Goal: Task Accomplishment & Management: Complete application form

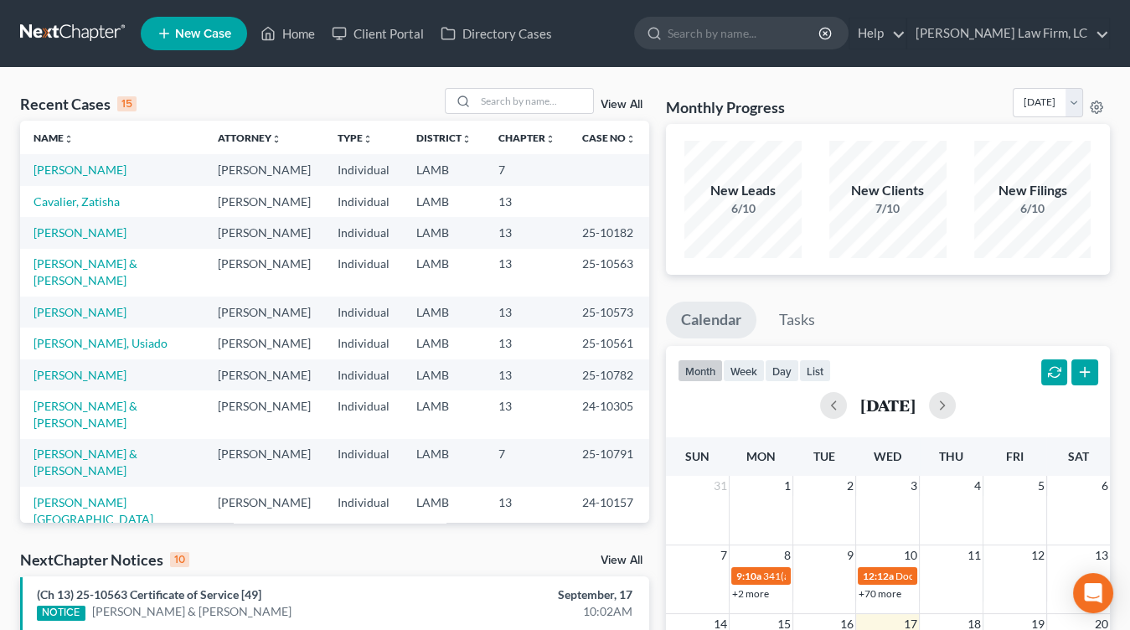
click at [507, 215] on td "13" at bounding box center [527, 201] width 84 height 31
click at [538, 248] on td "13" at bounding box center [527, 232] width 84 height 31
click at [648, 193] on div "Recent Cases 15 View All Name unfold_more expand_more expand_less Attorney unfo…" at bounding box center [335, 621] width 646 height 1067
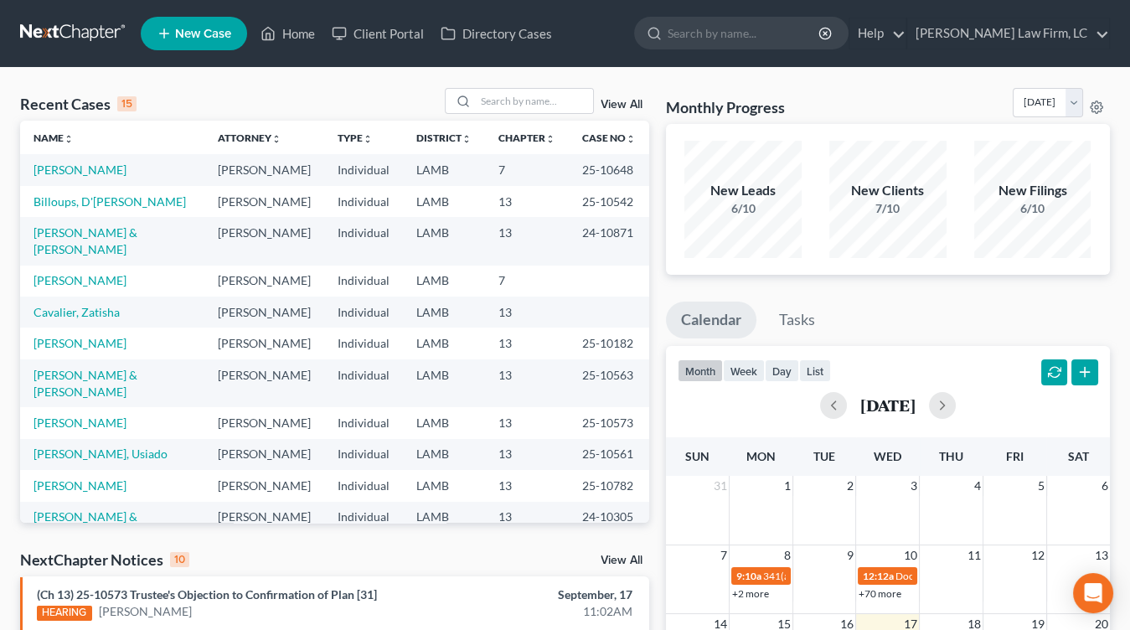
click at [63, 28] on link at bounding box center [73, 33] width 107 height 30
click at [101, 36] on link at bounding box center [73, 33] width 107 height 30
click at [85, 173] on link "Casey, Christy" at bounding box center [79, 169] width 93 height 14
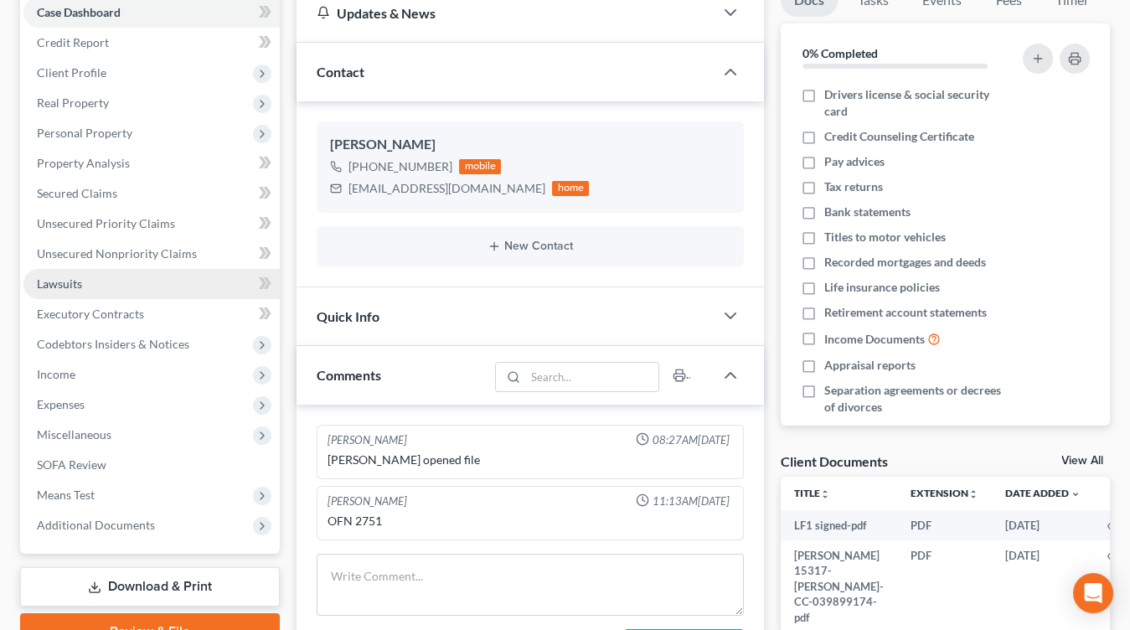
scroll to position [215, 0]
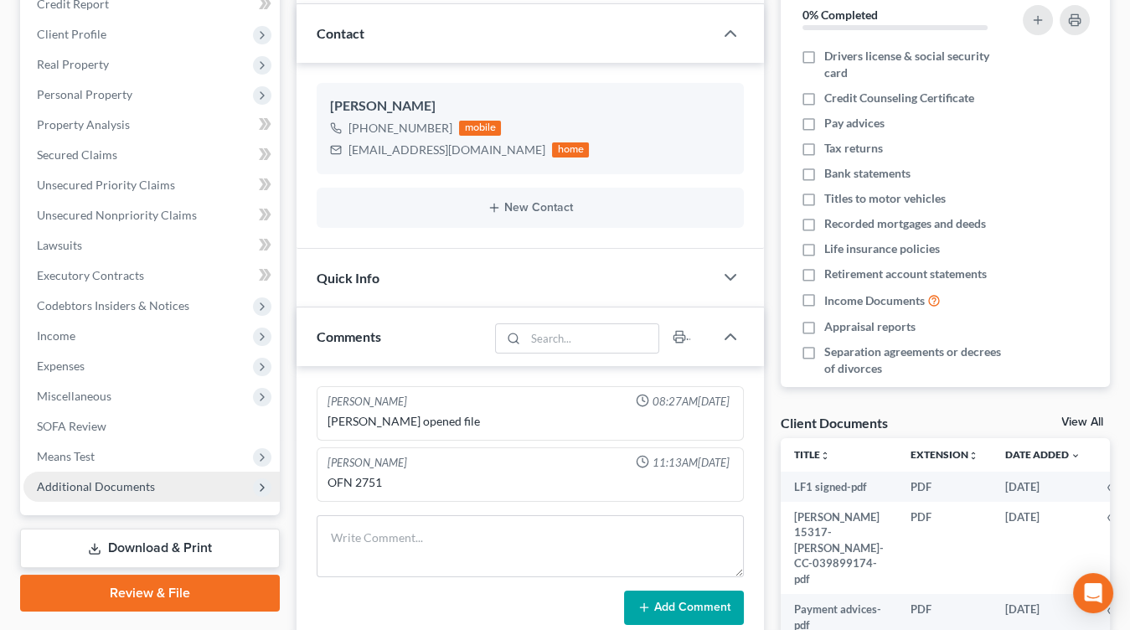
click at [103, 491] on span "Additional Documents" at bounding box center [96, 486] width 118 height 14
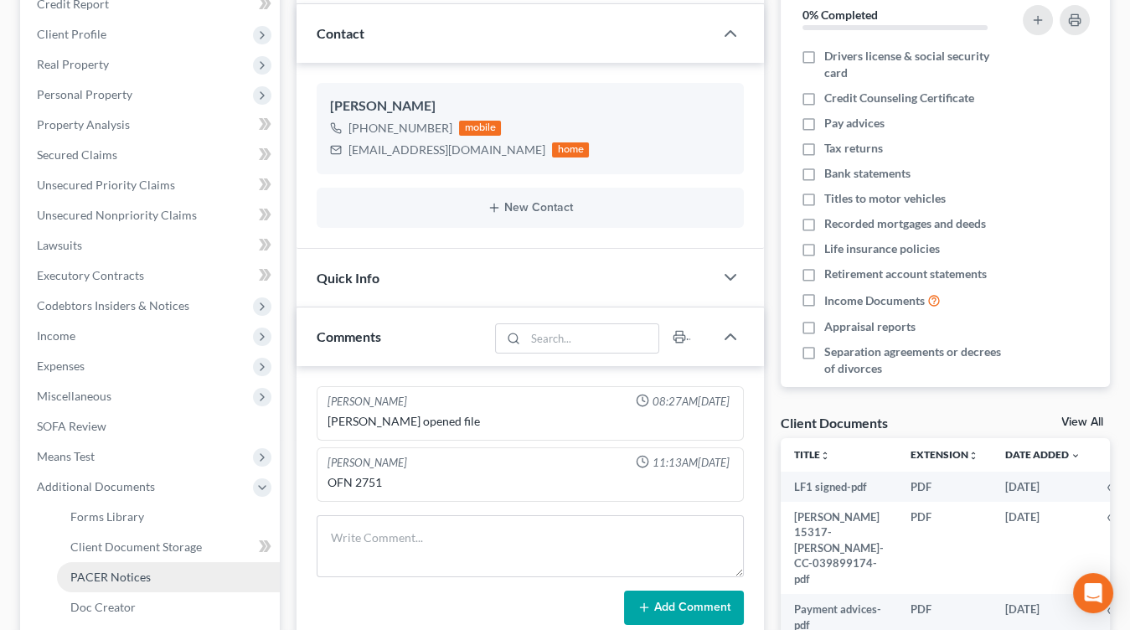
click at [112, 576] on span "PACER Notices" at bounding box center [110, 576] width 80 height 14
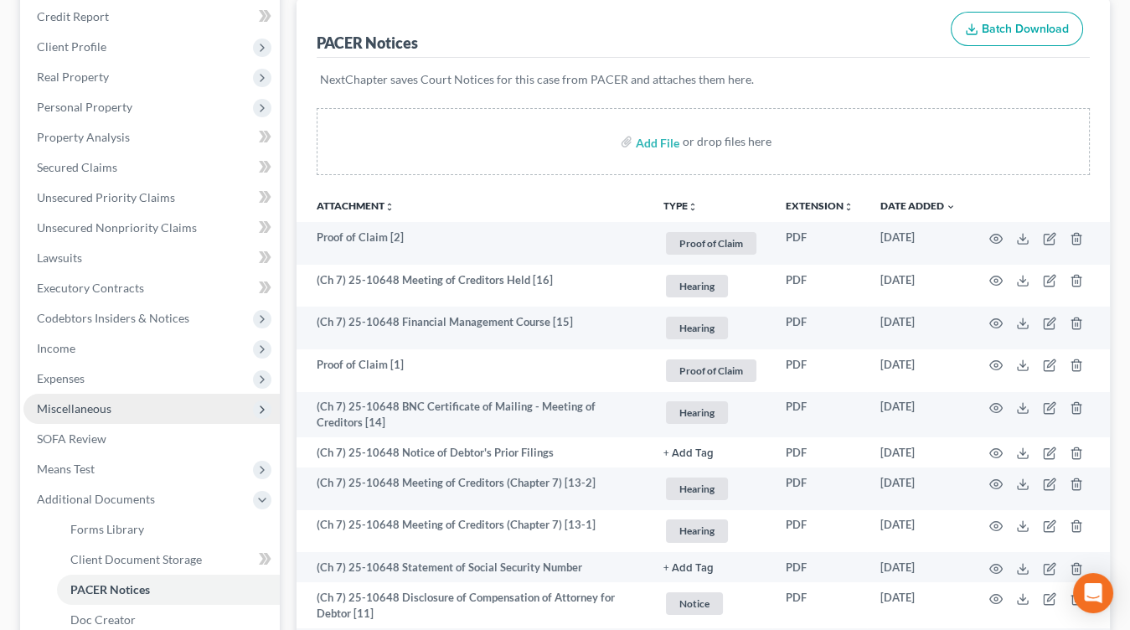
scroll to position [364, 0]
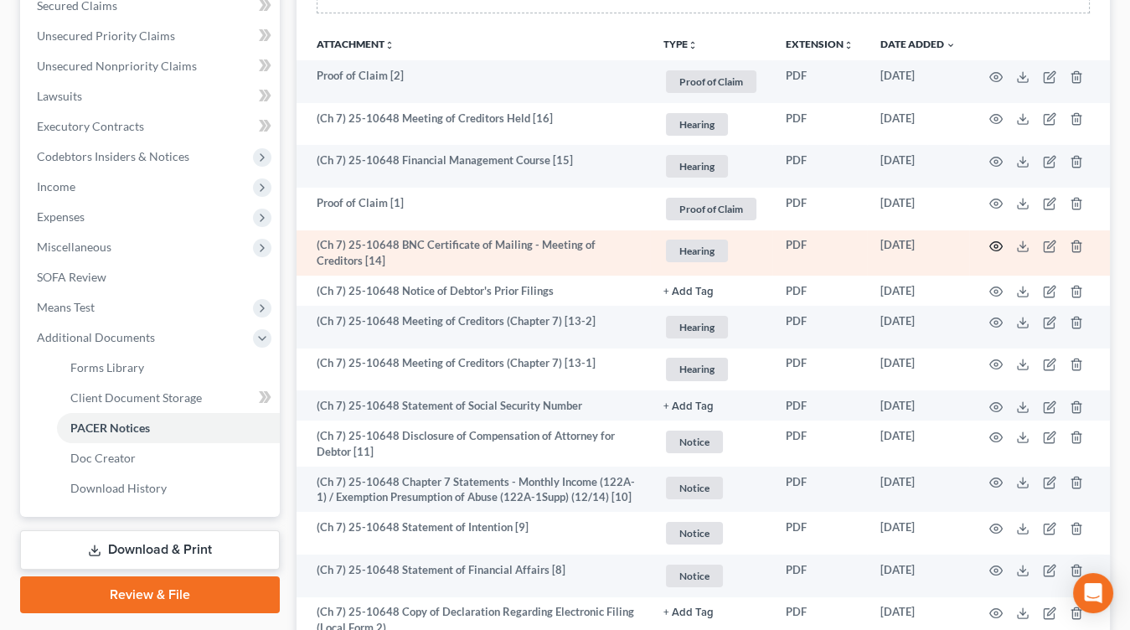
click at [990, 250] on icon "button" at bounding box center [995, 246] width 13 height 13
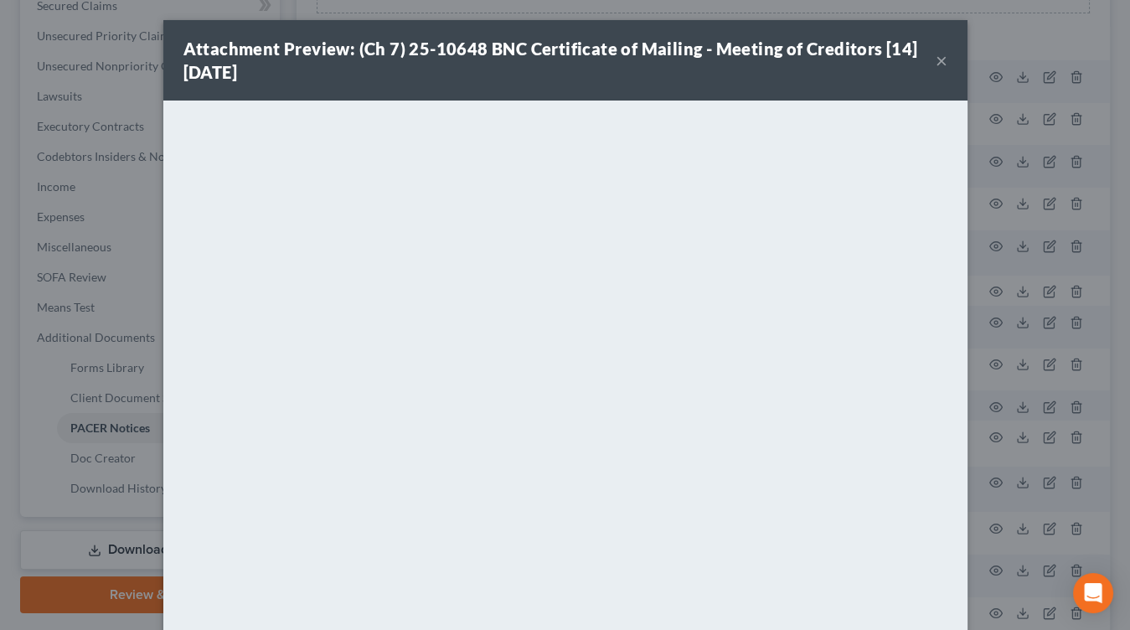
click at [86, 373] on div "Attachment Preview: (Ch 7) 25-10648 BNC Certificate of Mailing - Meeting of Cre…" at bounding box center [565, 315] width 1130 height 630
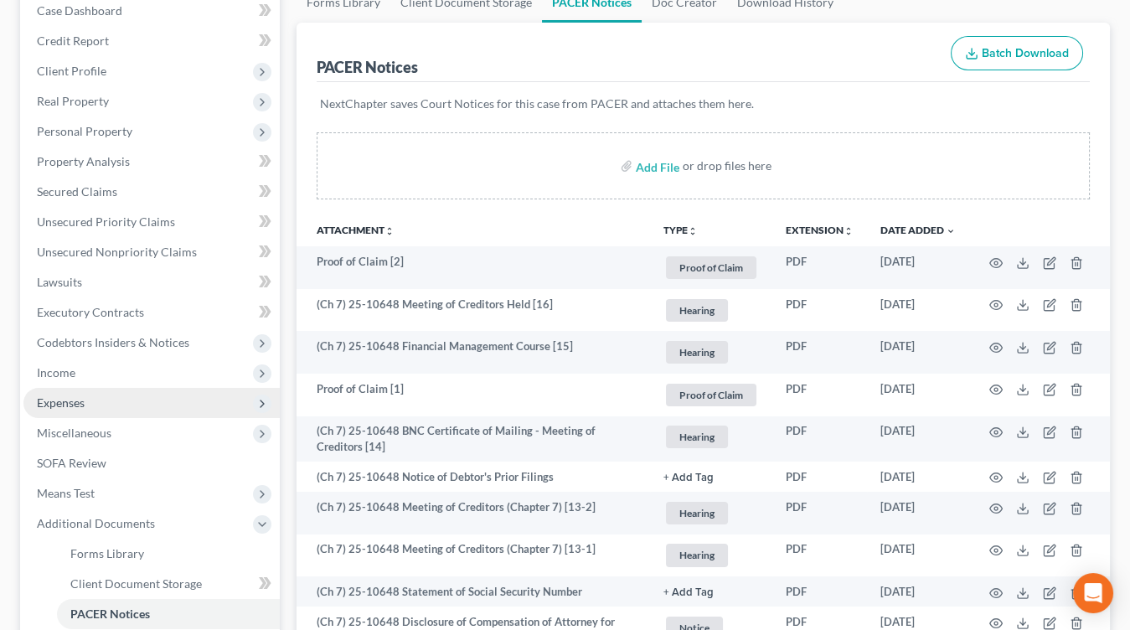
scroll to position [181, 0]
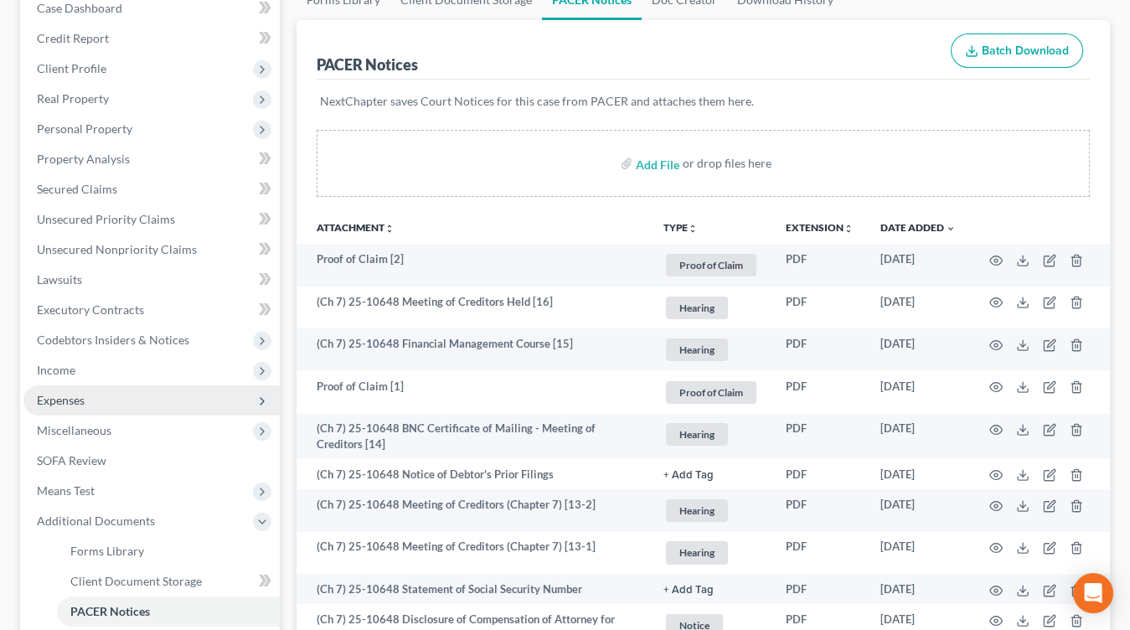
click at [191, 393] on span "Expenses" at bounding box center [151, 400] width 256 height 30
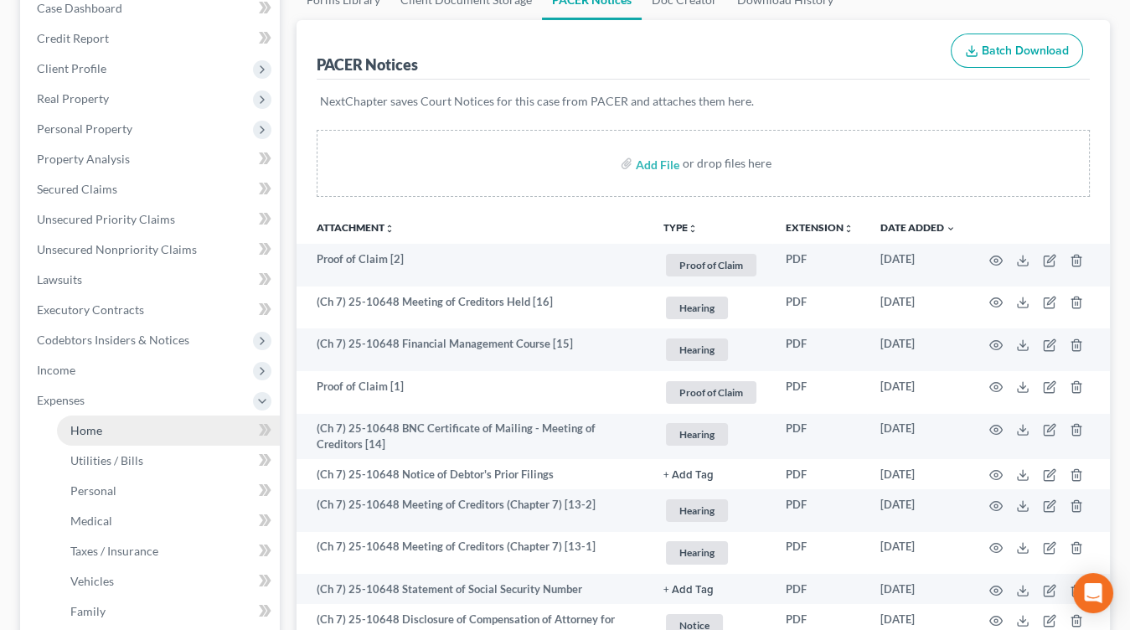
click at [167, 415] on link "Home" at bounding box center [168, 430] width 223 height 30
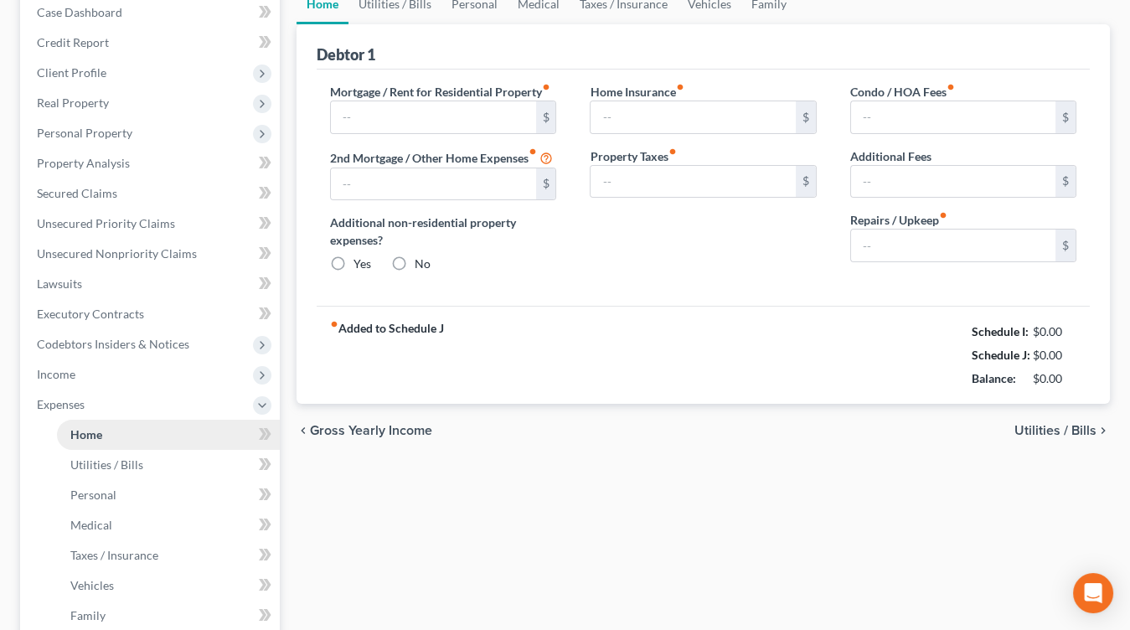
type input "1,641.00"
type input "0.00"
radio input "true"
type input "0.00"
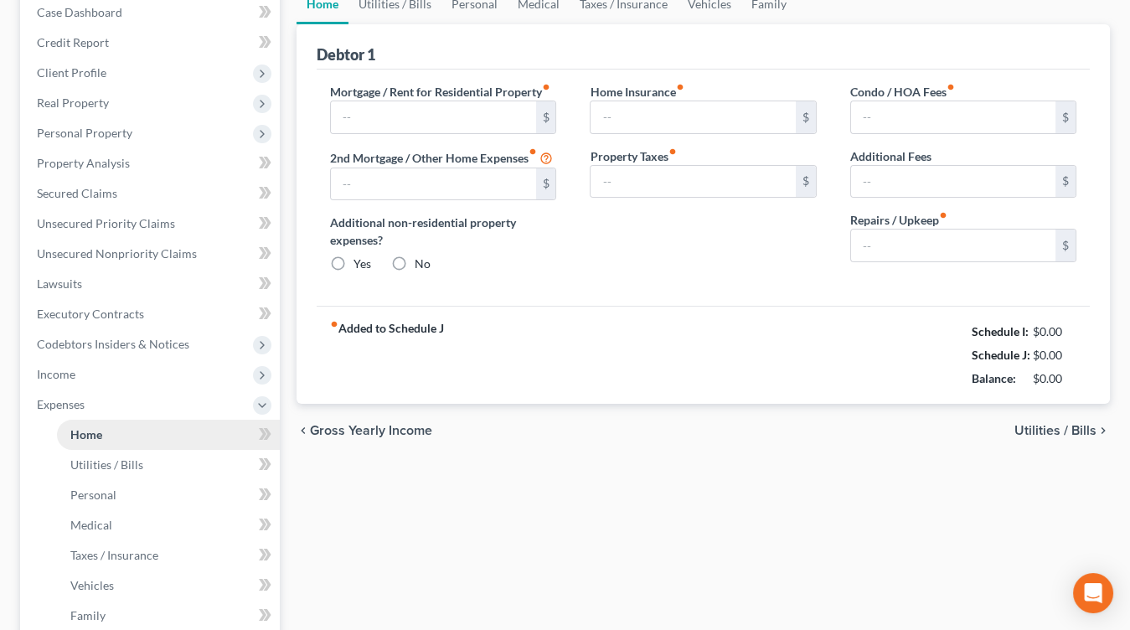
type input "0.00"
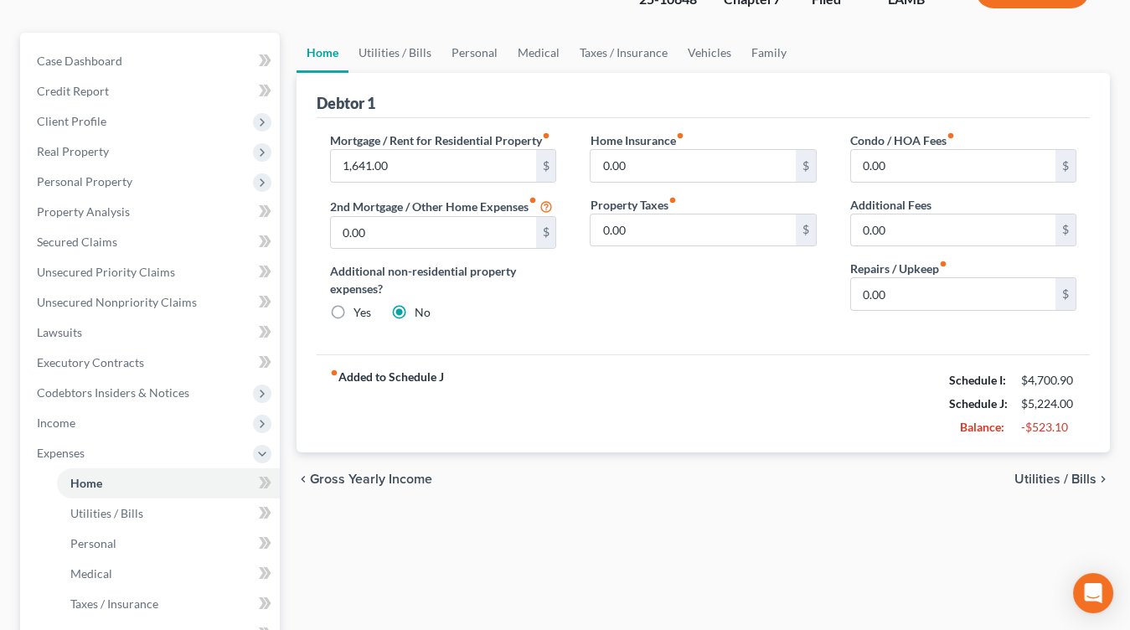
scroll to position [122, 0]
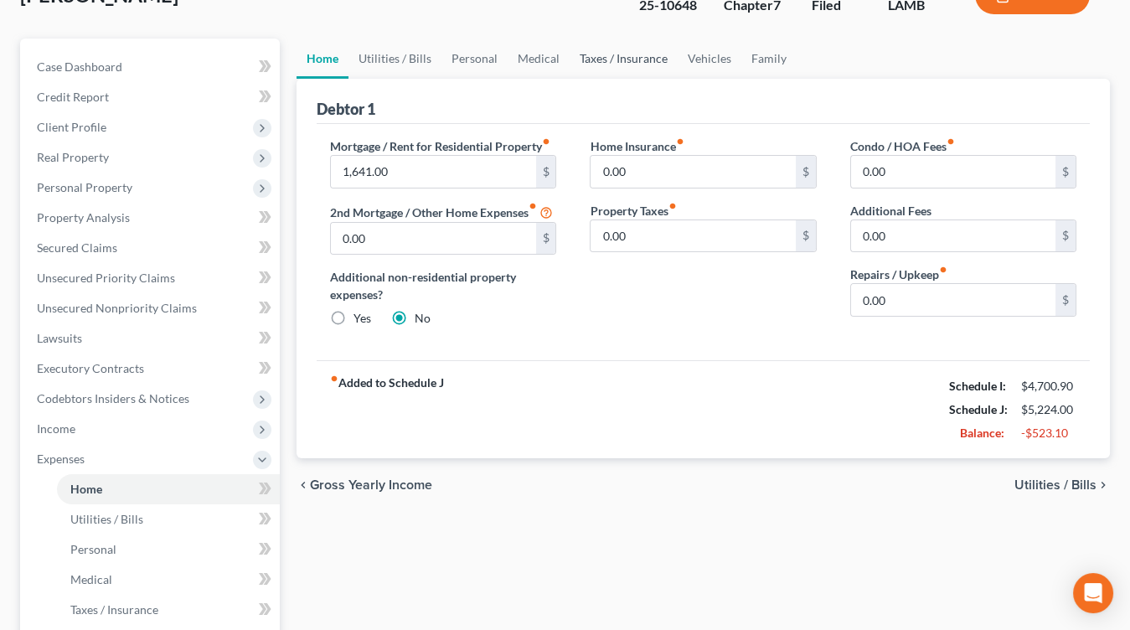
click at [666, 40] on link "Taxes / Insurance" at bounding box center [623, 59] width 108 height 40
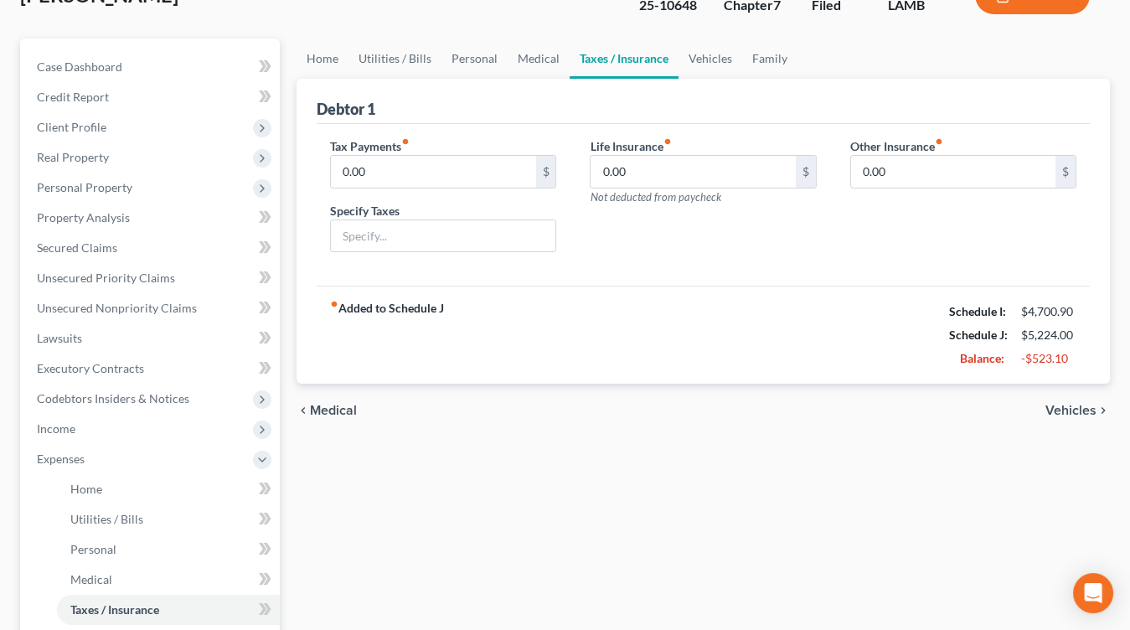
scroll to position [49, 0]
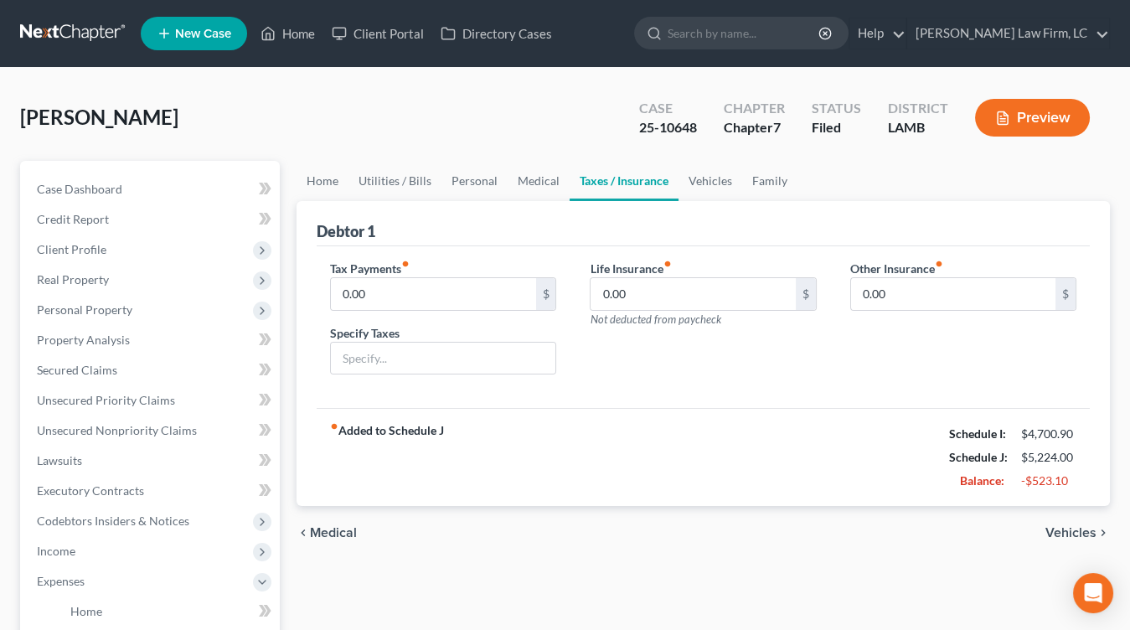
click at [712, 50] on nav "Home New Case Client Portal Directory Cases Dickson Law Firm, LC mdd@dicksonlaw…" at bounding box center [565, 33] width 1130 height 67
click at [703, 167] on link "Vehicles" at bounding box center [710, 181] width 64 height 40
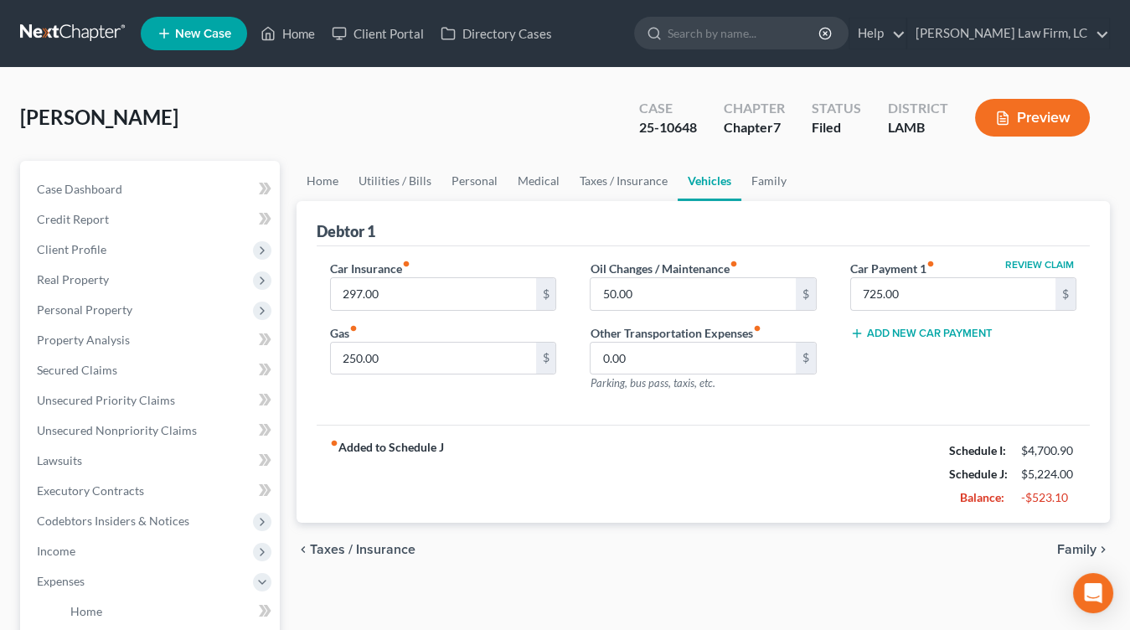
click at [83, 23] on link at bounding box center [73, 33] width 107 height 30
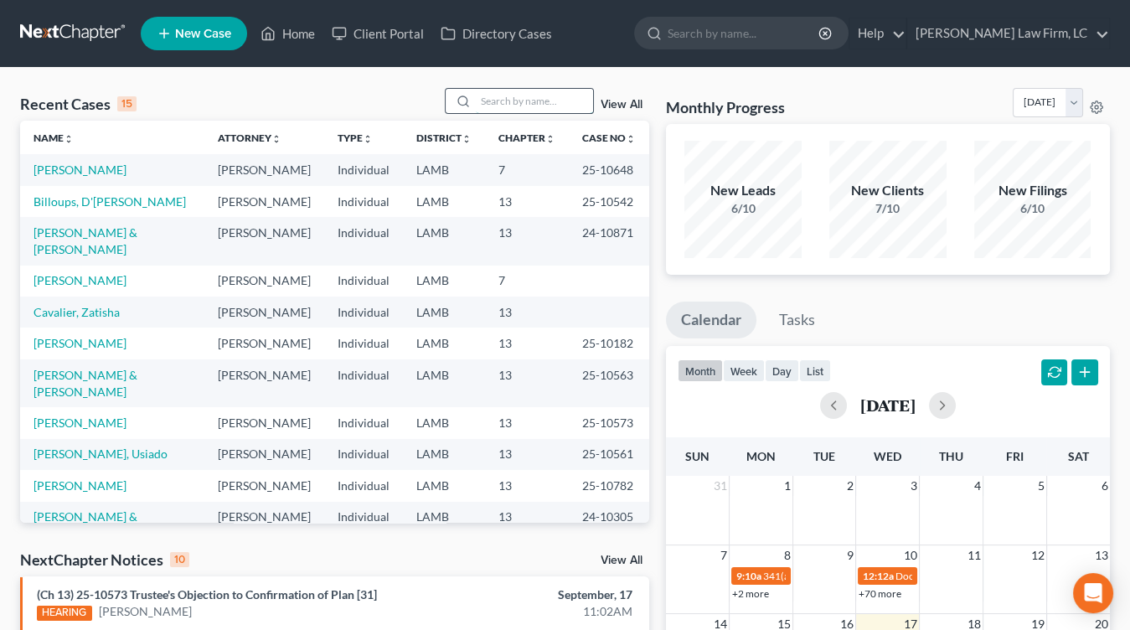
click at [534, 102] on input "search" at bounding box center [534, 101] width 117 height 24
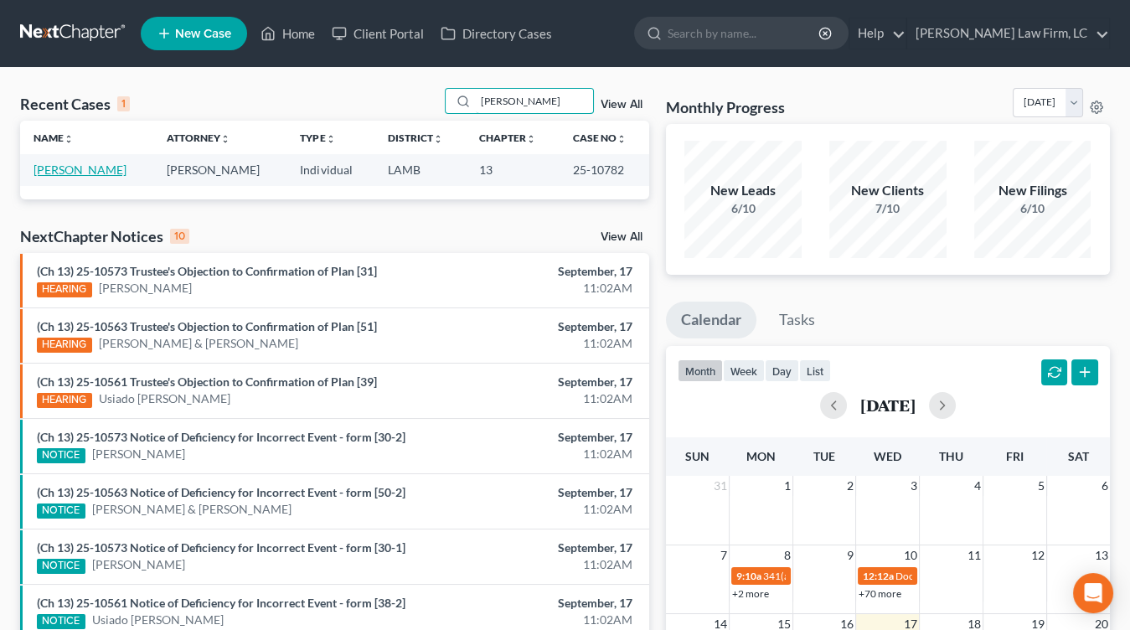
type input "chauvin"
click at [91, 174] on link "[PERSON_NAME]" at bounding box center [79, 169] width 93 height 14
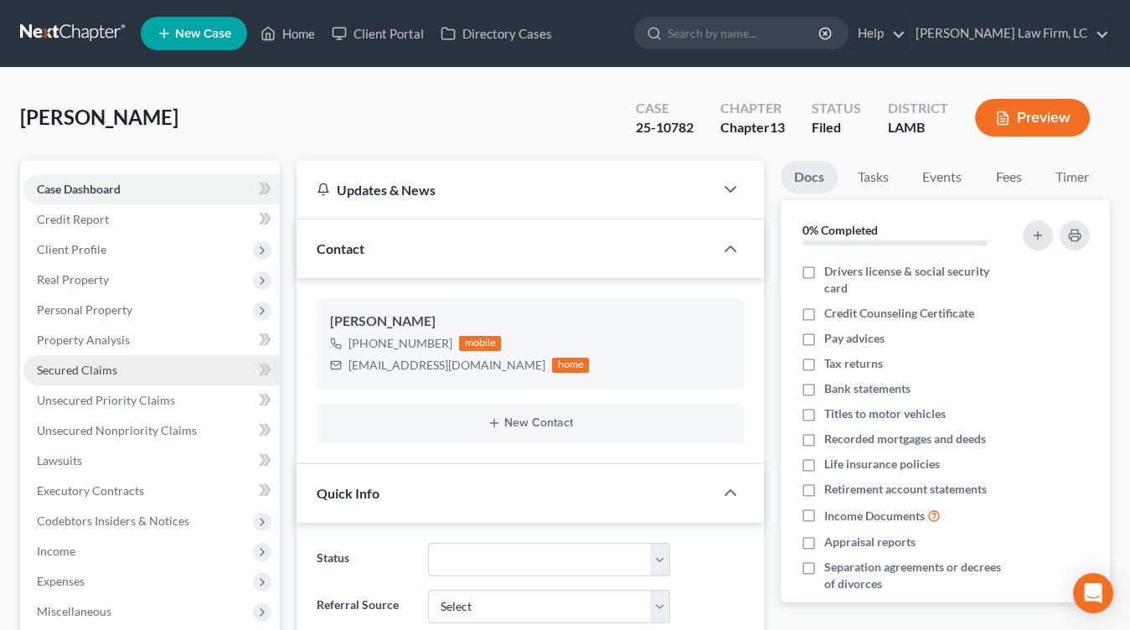
click at [112, 355] on link "Secured Claims" at bounding box center [151, 370] width 256 height 30
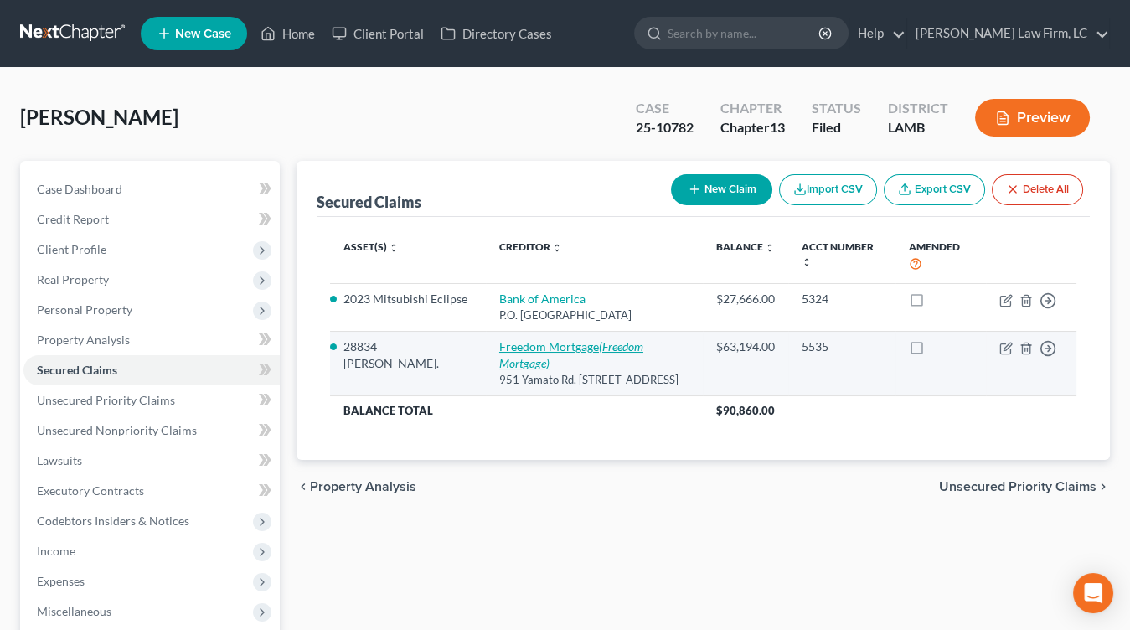
click at [539, 351] on link "Freedom Mortgage (Freedom Mortgage)" at bounding box center [571, 354] width 144 height 31
select select "9"
select select "2"
select select "0"
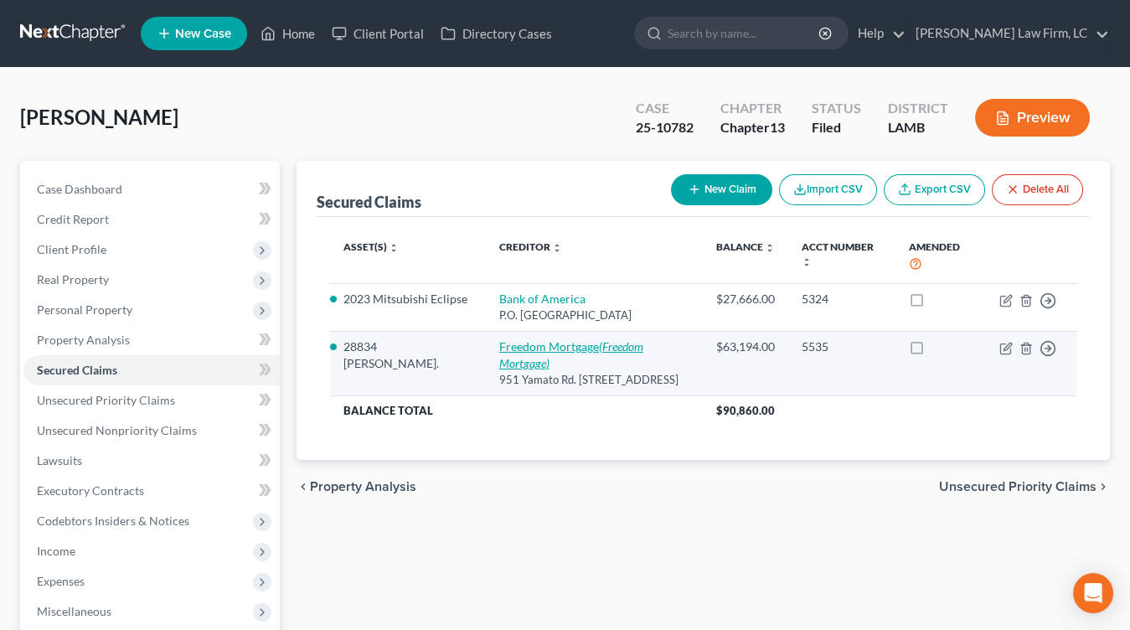
select select "0"
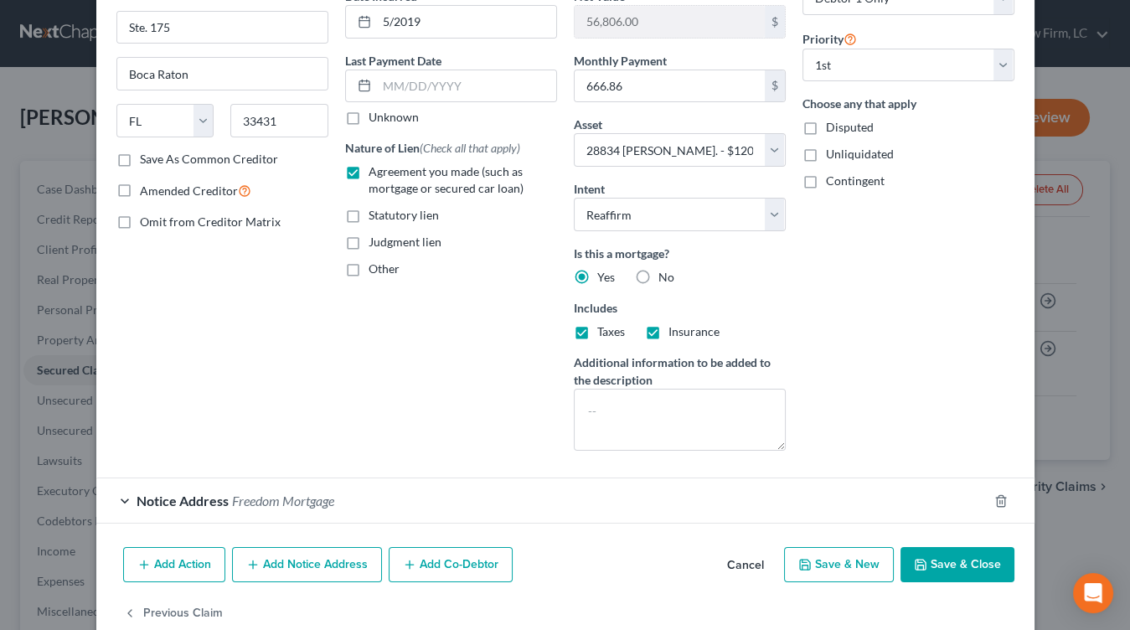
scroll to position [180, 0]
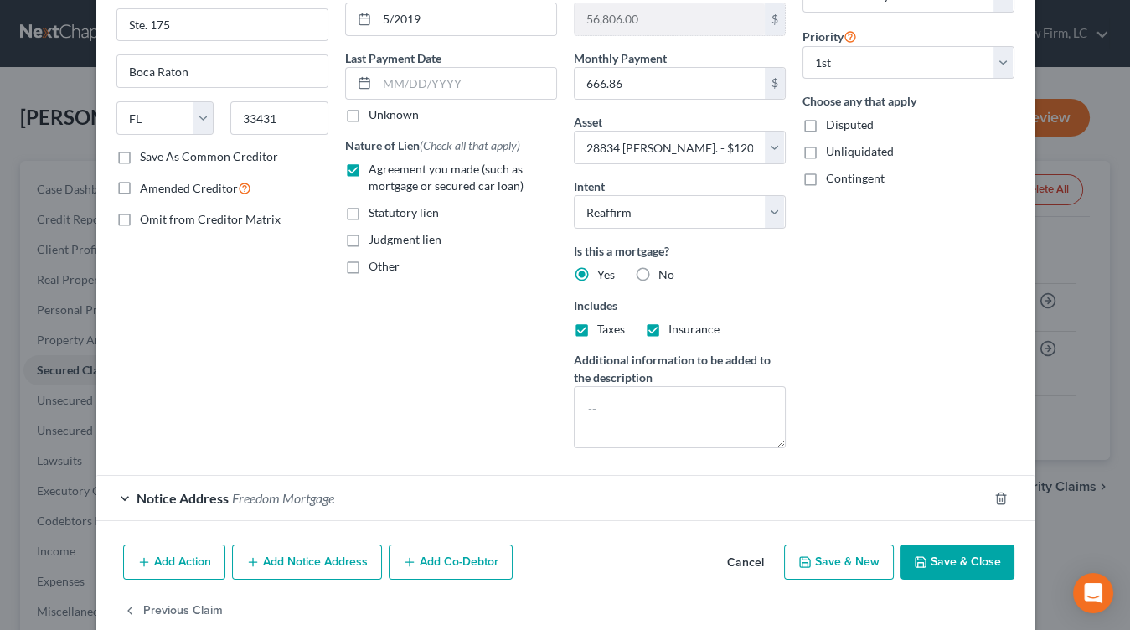
click at [755, 538] on div "Add Action Add Notice Address Add Co-Debtor Cancel Save & New Save & Close" at bounding box center [565, 565] width 938 height 55
click at [681, 335] on div "Balance 63,194.00 $ Balance Unknown Balance Undetermined 63,194.00 $ Balance Un…" at bounding box center [679, 179] width 229 height 564
click at [482, 484] on div "Notice Address Freedom Mortgage" at bounding box center [541, 498] width 891 height 44
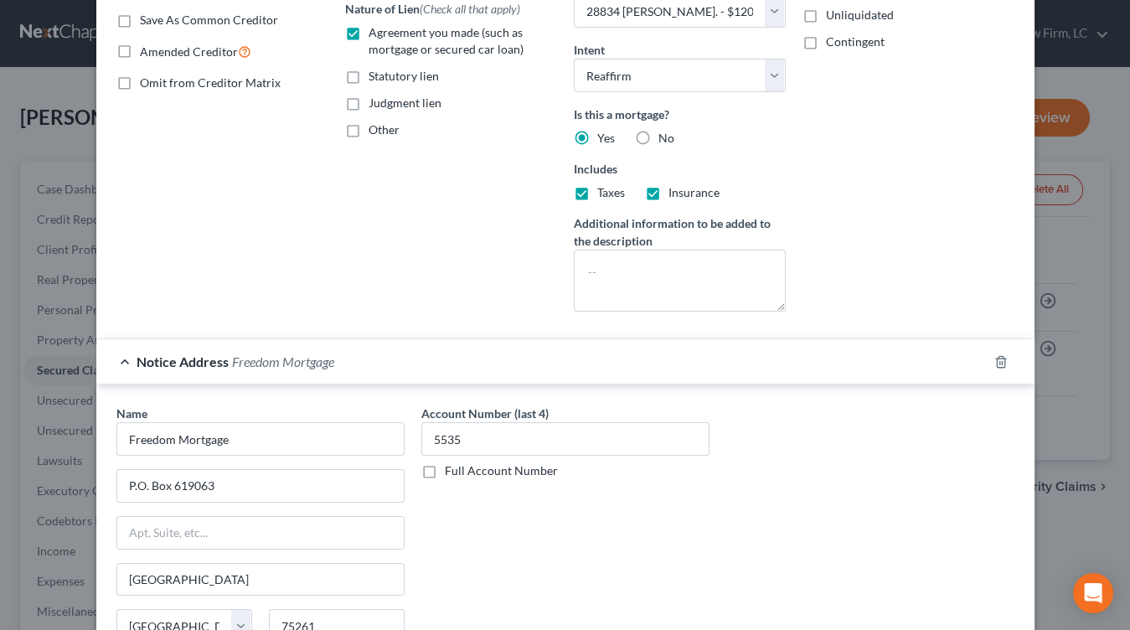
scroll to position [517, 0]
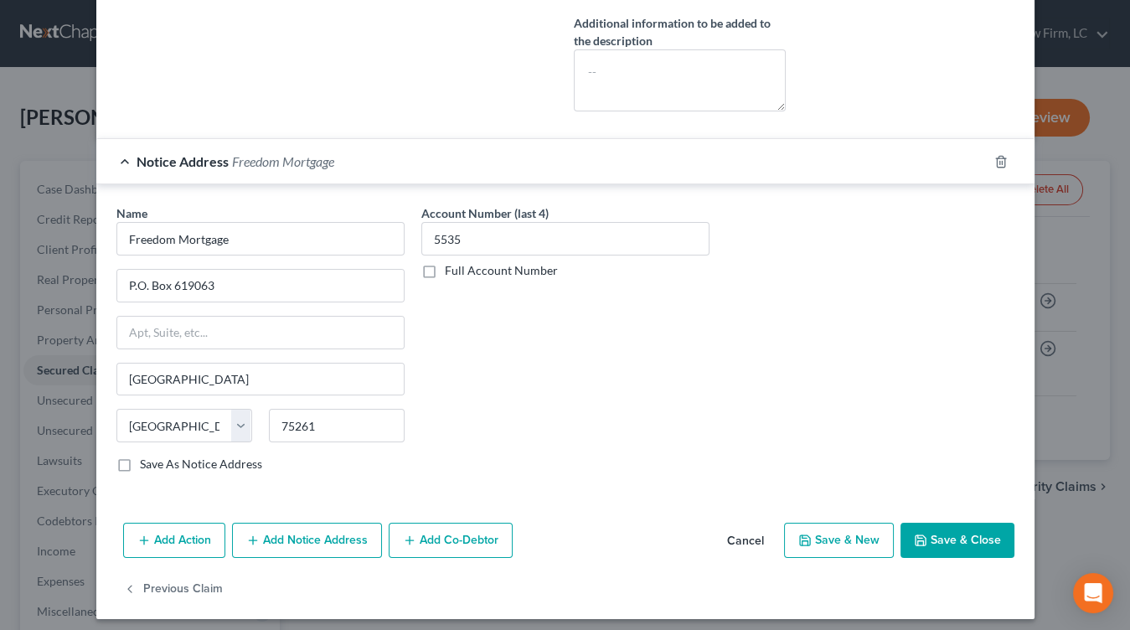
click at [940, 530] on button "Save & Close" at bounding box center [957, 540] width 114 height 35
select select
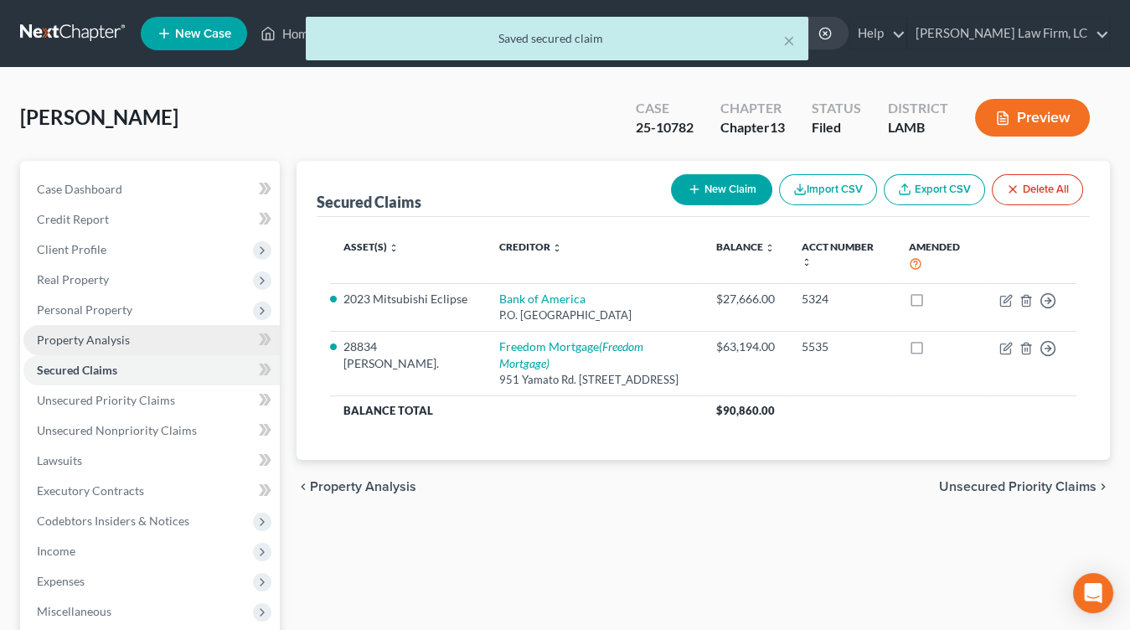
click at [102, 327] on link "Property Analysis" at bounding box center [151, 340] width 256 height 30
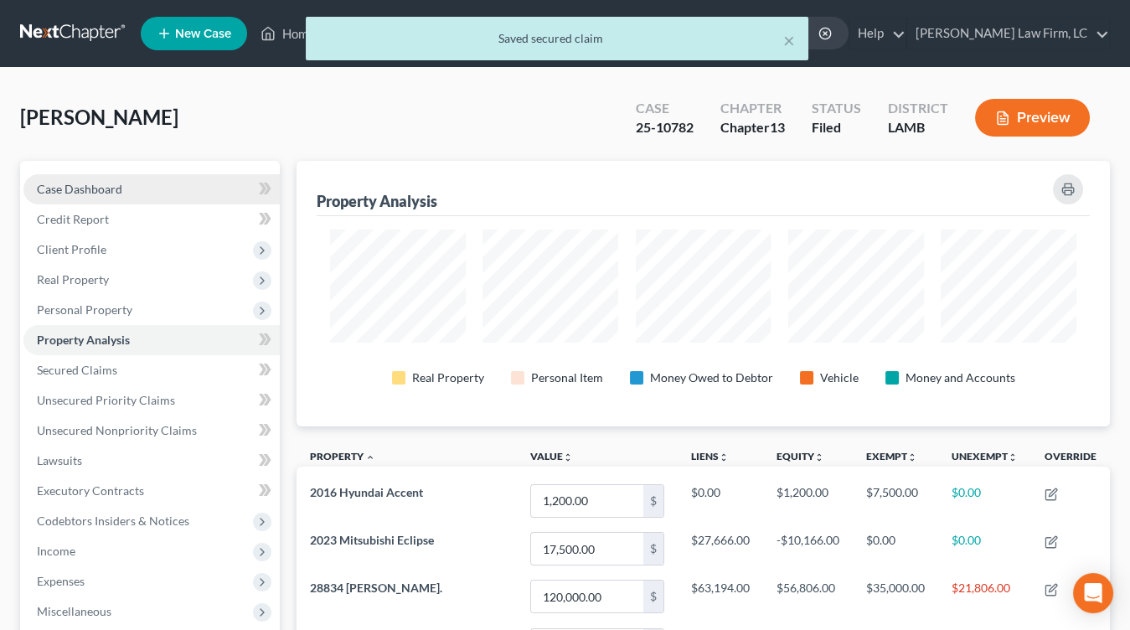
click at [24, 187] on link "Case Dashboard" at bounding box center [151, 189] width 256 height 30
select select "2"
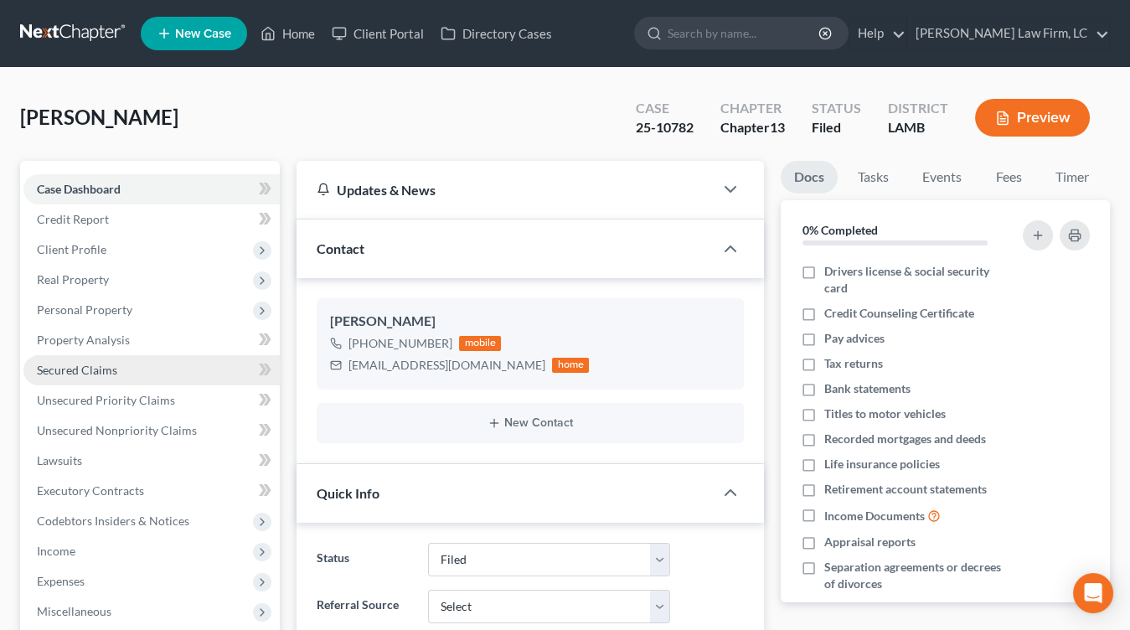
click at [136, 355] on link "Secured Claims" at bounding box center [151, 370] width 256 height 30
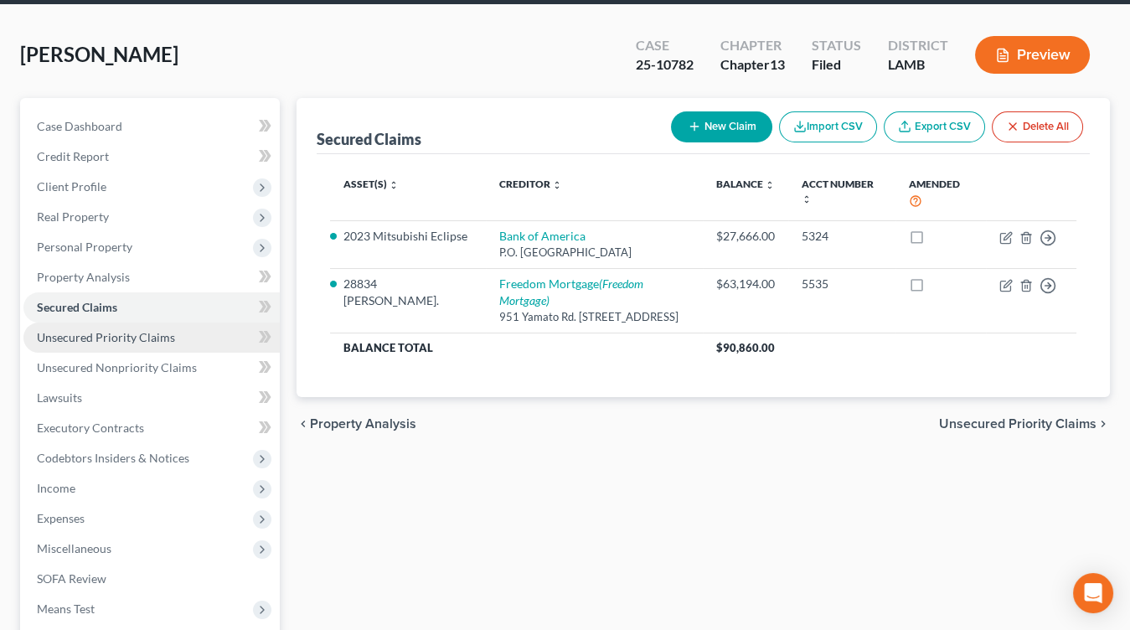
scroll to position [67, 0]
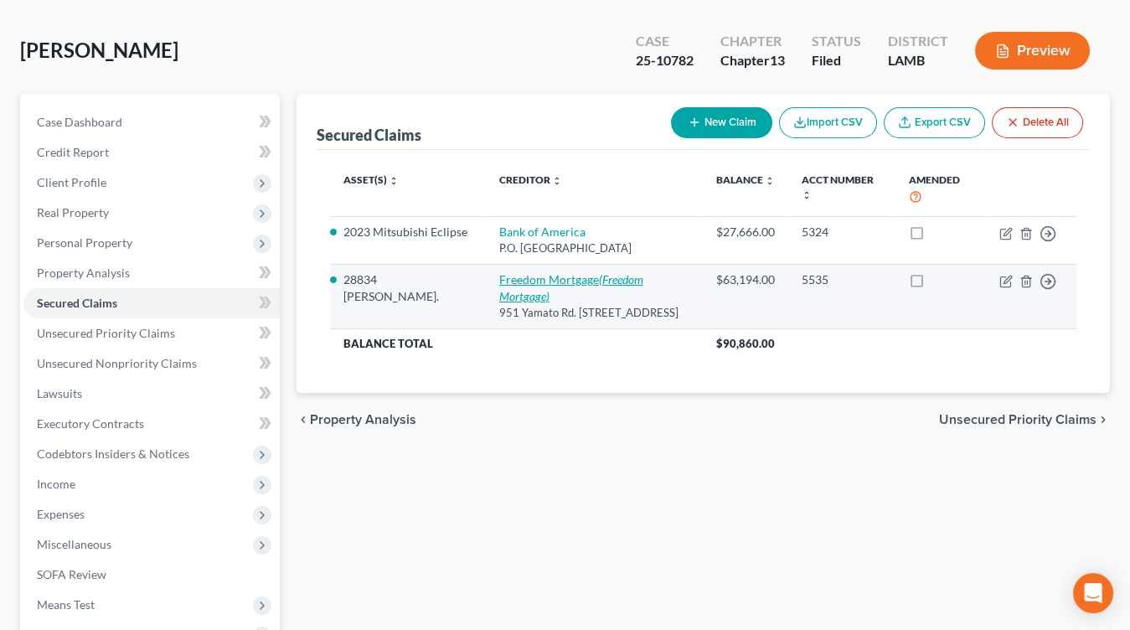
click at [518, 272] on link "Freedom Mortgage (Freedom Mortgage)" at bounding box center [571, 287] width 144 height 31
select select "9"
select select "2"
select select "0"
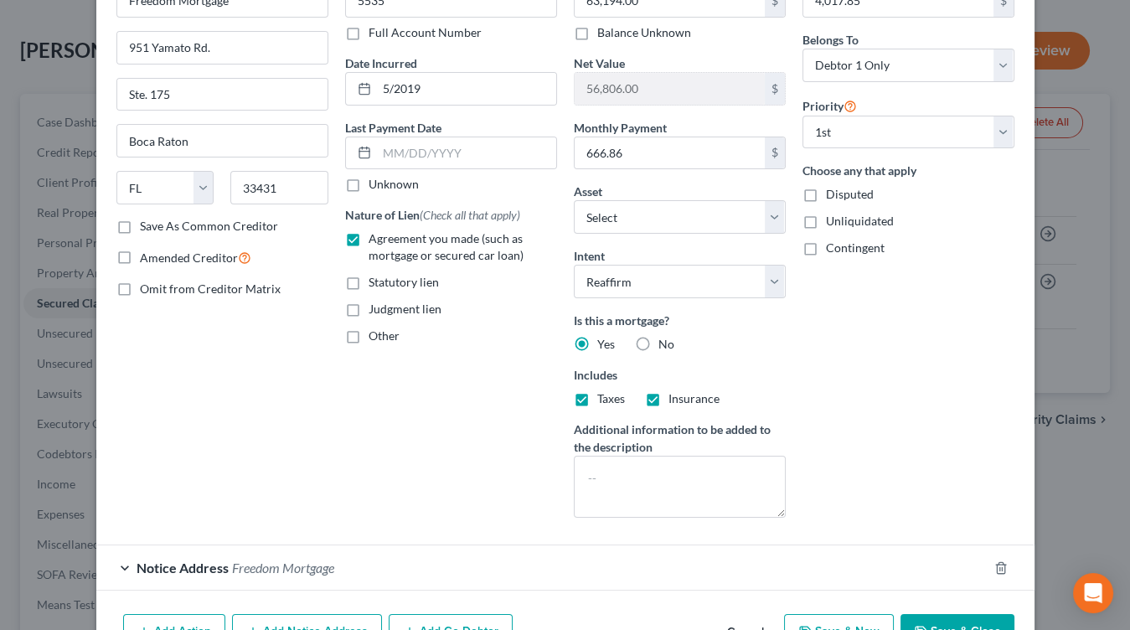
scroll to position [206, 0]
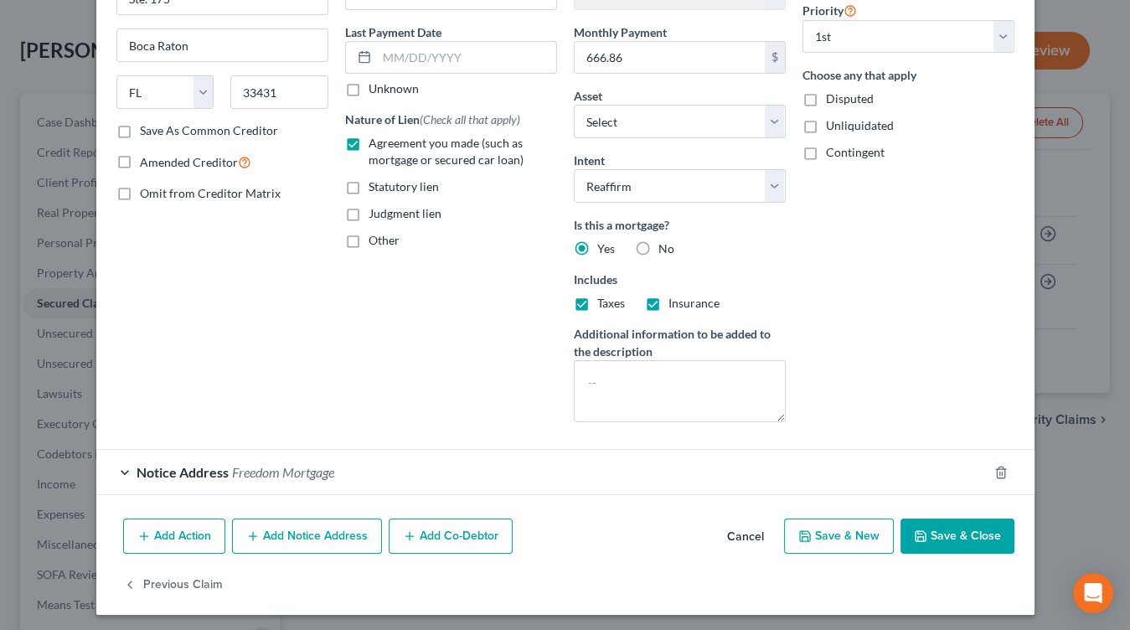
click at [745, 543] on button "Cancel" at bounding box center [746, 536] width 64 height 33
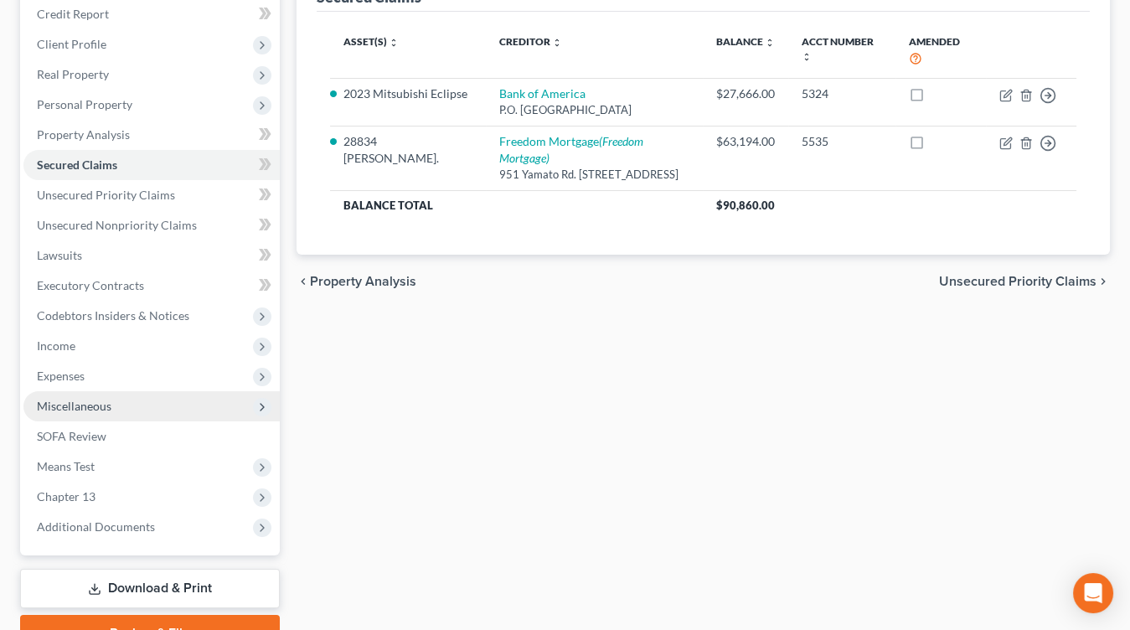
scroll to position [191, 0]
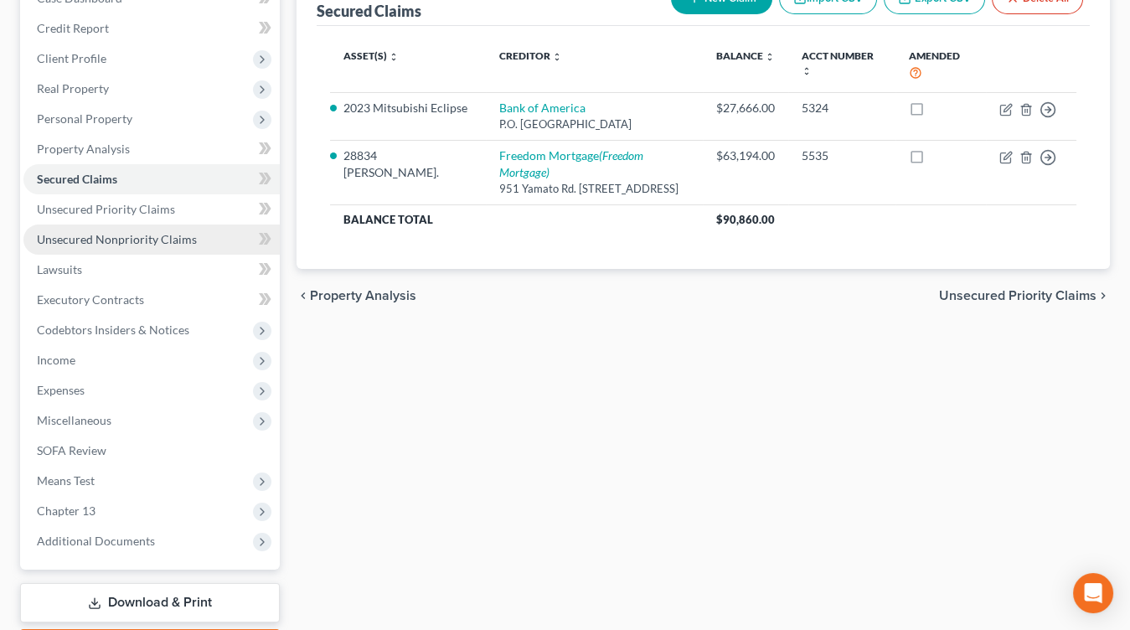
click at [132, 249] on link "Unsecured Nonpriority Claims" at bounding box center [151, 239] width 256 height 30
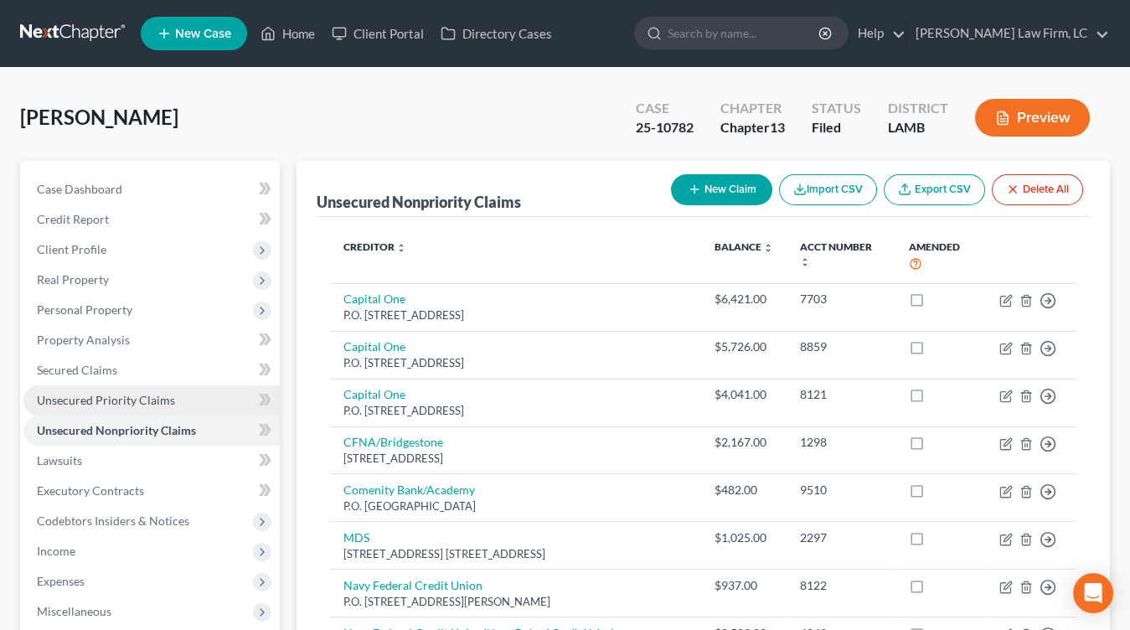
click at [105, 387] on link "Unsecured Priority Claims" at bounding box center [151, 400] width 256 height 30
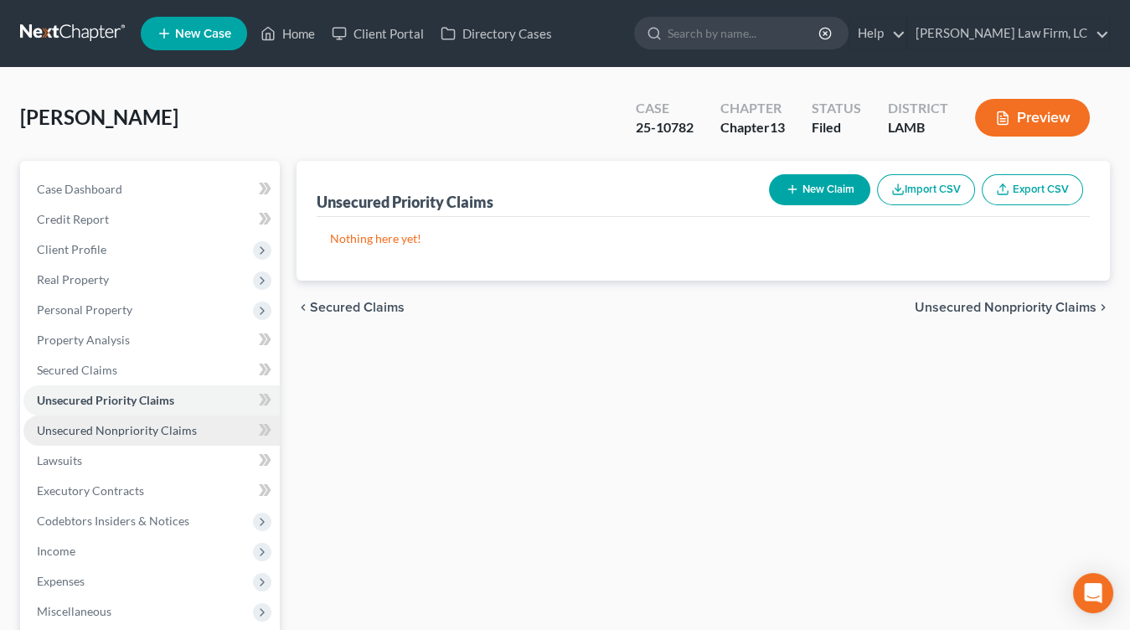
click at [108, 423] on span "Unsecured Nonpriority Claims" at bounding box center [117, 430] width 160 height 14
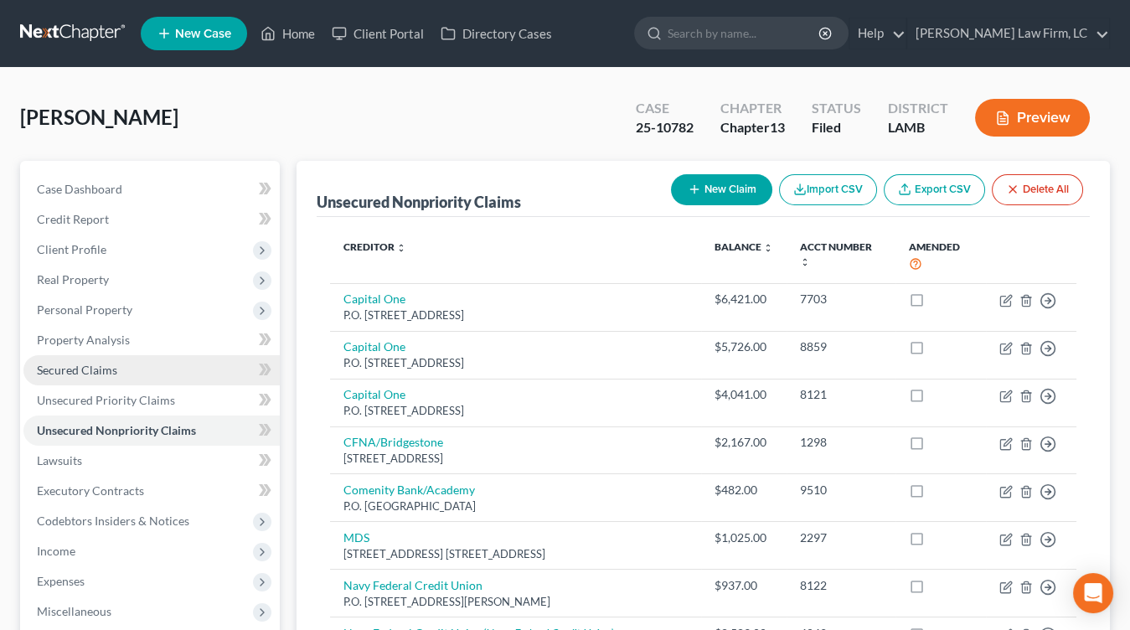
click at [142, 374] on link "Secured Claims" at bounding box center [151, 370] width 256 height 30
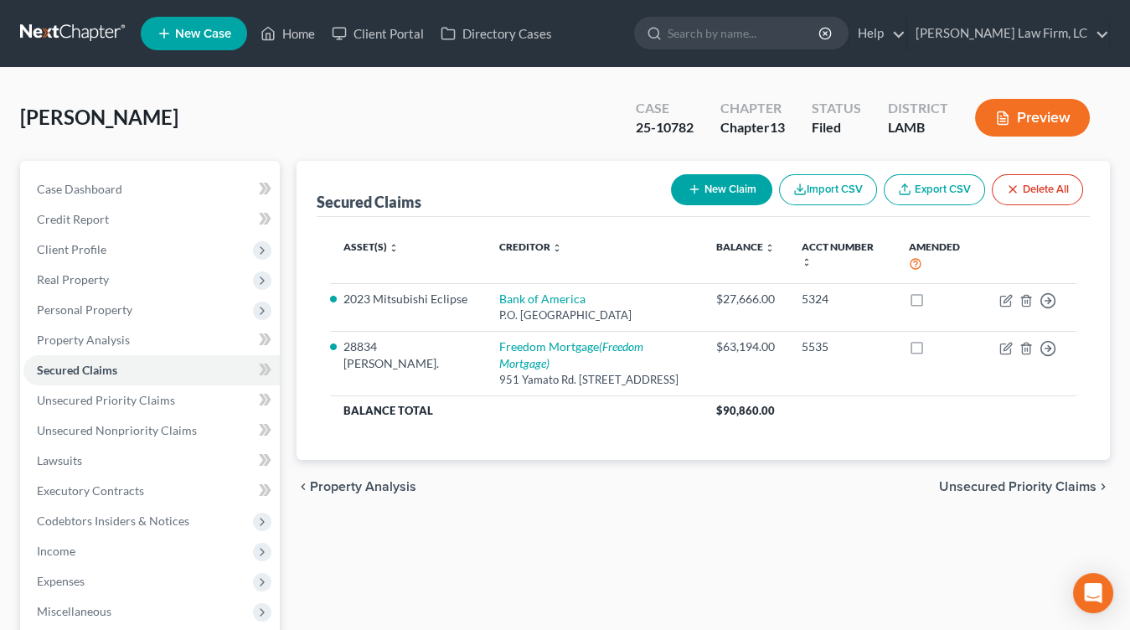
click at [161, 165] on div "Case Dashboard Payments Invoices Payments Payments Credit Report Client Profile…" at bounding box center [150, 461] width 260 height 600
click at [124, 183] on link "Case Dashboard" at bounding box center [151, 189] width 256 height 30
select select "2"
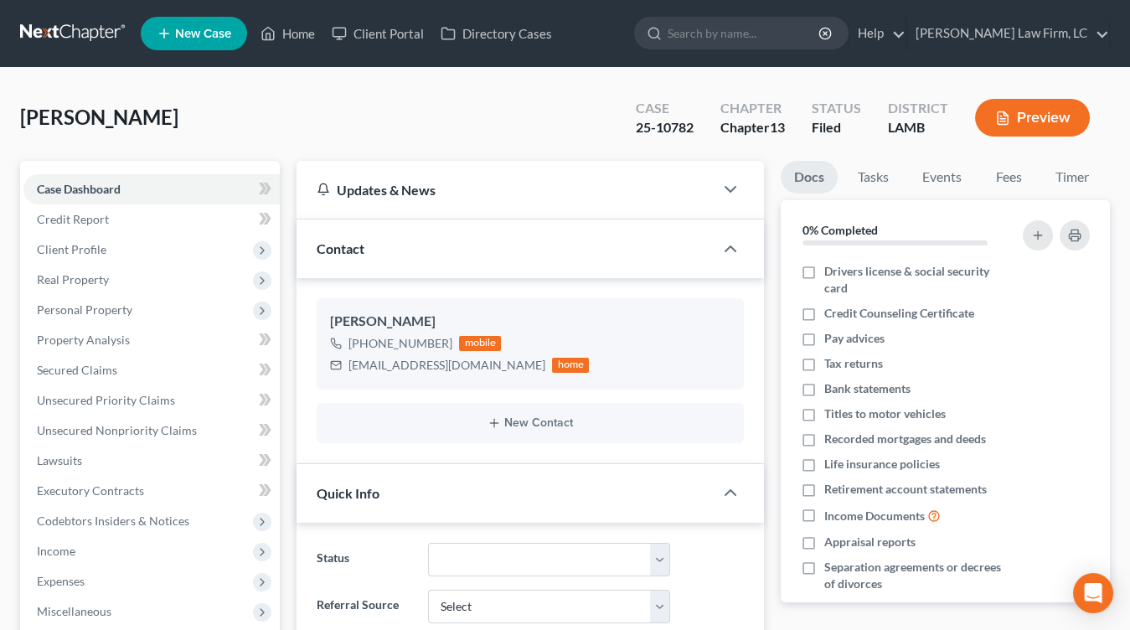
click at [94, 39] on link at bounding box center [73, 33] width 107 height 30
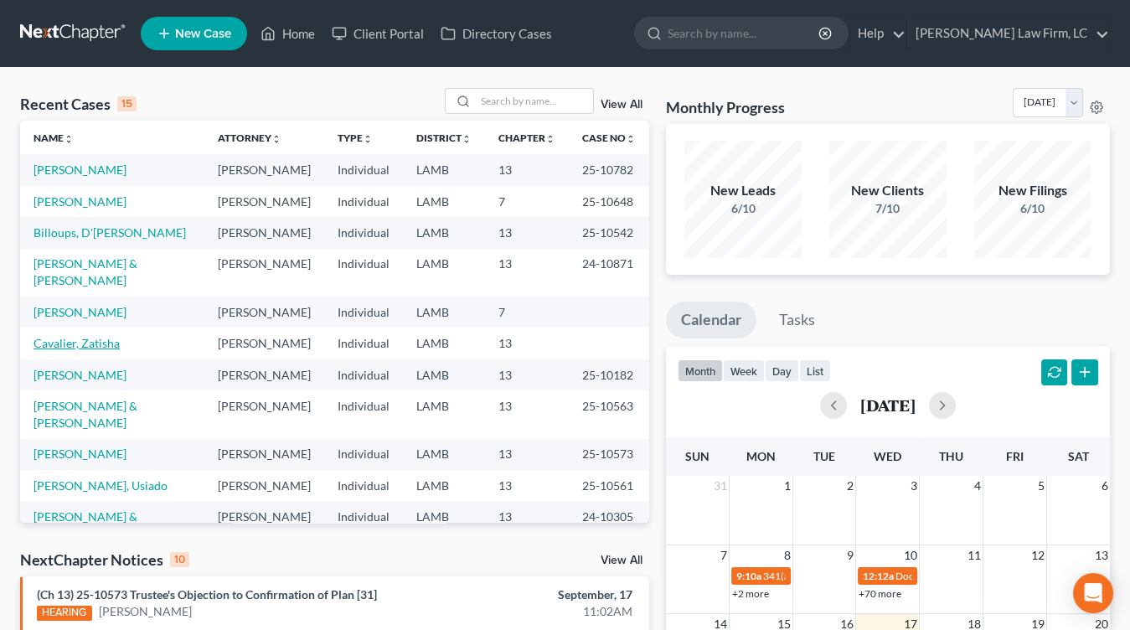
click at [95, 336] on link "Cavalier, Zatisha" at bounding box center [76, 343] width 86 height 14
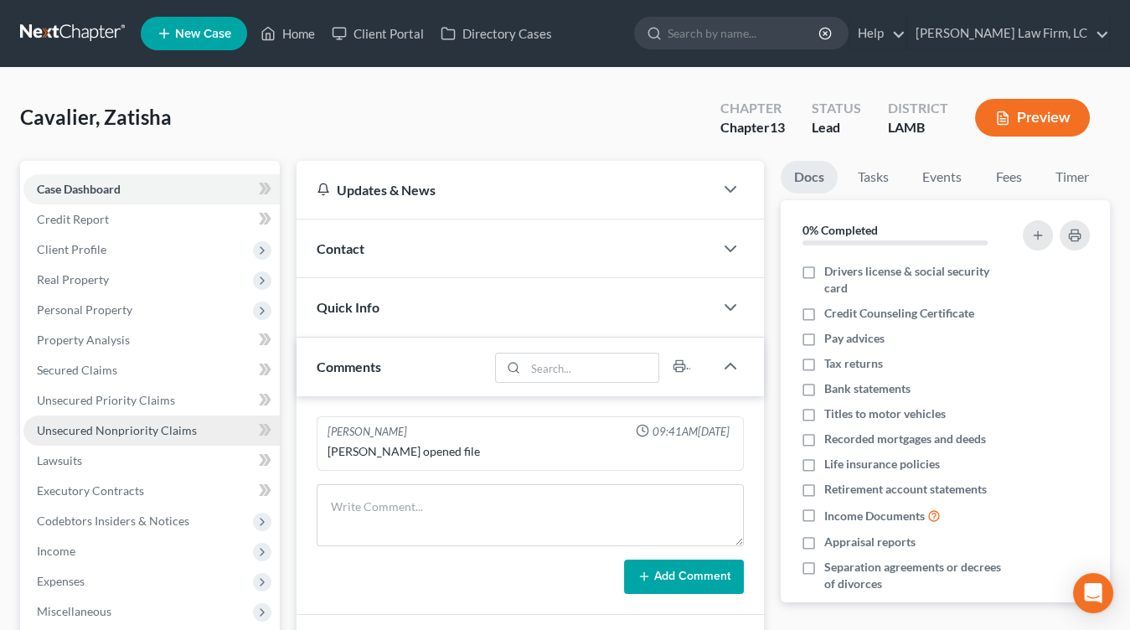
click at [152, 430] on span "Unsecured Nonpriority Claims" at bounding box center [117, 430] width 160 height 14
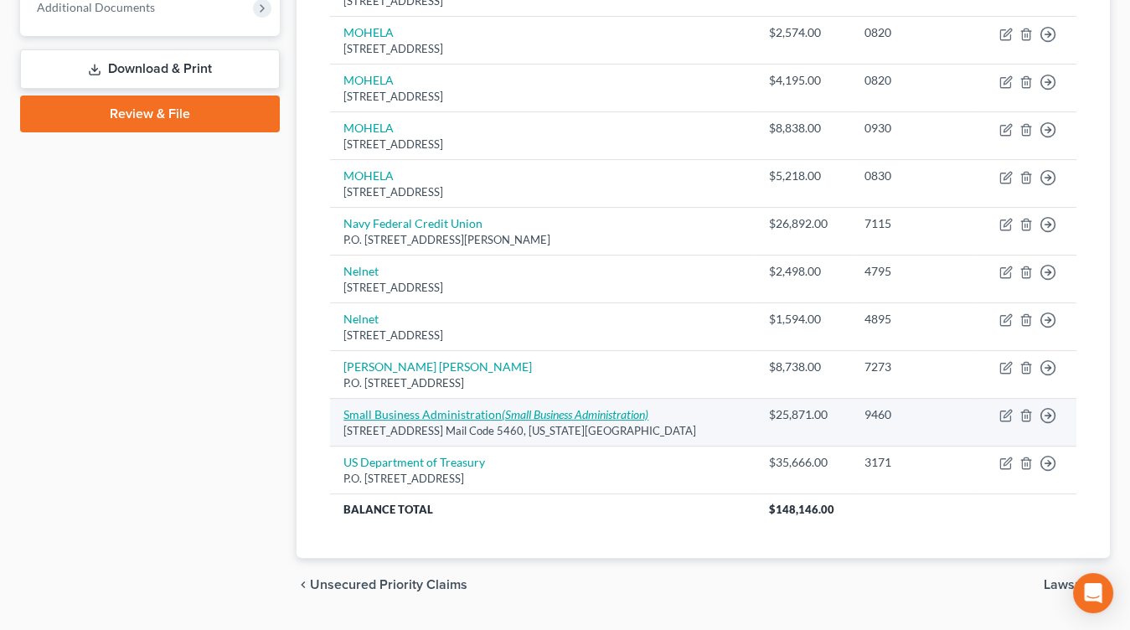
scroll to position [710, 0]
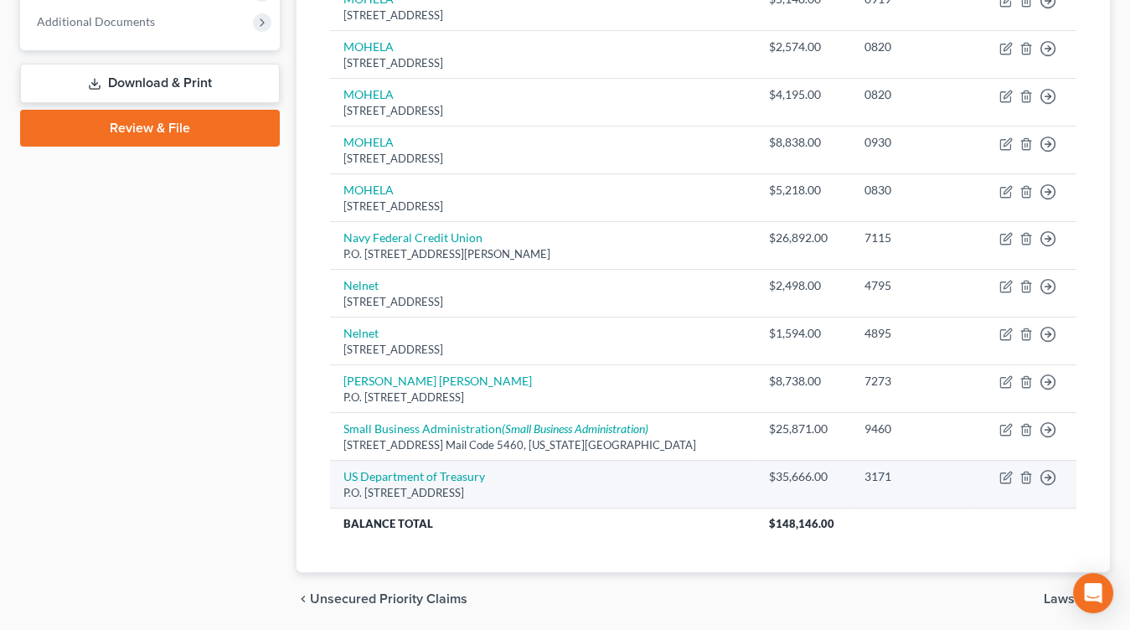
click at [406, 485] on div "P.O. Box 830794, Birmingham, AL 35283" at bounding box center [542, 493] width 399 height 16
click at [419, 469] on link "US Department of Treasury" at bounding box center [414, 476] width 142 height 14
select select "0"
select select "1"
select select "0"
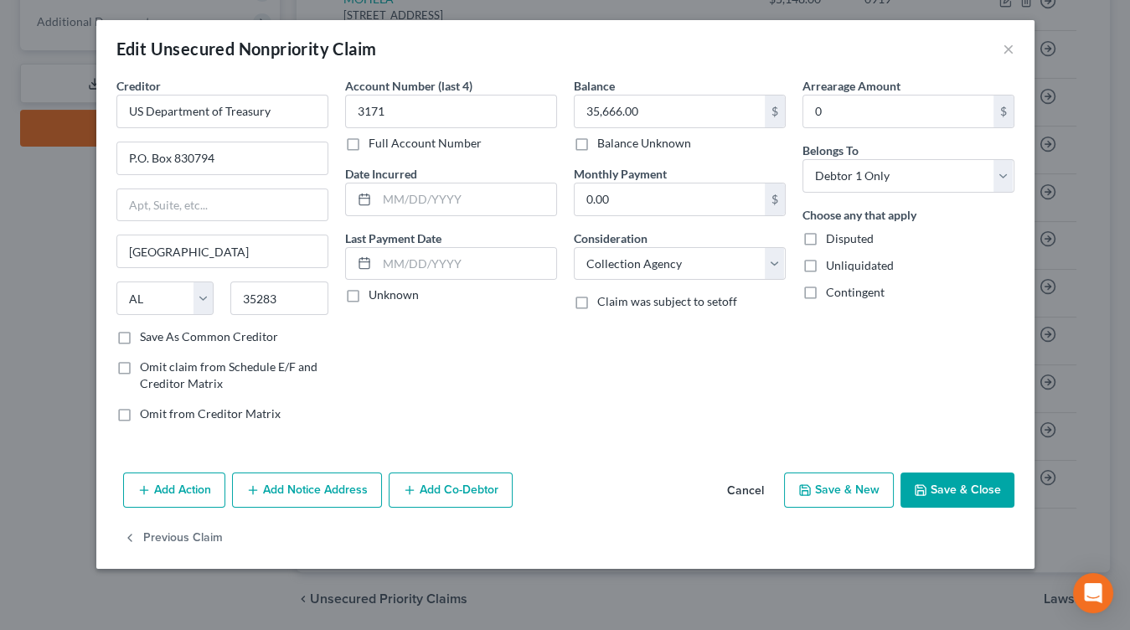
click at [730, 487] on button "Cancel" at bounding box center [746, 490] width 64 height 33
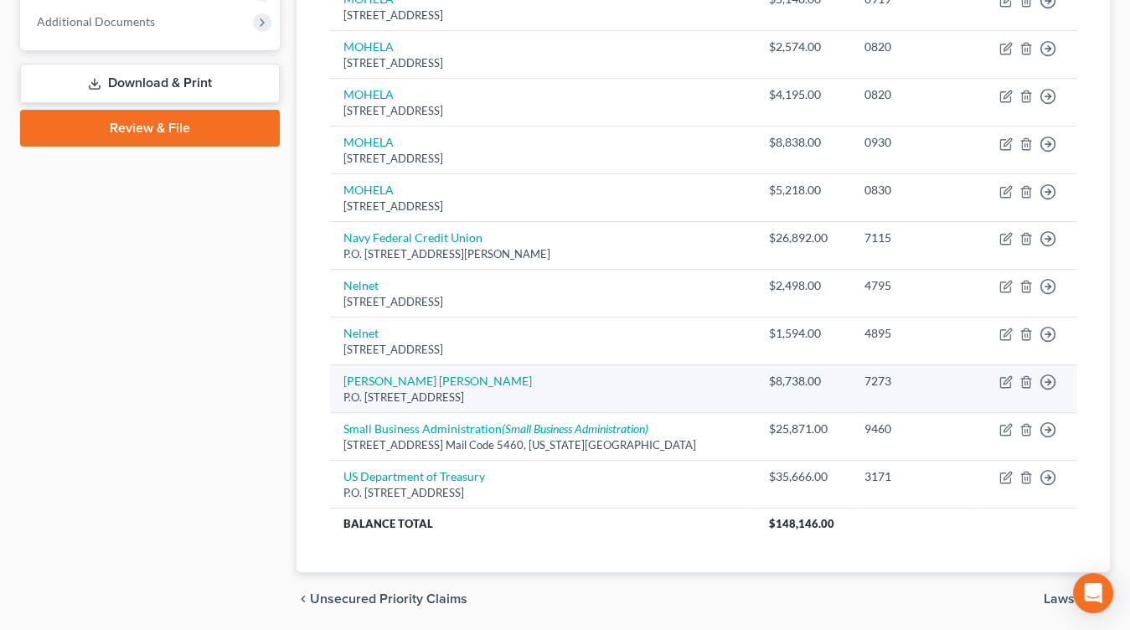
click at [549, 395] on div "P.O. Box 3229, Wilmington, DE 19804" at bounding box center [542, 397] width 399 height 16
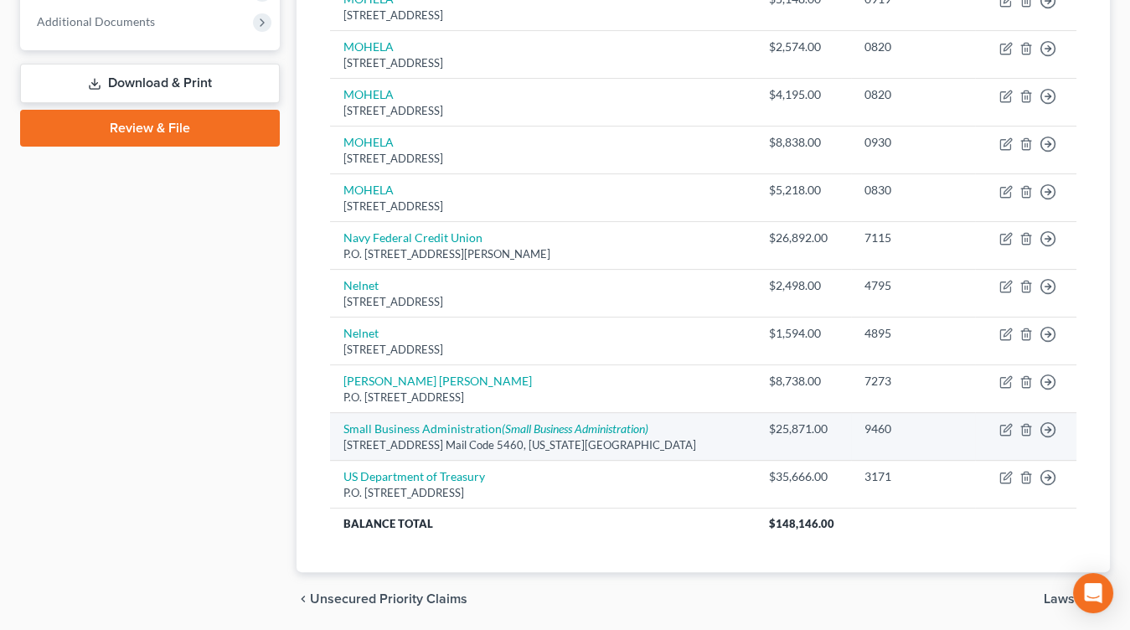
click at [539, 427] on td "Small Business Administration (Small Business Administration) 1441 L St. N.W. M…" at bounding box center [542, 437] width 425 height 48
click at [560, 421] on icon "(Small Business Administration)" at bounding box center [575, 428] width 147 height 14
select select "8"
select select "10"
select select "0"
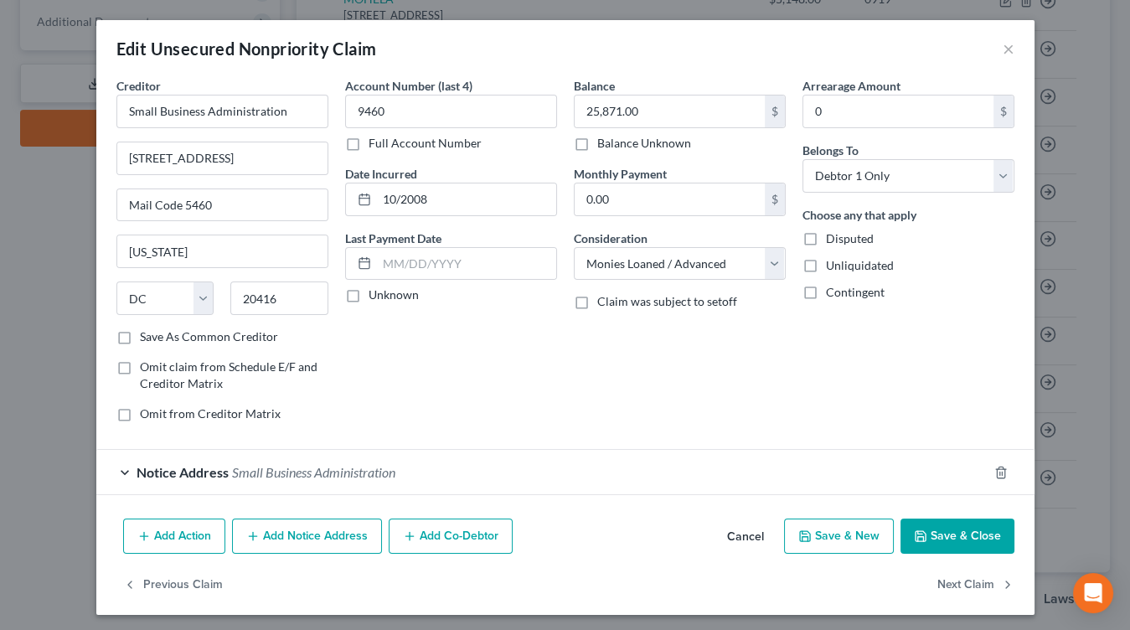
click at [753, 527] on button "Cancel" at bounding box center [746, 536] width 64 height 33
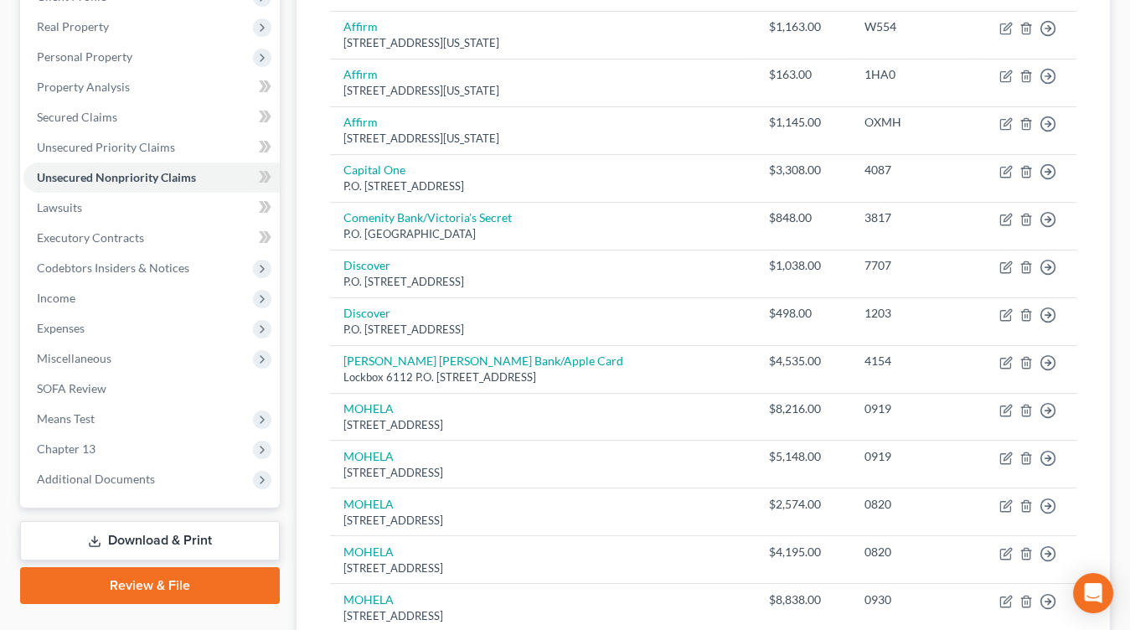
scroll to position [151, 0]
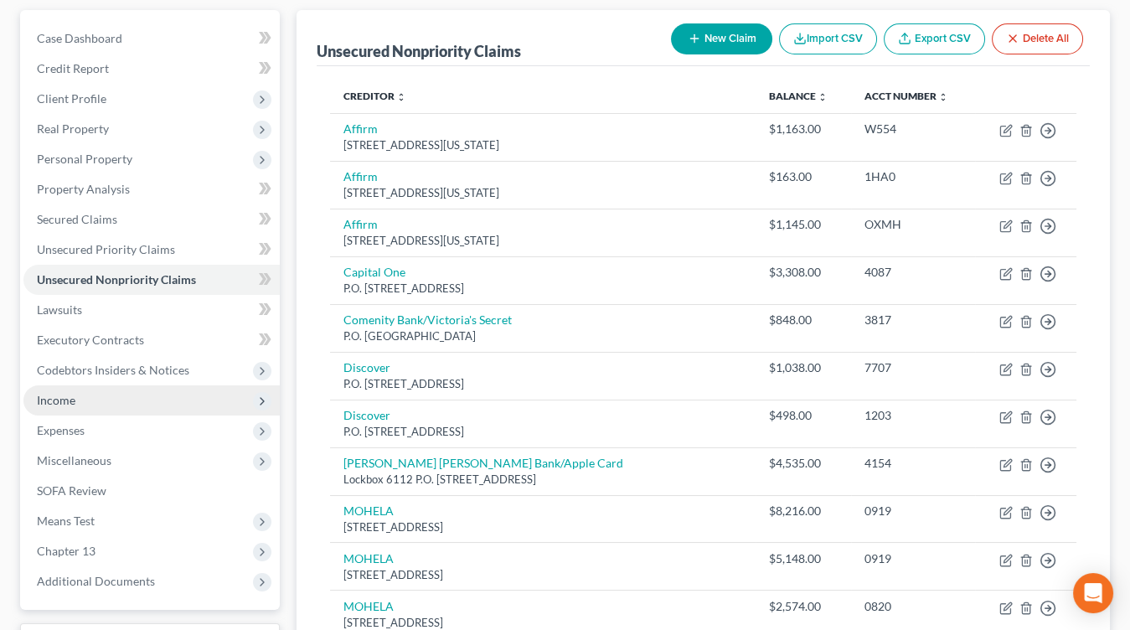
click at [57, 407] on span "Income" at bounding box center [151, 400] width 256 height 30
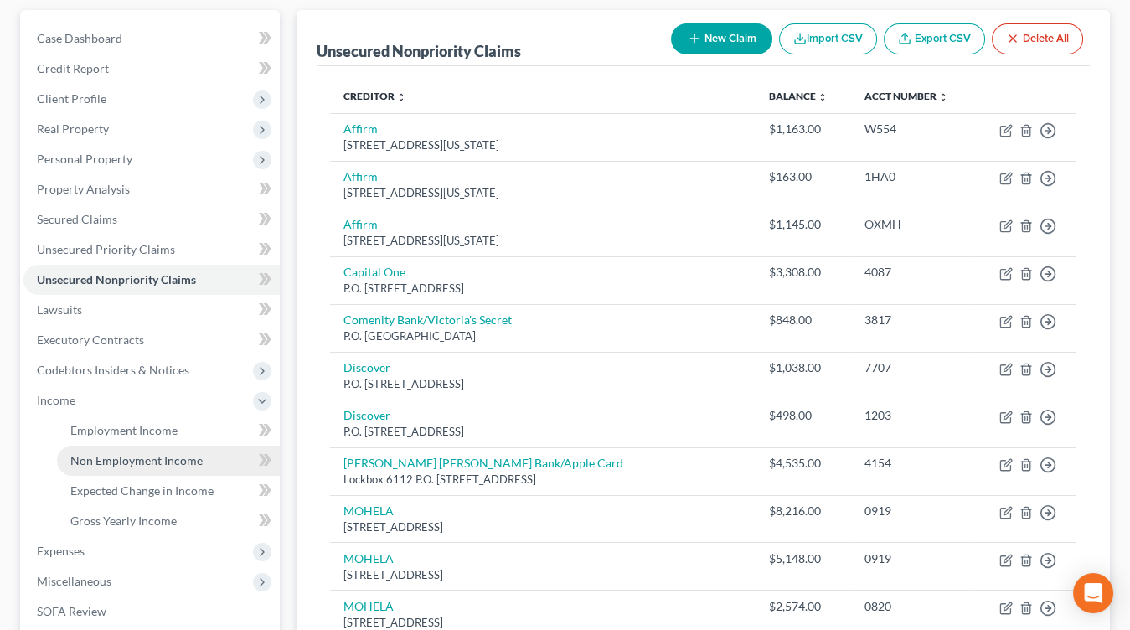
click at [97, 447] on link "Non Employment Income" at bounding box center [168, 461] width 223 height 30
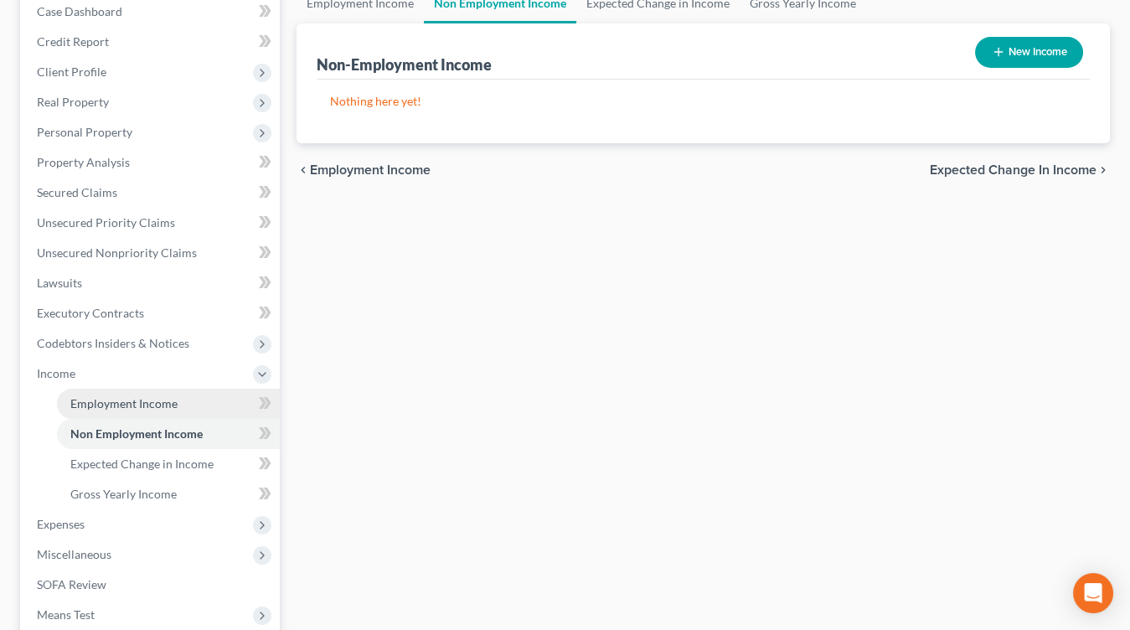
scroll to position [215, 0]
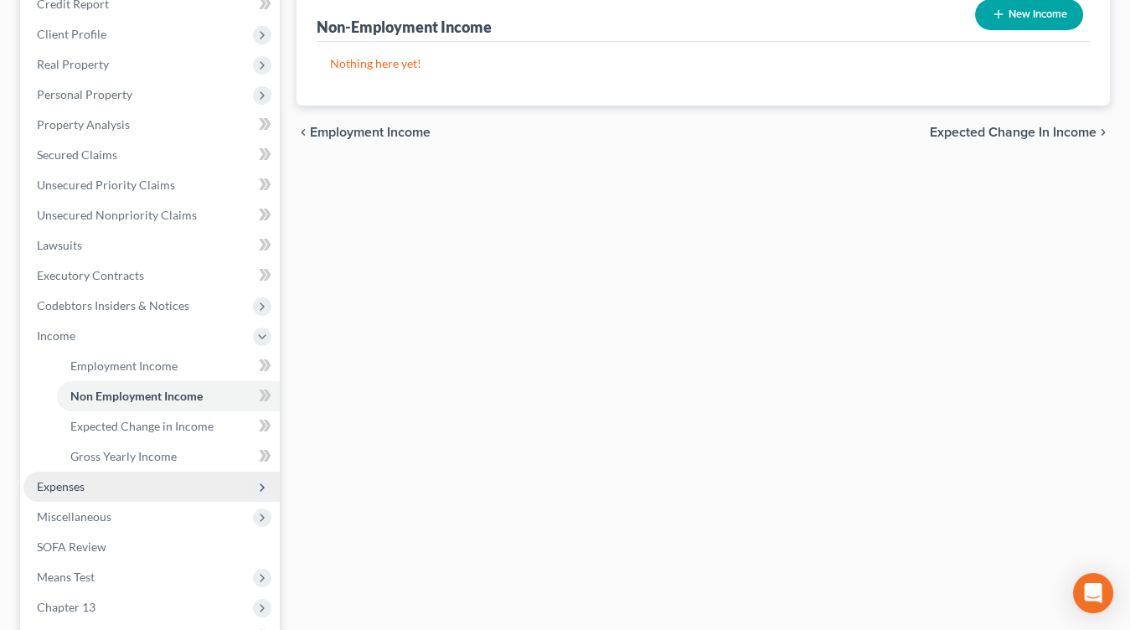
click at [106, 481] on span "Expenses" at bounding box center [151, 487] width 256 height 30
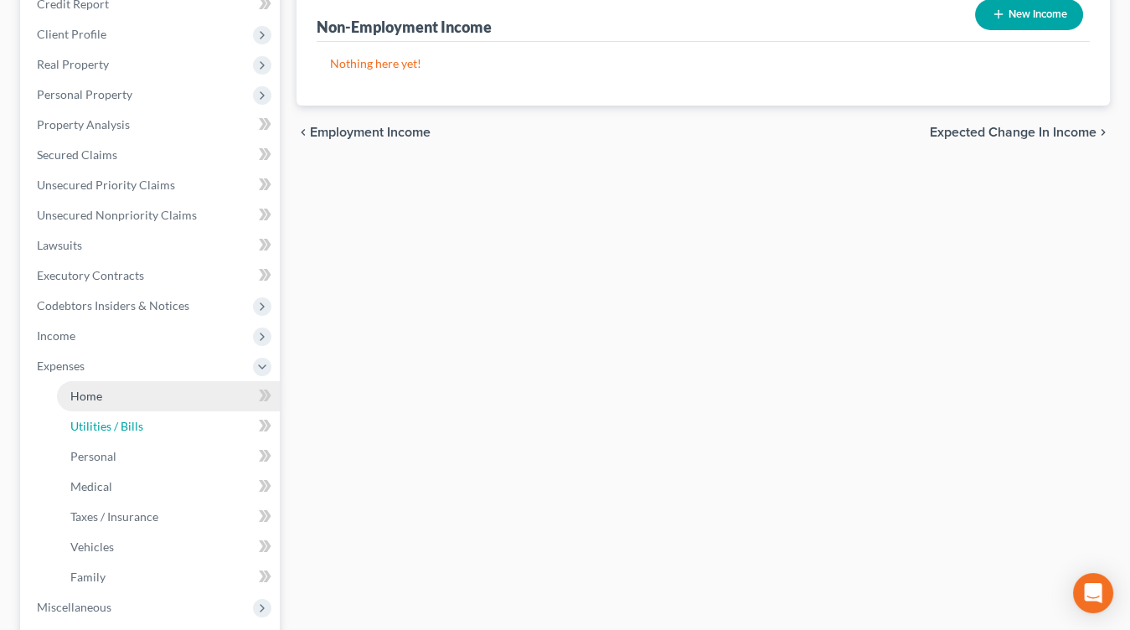
click at [106, 517] on ul "Home Utilities / Bills Personal Medical" at bounding box center [151, 486] width 256 height 211
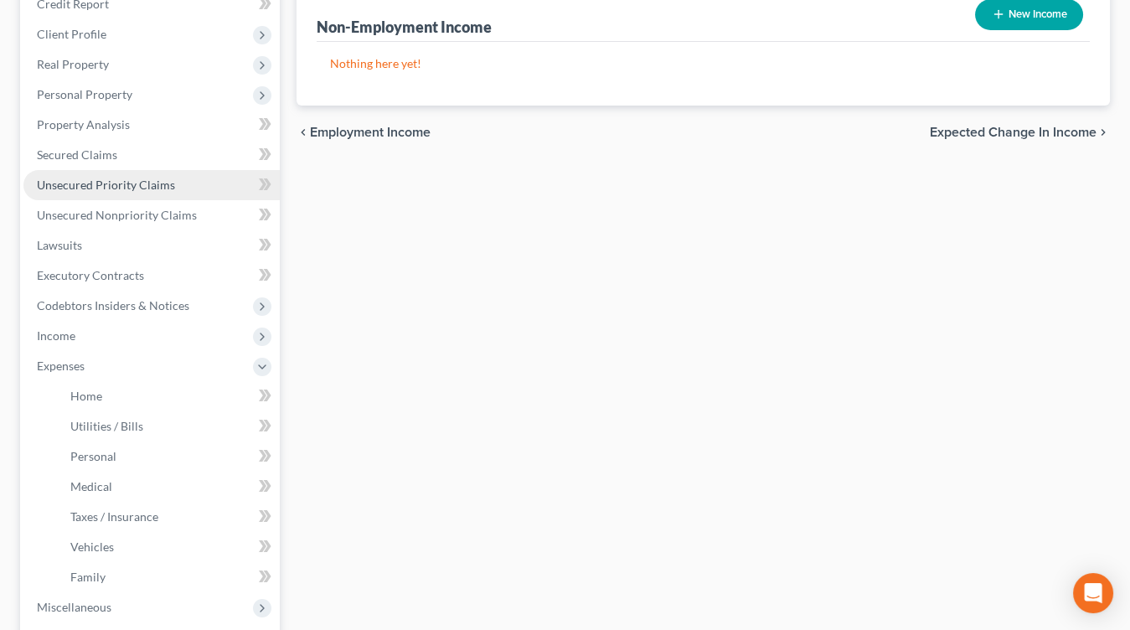
click at [149, 173] on link "Unsecured Priority Claims" at bounding box center [151, 185] width 256 height 30
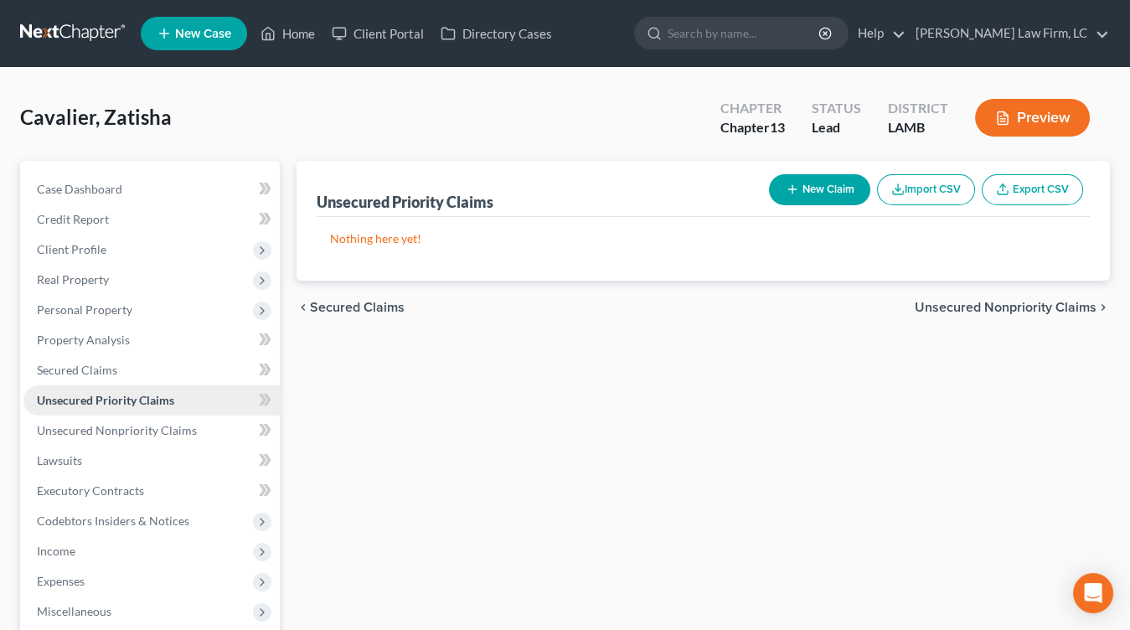
click at [135, 412] on link "Unsecured Priority Claims" at bounding box center [151, 400] width 256 height 30
click at [147, 414] on link "Unsecured Priority Claims" at bounding box center [151, 400] width 256 height 30
click at [147, 380] on link "Secured Claims" at bounding box center [151, 370] width 256 height 30
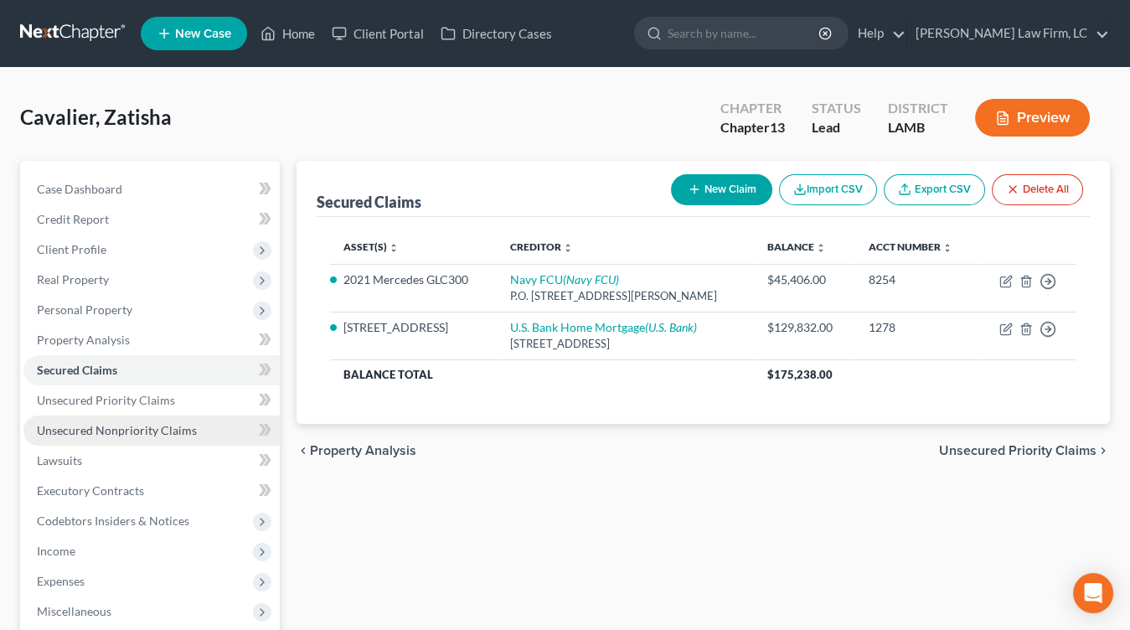
click at [203, 432] on link "Unsecured Nonpriority Claims" at bounding box center [151, 430] width 256 height 30
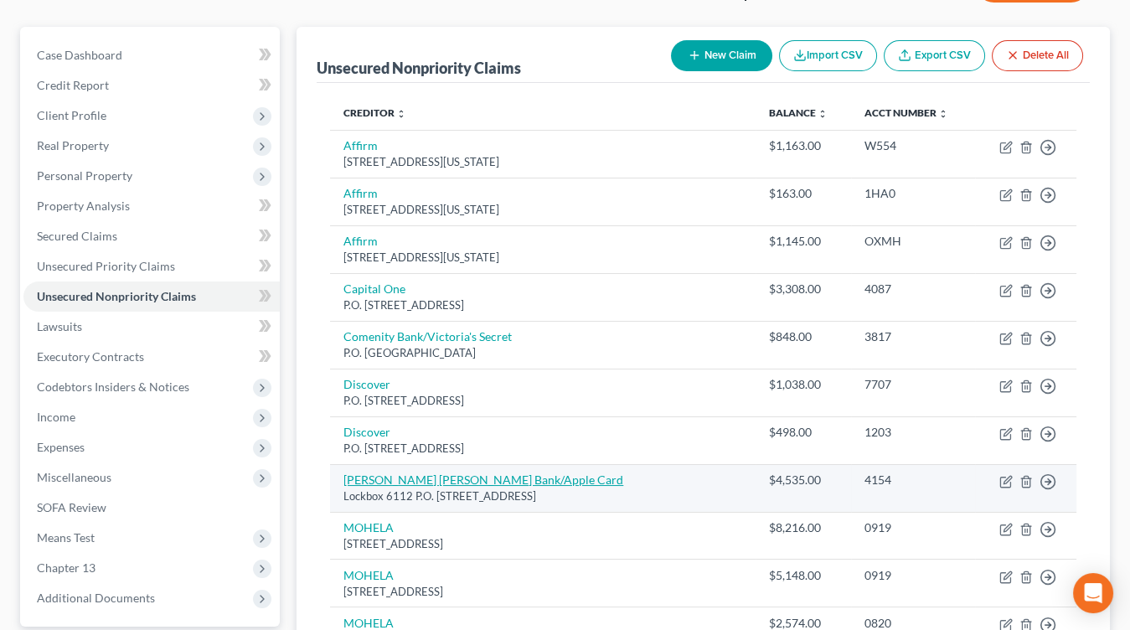
scroll to position [136, 0]
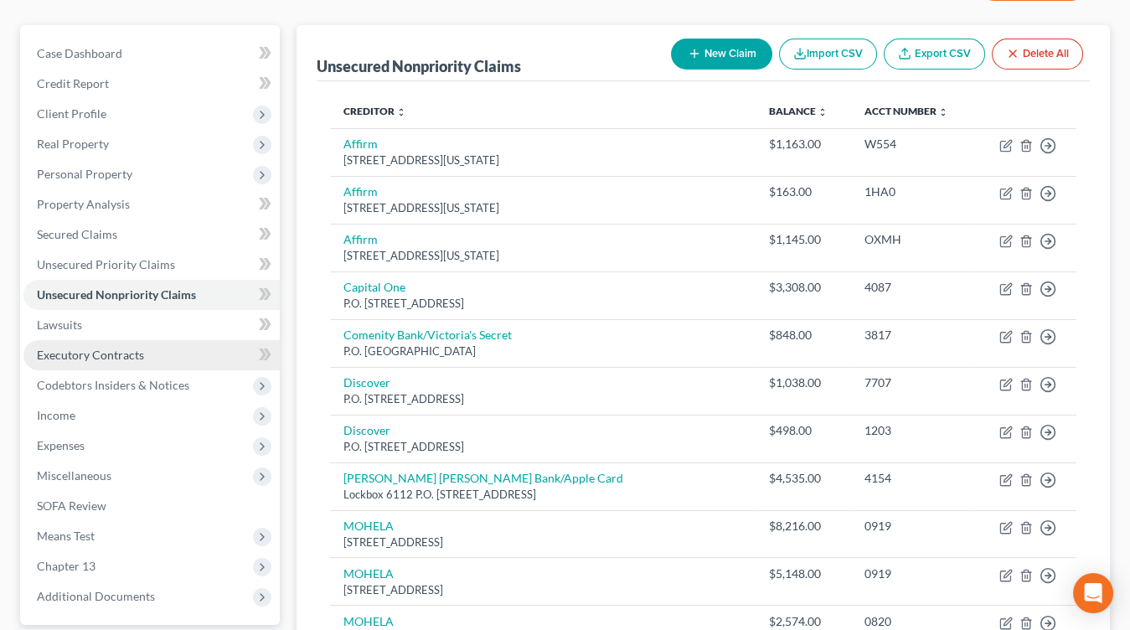
click at [98, 341] on link "Executory Contracts" at bounding box center [151, 355] width 256 height 30
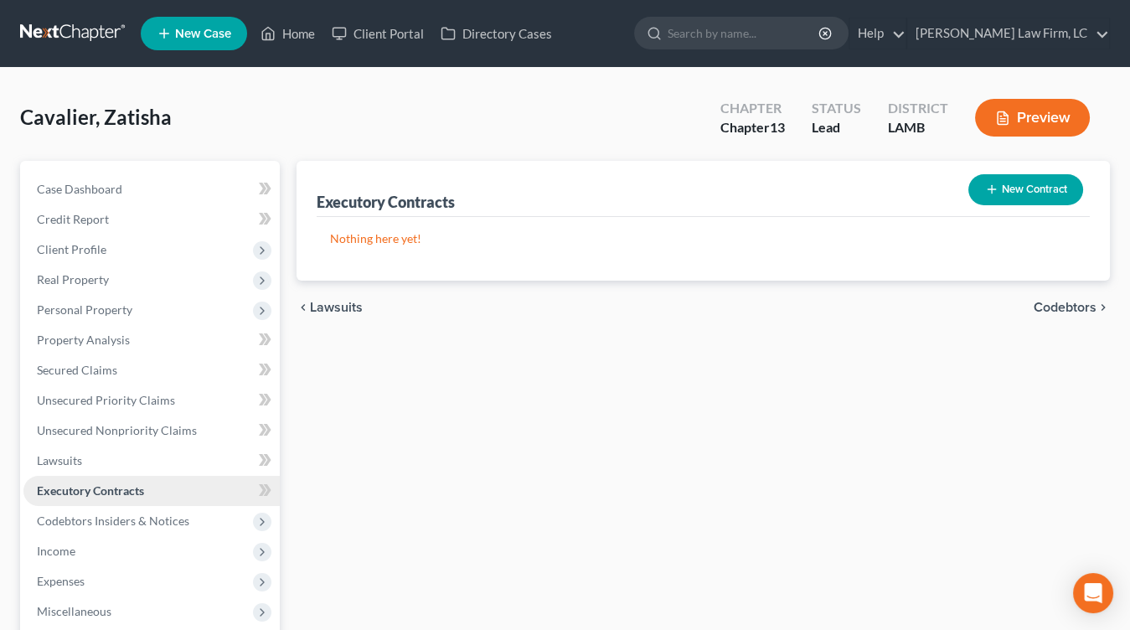
click at [93, 476] on link "Executory Contracts" at bounding box center [151, 491] width 256 height 30
click at [95, 460] on link "Lawsuits" at bounding box center [151, 461] width 256 height 30
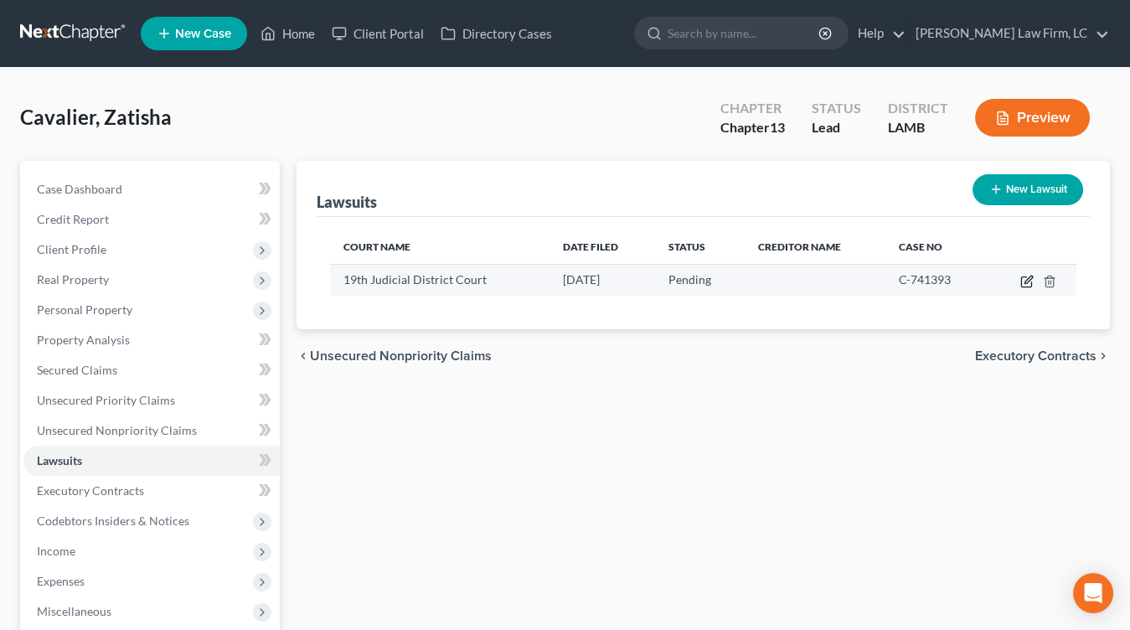
click at [1023, 286] on icon "button" at bounding box center [1026, 281] width 13 height 13
select select "19"
select select "0"
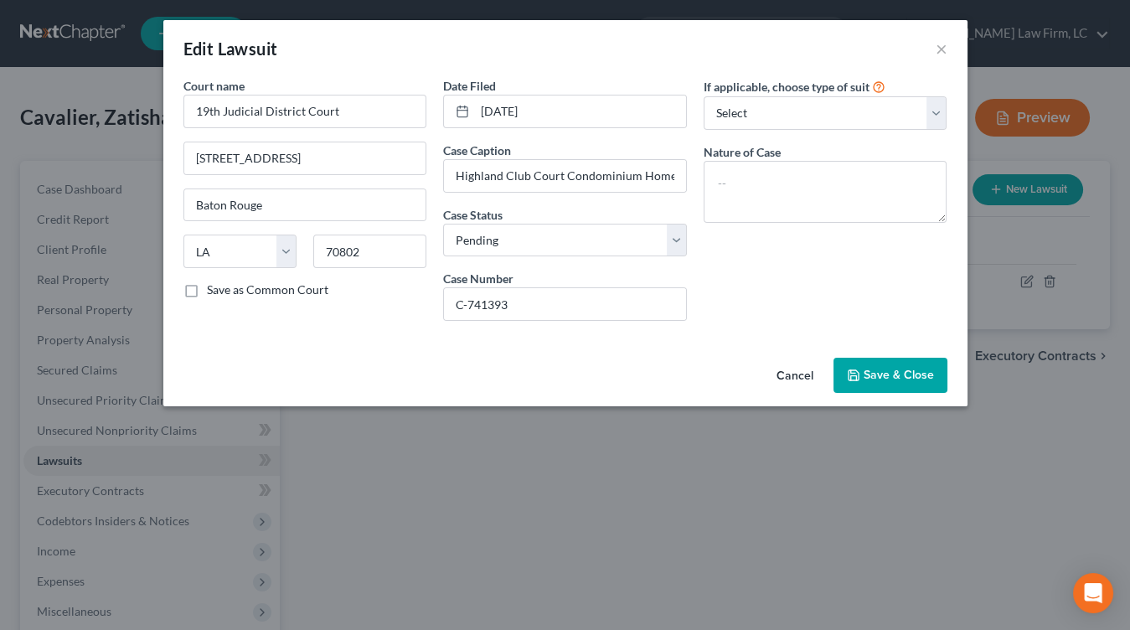
click at [801, 381] on button "Cancel" at bounding box center [795, 375] width 64 height 33
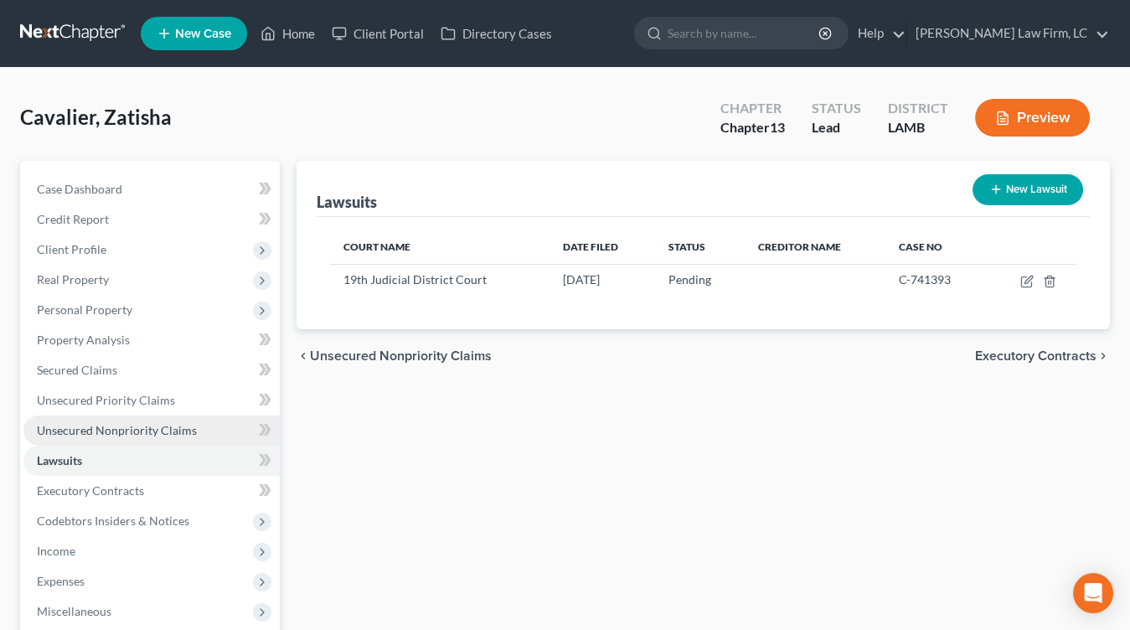
click at [198, 422] on link "Unsecured Nonpriority Claims" at bounding box center [151, 430] width 256 height 30
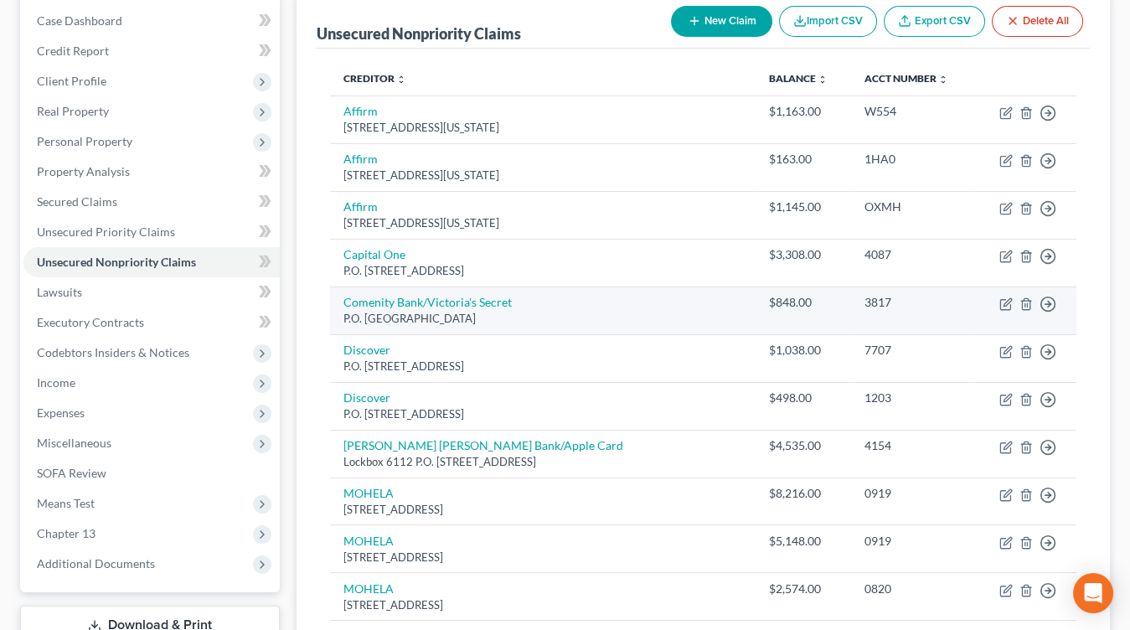
scroll to position [215, 0]
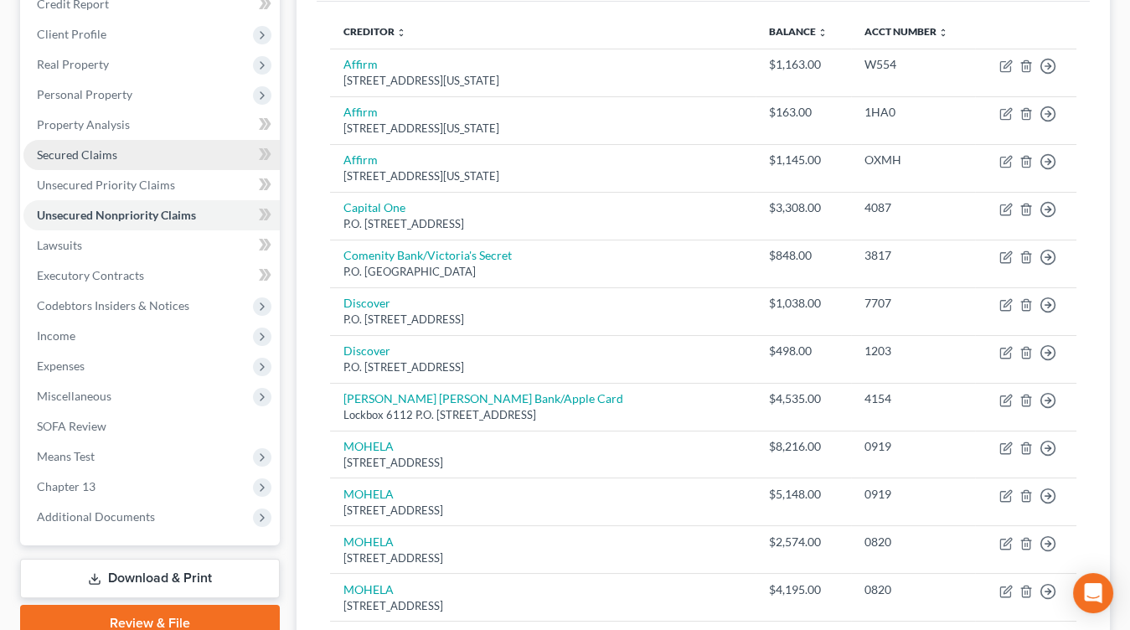
click at [154, 159] on link "Secured Claims" at bounding box center [151, 155] width 256 height 30
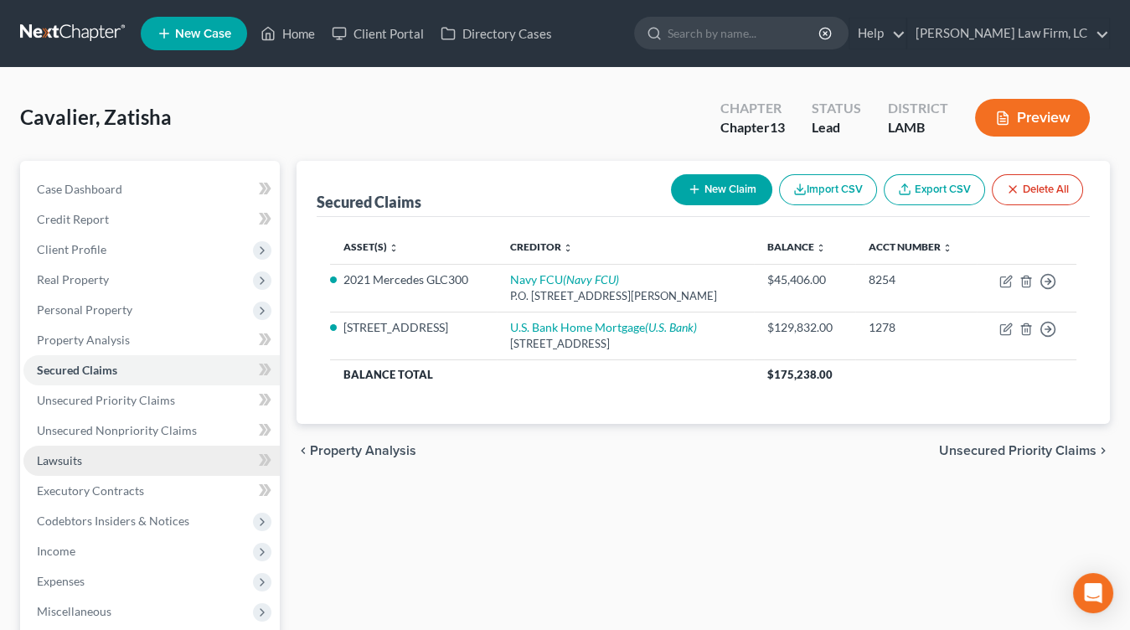
click at [190, 456] on link "Lawsuits" at bounding box center [151, 461] width 256 height 30
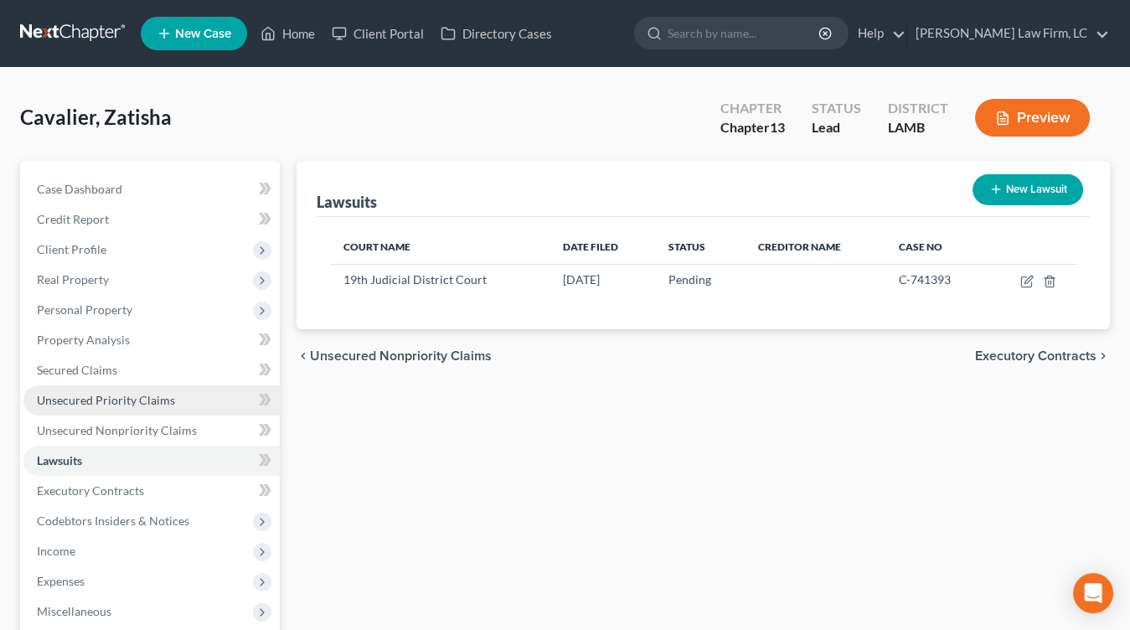
click at [191, 405] on link "Unsecured Priority Claims" at bounding box center [151, 400] width 256 height 30
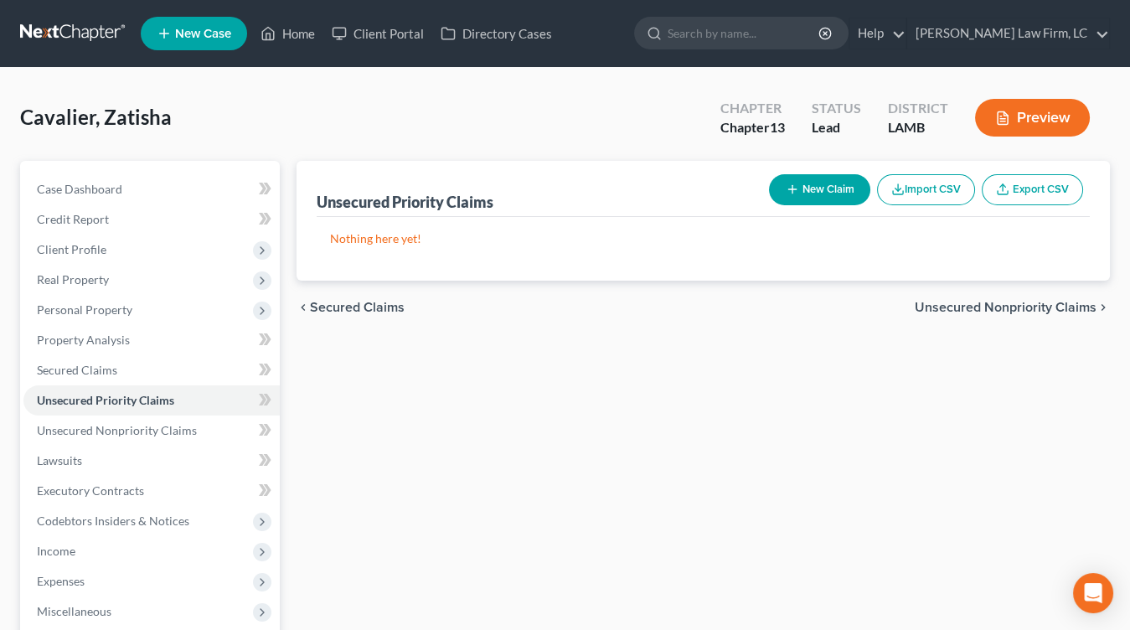
click at [997, 90] on div "Chapter Chapter 13 Status Lead District LAMB Preview" at bounding box center [905, 117] width 410 height 59
click at [997, 108] on button "Preview" at bounding box center [1032, 118] width 115 height 38
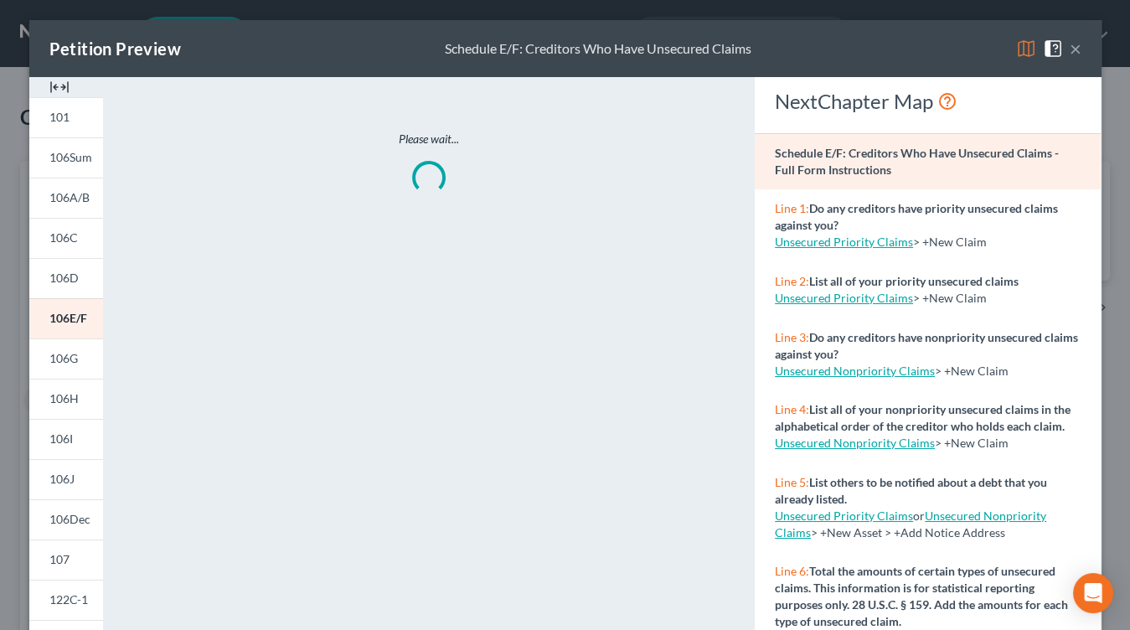
scroll to position [298, 0]
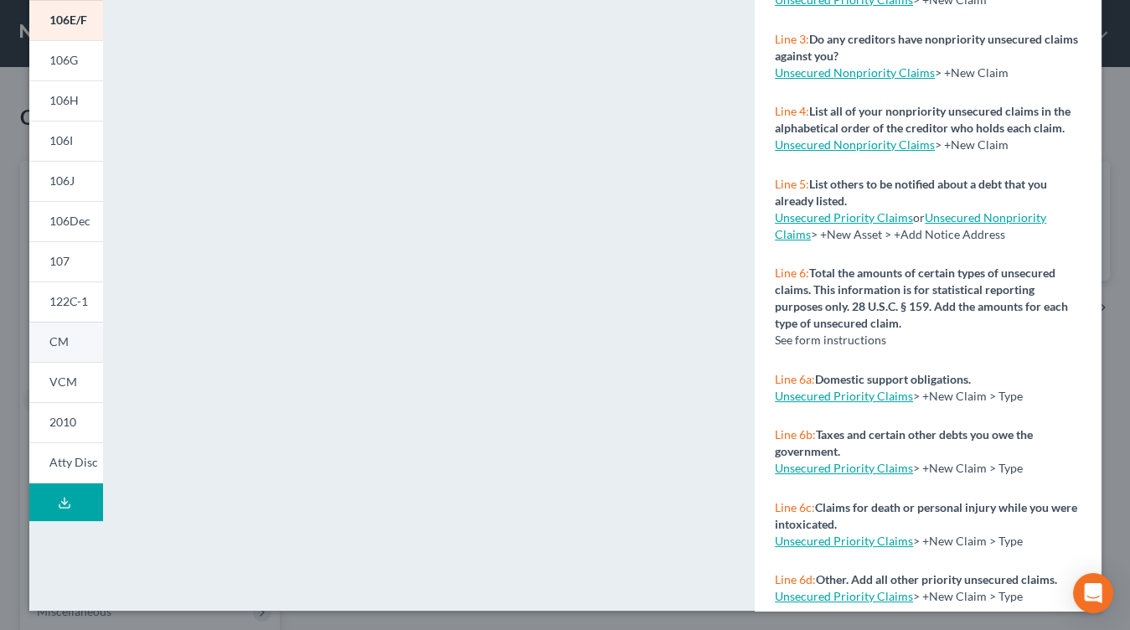
click at [76, 350] on link "CM" at bounding box center [66, 342] width 74 height 40
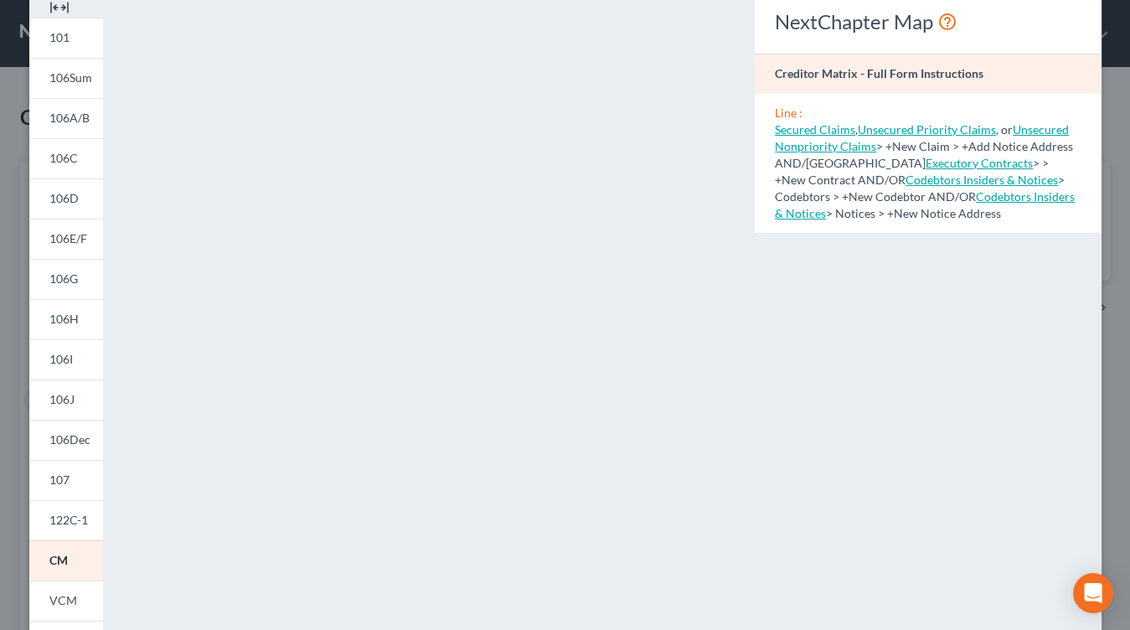
scroll to position [0, 0]
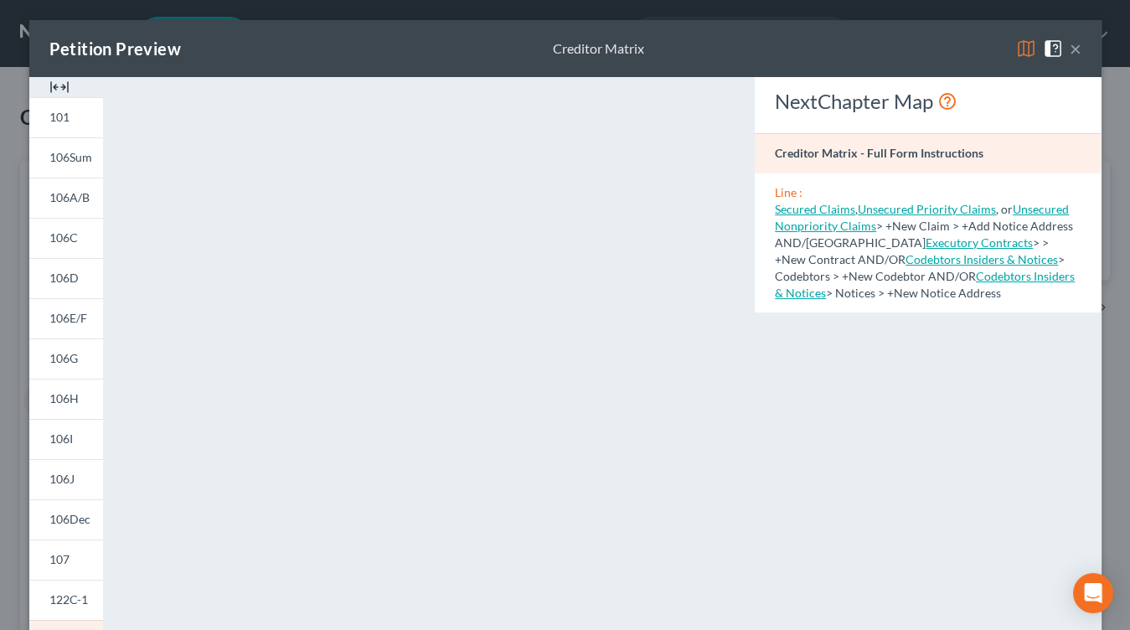
click at [509, 14] on div "Petition Preview Creditor Matrix × 101 106Sum 106A/B 106C 106D 106E/F 106G 106H…" at bounding box center [565, 315] width 1130 height 630
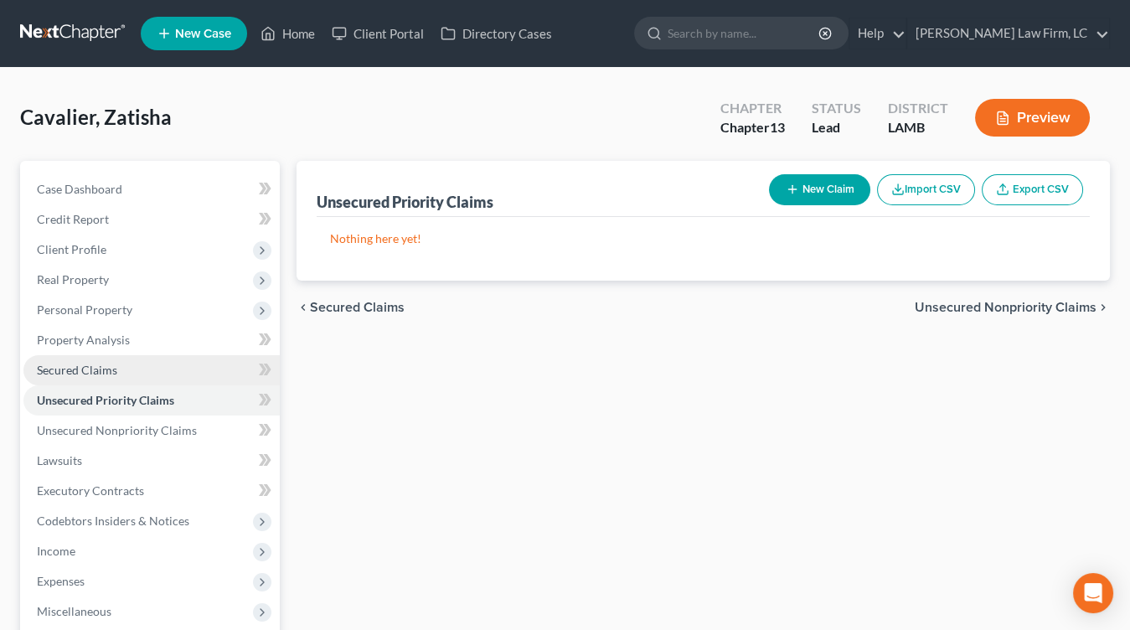
click at [156, 376] on link "Secured Claims" at bounding box center [151, 370] width 256 height 30
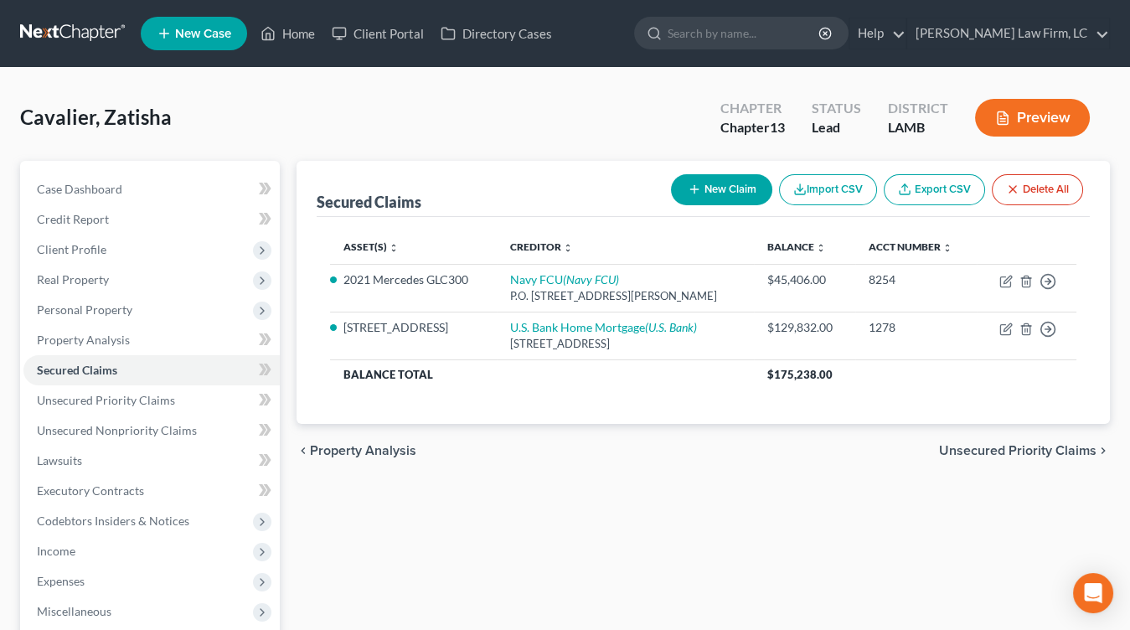
click at [716, 193] on button "New Claim" at bounding box center [721, 189] width 101 height 31
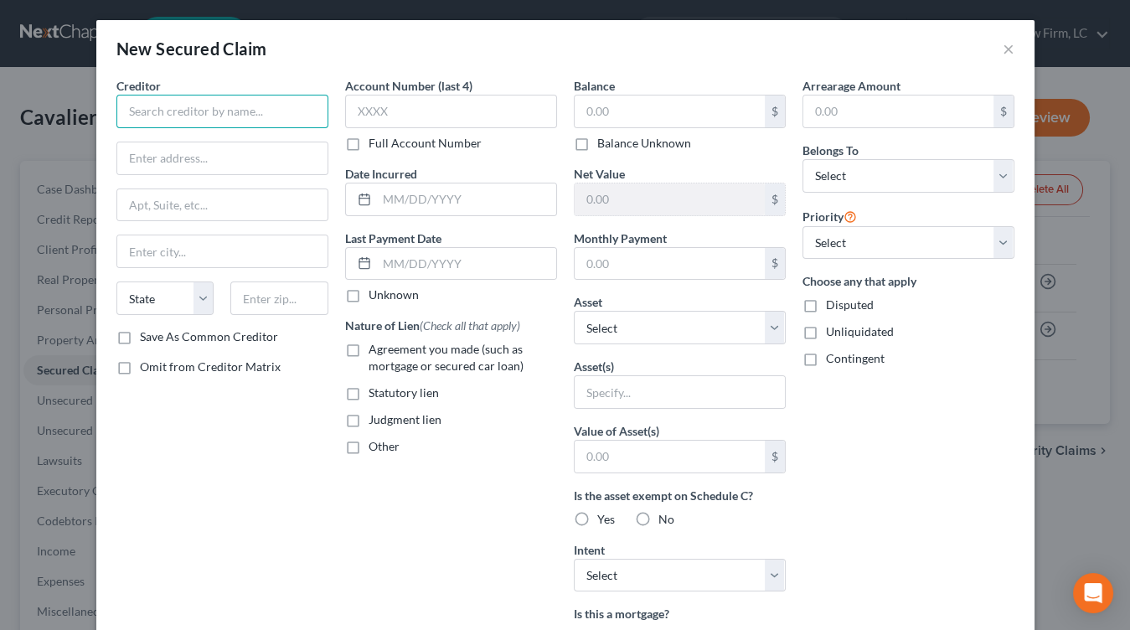
click at [206, 115] on input "text" at bounding box center [222, 111] width 212 height 33
type input "Highland Club Court Condominium Homeowners Association, Inc."
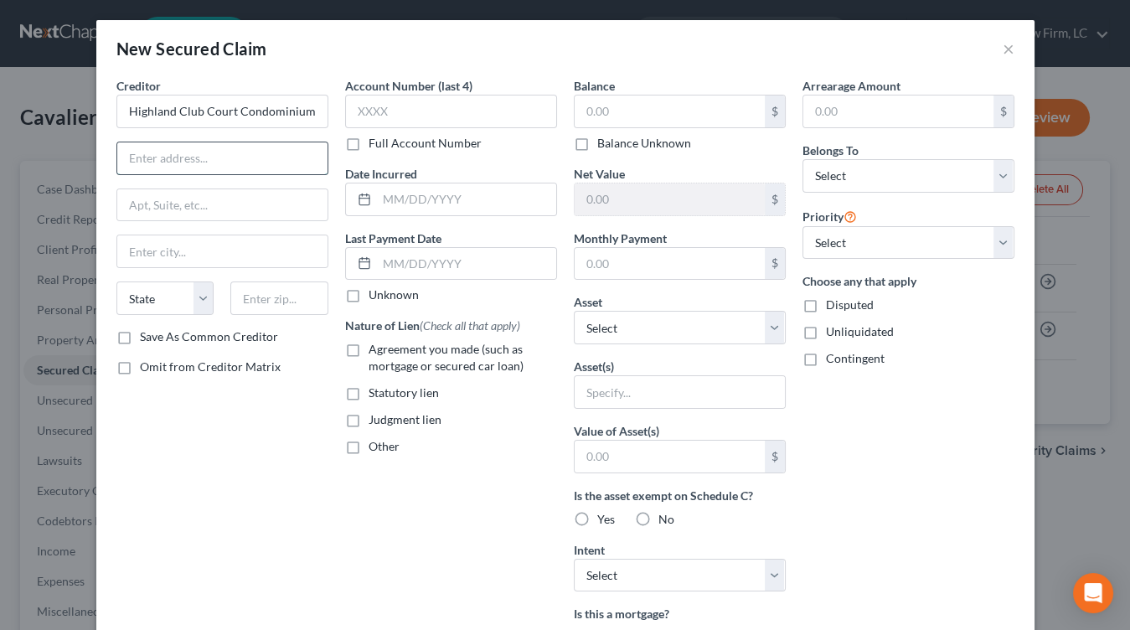
click at [213, 163] on input "text" at bounding box center [222, 158] width 210 height 32
click at [274, 142] on input "11929 Sunray Dr." at bounding box center [222, 158] width 210 height 32
click at [270, 172] on input "11929 Sunray Dr." at bounding box center [222, 158] width 210 height 32
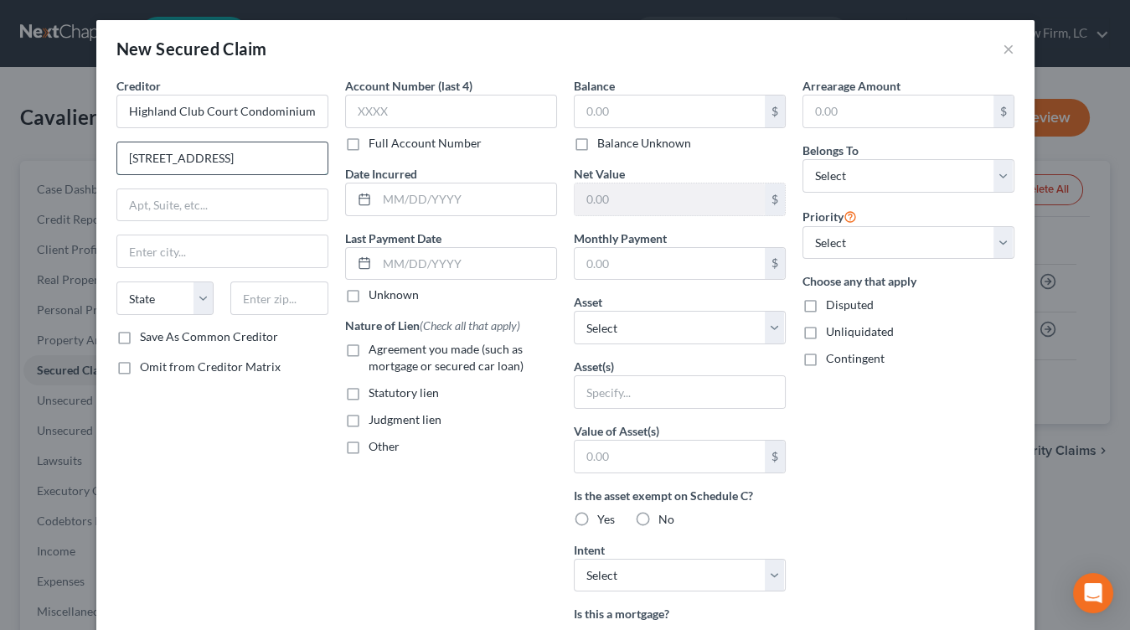
click at [270, 172] on input "11929 Sunray Dr." at bounding box center [222, 158] width 210 height 32
type input "11929 Sunray Ave."
type input "70816"
type input "Baton Rouge"
select select "19"
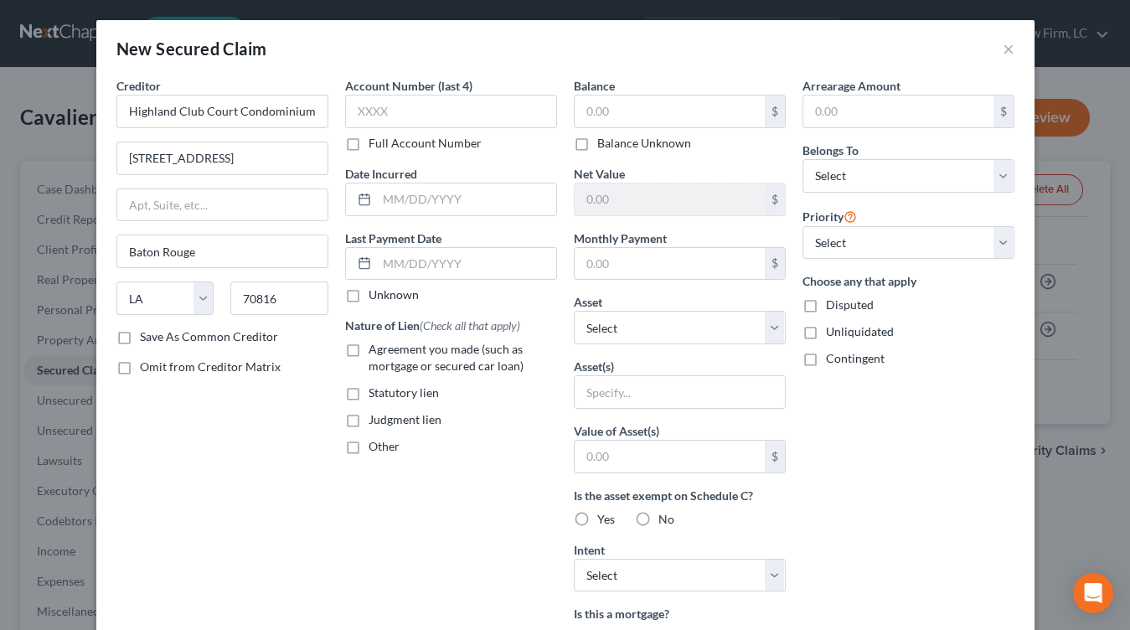
click at [660, 141] on label "Balance Unknown" at bounding box center [644, 143] width 94 height 17
click at [615, 141] on input "Balance Unknown" at bounding box center [609, 140] width 11 height 11
checkbox input "true"
type input "0.00"
click at [843, 146] on span "Belongs To" at bounding box center [830, 150] width 56 height 14
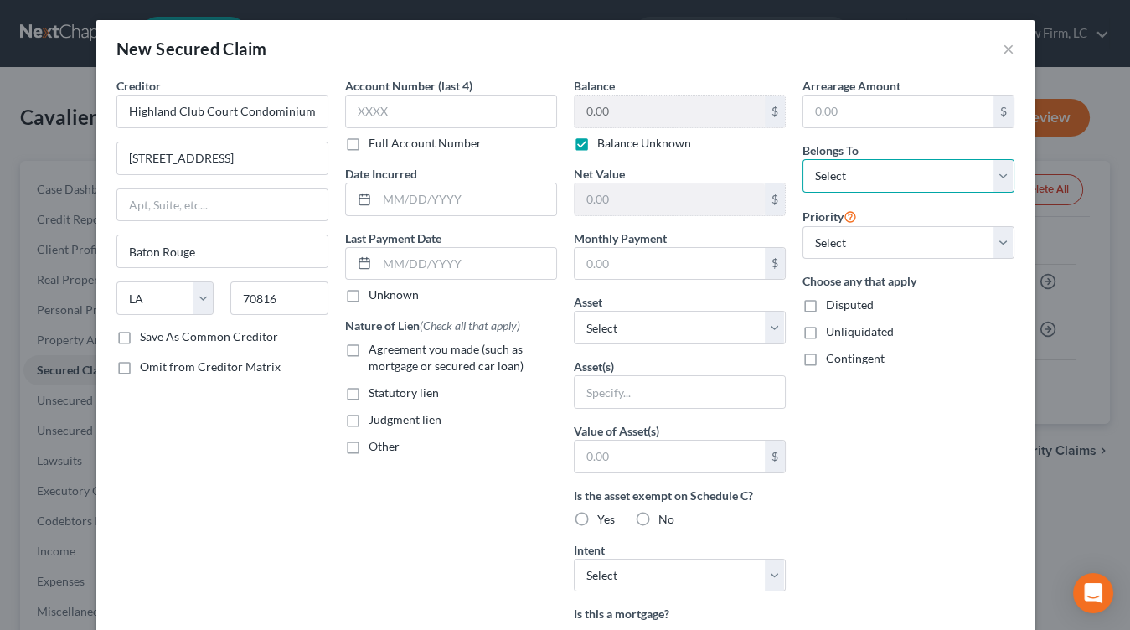
click at [843, 162] on select "Select Debtor 1 Only Debtor 2 Only Debtor 1 And Debtor 2 Only At Least One Of T…" at bounding box center [908, 175] width 212 height 33
select select "0"
click at [802, 159] on select "Select Debtor 1 Only Debtor 2 Only Debtor 1 And Debtor 2 Only At Least One Of T…" at bounding box center [908, 175] width 212 height 33
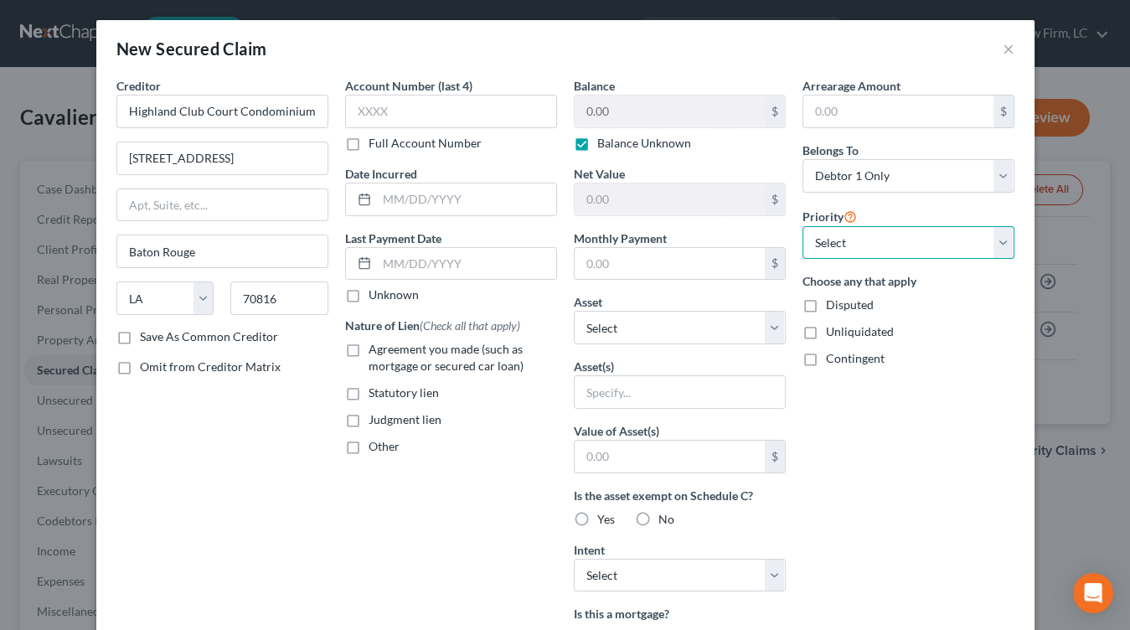
click at [838, 248] on select "Select 1st 2nd 3rd 4th 5th 6th 7th 8th 9th 10th 11th 12th 13th 14th 15th 16th 1…" at bounding box center [908, 242] width 212 height 33
select select "0"
click at [802, 226] on select "Select 1st 2nd 3rd 4th 5th 6th 7th 8th 9th 10th 11th 12th 13th 14th 15th 16th 1…" at bounding box center [908, 242] width 212 height 33
click at [843, 250] on select "Select 1st 2nd 3rd 4th 5th 6th 7th 8th 9th 10th 11th 12th 13th 14th 15th 16th 1…" at bounding box center [908, 242] width 212 height 33
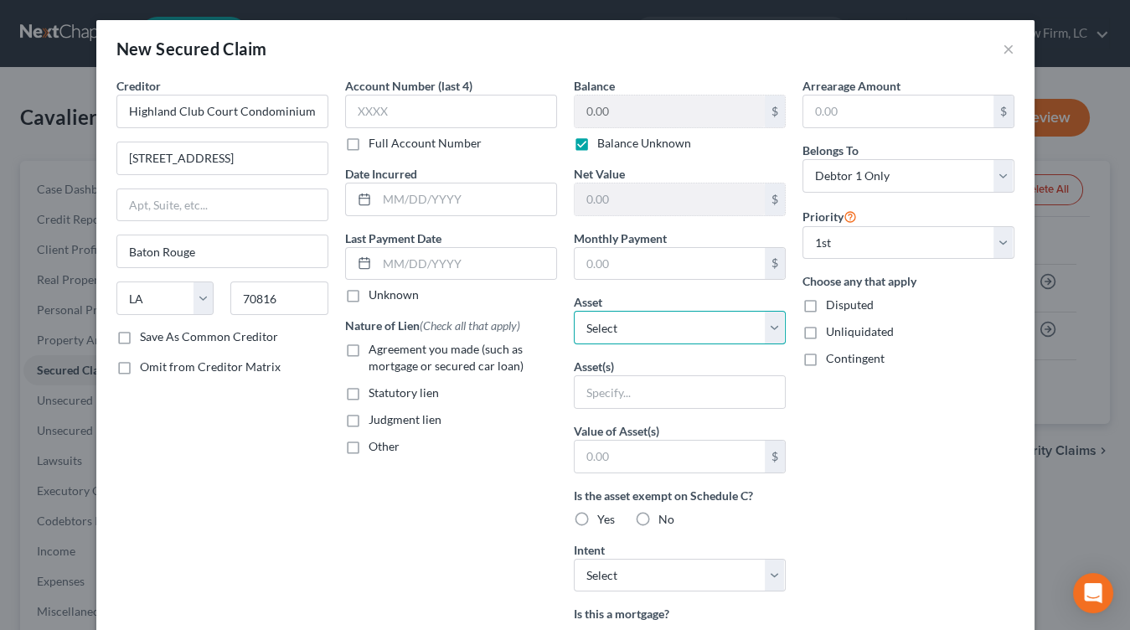
click at [675, 332] on select "Select Other Multiple Assets 2021 Mercedes GLC300 - $26050.0 17605 Jefferson Hw…" at bounding box center [680, 327] width 212 height 33
select select "3"
click at [574, 311] on select "Select Other Multiple Assets 2021 Mercedes GLC300 - $26050.0 17605 Jefferson Hw…" at bounding box center [680, 327] width 212 height 33
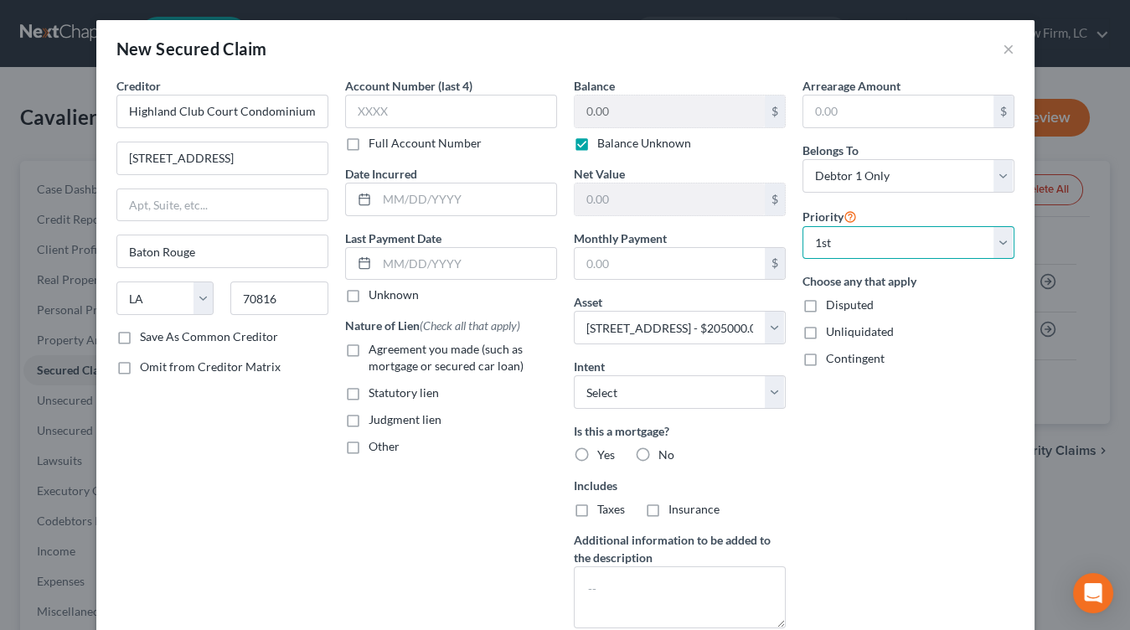
click at [876, 236] on select "Select 1st 2nd 3rd 4th 5th 6th 7th 8th 9th 10th 11th 12th 13th 14th 15th 16th 1…" at bounding box center [908, 242] width 212 height 33
select select "1"
click at [802, 226] on select "Select 1st 2nd 3rd 4th 5th 6th 7th 8th 9th 10th 11th 12th 13th 14th 15th 16th 1…" at bounding box center [908, 242] width 212 height 33
click at [240, 451] on div "Creditor * Highland Club Court Condominium Homeowners Association, Inc. 11929 S…" at bounding box center [222, 359] width 229 height 564
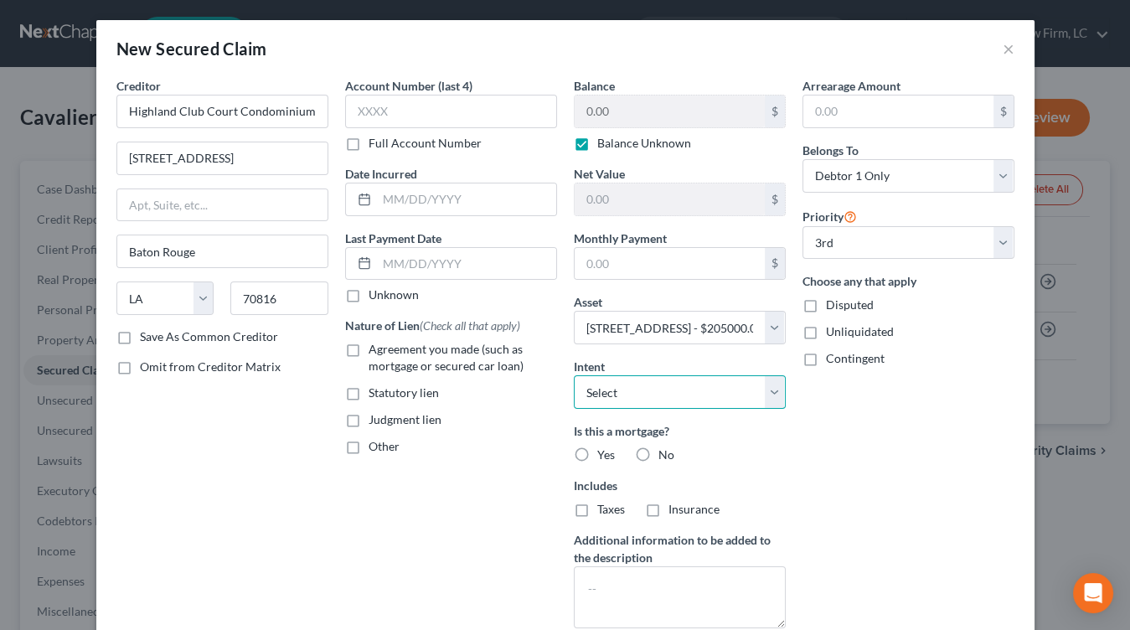
click at [729, 390] on select "Select Surrender Redeem Reaffirm Avoid Other" at bounding box center [680, 391] width 212 height 33
select select "2"
click at [574, 375] on select "Select Surrender Redeem Reaffirm Avoid Other" at bounding box center [680, 391] width 212 height 33
click at [405, 415] on span "Judgment lien" at bounding box center [404, 419] width 73 height 14
click at [386, 415] on input "Judgment lien" at bounding box center [380, 416] width 11 height 11
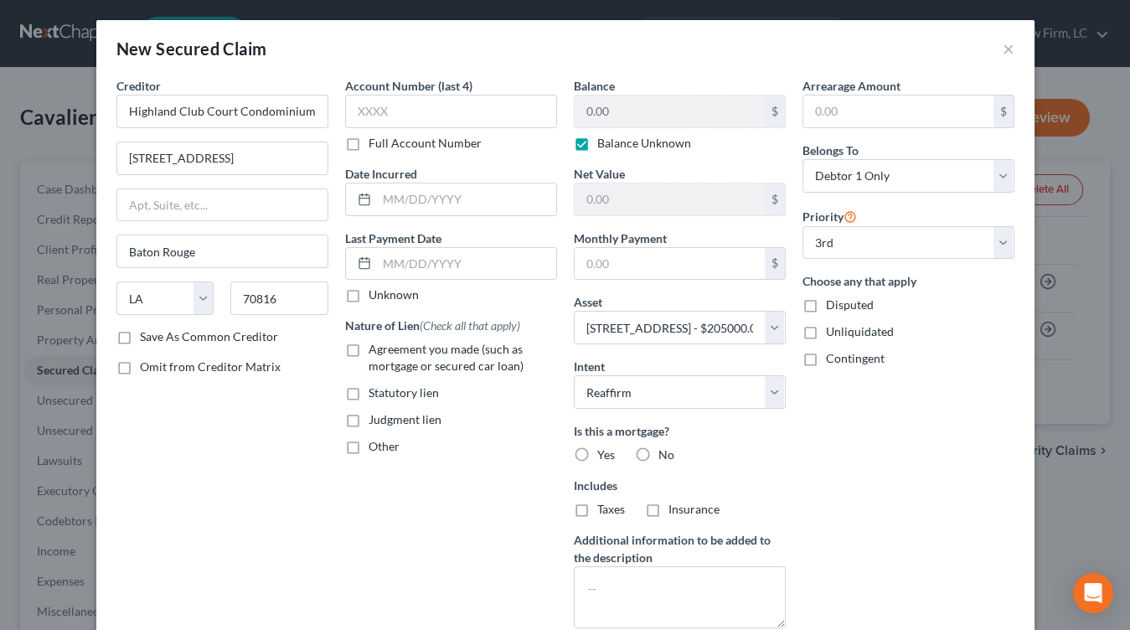
checkbox input "true"
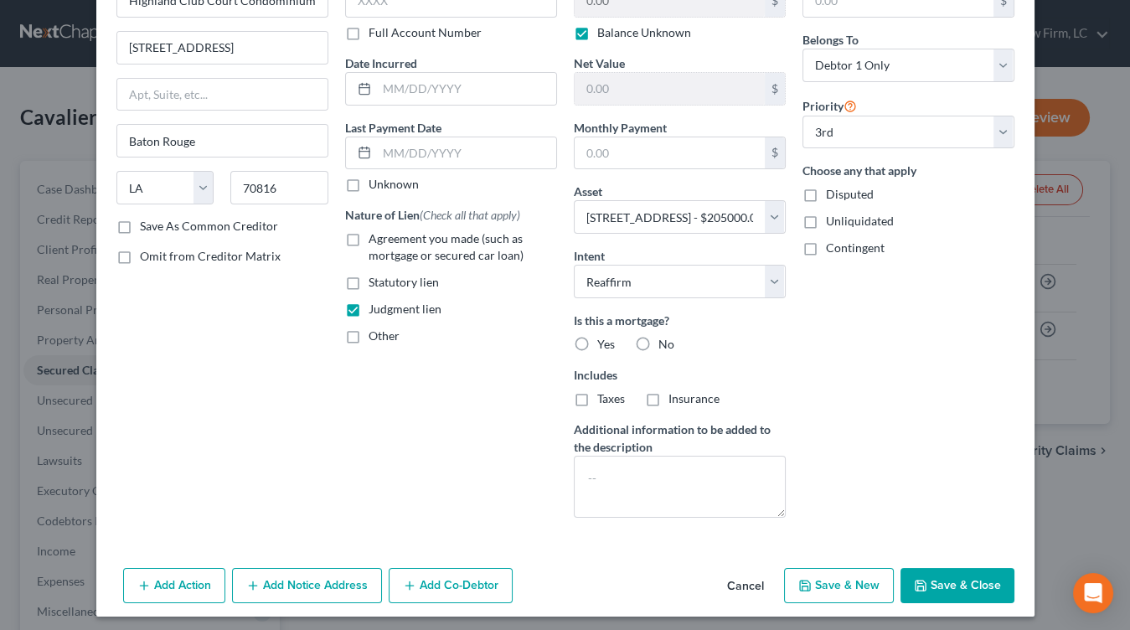
scroll to position [111, 0]
click at [302, 589] on button "Add Notice Address" at bounding box center [307, 584] width 150 height 35
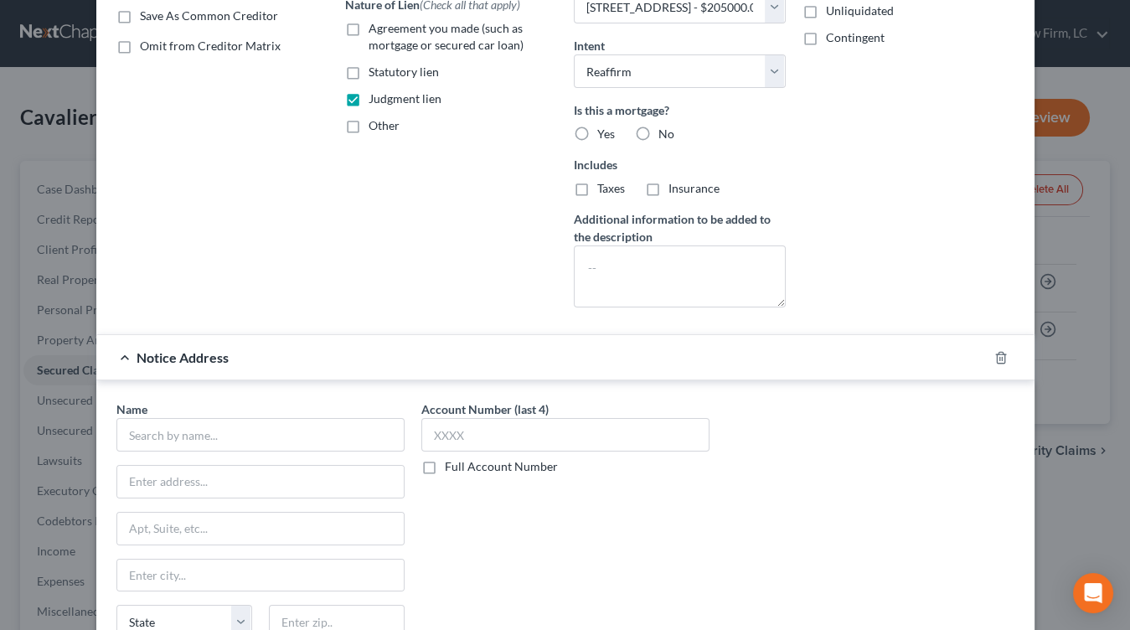
scroll to position [453, 0]
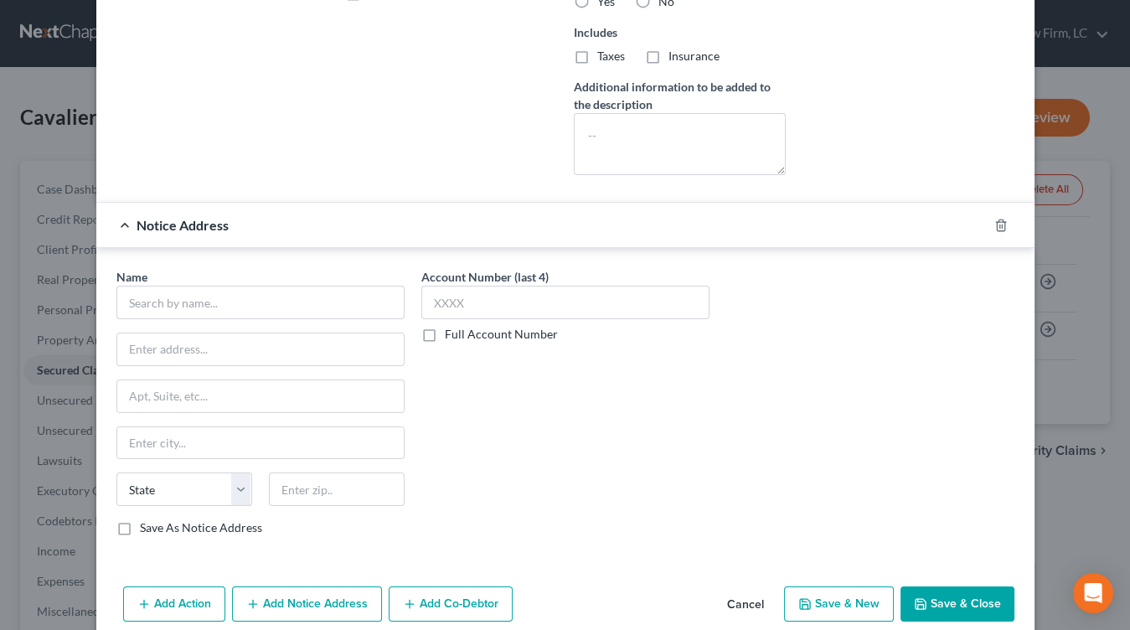
click at [256, 321] on div "Name * State AL AK AR AZ CA CO CT DE DC FL GA GU HI ID IL IN IA KS KY LA ME MD …" at bounding box center [260, 402] width 288 height 268
click at [256, 320] on div "Name * State AL AK AR AZ CA CO CT DE DC FL GA GU HI ID IL IN IA KS KY LA ME MD …" at bounding box center [260, 402] width 288 height 268
click at [341, 255] on div "Name * State AL AK AR AZ CA CO CT DE DC FL GA GU HI ID IL IN IA KS KY LA ME MD …" at bounding box center [565, 405] width 938 height 315
click at [310, 290] on input "text" at bounding box center [260, 302] width 288 height 33
type input "Glen R. Petersen"
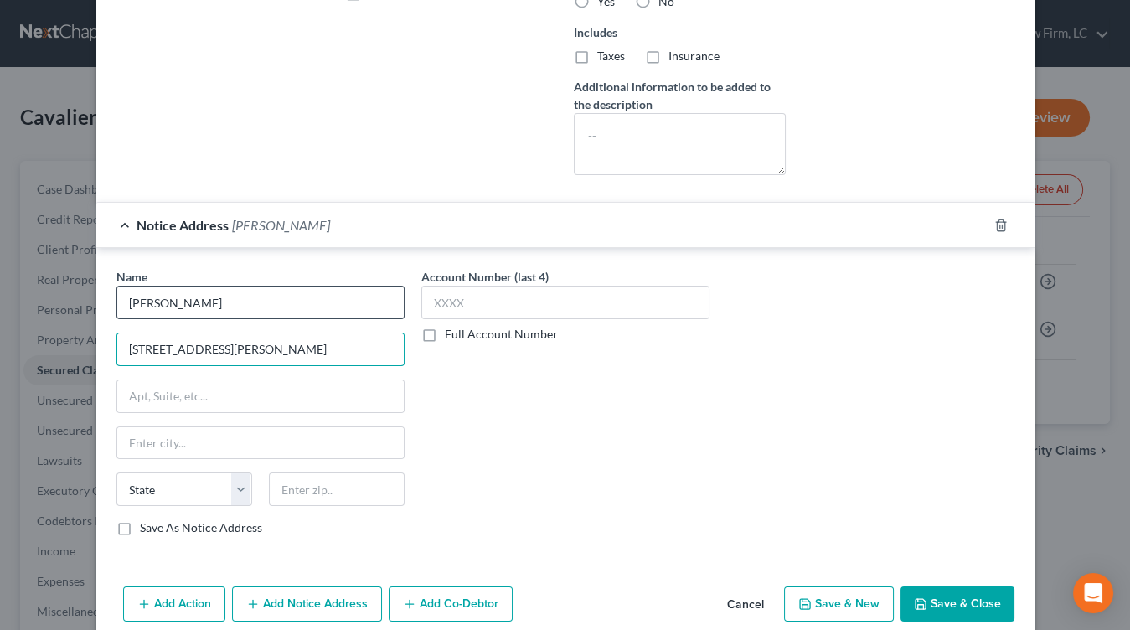
type input "10602 Coursey Blvd."
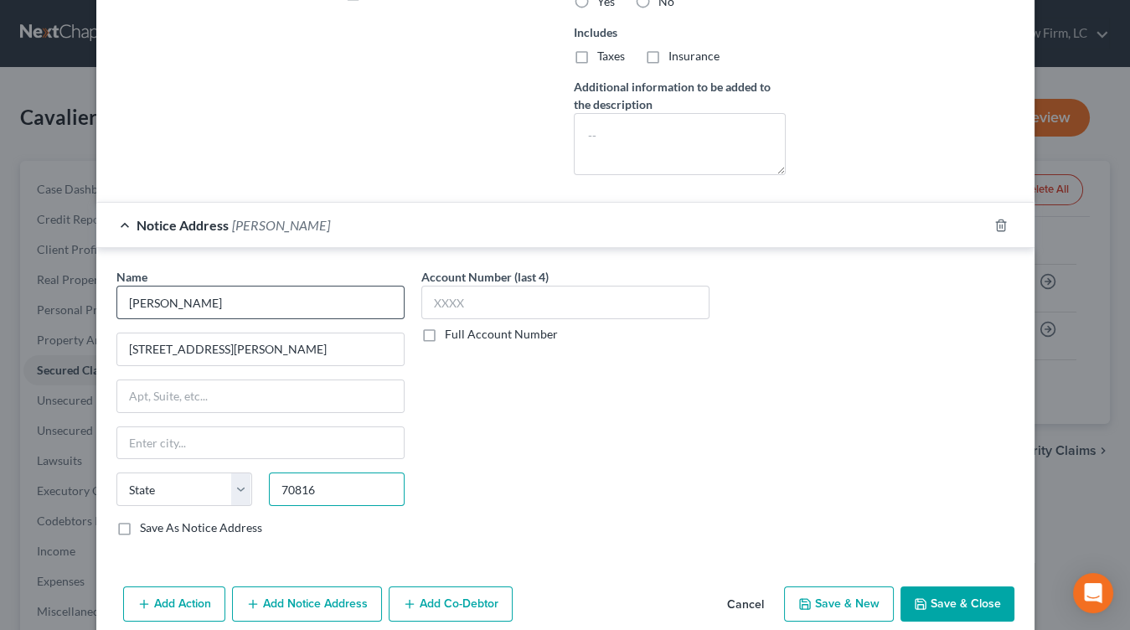
type input "70816"
type input "Baton Rouge"
select select "19"
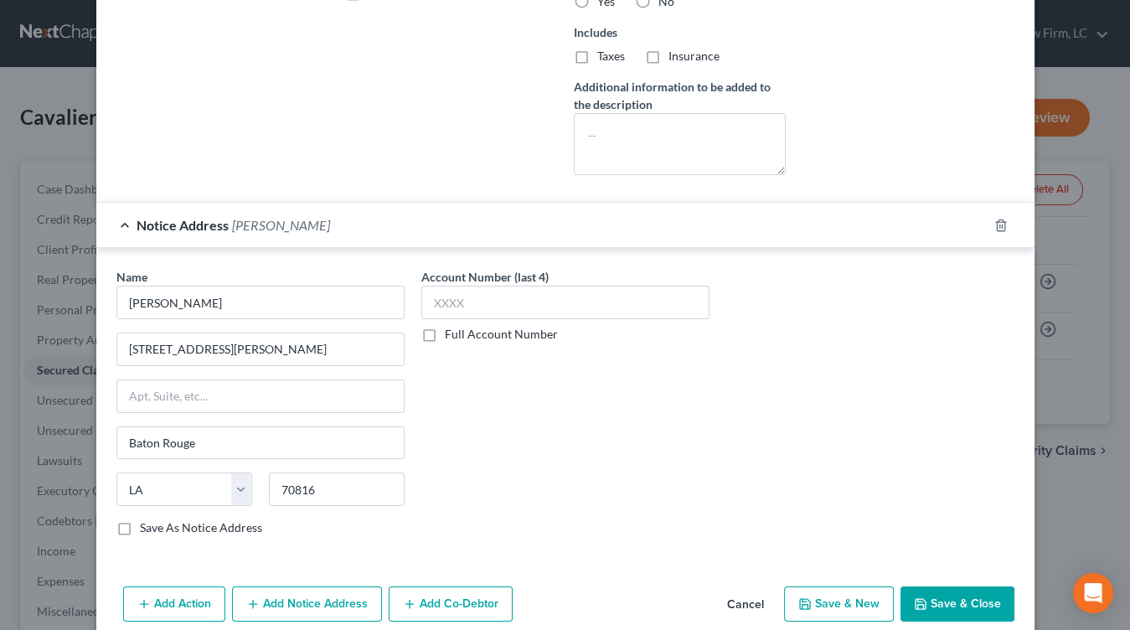
click at [595, 381] on div "Account Number (last 4) Full Account Number" at bounding box center [565, 408] width 305 height 281
click at [674, 376] on div "Account Number (last 4) Full Account Number" at bounding box center [565, 408] width 305 height 281
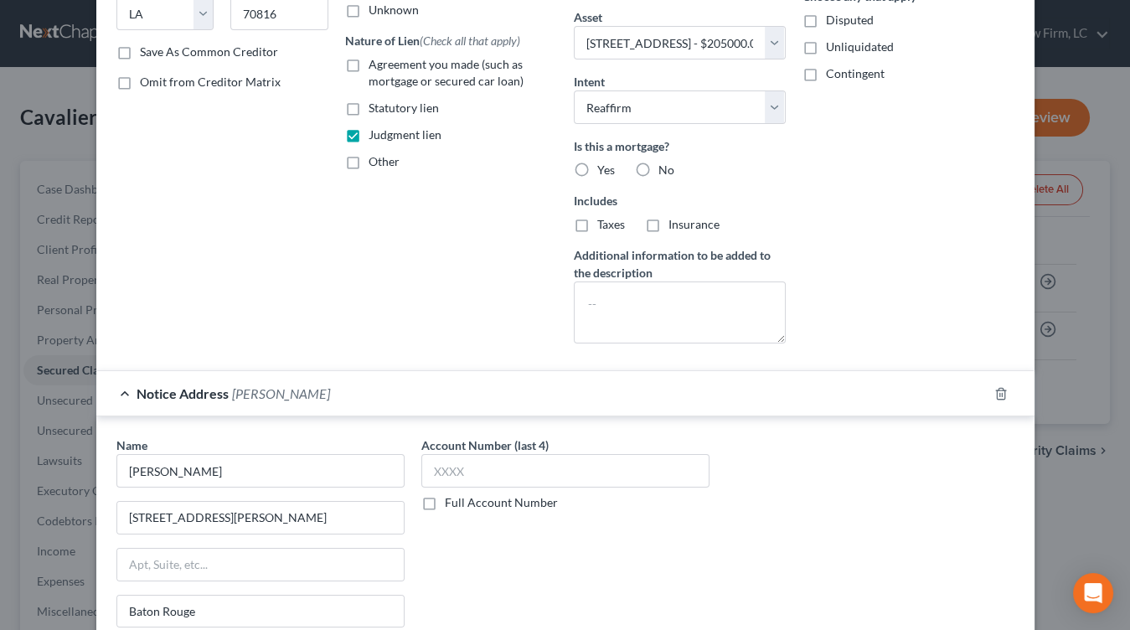
scroll to position [468, 0]
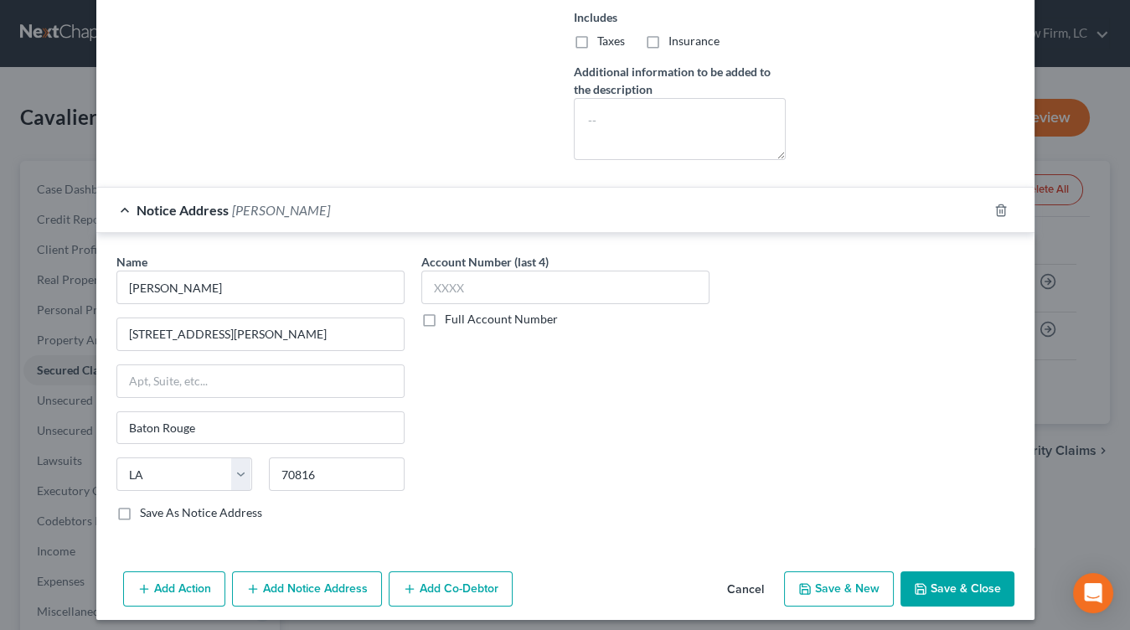
click at [213, 504] on label "Save As Notice Address" at bounding box center [201, 512] width 122 height 17
click at [157, 504] on input "Save As Notice Address" at bounding box center [152, 509] width 11 height 11
checkbox input "true"
click at [955, 571] on button "Save & Close" at bounding box center [957, 588] width 114 height 35
select select
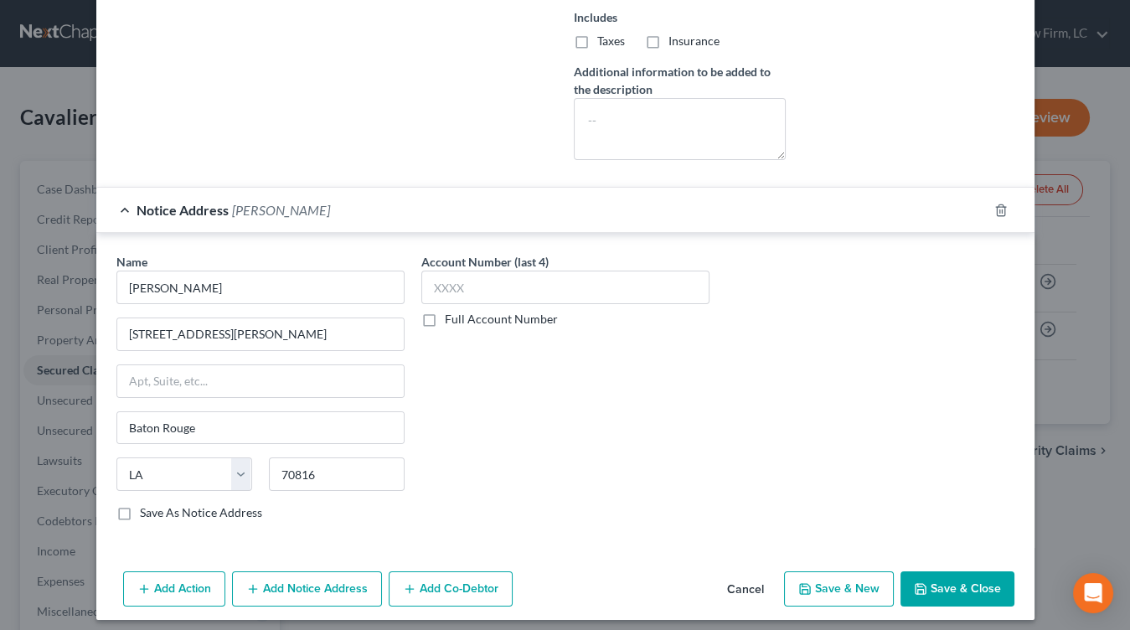
checkbox input "false"
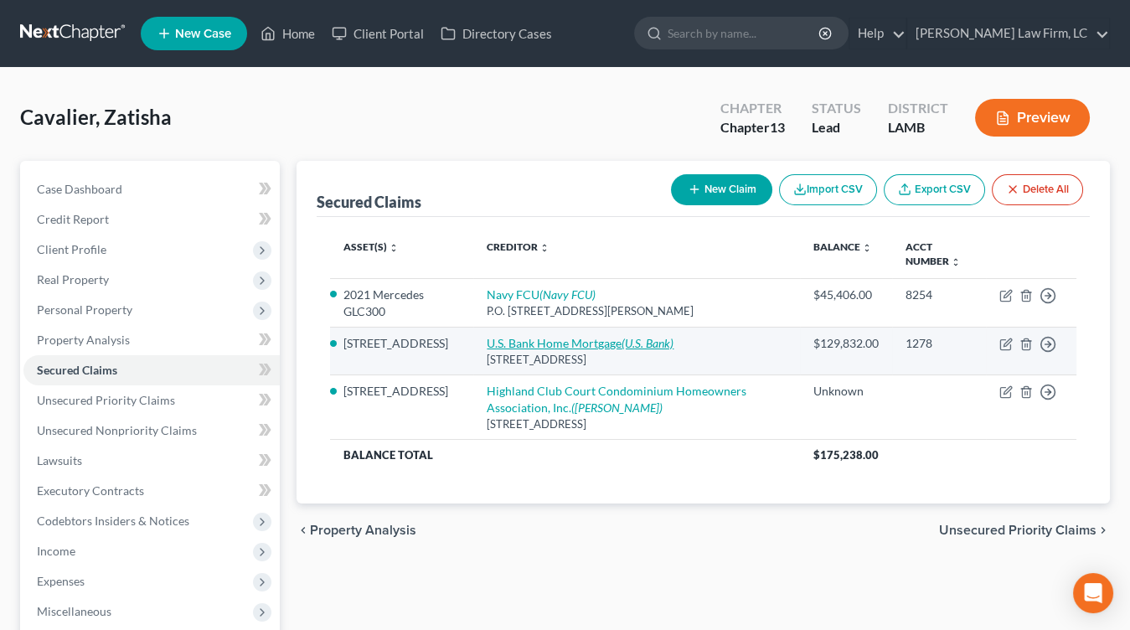
click at [590, 342] on link "U.S. Bank Home Mortgage (U.S. Bank)" at bounding box center [580, 343] width 187 height 14
select select "18"
select select "0"
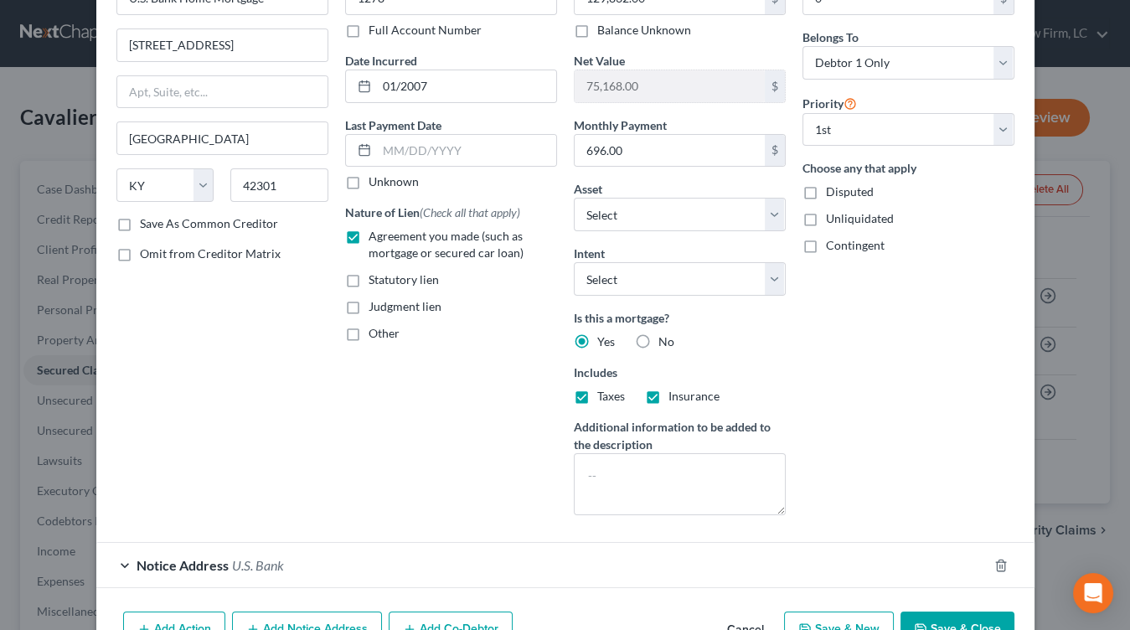
scroll to position [206, 0]
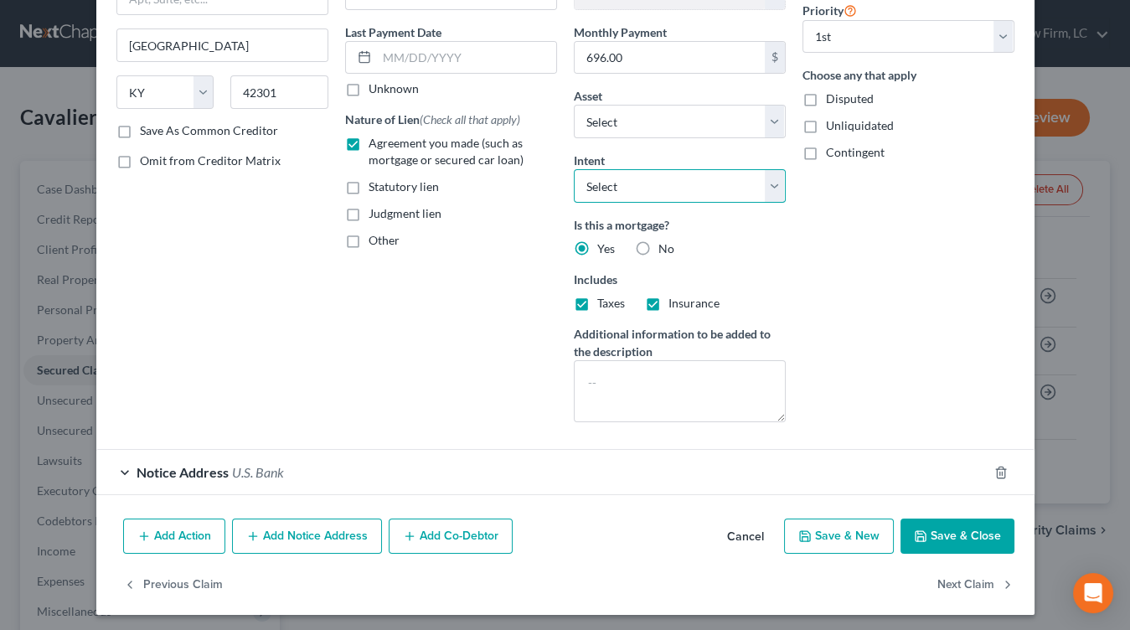
click at [646, 171] on select "Select Surrender Redeem Reaffirm Avoid Other" at bounding box center [680, 185] width 212 height 33
select select "2"
click at [574, 169] on select "Select Surrender Redeem Reaffirm Avoid Other" at bounding box center [680, 185] width 212 height 33
click at [956, 518] on button "Save & Close" at bounding box center [957, 535] width 114 height 35
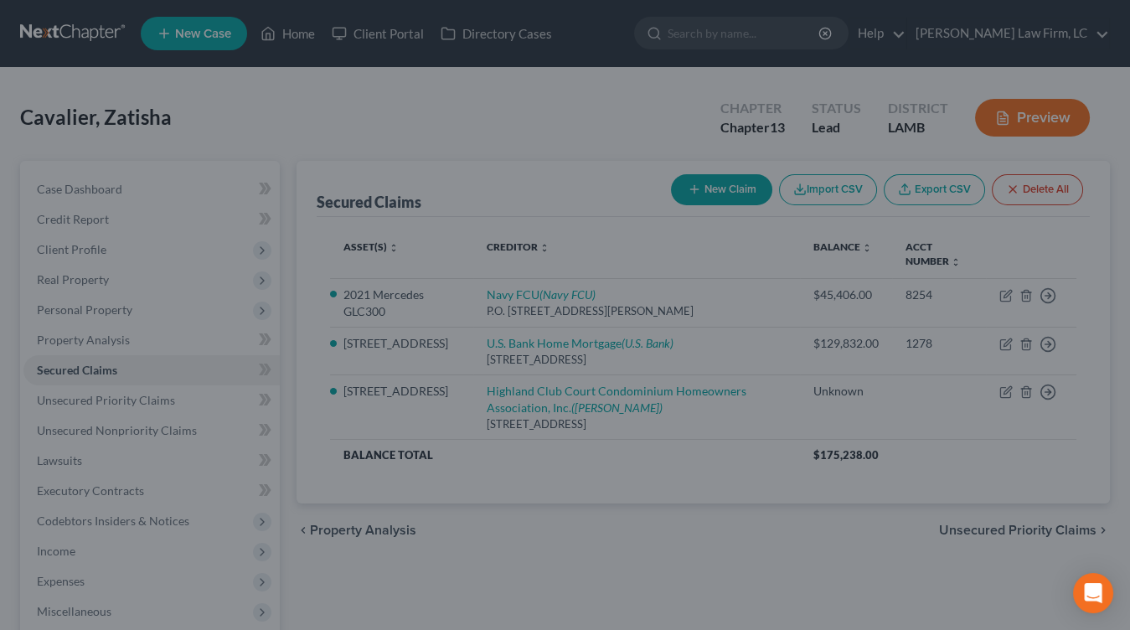
select select "3"
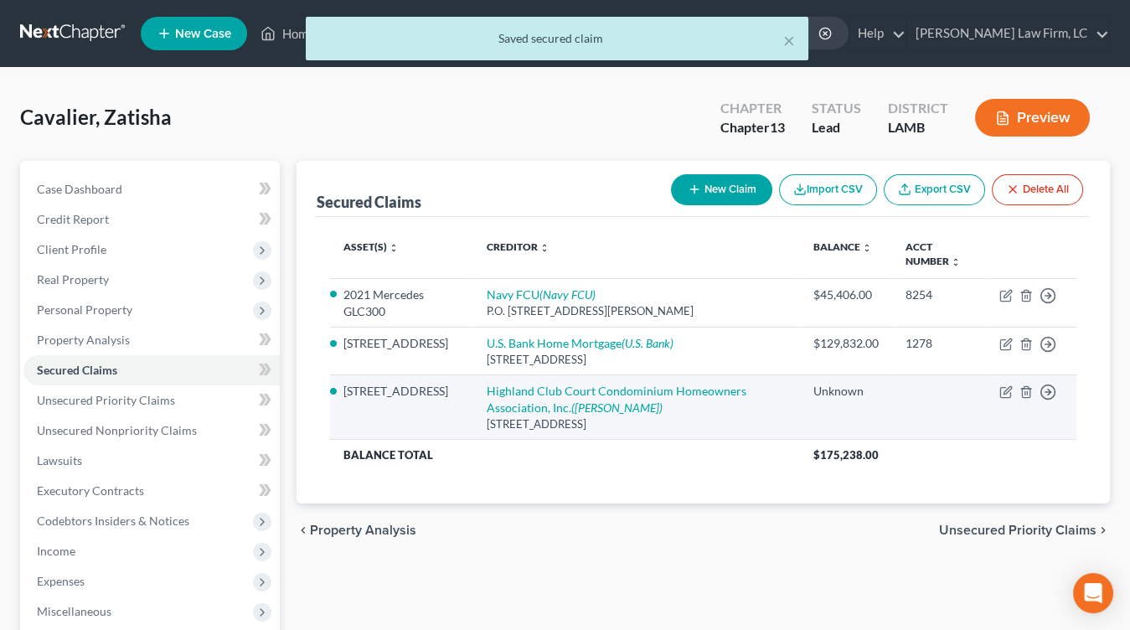
click at [600, 378] on td "Highland Club Court Condominium Homeowners Association, Inc. (Glen R. Petersen)…" at bounding box center [636, 407] width 326 height 64
click at [600, 379] on td "Highland Club Court Condominium Homeowners Association, Inc. (Glen R. Petersen)…" at bounding box center [636, 407] width 326 height 64
click at [600, 380] on td "Highland Club Court Condominium Homeowners Association, Inc. (Glen R. Petersen)…" at bounding box center [636, 407] width 326 height 64
click at [600, 398] on td "Highland Club Court Condominium Homeowners Association, Inc. (Glen R. Petersen)…" at bounding box center [636, 407] width 326 height 64
click at [688, 389] on link "Highland Club Court Condominium Homeowners Association, Inc. (Glen R. Petersen)" at bounding box center [617, 399] width 260 height 31
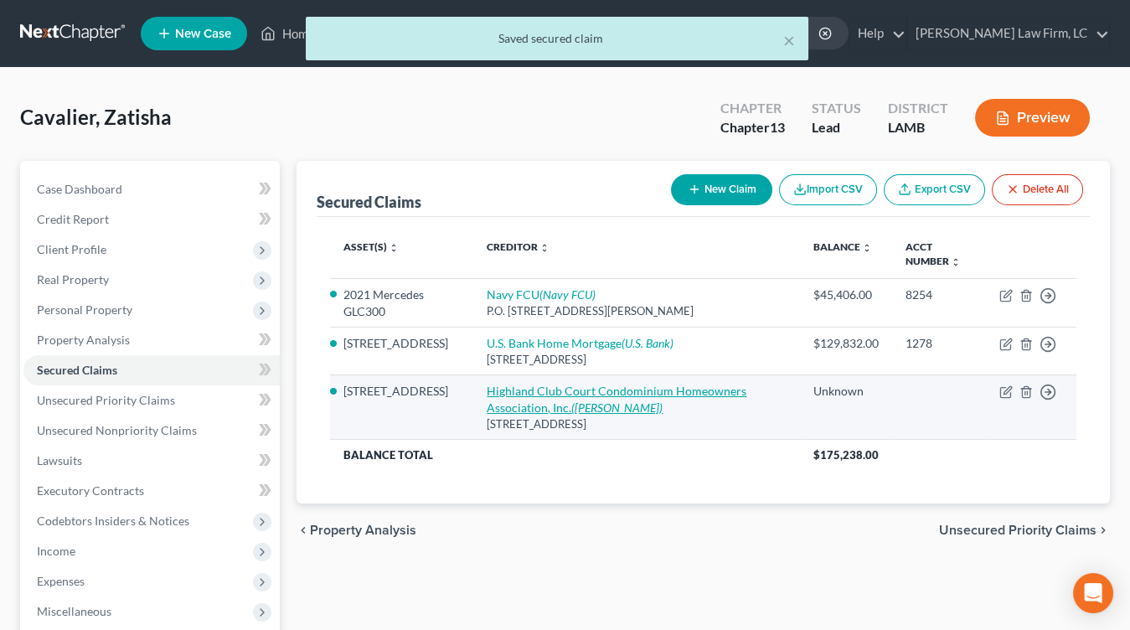
select select "19"
select select "2"
select select "0"
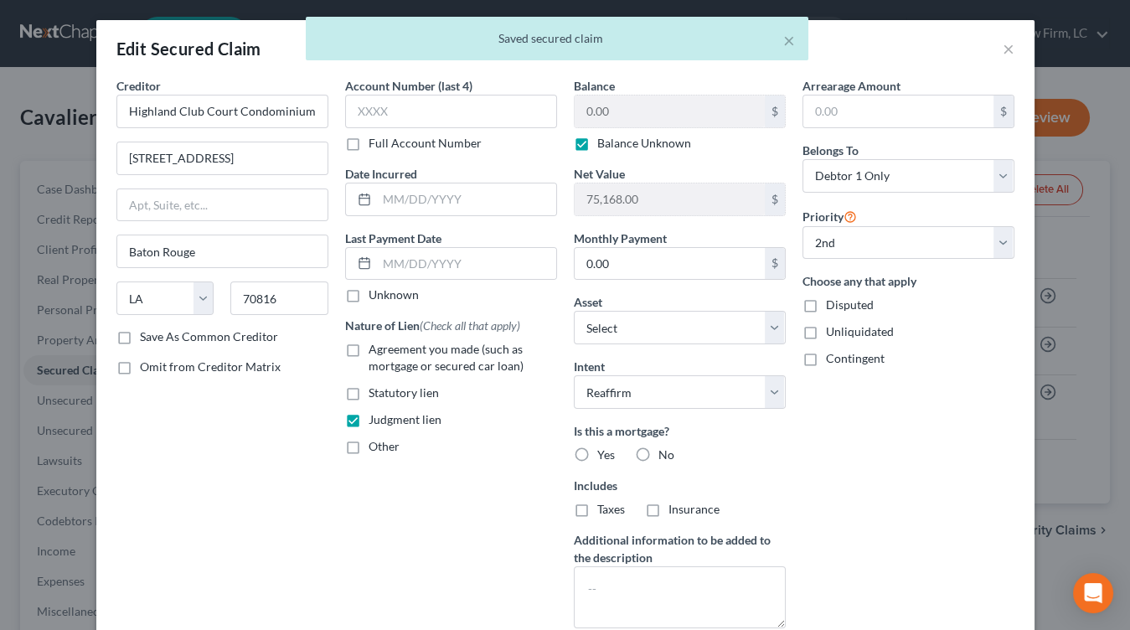
click at [858, 262] on div "Arrearage Amount $ Belongs To * Select Debtor 1 Only Debtor 2 Only Debtor 1 And…" at bounding box center [908, 359] width 229 height 564
click at [956, 235] on select "Select 2nd 3rd 4th 5th 6th 7th 8th 9th 10th 11th 12th 13th 14th 15th 16th 17th …" at bounding box center [908, 242] width 212 height 33
click at [802, 226] on select "Select 2nd 3rd 4th 5th 6th 7th 8th 9th 10th 11th 12th 13th 14th 15th 16th 17th …" at bounding box center [908, 242] width 212 height 33
click at [904, 236] on select "Select 2nd 3rd 4th 5th 6th 7th 8th 9th 10th 11th 12th 13th 14th 15th 16th 17th …" at bounding box center [908, 242] width 212 height 33
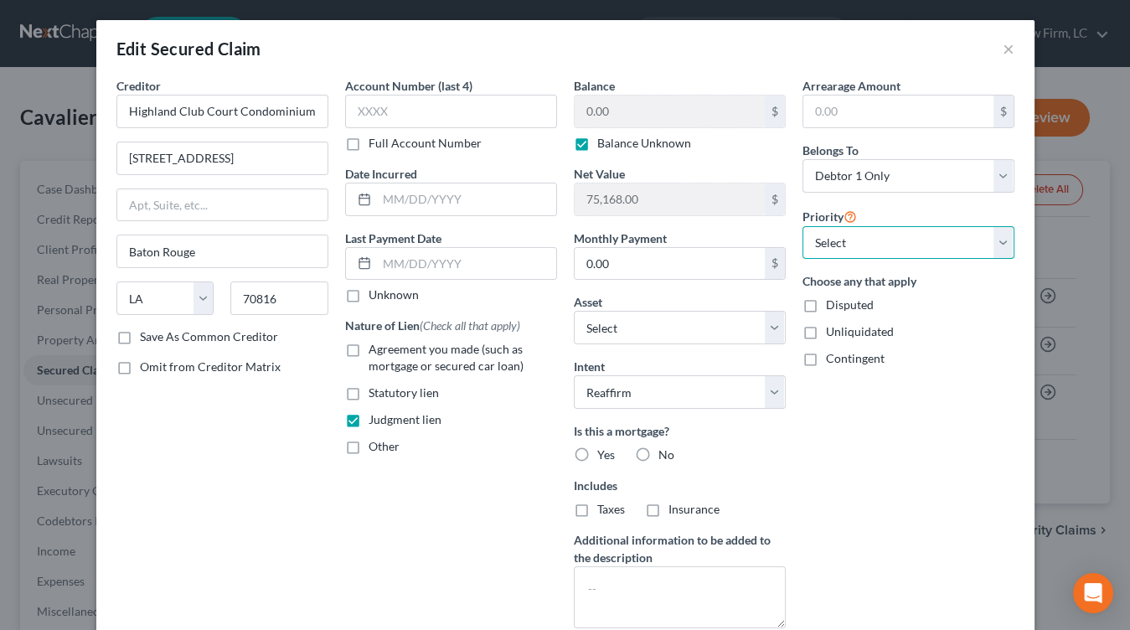
click at [802, 226] on select "Select 2nd 3rd 4th 5th 6th 7th 8th 9th 10th 11th 12th 13th 14th 15th 16th 17th …" at bounding box center [908, 242] width 212 height 33
click at [892, 248] on select "Select 3rd 4th 5th 6th 7th 8th 9th 10th 11th 12th 13th 14th 15th 16th 17th 18th…" at bounding box center [908, 242] width 212 height 33
select select "0"
click at [802, 226] on select "Select 3rd 4th 5th 6th 7th 8th 9th 10th 11th 12th 13th 14th 15th 16th 17th 18th…" at bounding box center [908, 242] width 212 height 33
click at [890, 250] on select "Select 3rd 4th 5th 6th 7th 8th 9th 10th 11th 12th 13th 14th 15th 16th 17th 18th…" at bounding box center [908, 242] width 212 height 33
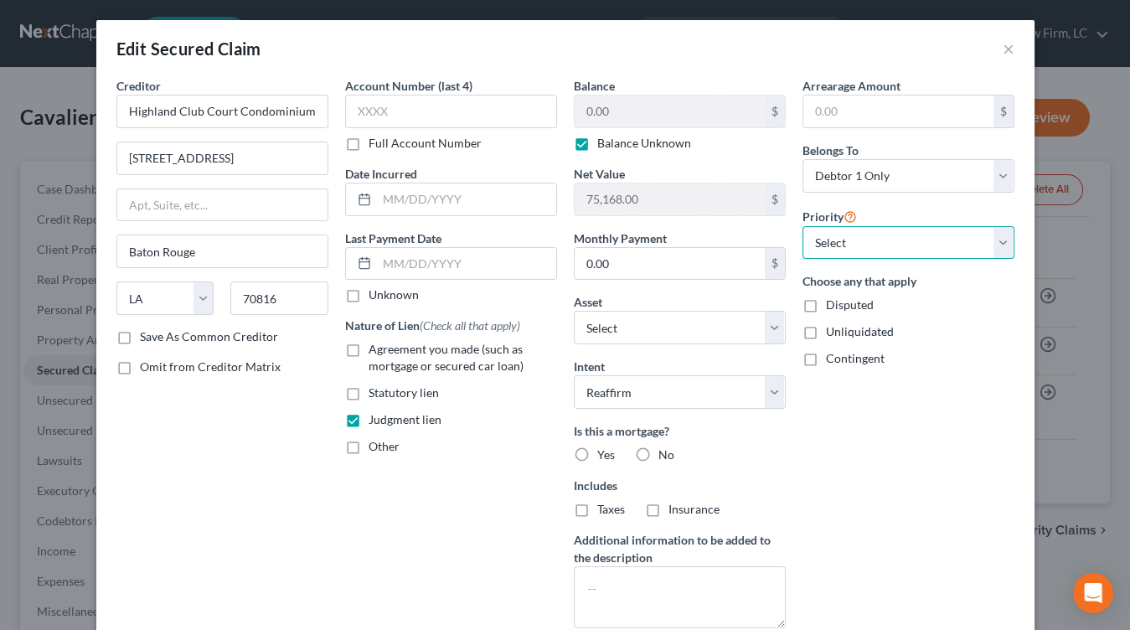
click at [802, 226] on select "Select 3rd 4th 5th 6th 7th 8th 9th 10th 11th 12th 13th 14th 15th 16th 17th 18th…" at bounding box center [908, 242] width 212 height 33
click at [915, 230] on select "Select 3rd 4th 5th 6th 7th 8th 9th 10th 11th 12th 13th 14th 15th 16th 17th 18th…" at bounding box center [908, 242] width 212 height 33
click at [802, 226] on select "Select 3rd 4th 5th 6th 7th 8th 9th 10th 11th 12th 13th 14th 15th 16th 17th 18th…" at bounding box center [908, 242] width 212 height 33
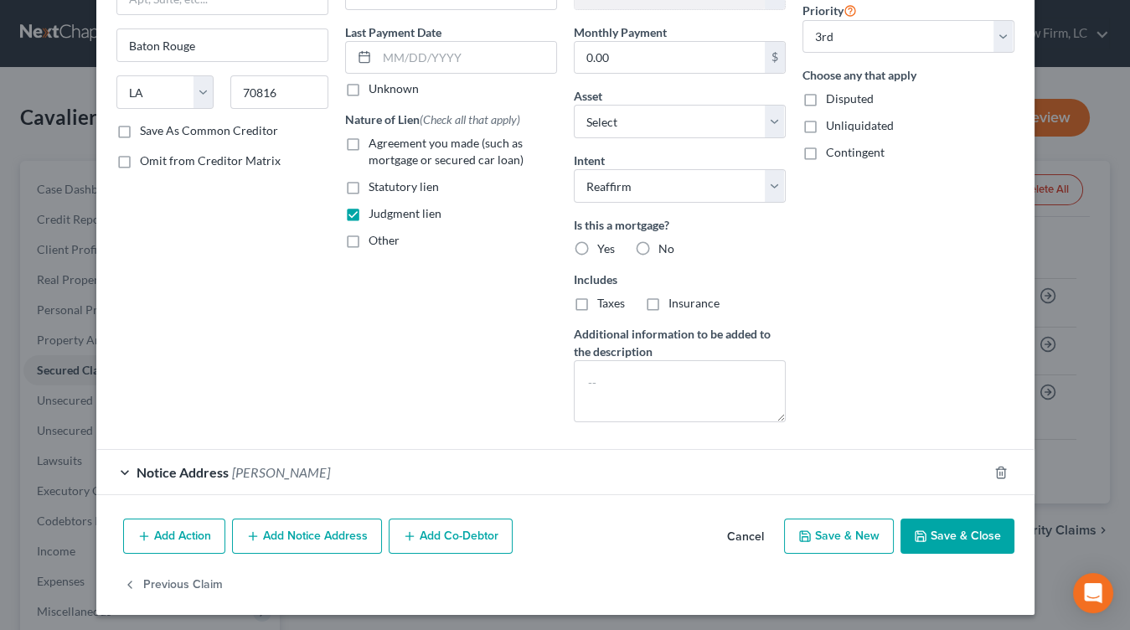
click at [938, 533] on button "Save & Close" at bounding box center [957, 535] width 114 height 35
select select "2"
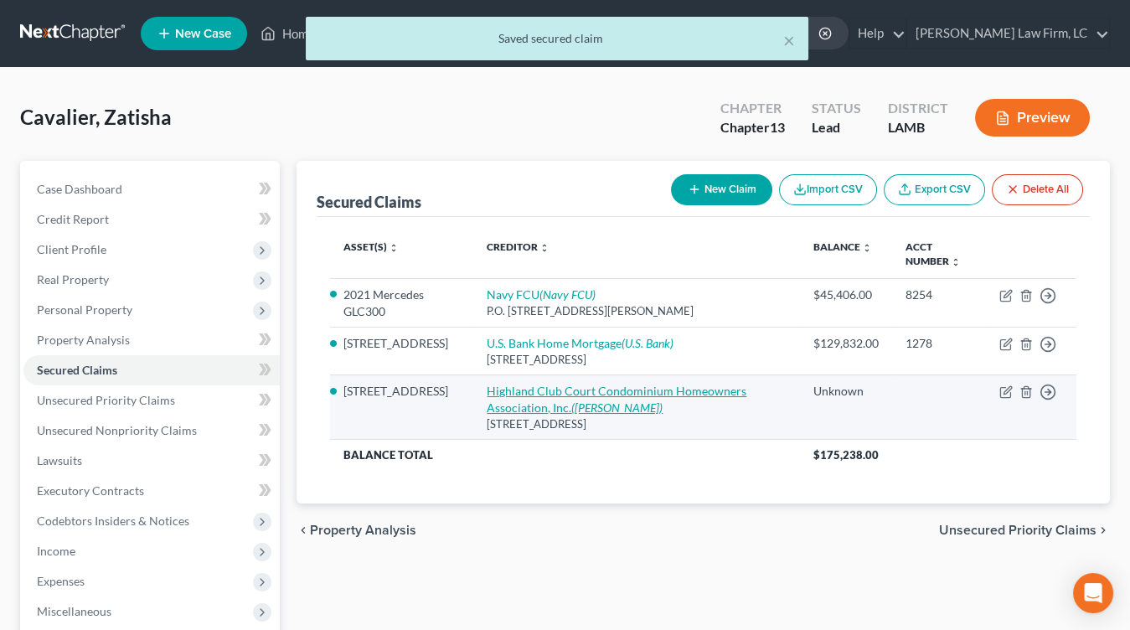
click at [634, 384] on link "Highland Club Court Condominium Homeowners Association, Inc. (Glen R. Petersen)" at bounding box center [617, 399] width 260 height 31
select select "19"
select select "2"
select select "0"
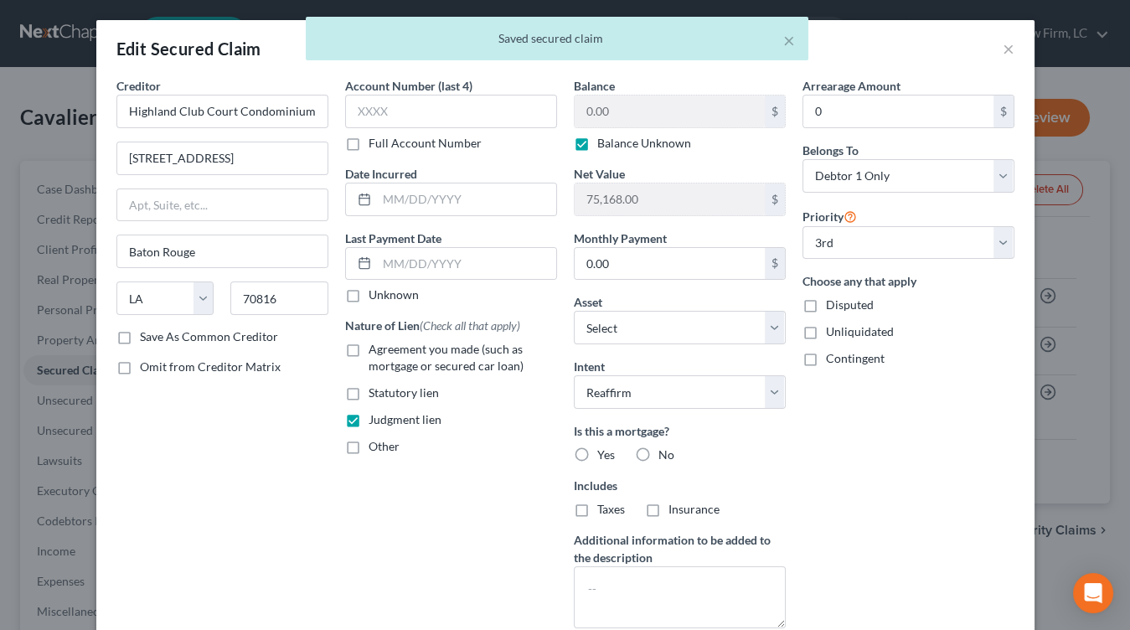
click at [942, 288] on div "Choose any that apply Disputed Unliquidated Contingent" at bounding box center [908, 319] width 212 height 95
click at [948, 250] on select "Select 2nd 3rd 4th 5th 6th 7th 8th 9th 10th 11th 12th 13th 14th 15th 16th 17th …" at bounding box center [908, 242] width 212 height 33
click at [802, 226] on select "Select 2nd 3rd 4th 5th 6th 7th 8th 9th 10th 11th 12th 13th 14th 15th 16th 17th …" at bounding box center [908, 242] width 212 height 33
click at [930, 564] on div "Arrearage Amount 0 $ Belongs To * Select Debtor 1 Only Debtor 2 Only Debtor 1 A…" at bounding box center [908, 359] width 229 height 564
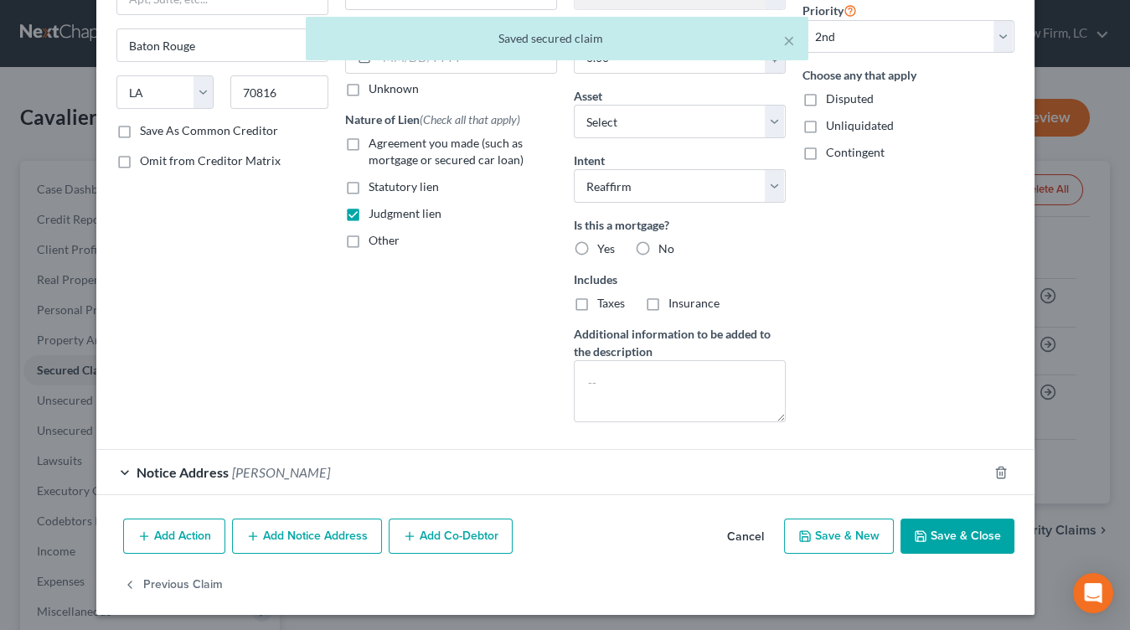
click at [961, 524] on button "Save & Close" at bounding box center [957, 535] width 114 height 35
select select "1"
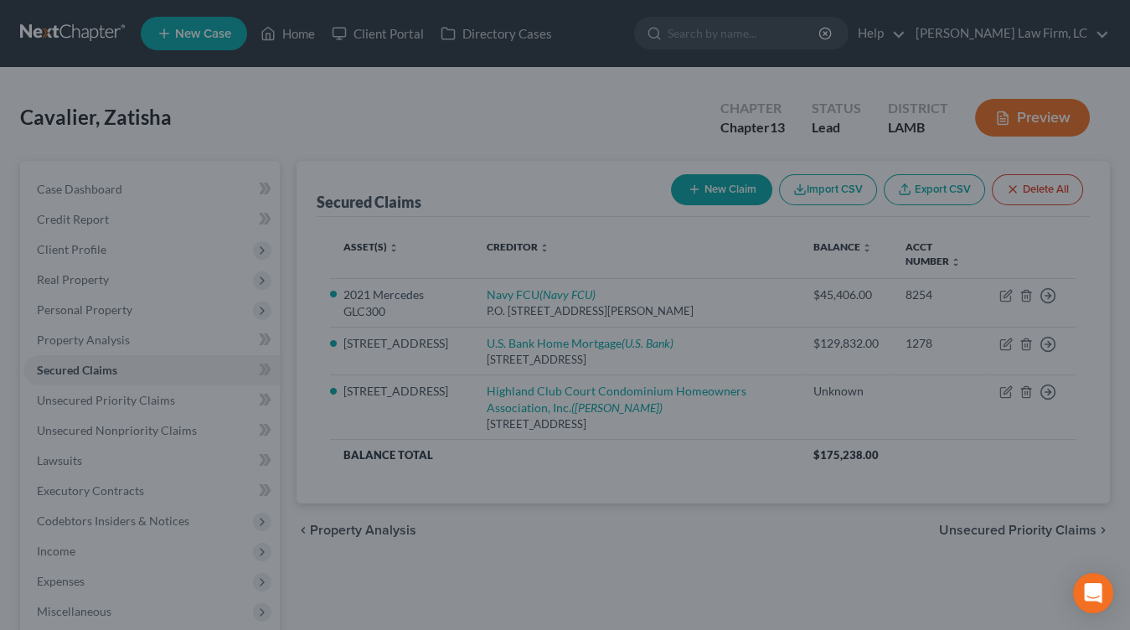
select select "3"
select select "0"
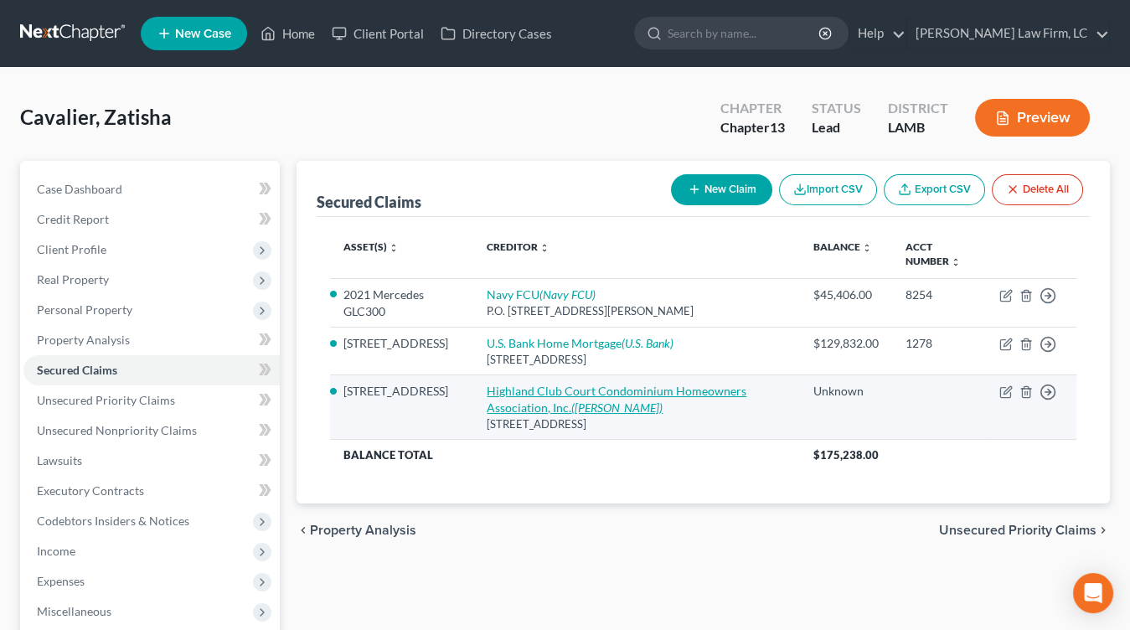
click at [595, 404] on icon "(Glen R. Petersen)" at bounding box center [616, 407] width 91 height 14
select select "19"
select select "2"
select select "0"
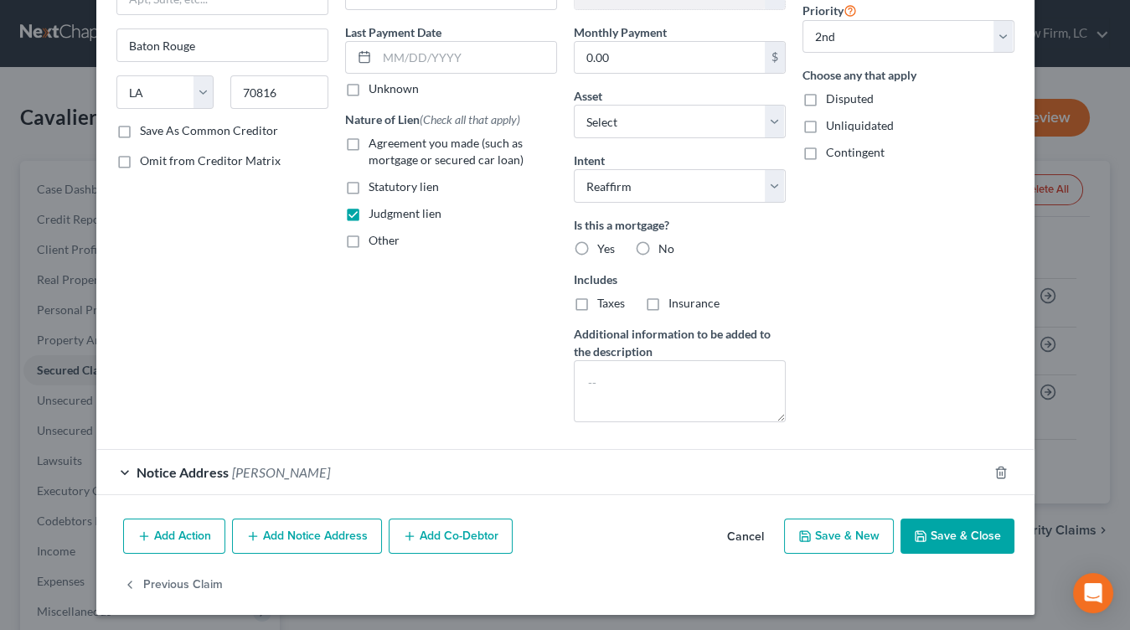
click at [294, 497] on div "Creditor * Highland Club Court Condominium Homeowners Association, Inc. 11929 S…" at bounding box center [565, 191] width 938 height 641
click at [348, 489] on div "Notice Address Glen R. Petersen" at bounding box center [565, 472] width 938 height 46
click at [420, 472] on div "Notice Address Glen R. Petersen" at bounding box center [541, 472] width 891 height 44
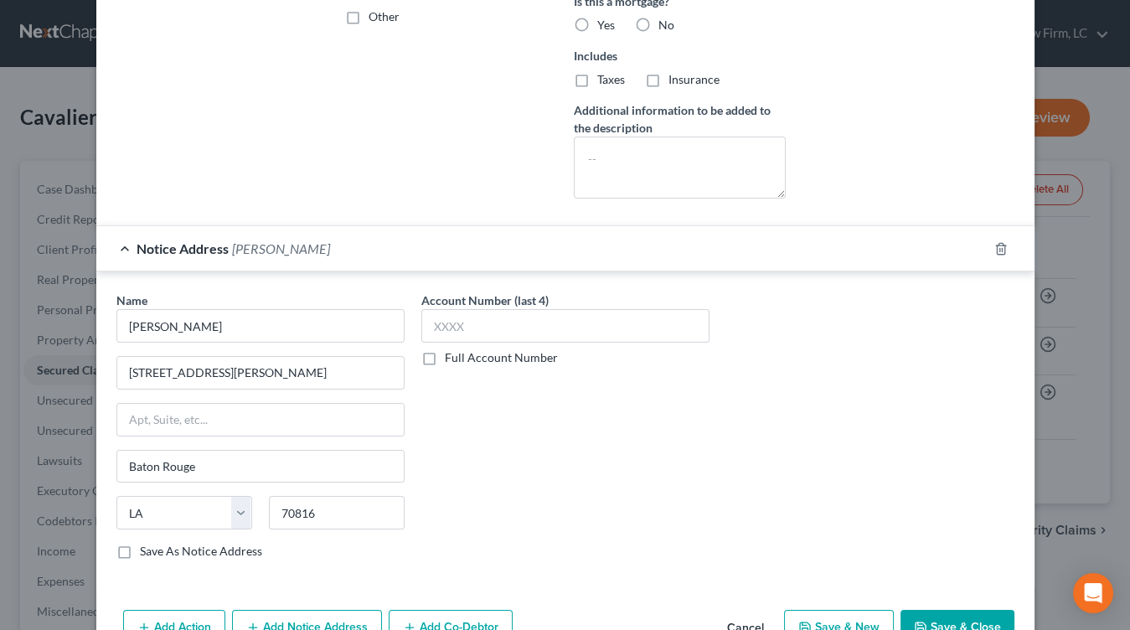
scroll to position [517, 0]
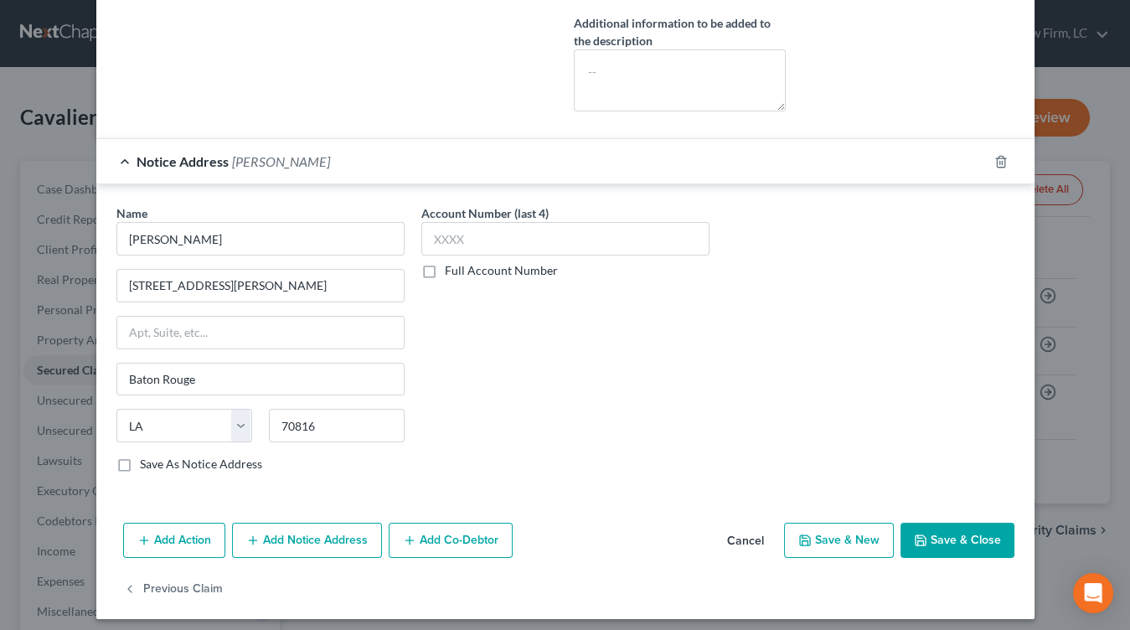
click at [984, 524] on button "Save & Close" at bounding box center [957, 540] width 114 height 35
select select "1"
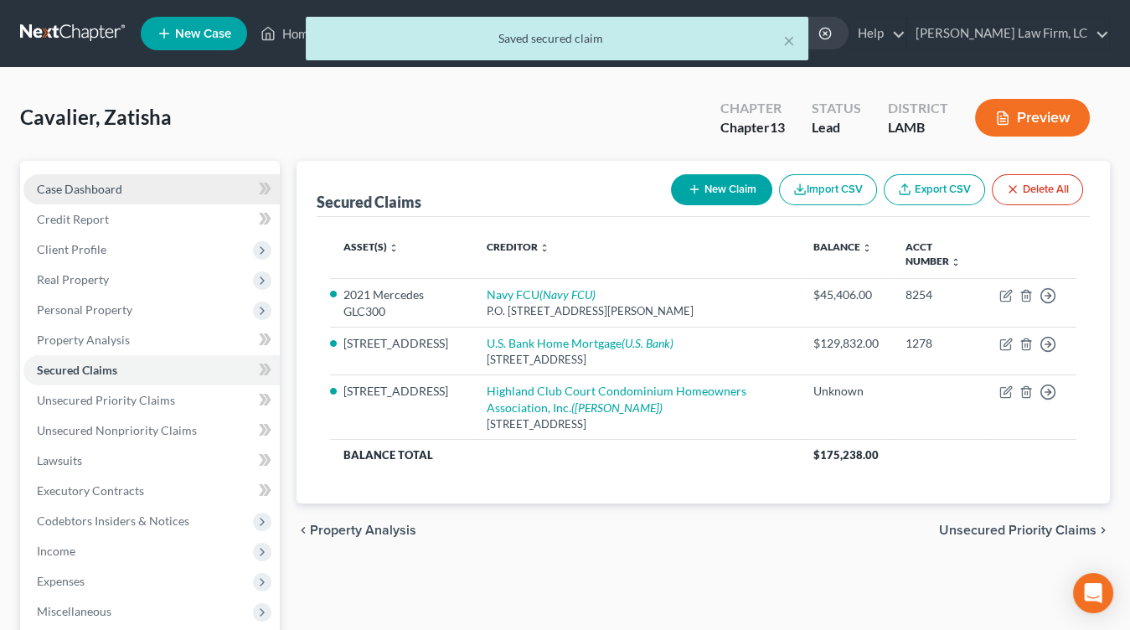
click at [137, 189] on link "Case Dashboard" at bounding box center [151, 189] width 256 height 30
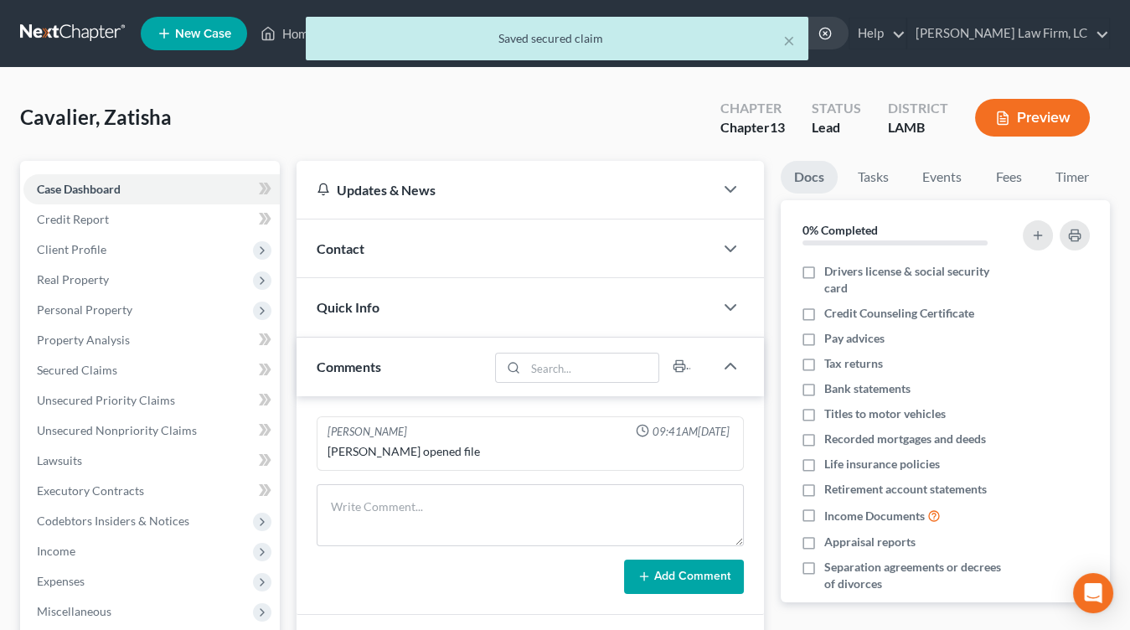
click at [370, 329] on div "Quick Info" at bounding box center [504, 307] width 417 height 58
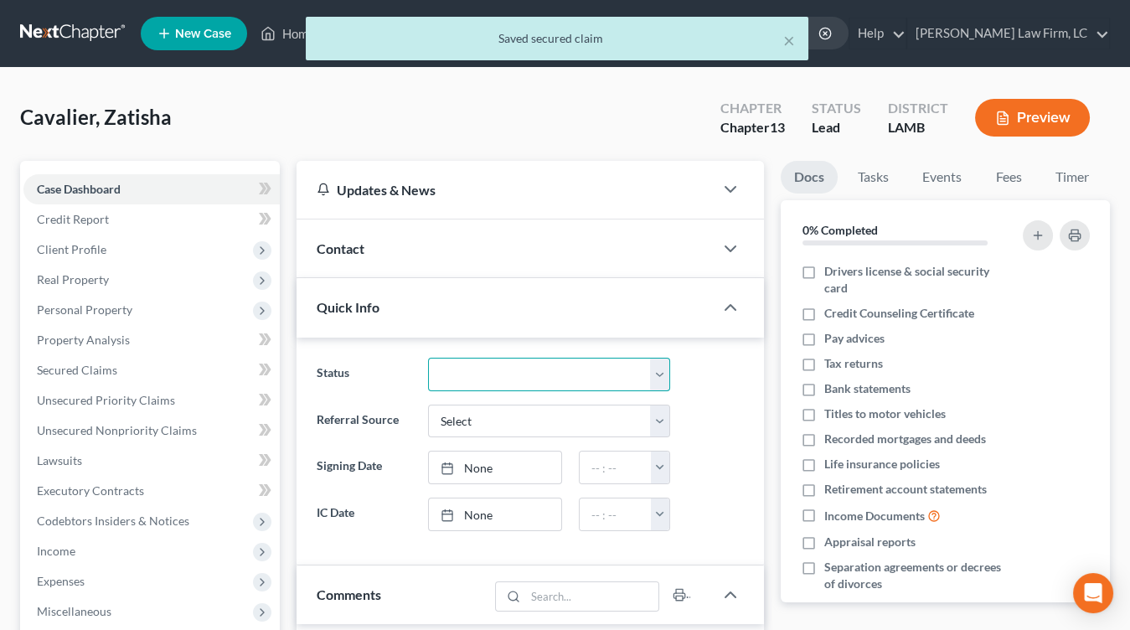
click at [477, 368] on select "Discharged Dismissed Filed In Progress Lead Lost Lead Ready to File To Review" at bounding box center [549, 374] width 242 height 33
select select "3"
click at [428, 358] on select "Discharged Dismissed Filed In Progress Lead Lost Lead Ready to File To Review" at bounding box center [549, 374] width 242 height 33
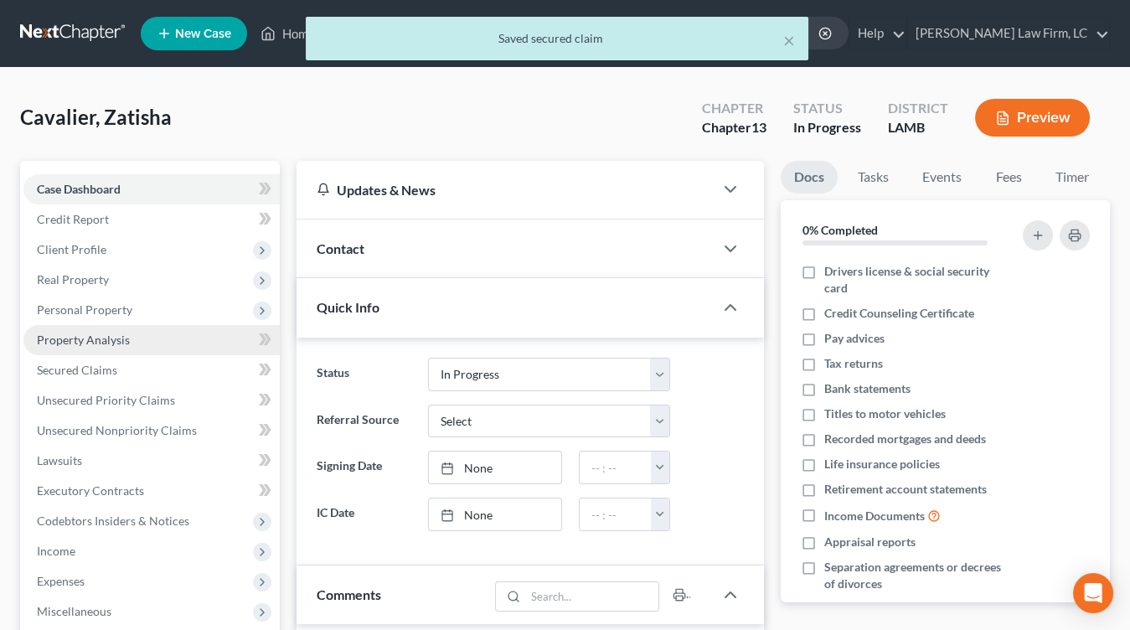
click at [124, 343] on span "Property Analysis" at bounding box center [83, 339] width 93 height 14
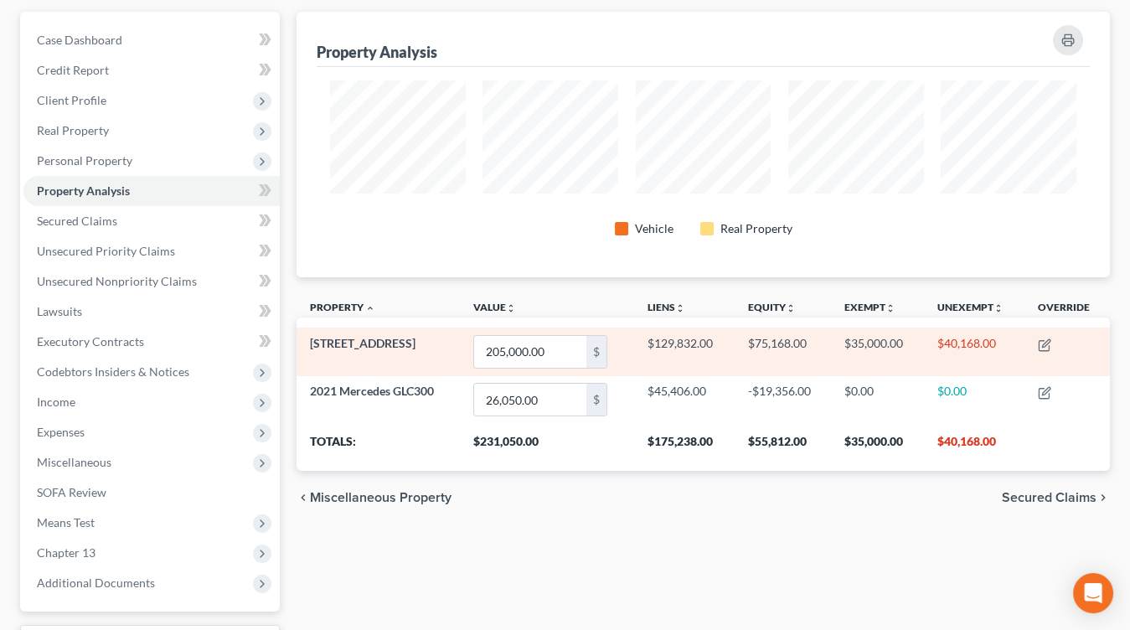
scroll to position [152, 0]
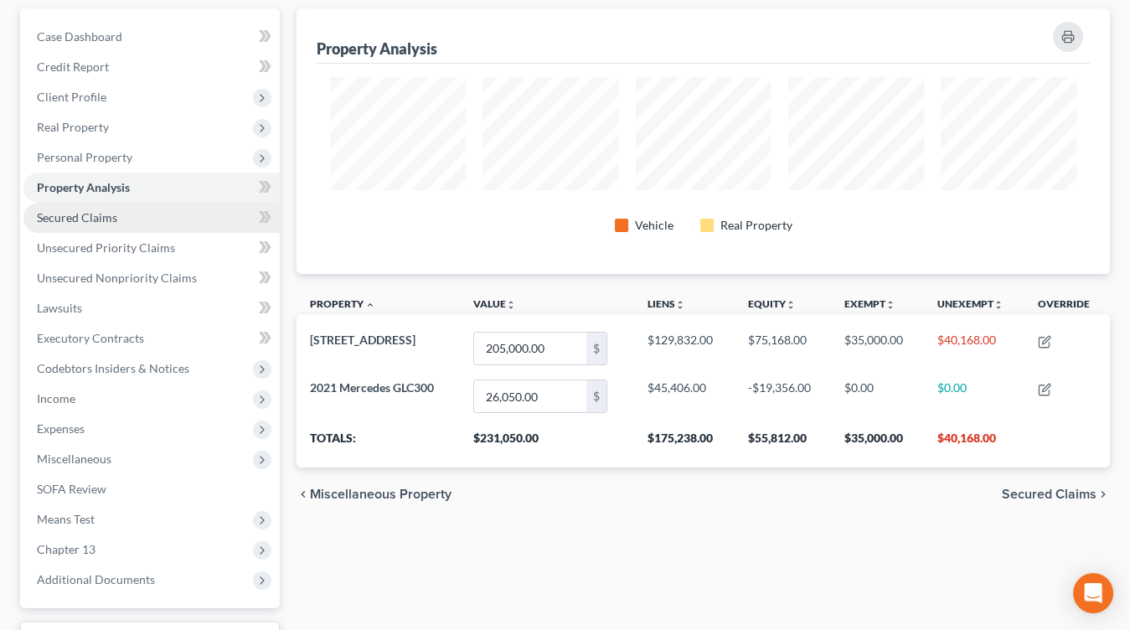
click at [165, 209] on link "Secured Claims" at bounding box center [151, 218] width 256 height 30
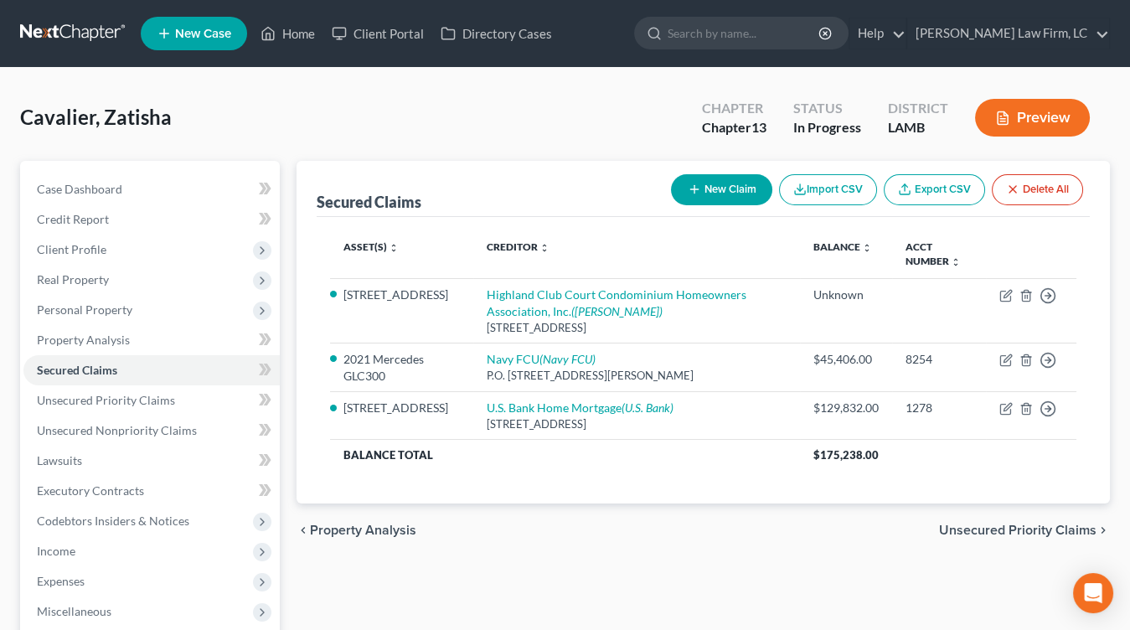
click at [1064, 110] on button "Preview" at bounding box center [1032, 118] width 115 height 38
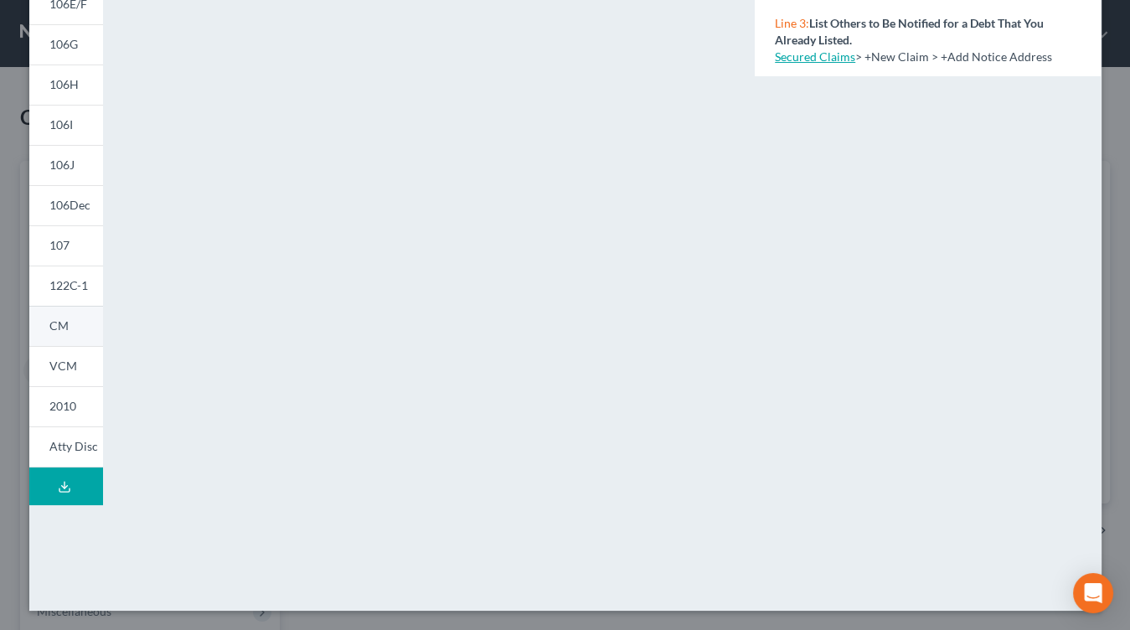
click at [95, 331] on link "CM" at bounding box center [66, 326] width 74 height 40
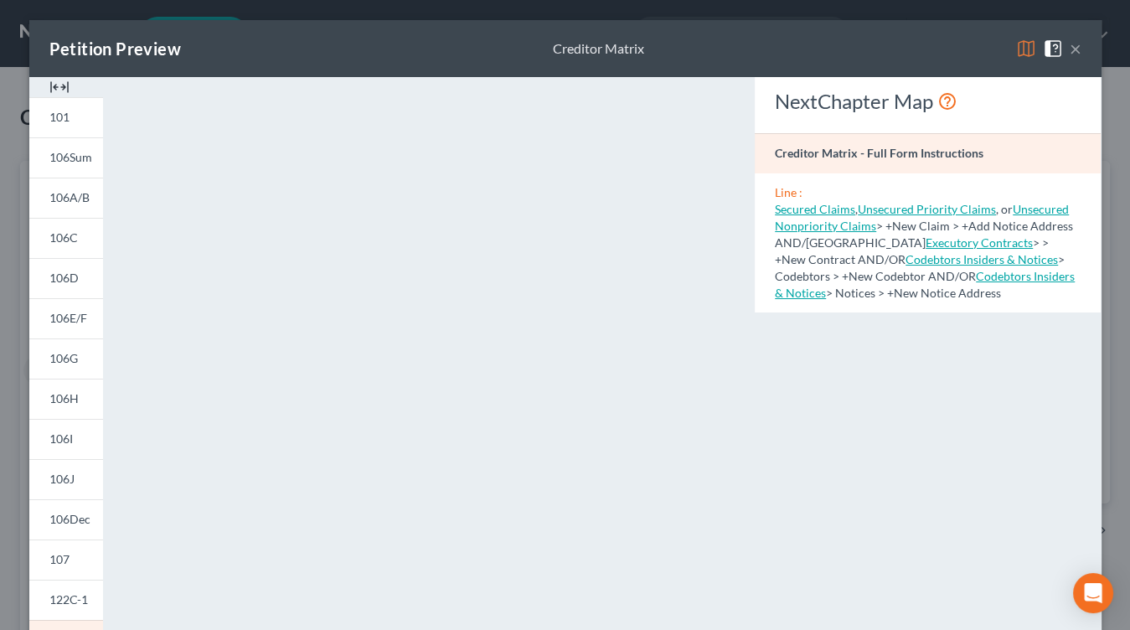
click at [484, 23] on div "Petition Preview Creditor Matrix ×" at bounding box center [565, 48] width 1072 height 57
click at [491, 23] on div "Petition Preview Creditor Matrix ×" at bounding box center [565, 48] width 1072 height 57
click at [515, 13] on div "Petition Preview Creditor Matrix × 101 106Sum 106A/B 106C 106D 106E/F 106G 106H…" at bounding box center [565, 315] width 1130 height 630
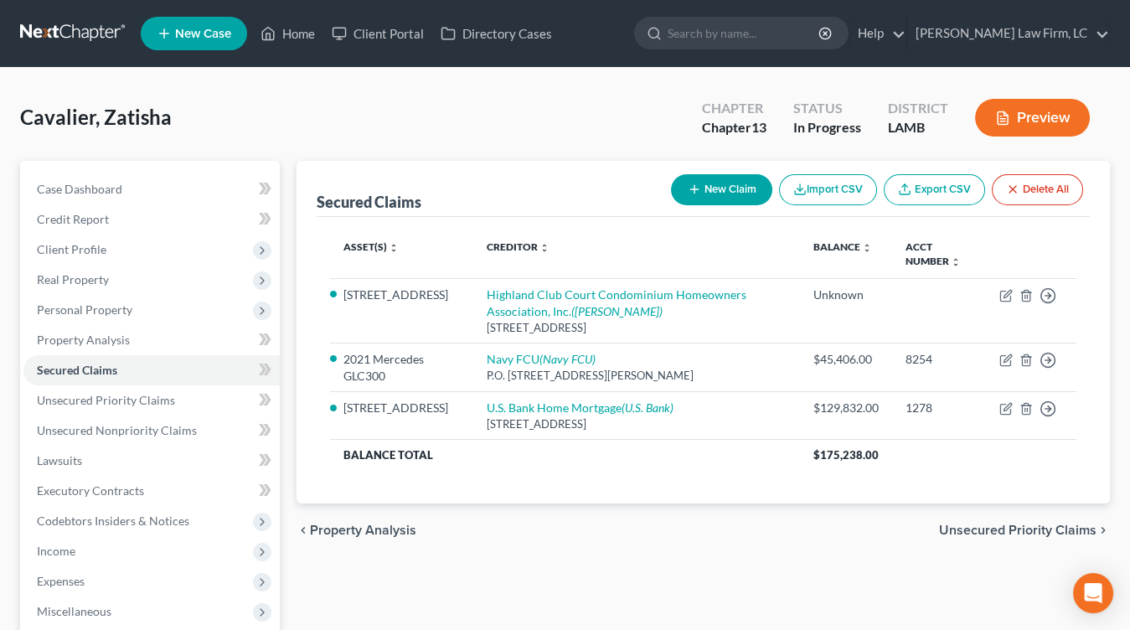
click at [100, 23] on link at bounding box center [73, 33] width 107 height 30
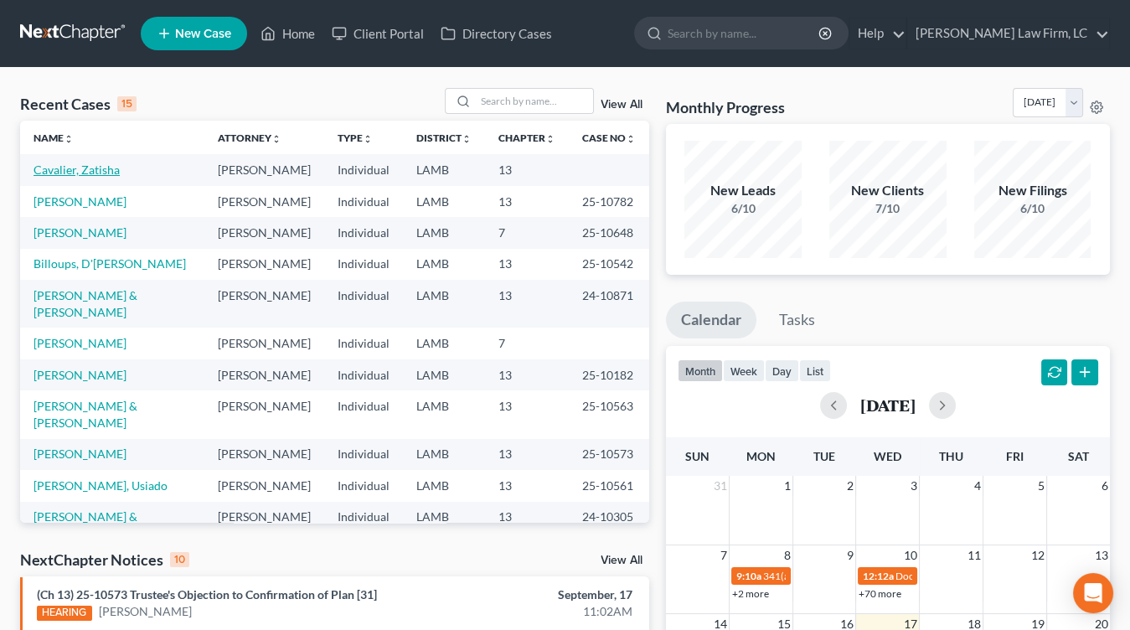
click at [91, 175] on link "Cavalier, Zatisha" at bounding box center [76, 169] width 86 height 14
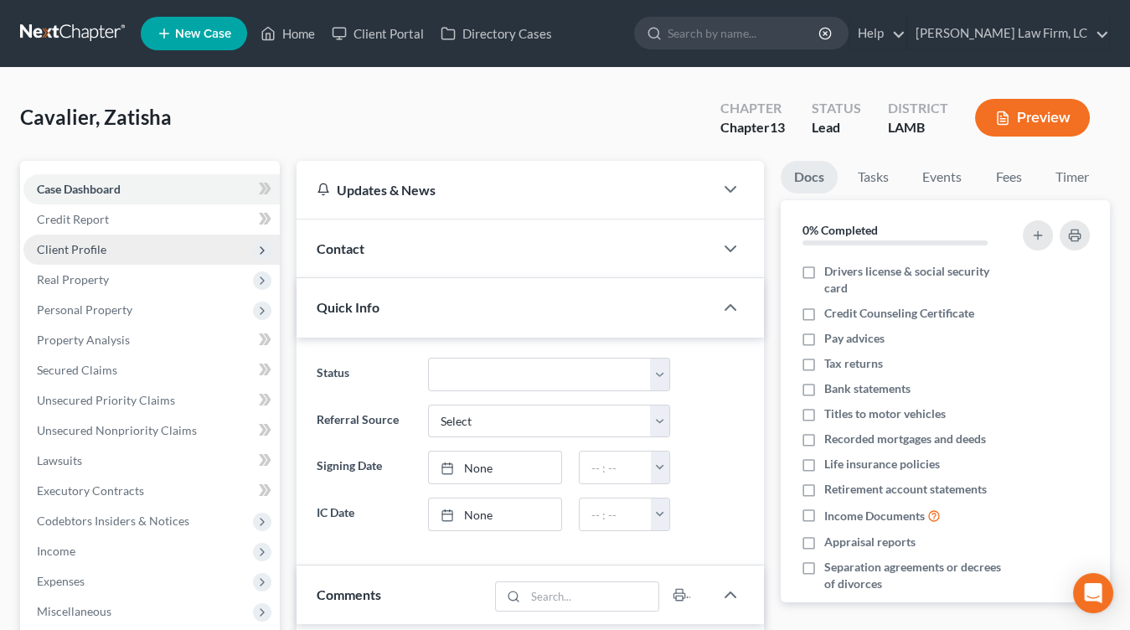
click at [150, 250] on span "Client Profile" at bounding box center [151, 249] width 256 height 30
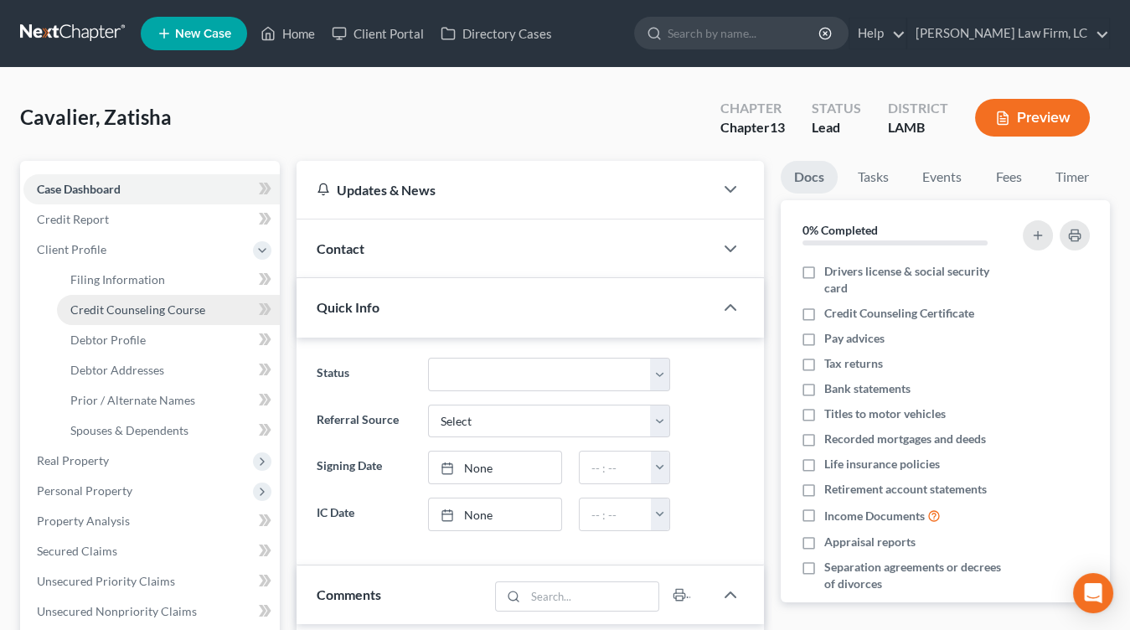
click at [154, 317] on link "Credit Counseling Course" at bounding box center [168, 310] width 223 height 30
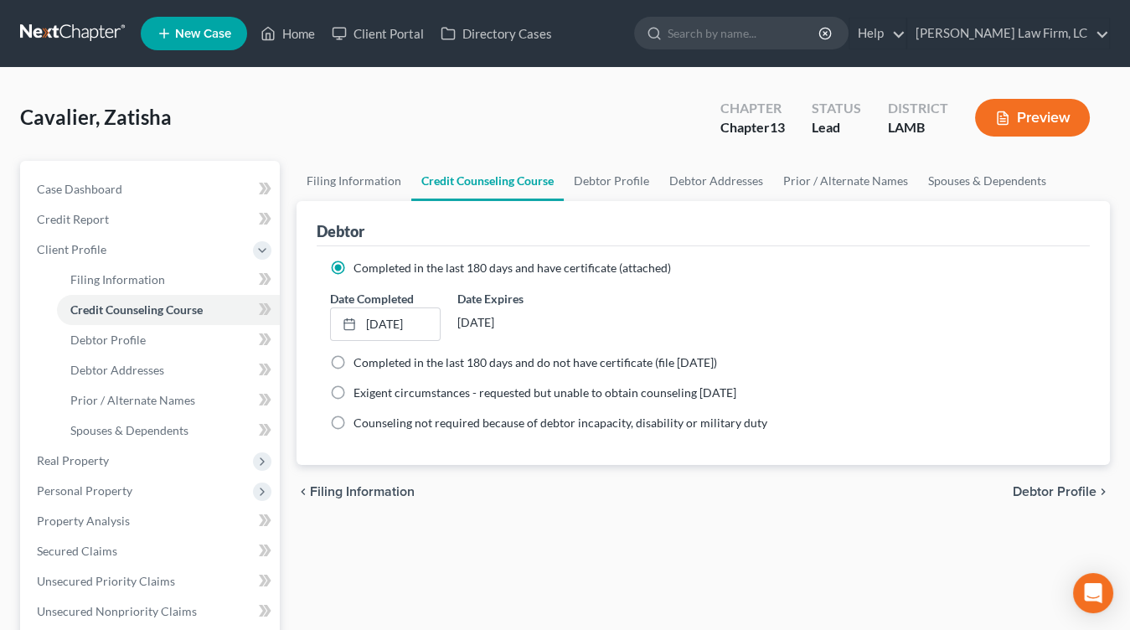
click at [80, 31] on link at bounding box center [73, 33] width 107 height 30
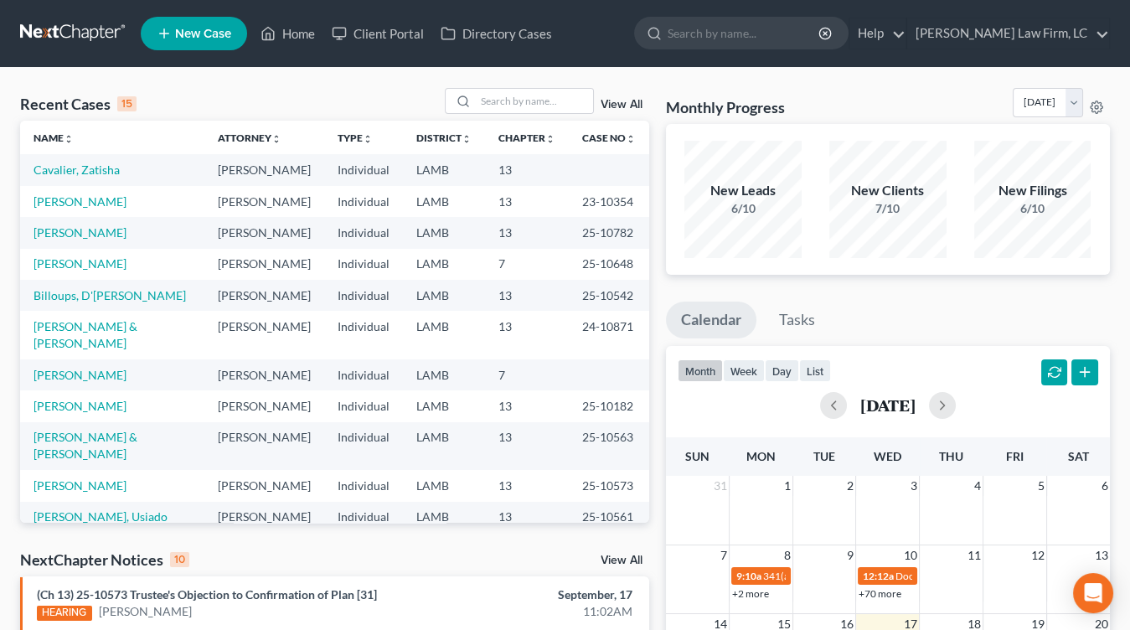
click at [276, 422] on td "[PERSON_NAME]" at bounding box center [264, 446] width 120 height 48
click at [79, 49] on nav "Home New Case Client Portal Directory Cases [PERSON_NAME] Law Firm, [GEOGRAPHIC…" at bounding box center [565, 33] width 1130 height 67
click at [77, 28] on link at bounding box center [73, 33] width 107 height 30
click at [534, 105] on input "search" at bounding box center [534, 101] width 117 height 24
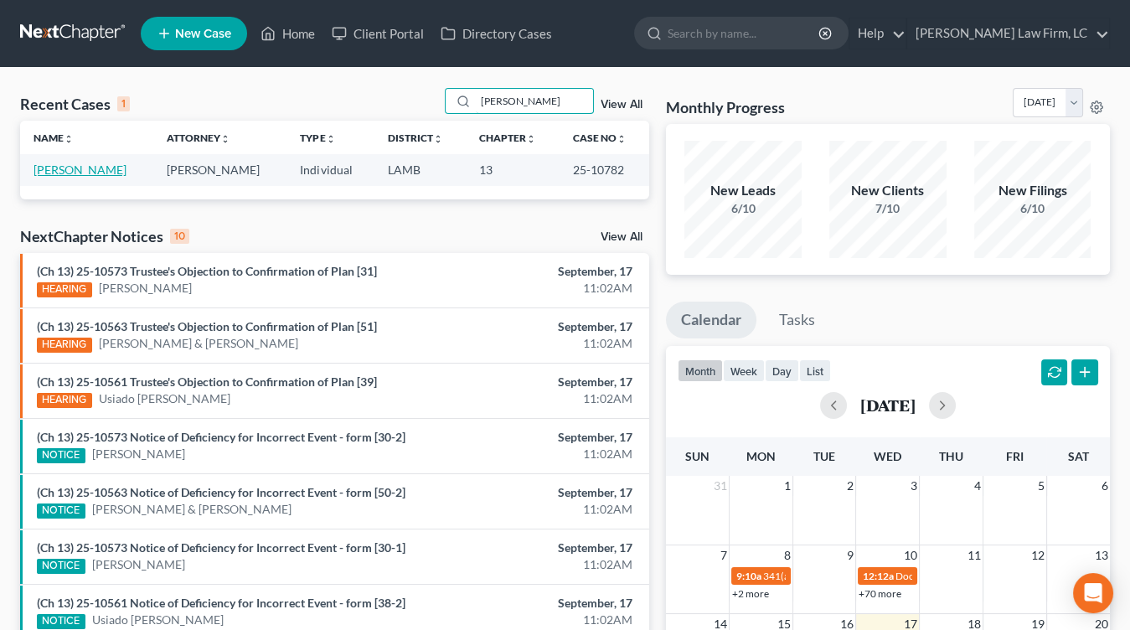
type input "[PERSON_NAME]"
click at [85, 171] on link "[PERSON_NAME]" at bounding box center [79, 169] width 93 height 14
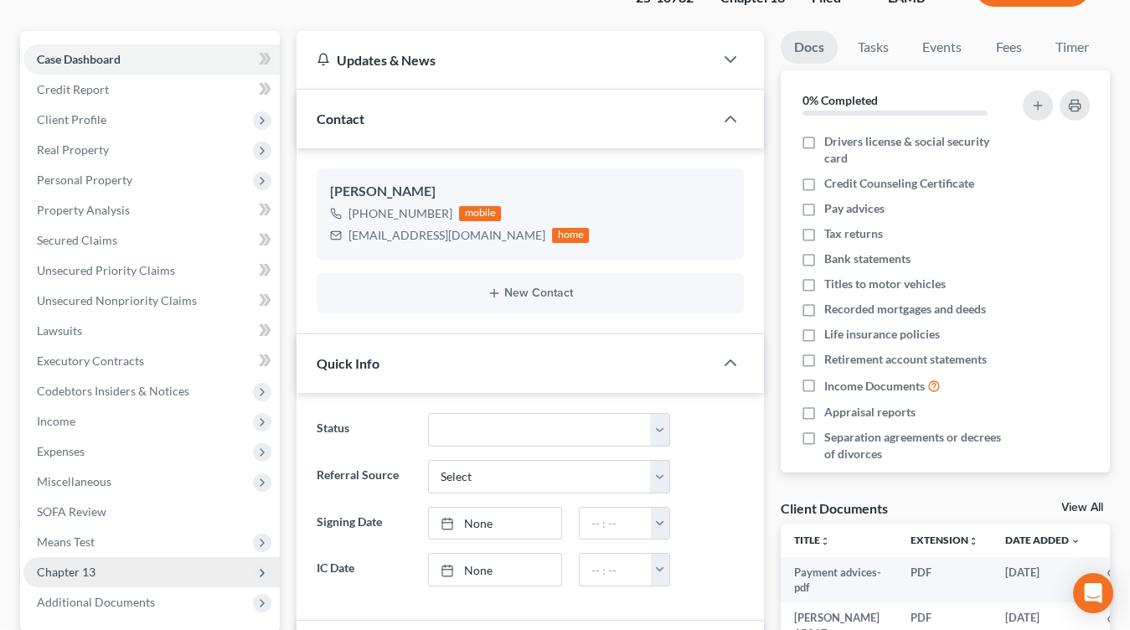
scroll to position [240, 0]
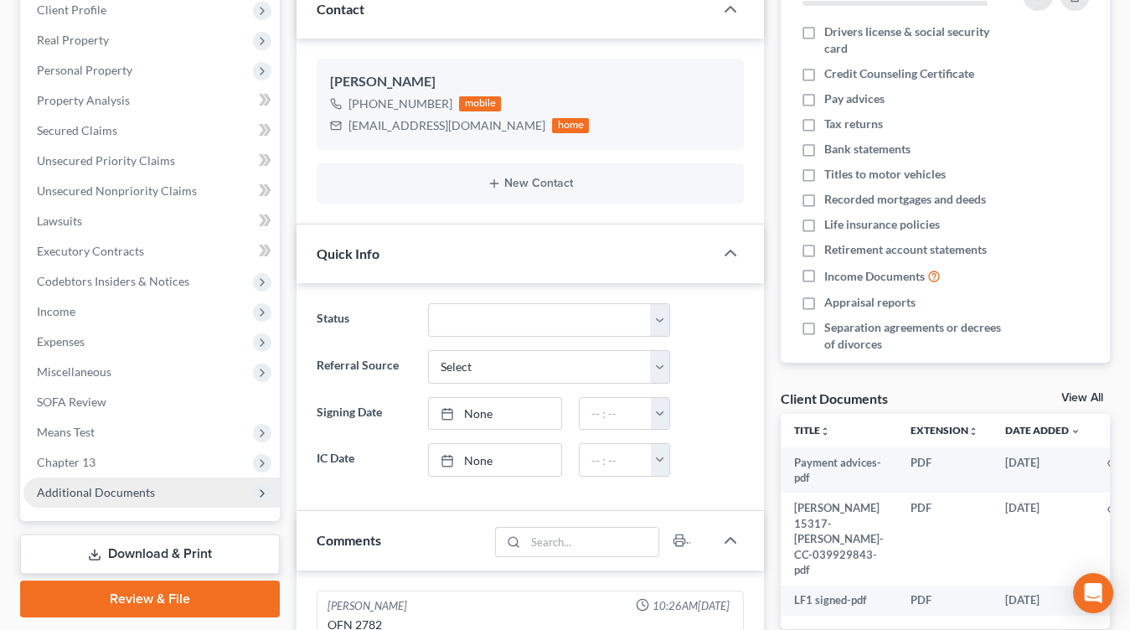
click at [165, 482] on span "Additional Documents" at bounding box center [151, 492] width 256 height 30
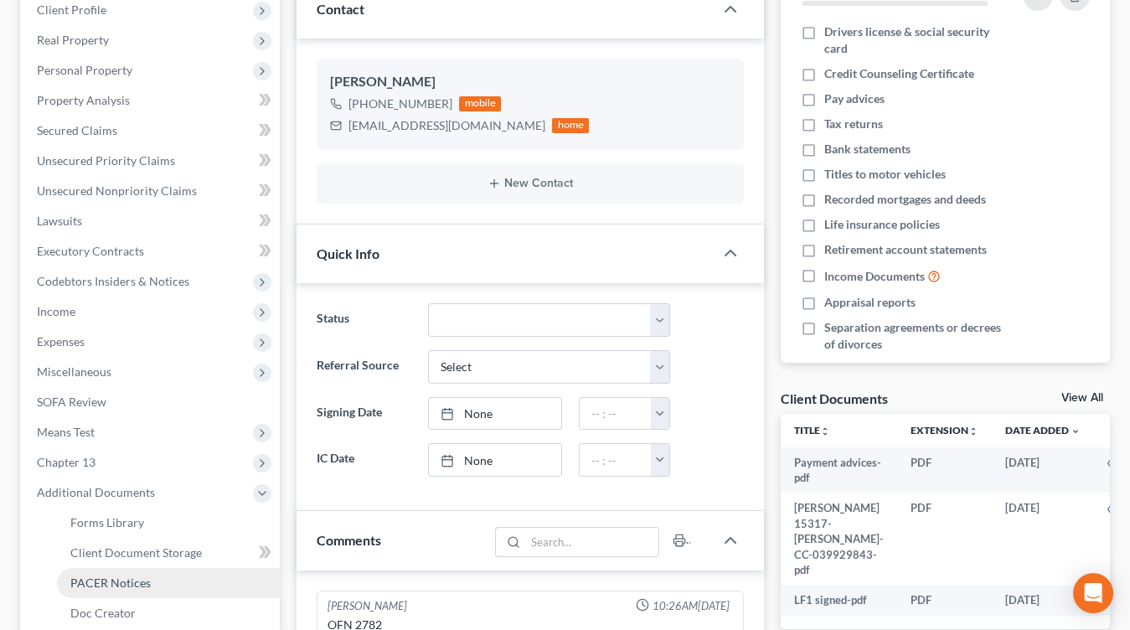
click at [155, 586] on link "PACER Notices" at bounding box center [168, 583] width 223 height 30
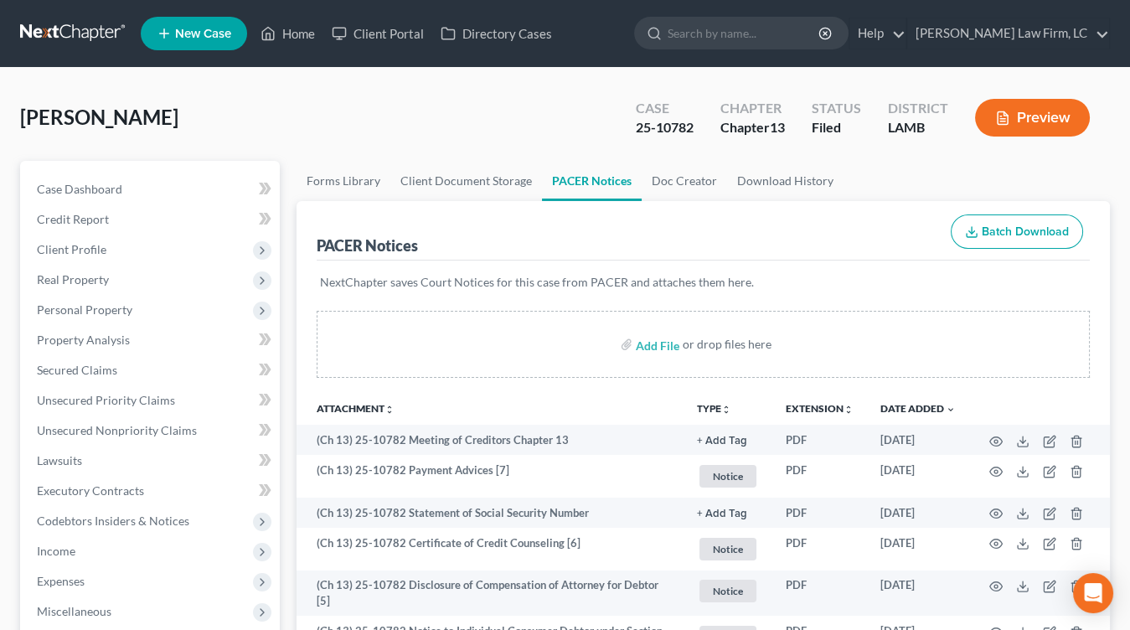
click at [115, 31] on link at bounding box center [73, 33] width 107 height 30
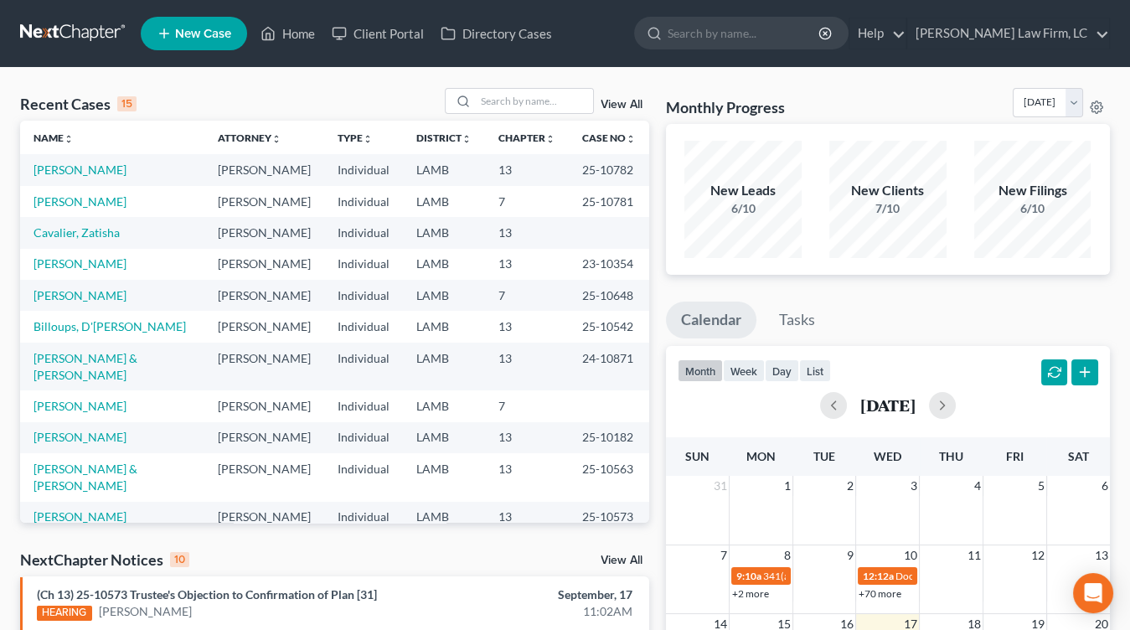
click at [109, 224] on td "Cavalier, Zatisha" at bounding box center [112, 232] width 184 height 31
click at [108, 225] on link "Cavalier, Zatisha" at bounding box center [76, 232] width 86 height 14
click at [99, 239] on link "Cavalier, Zatisha" at bounding box center [76, 232] width 86 height 14
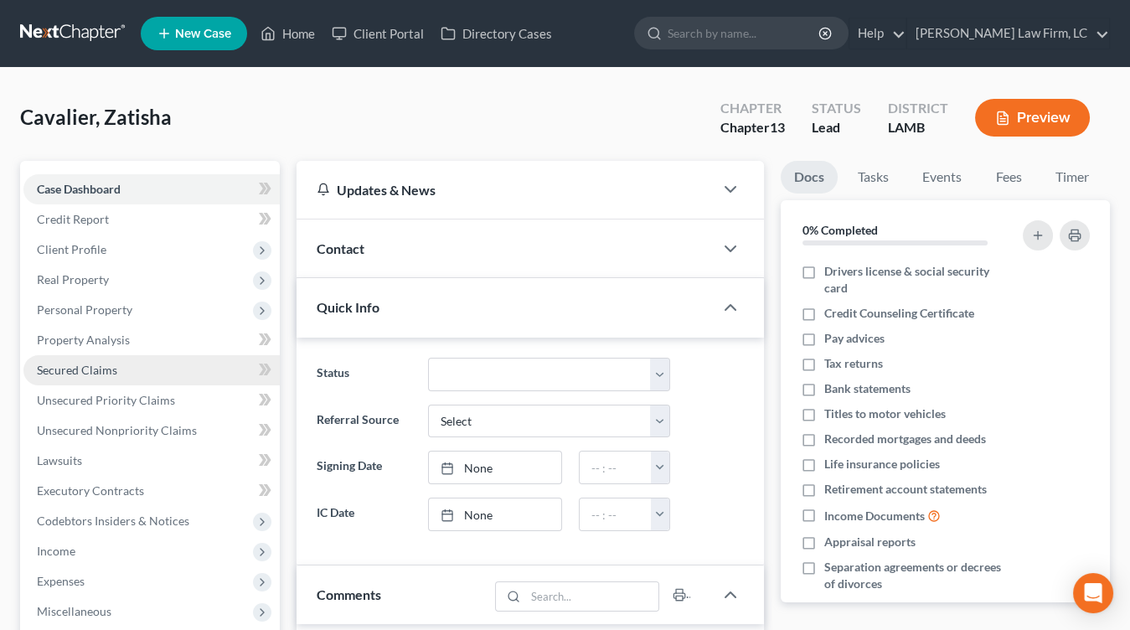
click at [140, 363] on link "Secured Claims" at bounding box center [151, 370] width 256 height 30
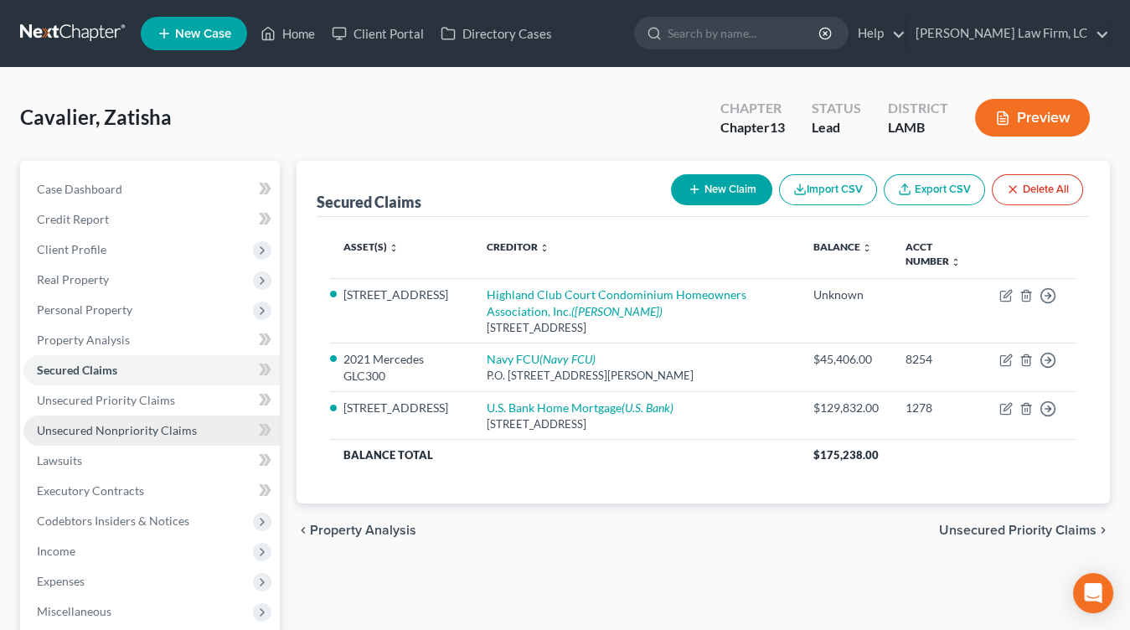
click at [202, 420] on link "Unsecured Nonpriority Claims" at bounding box center [151, 430] width 256 height 30
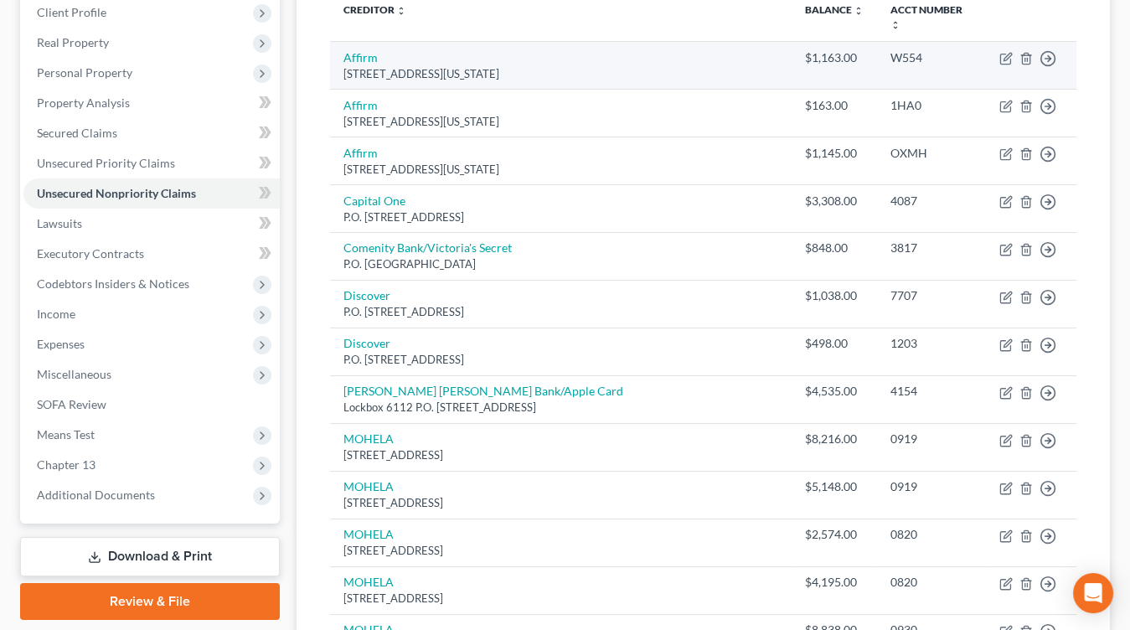
scroll to position [231, 0]
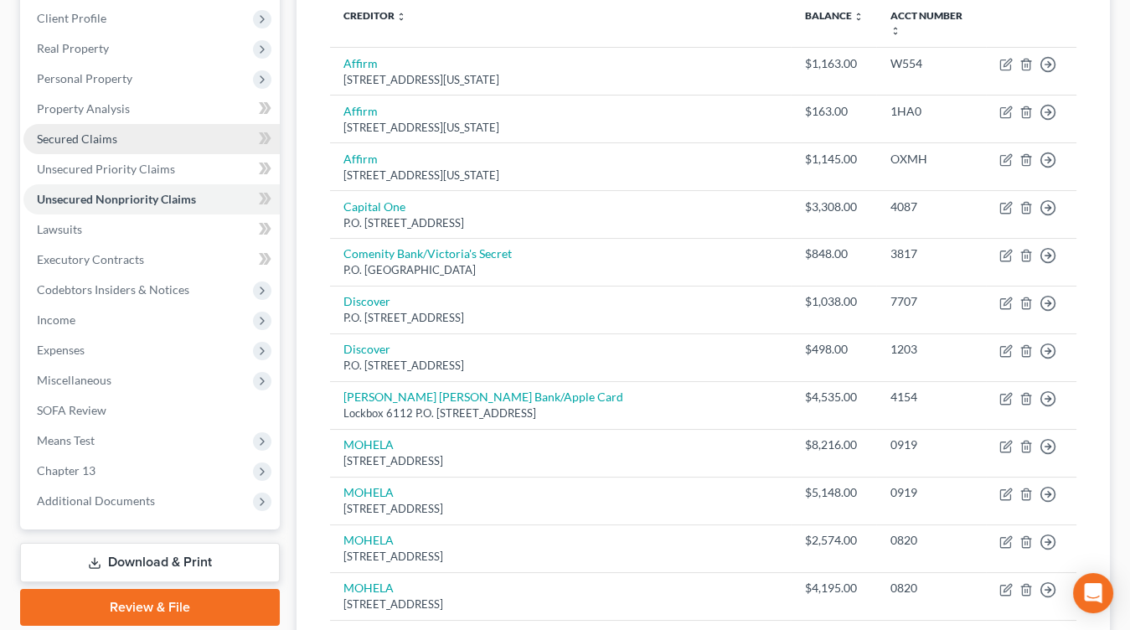
click at [111, 137] on span "Secured Claims" at bounding box center [77, 138] width 80 height 14
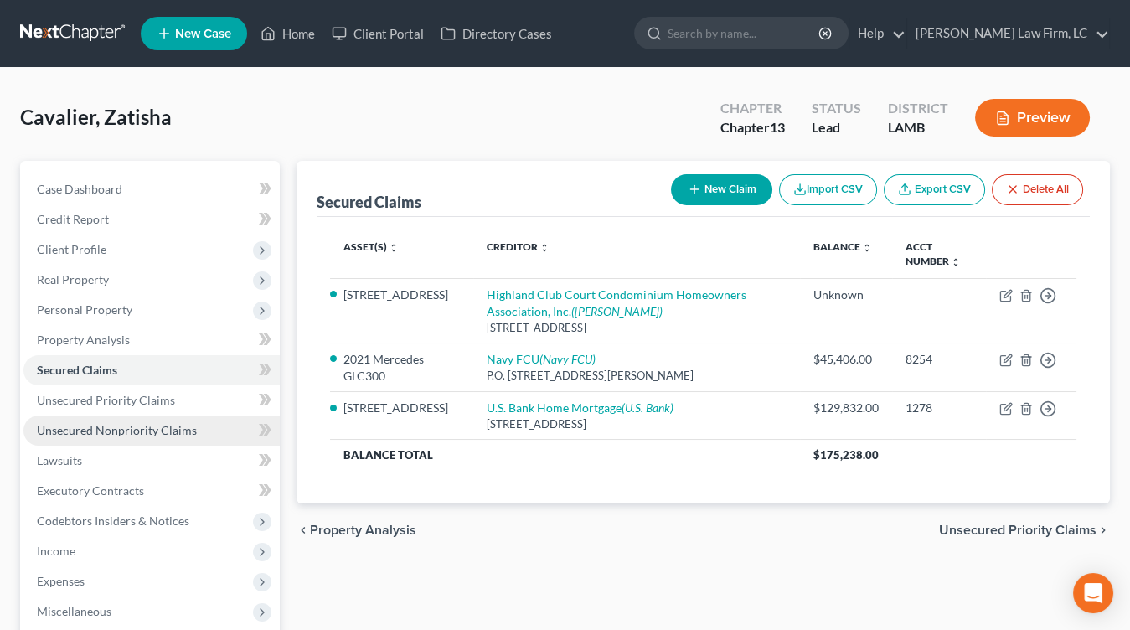
click at [146, 415] on link "Unsecured Nonpriority Claims" at bounding box center [151, 430] width 256 height 30
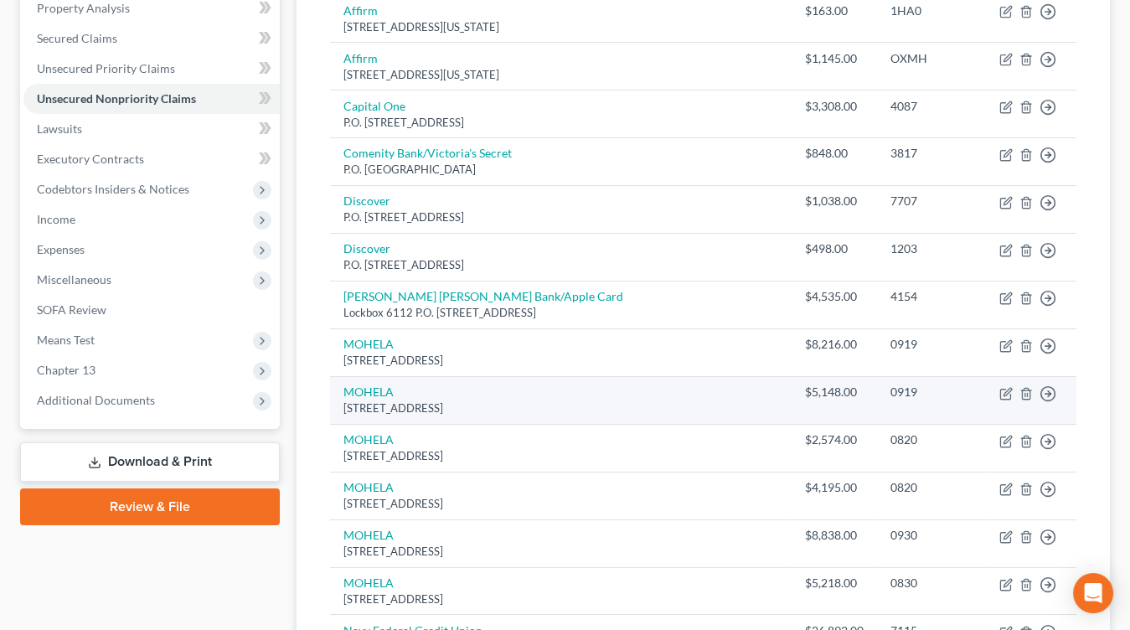
scroll to position [339, 0]
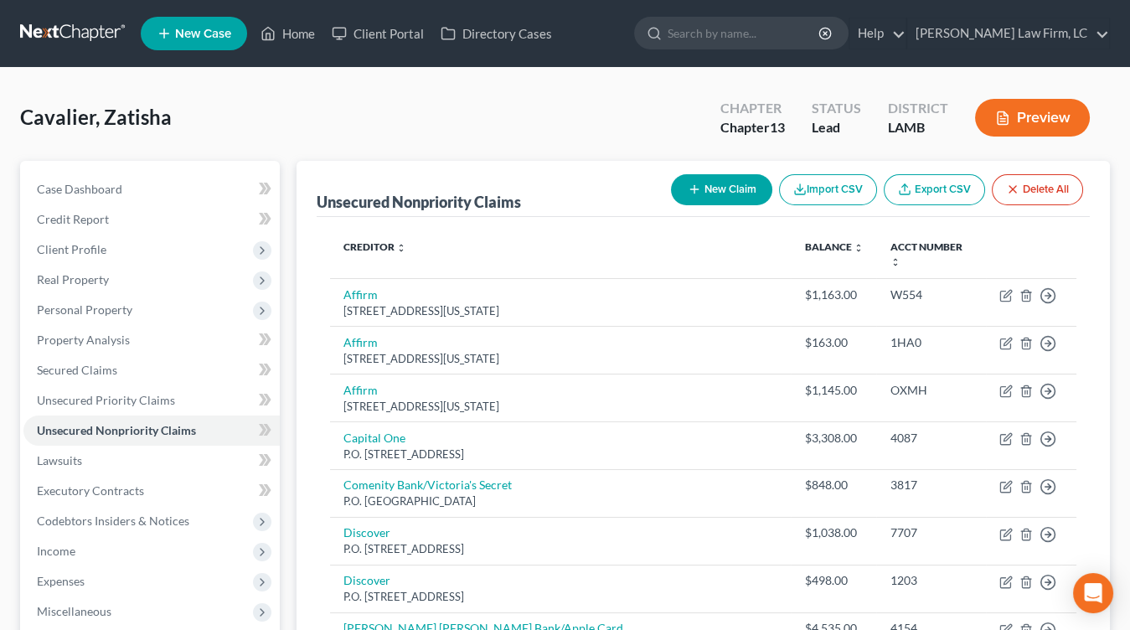
click at [704, 188] on button "New Claim" at bounding box center [721, 189] width 101 height 31
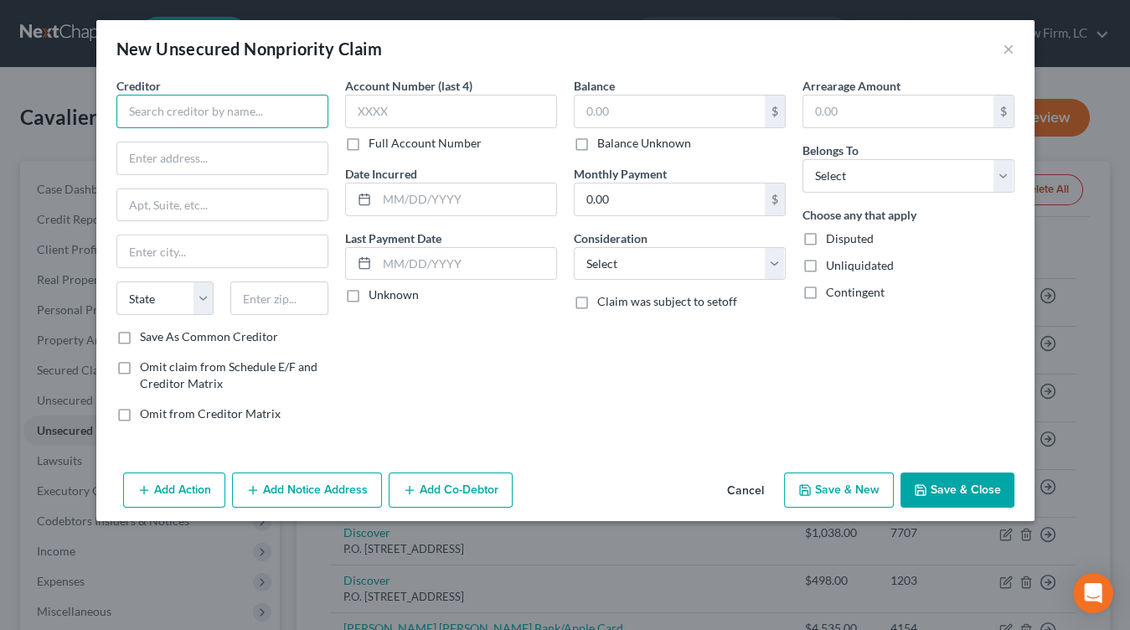
click at [198, 107] on input "text" at bounding box center [222, 111] width 212 height 33
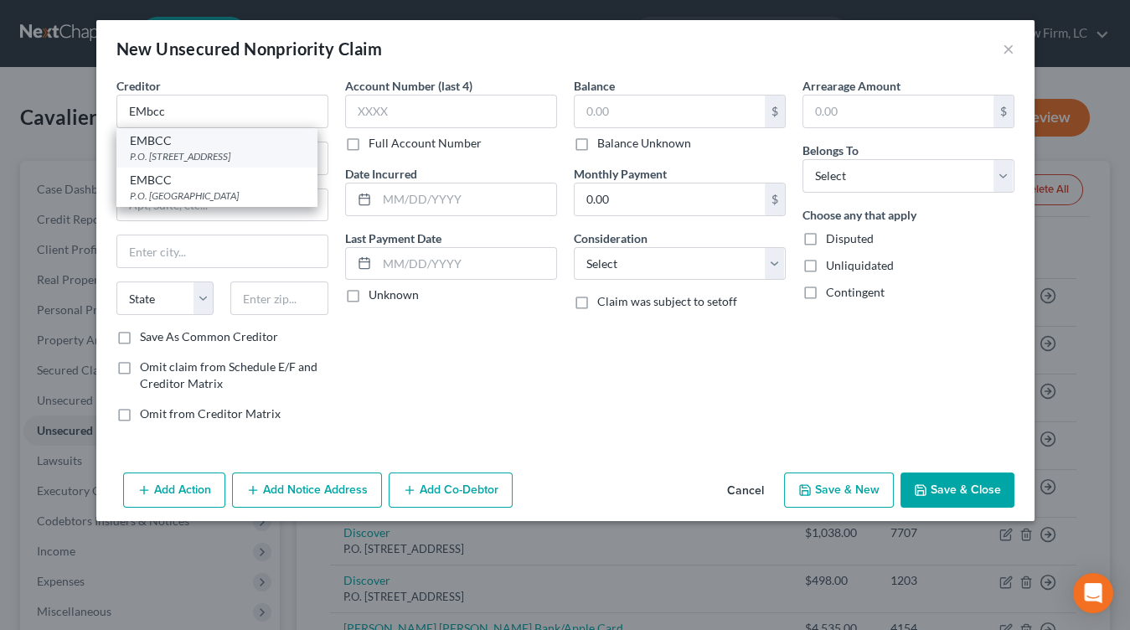
click at [243, 150] on div "P.O. Box 650763, Dallas, TX 75265" at bounding box center [217, 156] width 174 height 14
type input "EMBCC"
type input "P.O. Box 650763"
type input "Dallas"
select select "45"
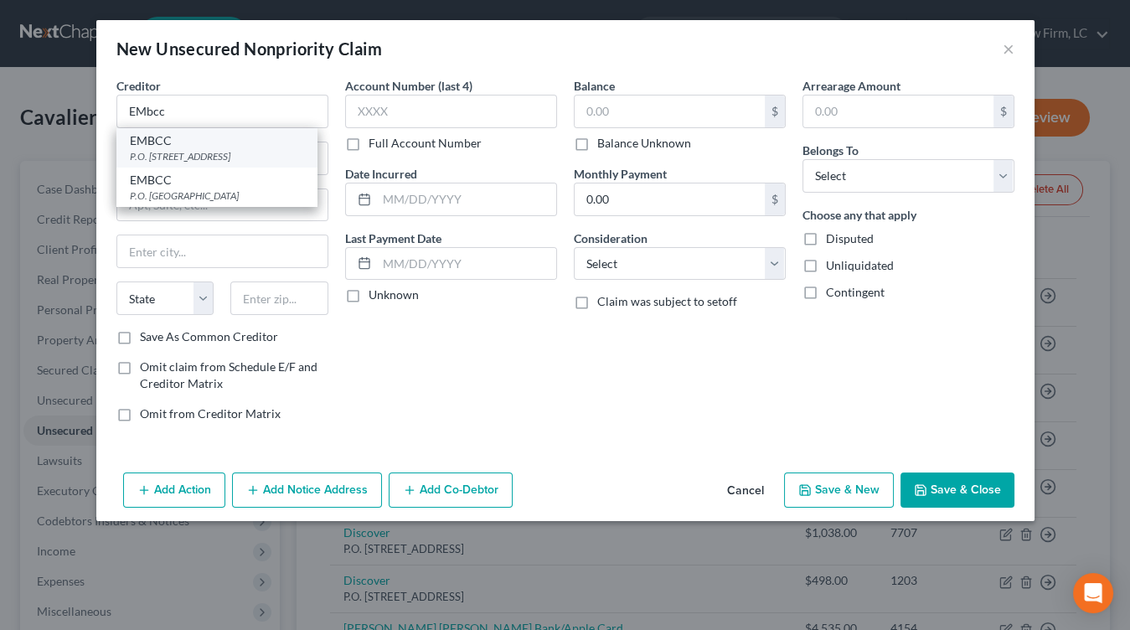
type input "75265"
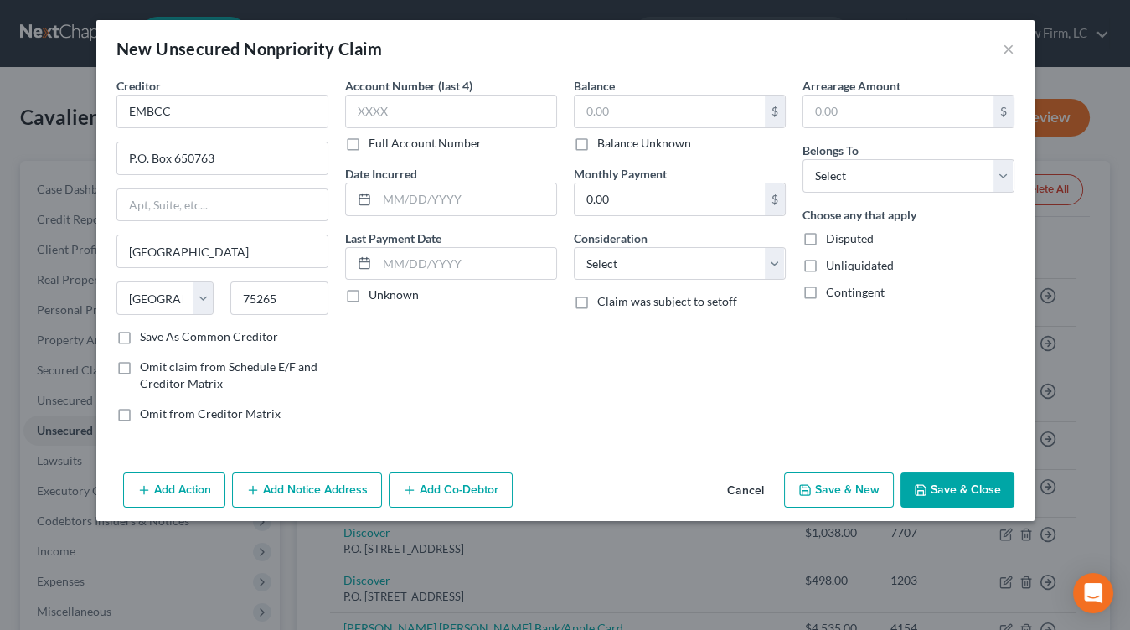
click at [266, 472] on button "Add Notice Address" at bounding box center [307, 489] width 150 height 35
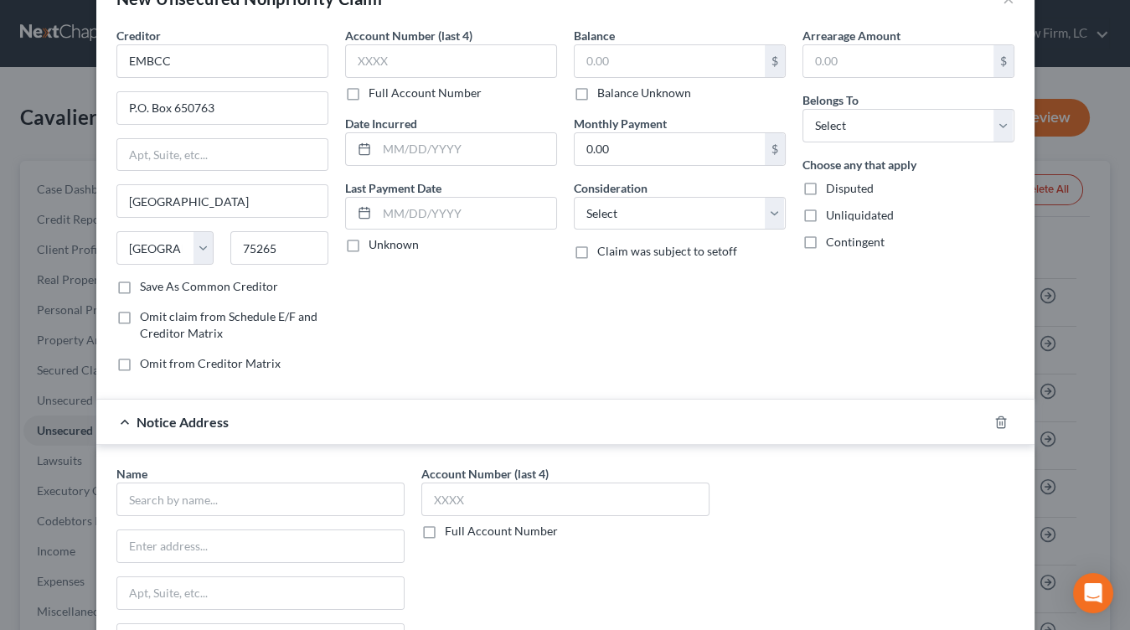
scroll to position [61, 0]
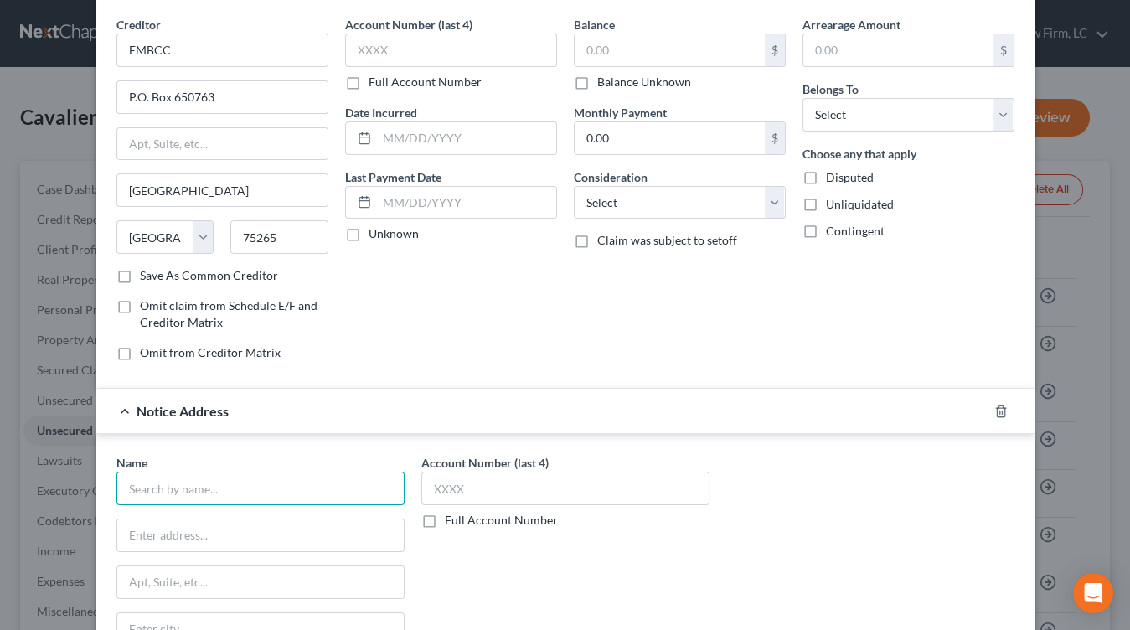
click at [262, 478] on input "text" at bounding box center [260, 488] width 288 height 33
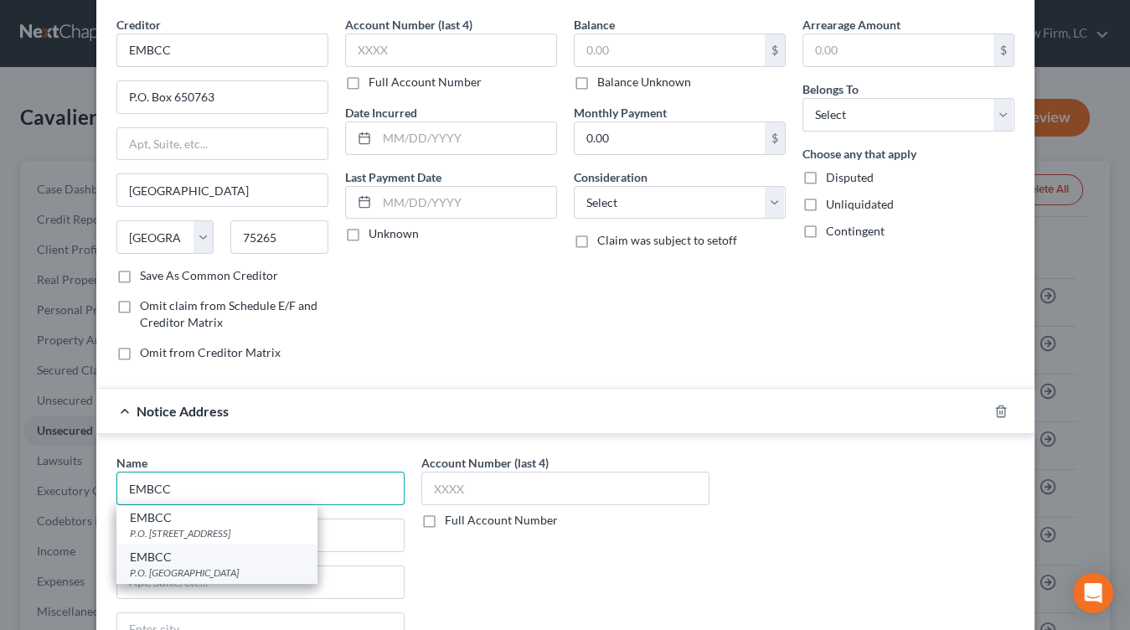
type input "EMBCC"
click at [248, 558] on div "EMBCC" at bounding box center [217, 557] width 174 height 17
type input "P.O. Box 653060"
type input "Dallas"
select select "45"
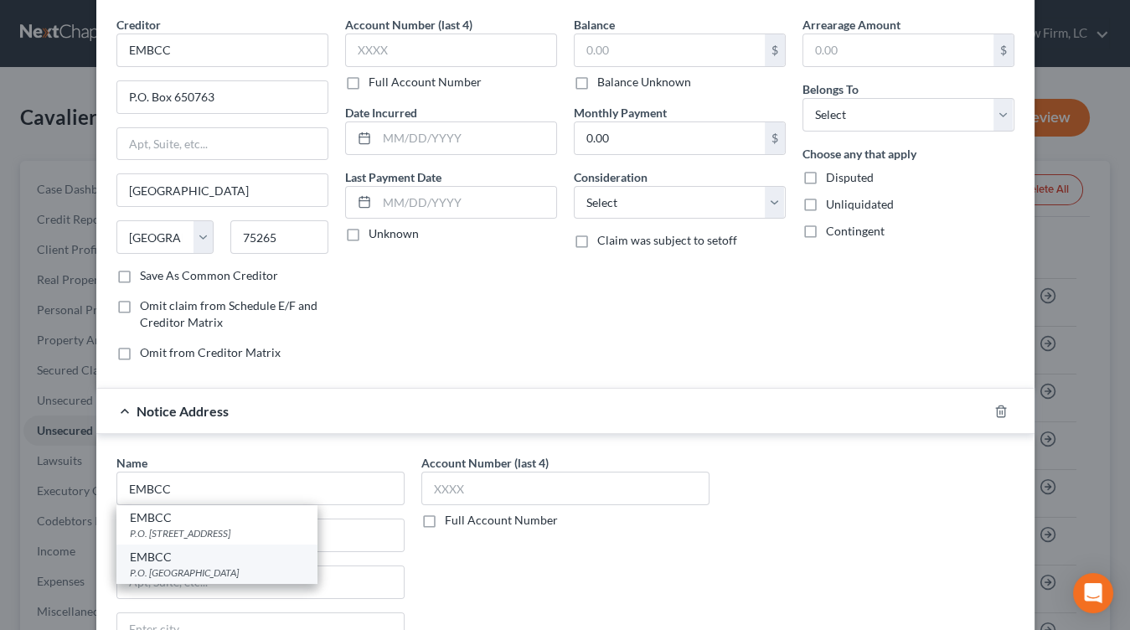
type input "75265"
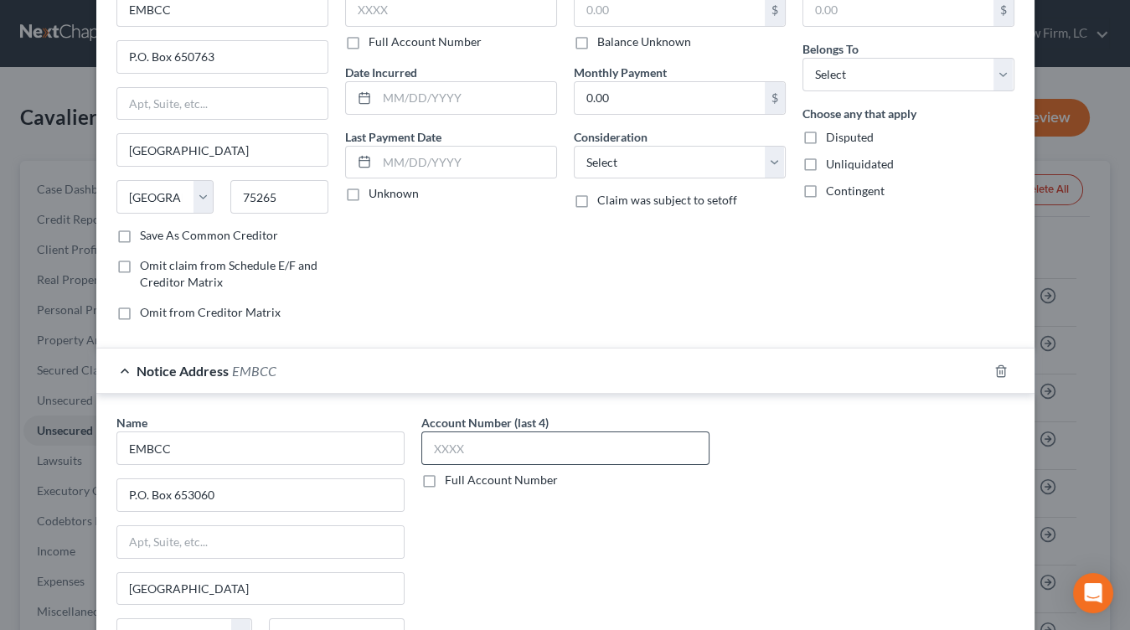
scroll to position [142, 0]
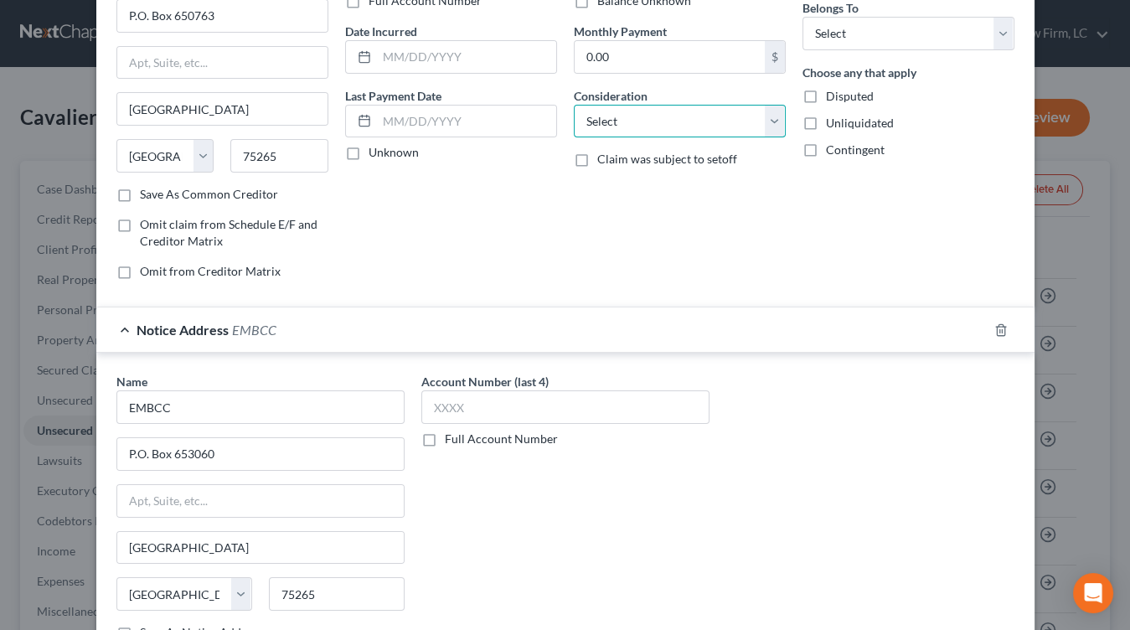
click at [667, 118] on select "Select Cable / Satellite Services Collection Agency Credit Card Debt Debt Couns…" at bounding box center [680, 121] width 212 height 33
select select "9"
click at [574, 105] on select "Select Cable / Satellite Services Collection Agency Credit Card Debt Debt Couns…" at bounding box center [680, 121] width 212 height 33
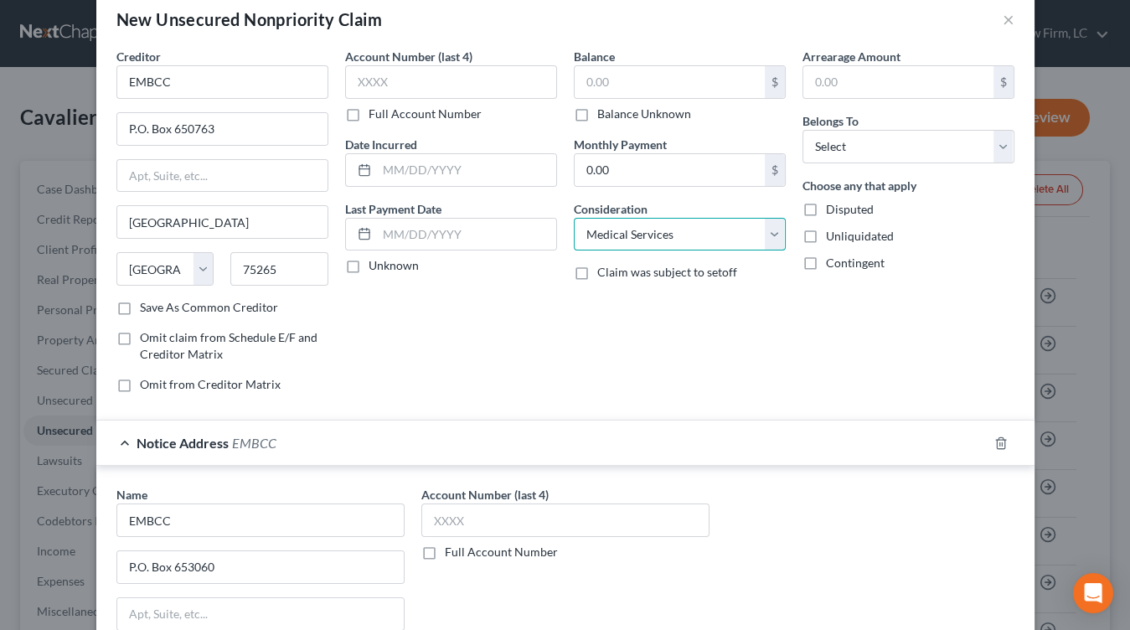
scroll to position [18, 0]
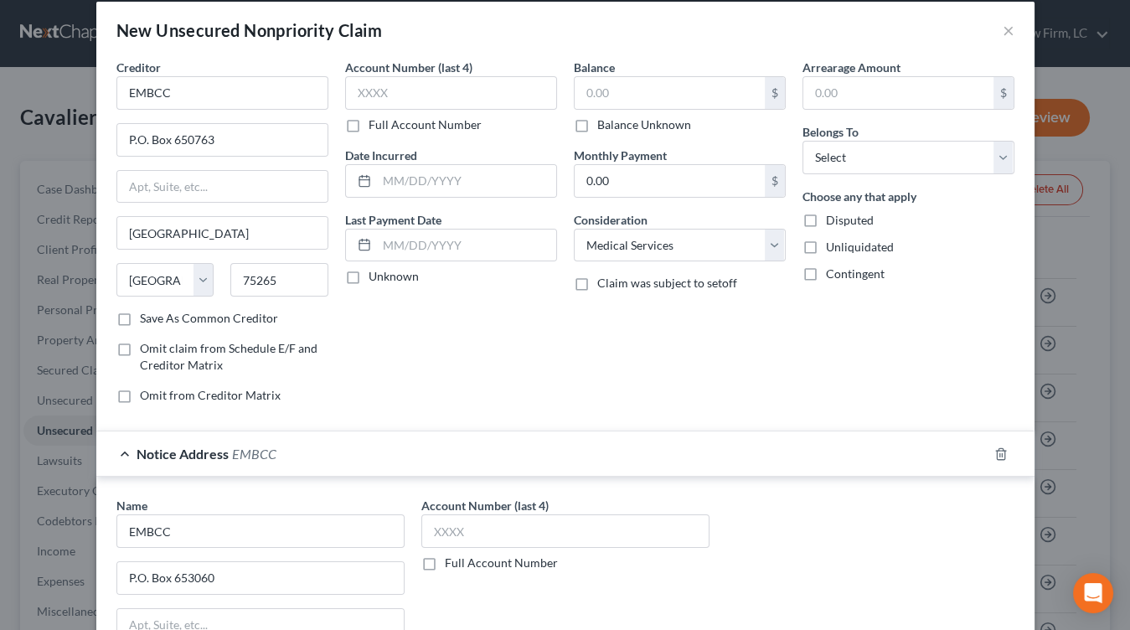
click at [652, 135] on div "Balance $ Balance Unknown Balance Undetermined $ Balance Unknown Monthly Paymen…" at bounding box center [679, 238] width 229 height 358
click at [653, 131] on label "Balance Unknown" at bounding box center [644, 124] width 94 height 17
click at [615, 127] on input "Balance Unknown" at bounding box center [609, 121] width 11 height 11
checkbox input "true"
type input "0.00"
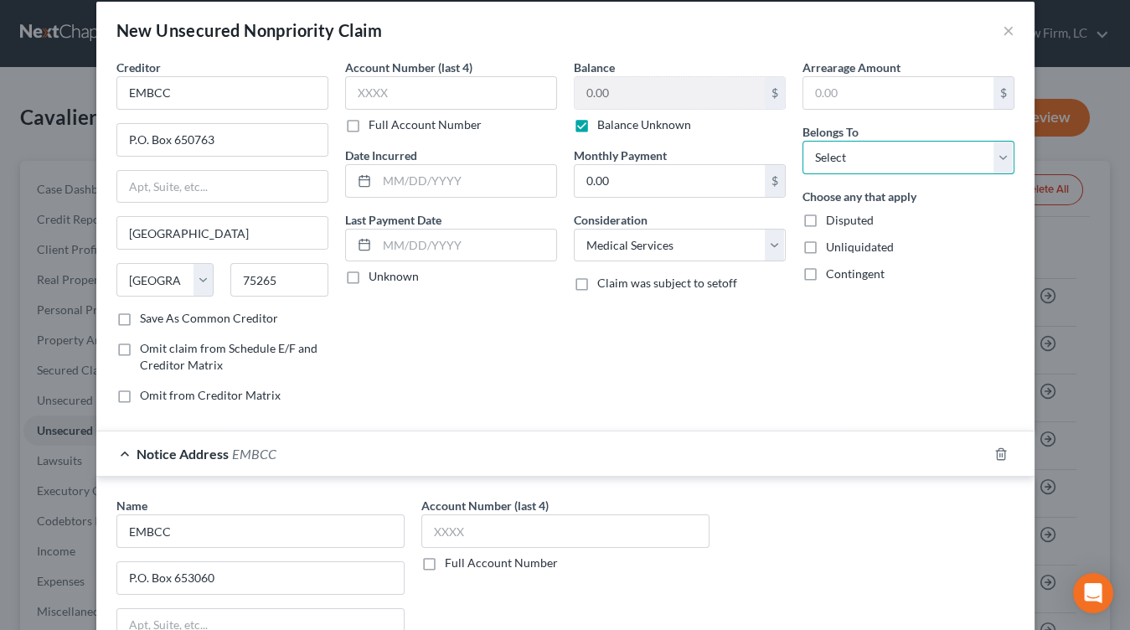
click at [951, 148] on select "Select Debtor 1 Only Debtor 2 Only Debtor 1 And Debtor 2 Only At Least One Of T…" at bounding box center [908, 157] width 212 height 33
select select "0"
click at [802, 141] on select "Select Debtor 1 Only Debtor 2 Only Debtor 1 And Debtor 2 Only At Least One Of T…" at bounding box center [908, 157] width 212 height 33
click at [837, 394] on div "Arrearage Amount $ Belongs To * Select Debtor 1 Only Debtor 2 Only Debtor 1 And…" at bounding box center [908, 238] width 229 height 358
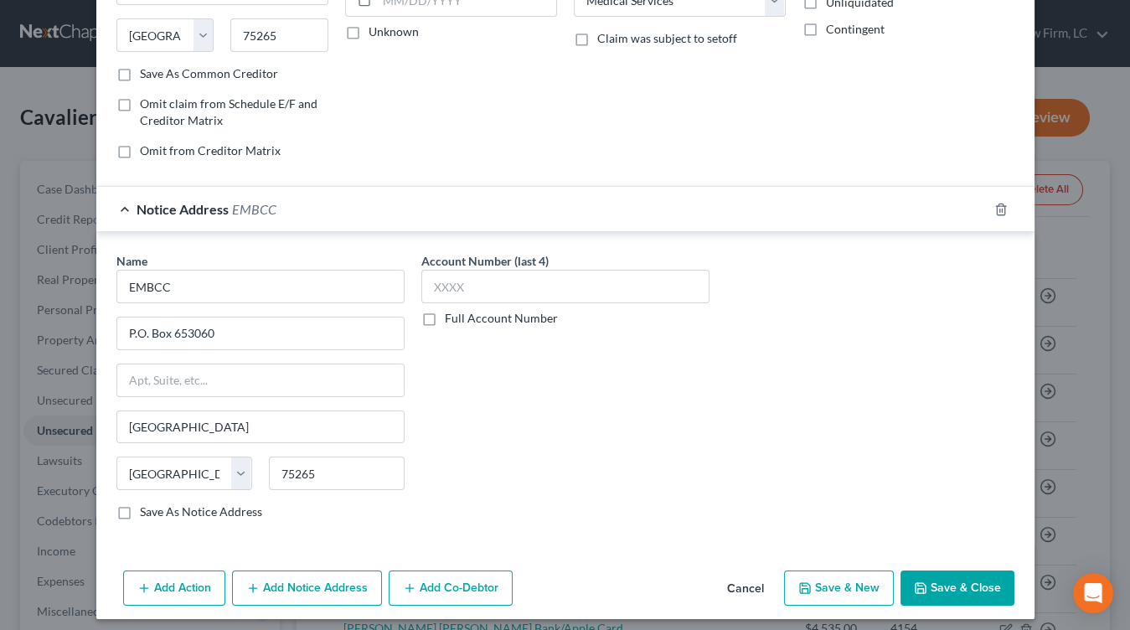
click at [942, 573] on button "Save & Close" at bounding box center [957, 587] width 114 height 35
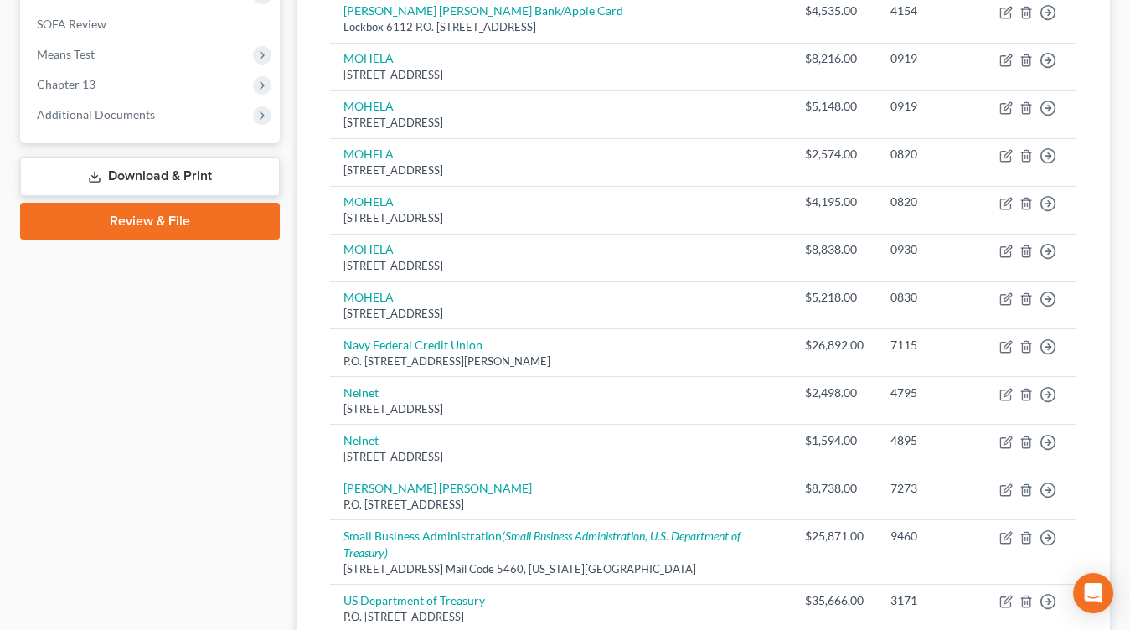
scroll to position [679, 0]
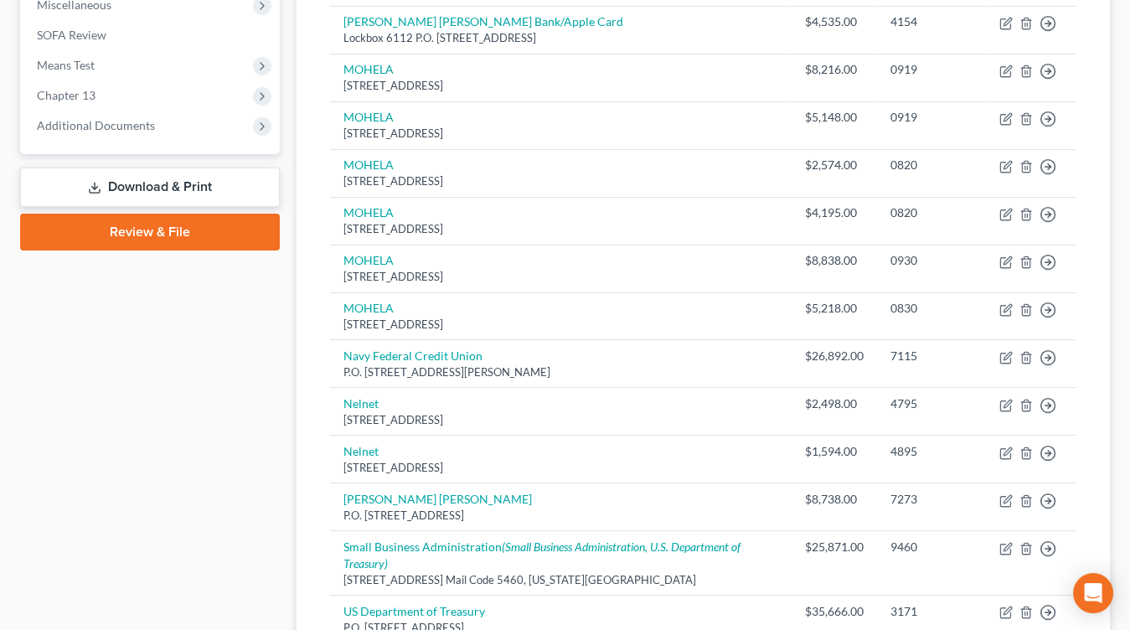
click at [189, 198] on link "Download & Print" at bounding box center [150, 186] width 260 height 39
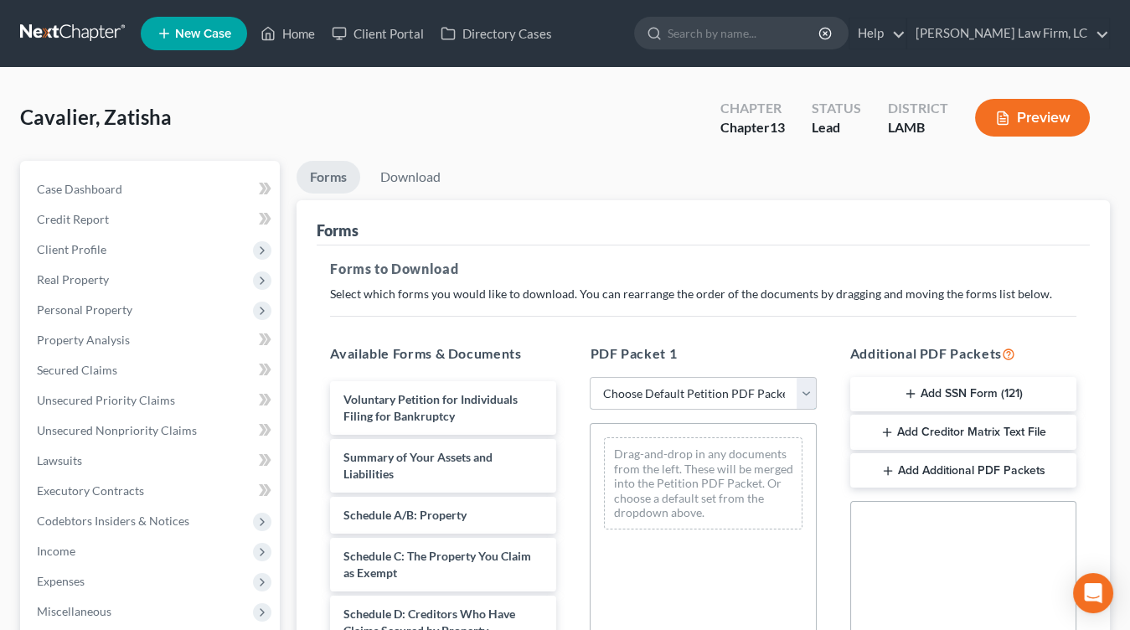
click at [774, 391] on select "Choose Default Petition PDF Packet Complete Bankruptcy Petition (all forms and …" at bounding box center [703, 393] width 226 height 33
select select "1"
click at [590, 377] on select "Choose Default Petition PDF Packet Complete Bankruptcy Petition (all forms and …" at bounding box center [703, 393] width 226 height 33
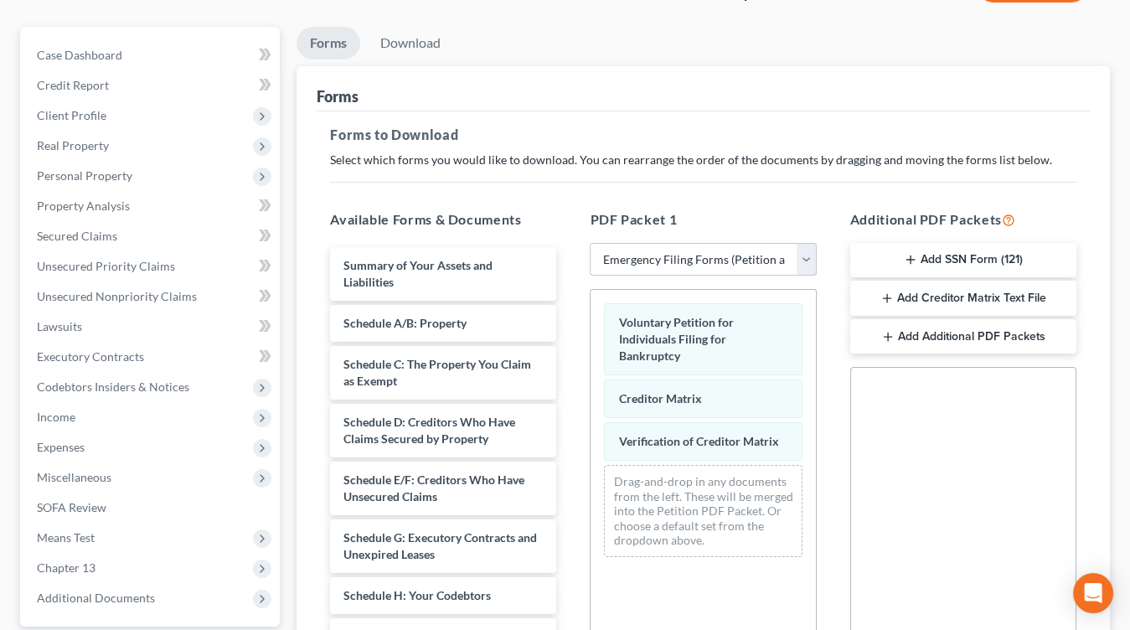
scroll to position [137, 0]
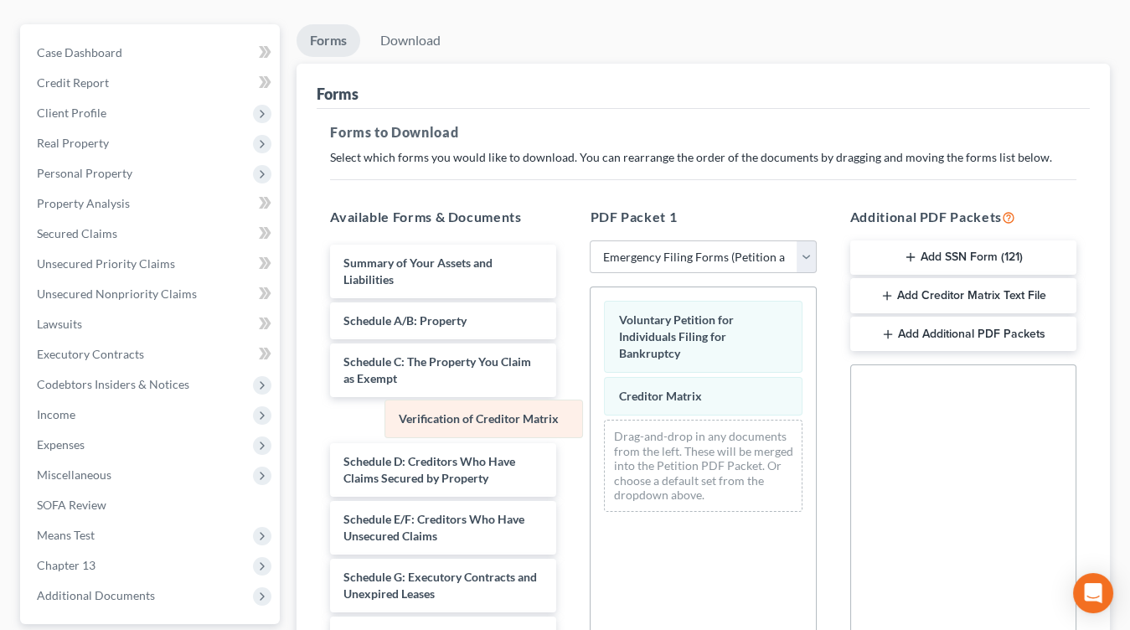
drag, startPoint x: 697, startPoint y: 406, endPoint x: 478, endPoint y: 407, distance: 218.6
click at [590, 407] on div "Verification of Creditor Matrix Voluntary Petition for Individuals Filing for B…" at bounding box center [702, 406] width 224 height 238
click at [1008, 242] on button "Add SSN Form (121)" at bounding box center [963, 257] width 226 height 35
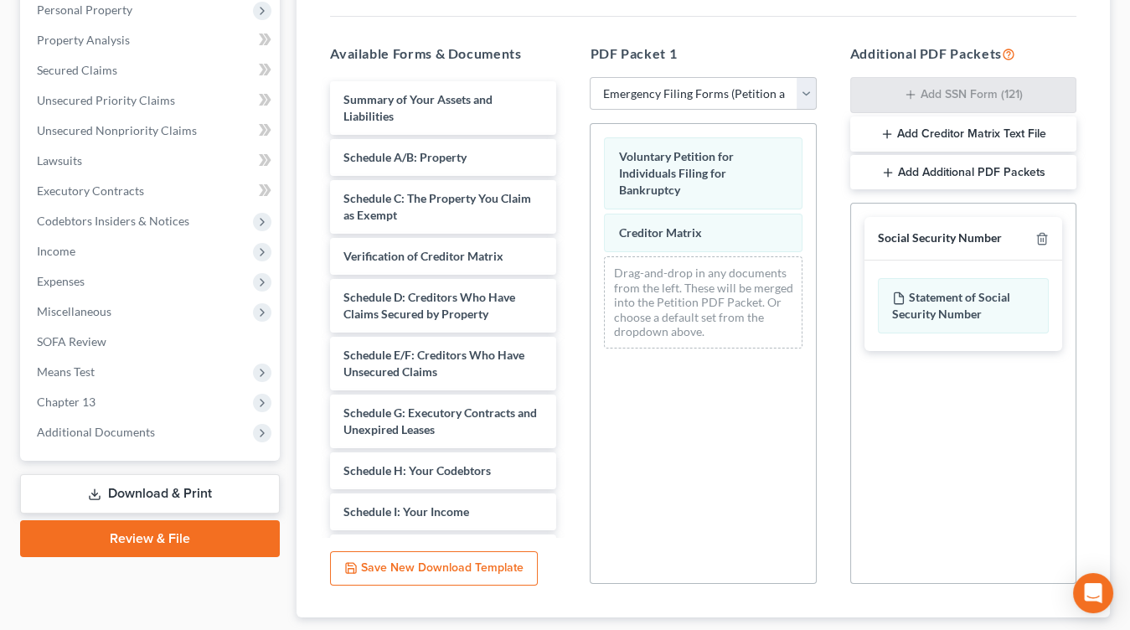
scroll to position [298, 0]
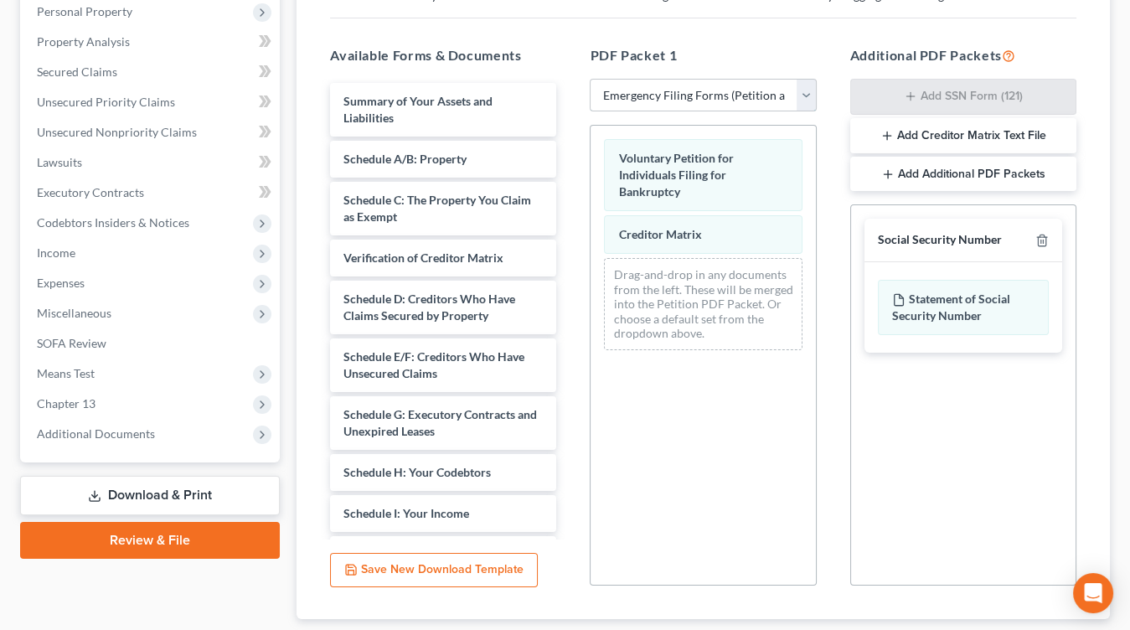
click at [714, 105] on select "Choose Default Petition PDF Packet Complete Bankruptcy Petition (all forms and …" at bounding box center [703, 95] width 226 height 33
click at [673, 341] on div "Voluntary Petition for Individuals Filing for Bankruptcy Creditor Matrix Drag-a…" at bounding box center [702, 245] width 224 height 238
click at [719, 105] on select "Choose Default Petition PDF Packet Complete Bankruptcy Petition (all forms and …" at bounding box center [703, 95] width 226 height 33
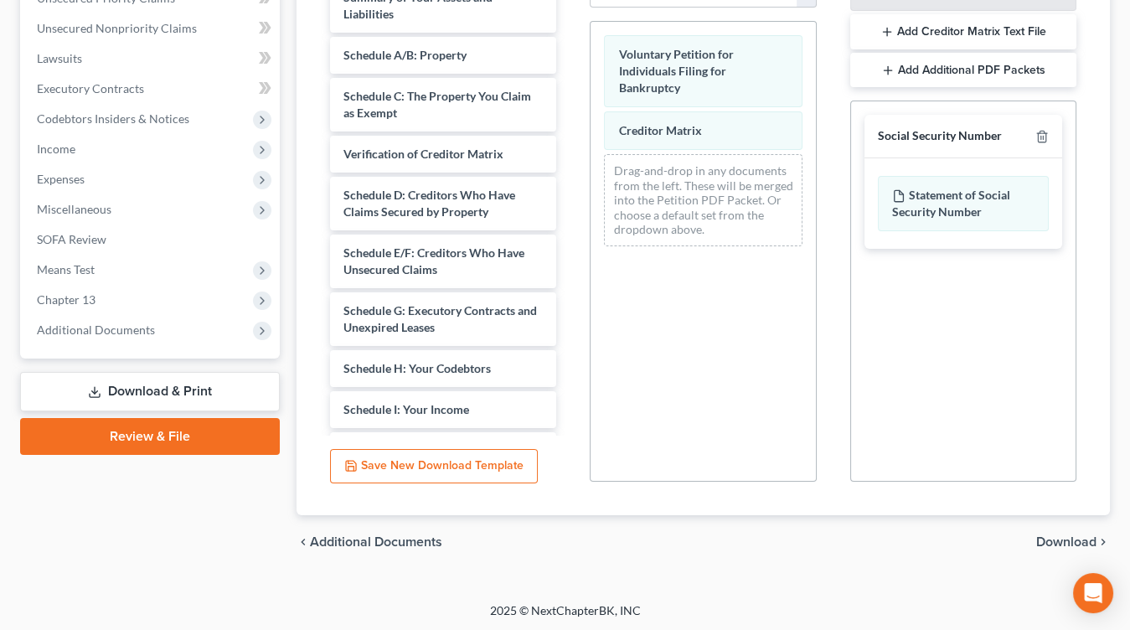
click at [1061, 551] on div "chevron_left Additional Documents Download chevron_right" at bounding box center [702, 542] width 813 height 54
click at [1052, 567] on div "Petition Navigation Case Dashboard Payments Invoices Payments Payments Credit R…" at bounding box center [565, 171] width 1090 height 824
click at [1078, 537] on span "Download" at bounding box center [1066, 541] width 60 height 13
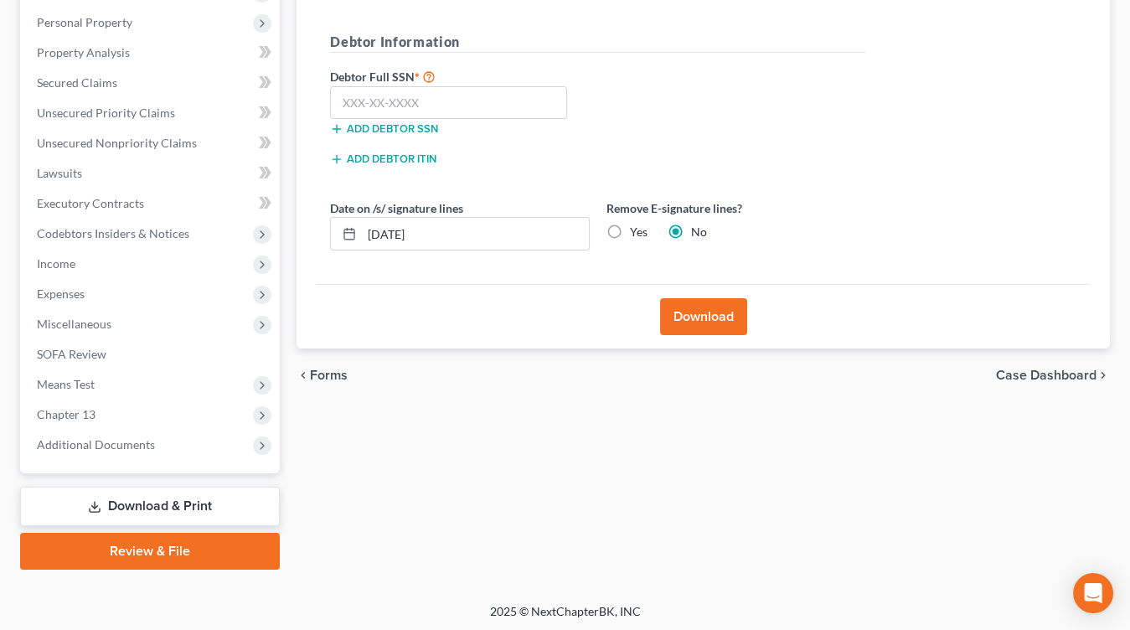
click at [657, 240] on div "Remove E-signature lines? Yes No" at bounding box center [736, 224] width 276 height 51
click at [643, 235] on label "Yes" at bounding box center [639, 232] width 18 height 17
click at [643, 234] on input "Yes" at bounding box center [641, 229] width 11 height 11
radio input "true"
radio input "false"
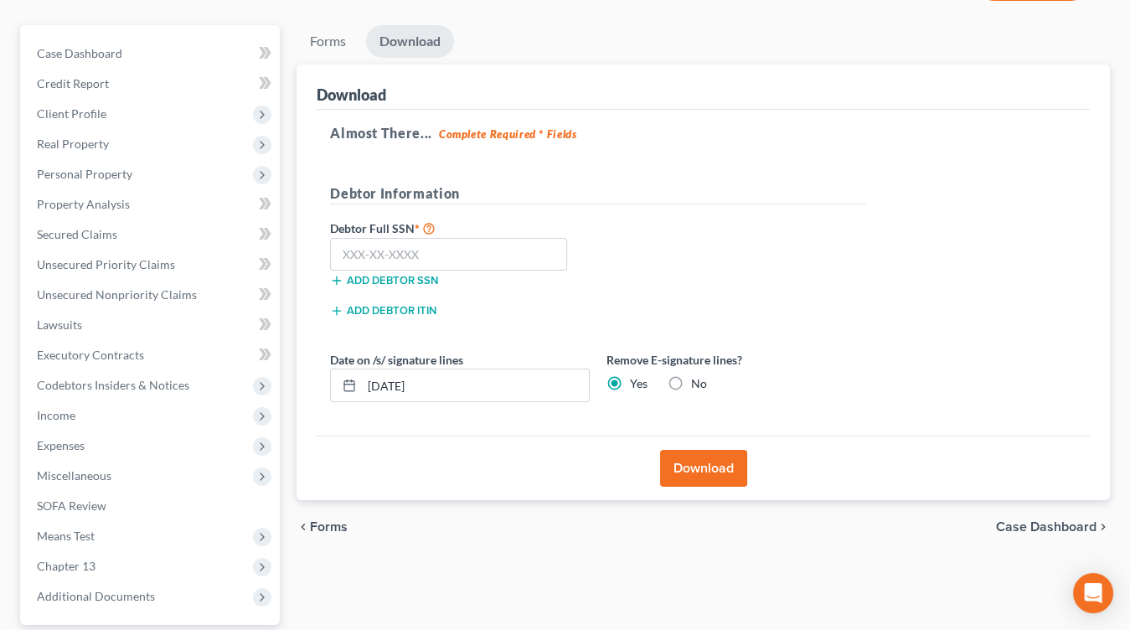
scroll to position [132, 0]
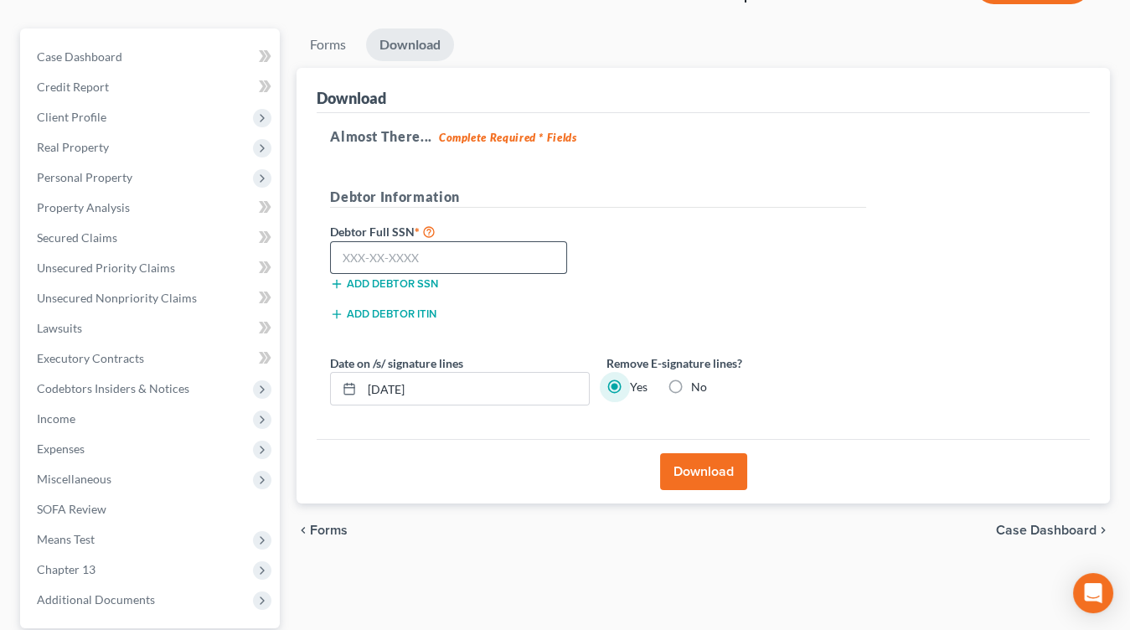
click at [360, 242] on input "text" at bounding box center [448, 257] width 237 height 33
click at [361, 254] on input "text" at bounding box center [448, 257] width 237 height 33
type input "438-43-2493"
click at [682, 470] on button "Download" at bounding box center [703, 471] width 87 height 37
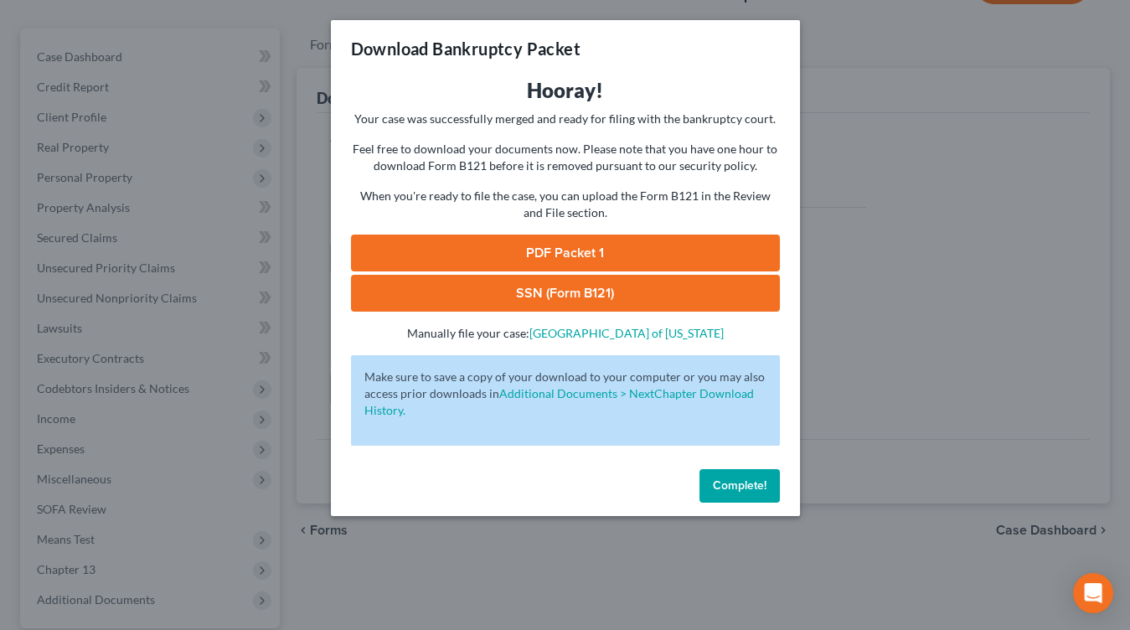
click at [587, 294] on link "SSN (Form B121)" at bounding box center [565, 293] width 429 height 37
click at [0, 0] on div "Download Bankruptcy Packet Hooray! Your case was successfully merged and ready …" at bounding box center [565, 315] width 1130 height 630
click at [592, 255] on link "PDF Packet 1" at bounding box center [565, 252] width 429 height 37
click at [241, 183] on div "Download Bankruptcy Packet Hooray! Your case was successfully merged and ready …" at bounding box center [565, 315] width 1130 height 630
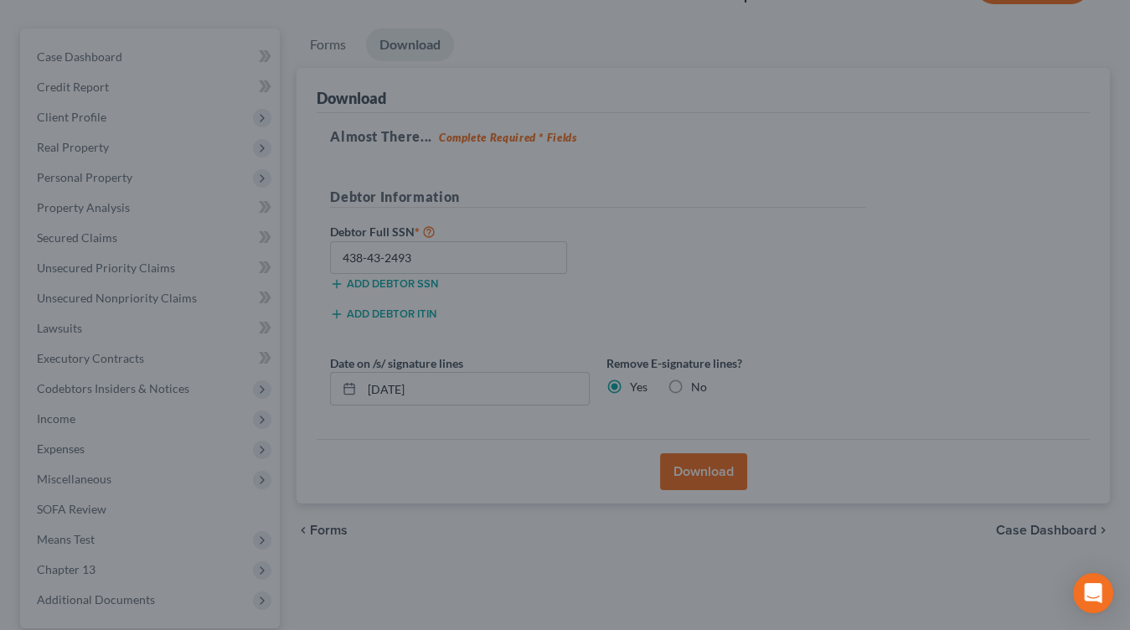
scroll to position [0, 0]
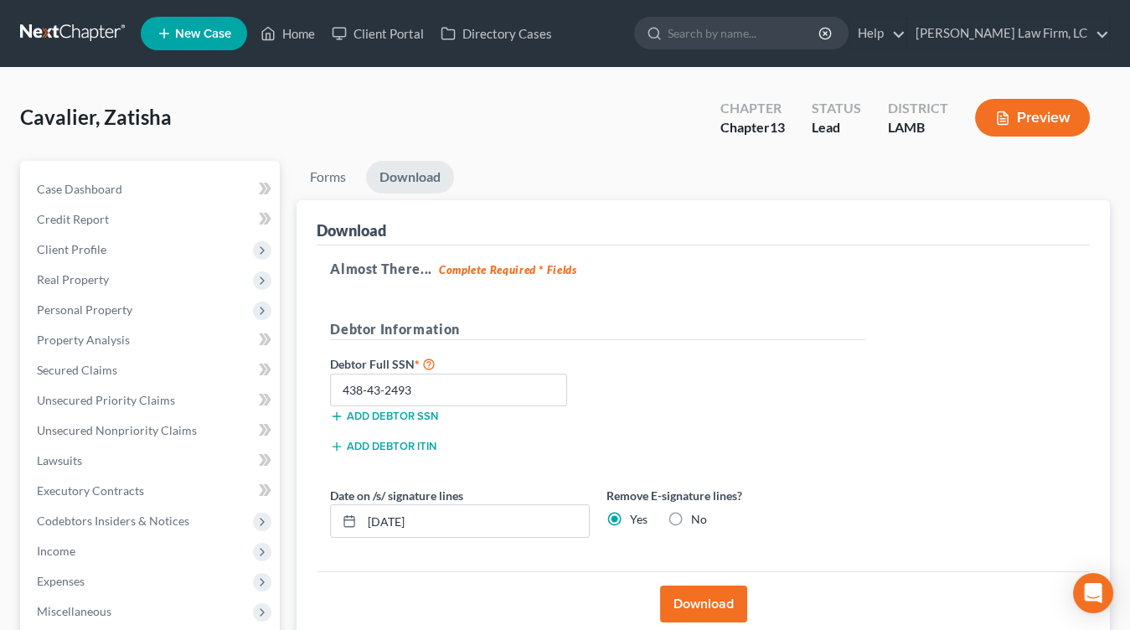
click at [83, 50] on nav "Home New Case Client Portal Directory Cases Dickson Law Firm, LC mdd@dicksonlaw…" at bounding box center [565, 33] width 1130 height 67
click at [135, 18] on nav "Home New Case Client Portal Directory Cases Dickson Law Firm, LC mdd@dicksonlaw…" at bounding box center [565, 33] width 1130 height 67
click at [127, 24] on link at bounding box center [73, 33] width 107 height 30
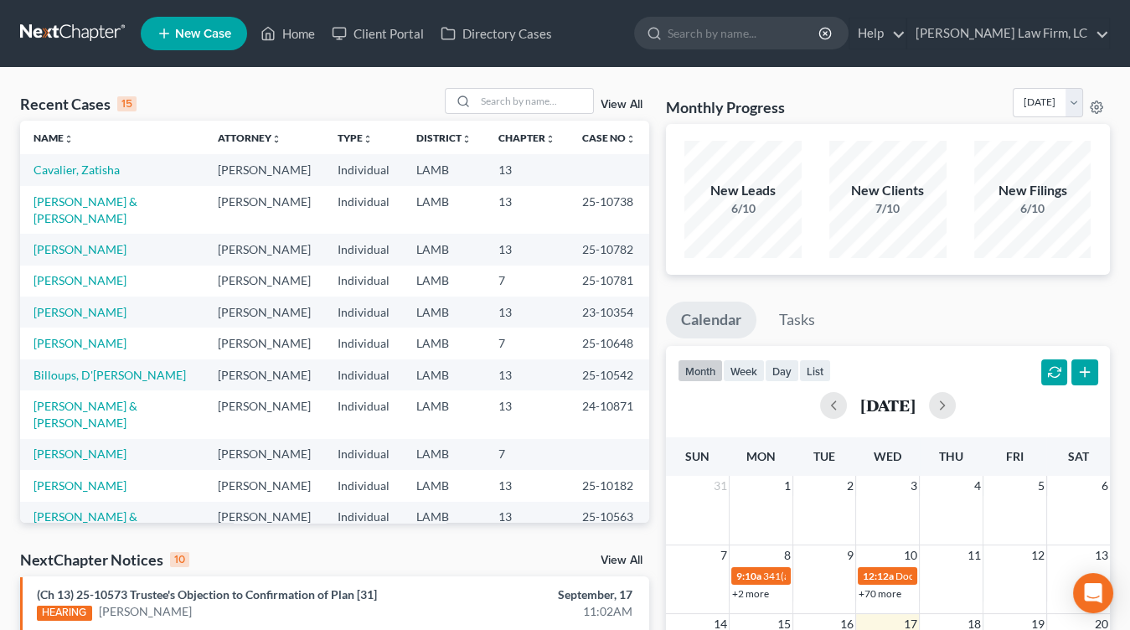
click at [107, 177] on td "Cavalier, Zatisha" at bounding box center [112, 169] width 184 height 31
click at [107, 174] on link "Cavalier, Zatisha" at bounding box center [76, 169] width 86 height 14
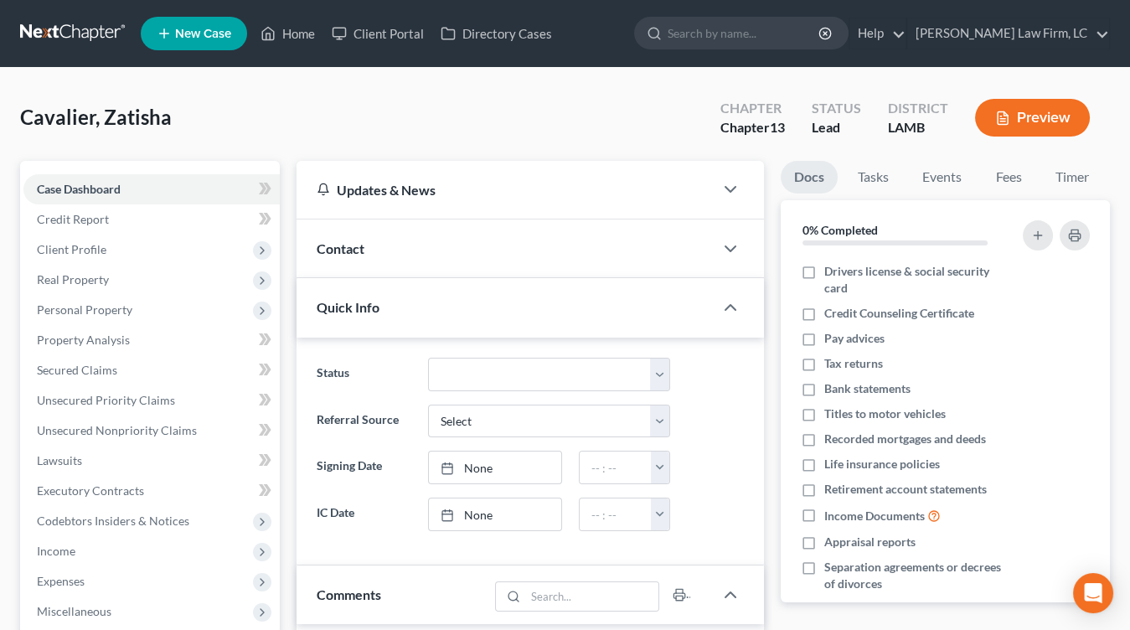
click at [56, 25] on link at bounding box center [73, 33] width 107 height 30
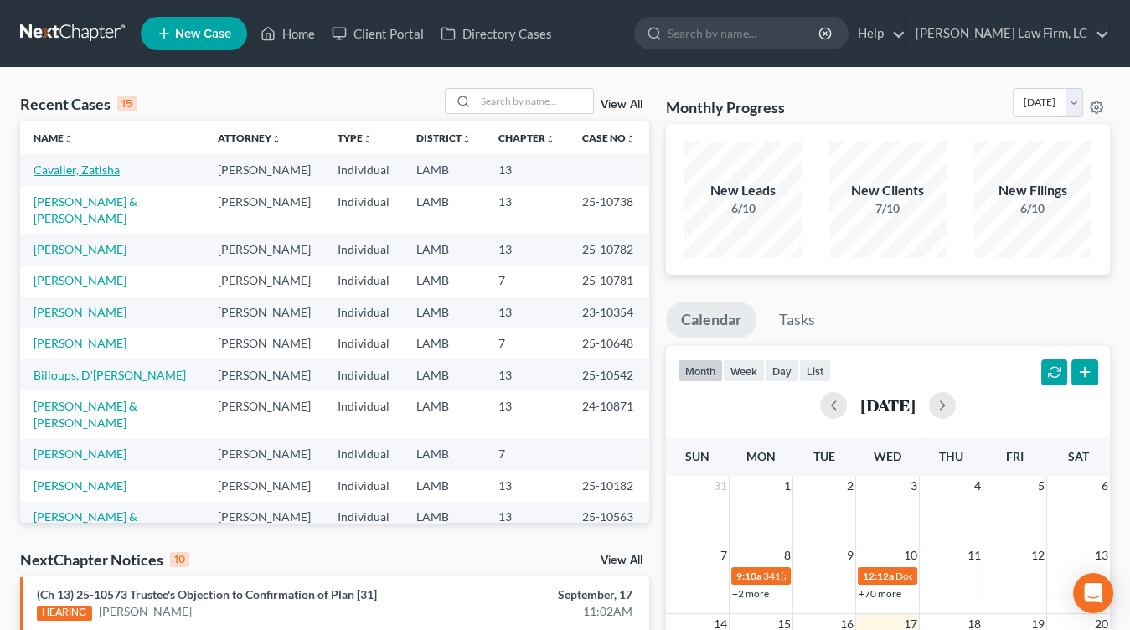
click at [85, 164] on link "Cavalier, Zatisha" at bounding box center [76, 169] width 86 height 14
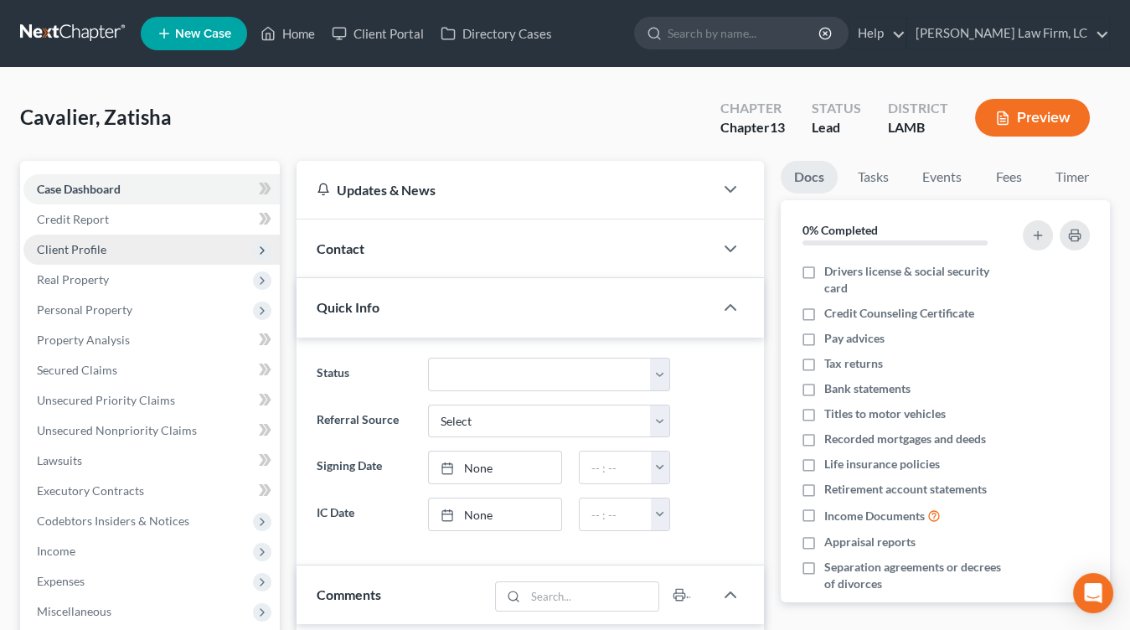
click at [120, 255] on span "Client Profile" at bounding box center [151, 249] width 256 height 30
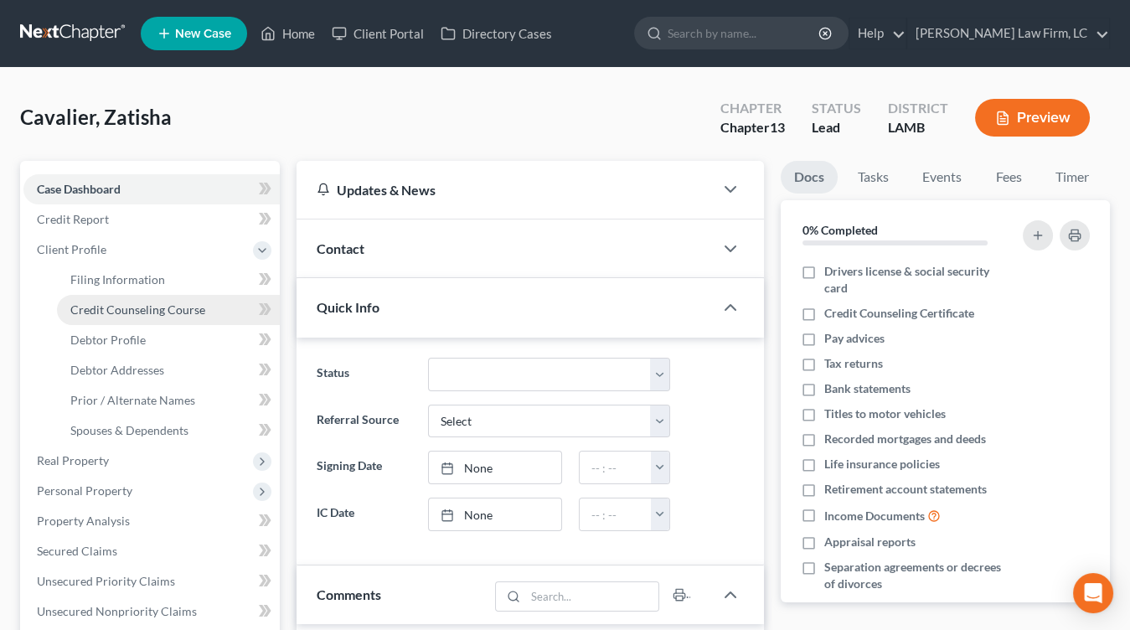
click at [120, 316] on link "Credit Counseling Course" at bounding box center [168, 310] width 223 height 30
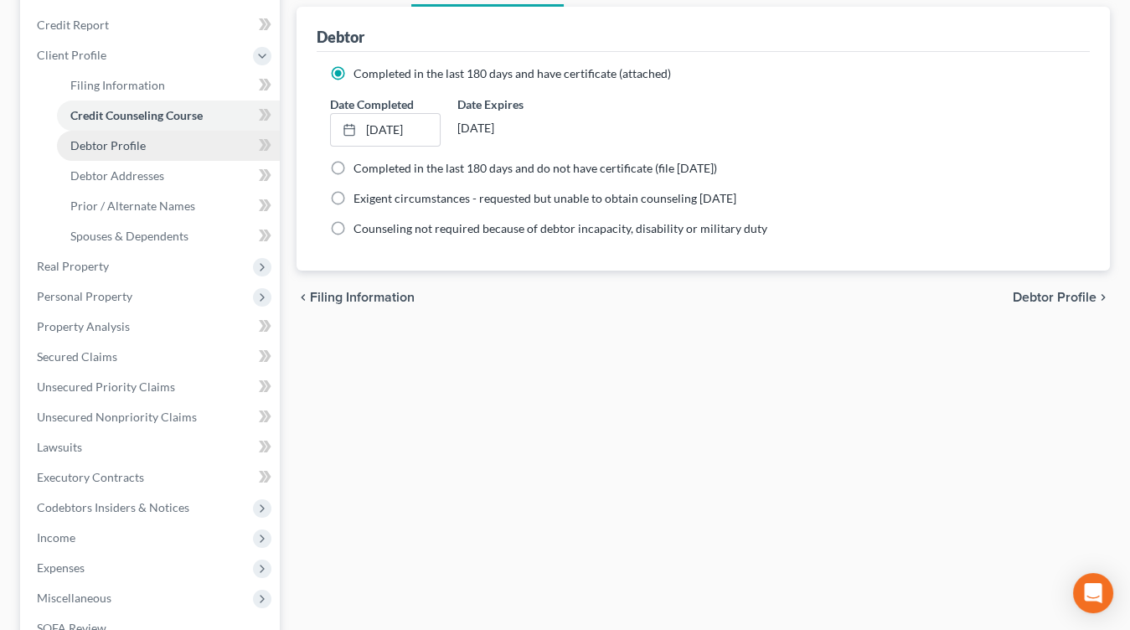
scroll to position [469, 0]
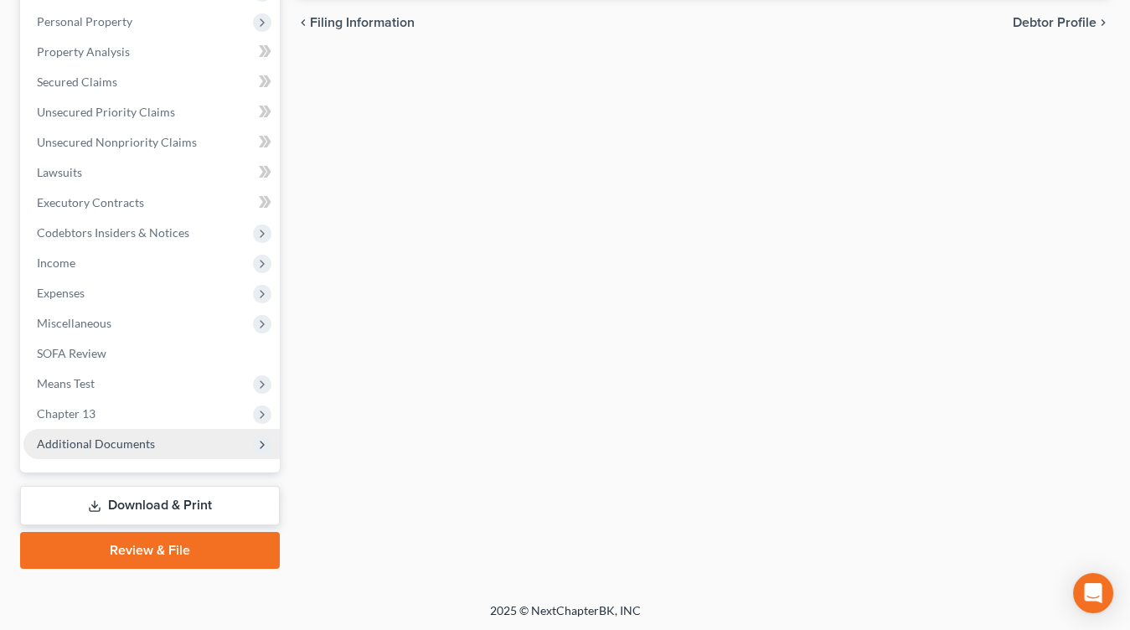
click at [145, 445] on span "Additional Documents" at bounding box center [96, 443] width 118 height 14
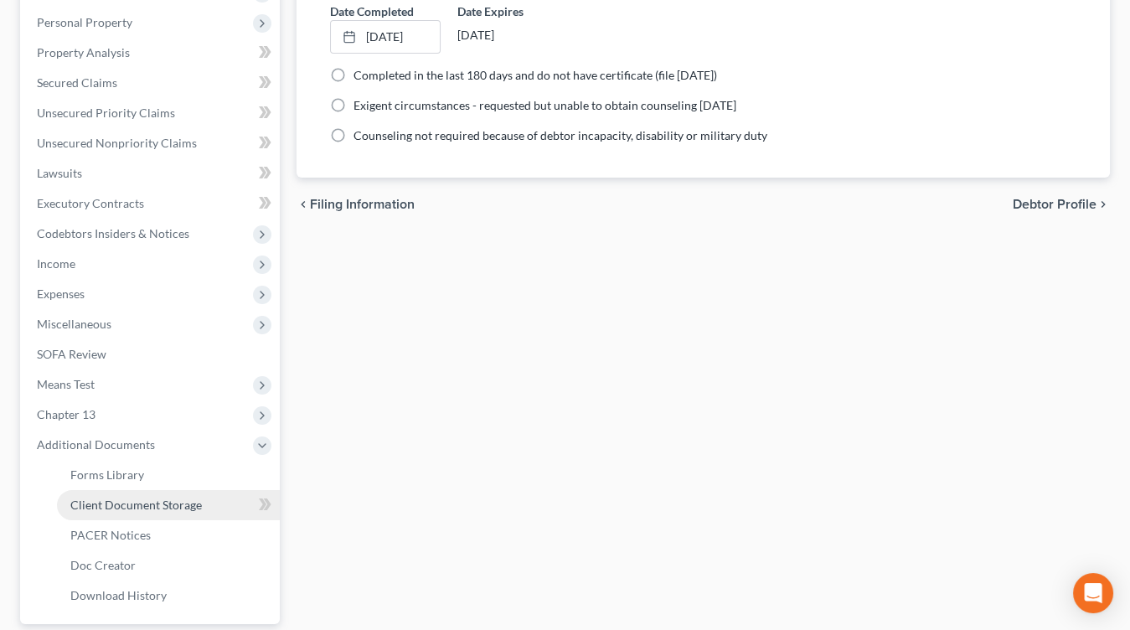
click at [148, 501] on span "Client Document Storage" at bounding box center [135, 504] width 131 height 14
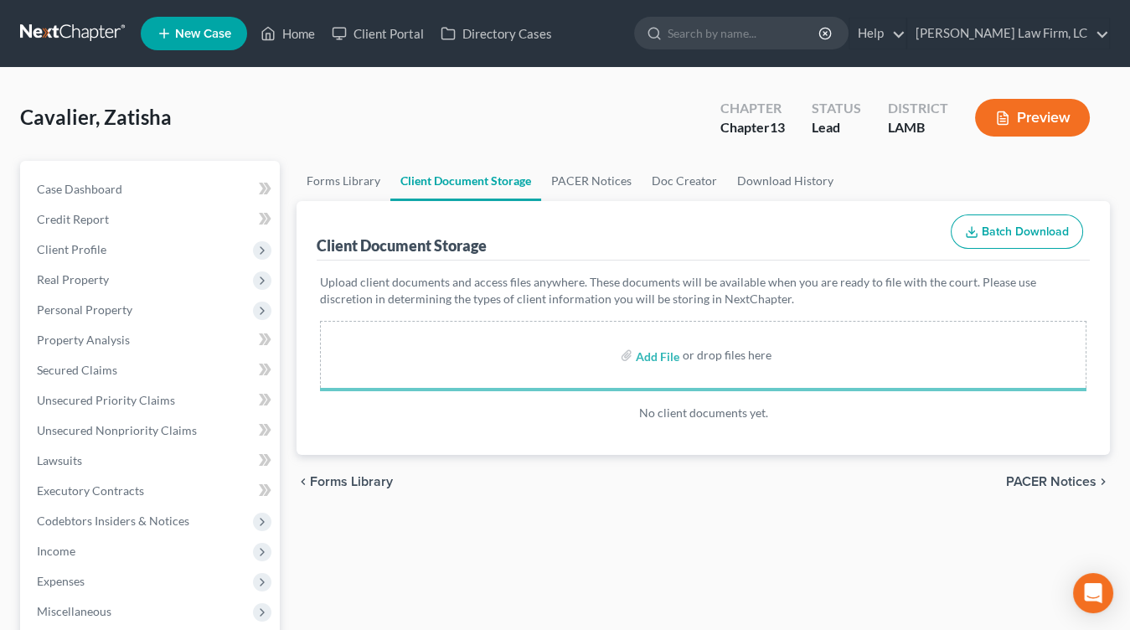
click at [678, 539] on div "Forms Library Client Document Storage PACER Notices Doc Creator Download Histor…" at bounding box center [703, 584] width 830 height 847
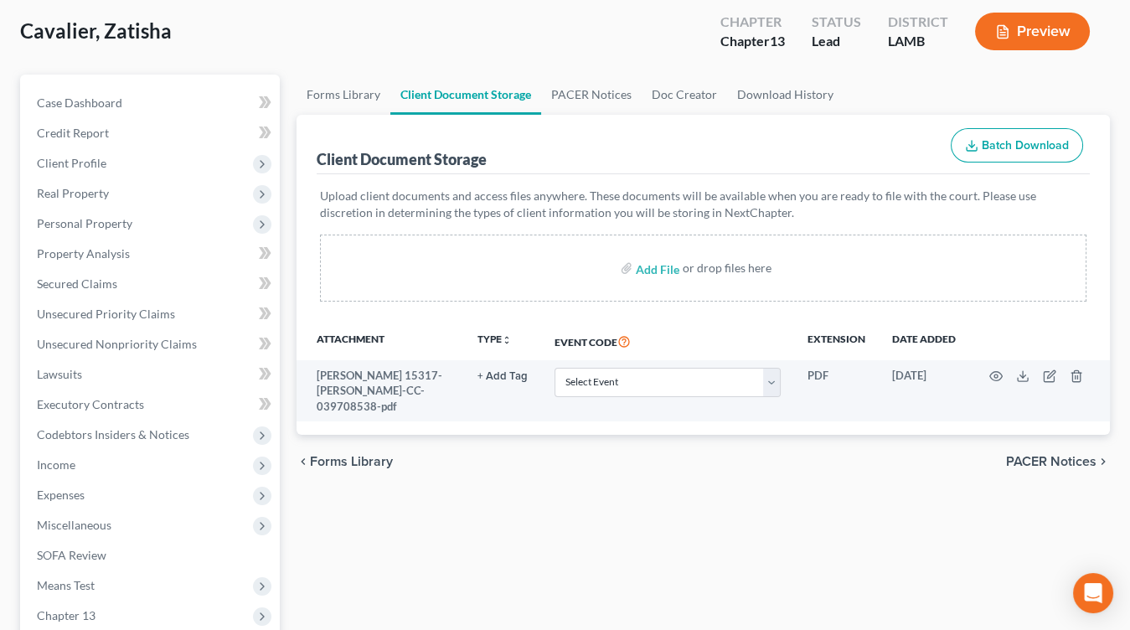
scroll to position [99, 0]
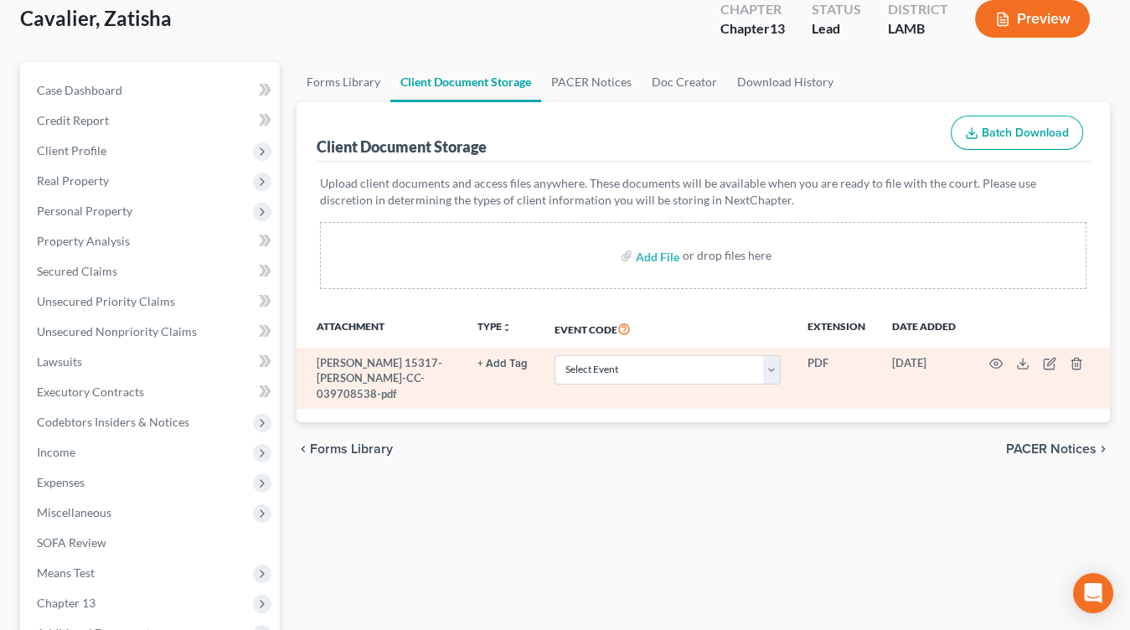
click at [672, 348] on td "Select Event 20 Largest Unsecured Creditors Amended List of Creditors Amended L…" at bounding box center [667, 378] width 253 height 61
click at [670, 349] on td "Select Event 20 Largest Unsecured Creditors Amended List of Creditors Amended L…" at bounding box center [667, 378] width 253 height 61
click at [664, 361] on select "Select Event 20 Largest Unsecured Creditors Amended List of Creditors Amended L…" at bounding box center [667, 369] width 226 height 29
select select "13"
click at [556, 355] on select "Select Event 20 Largest Unsecured Creditors Amended List of Creditors Amended L…" at bounding box center [667, 369] width 226 height 29
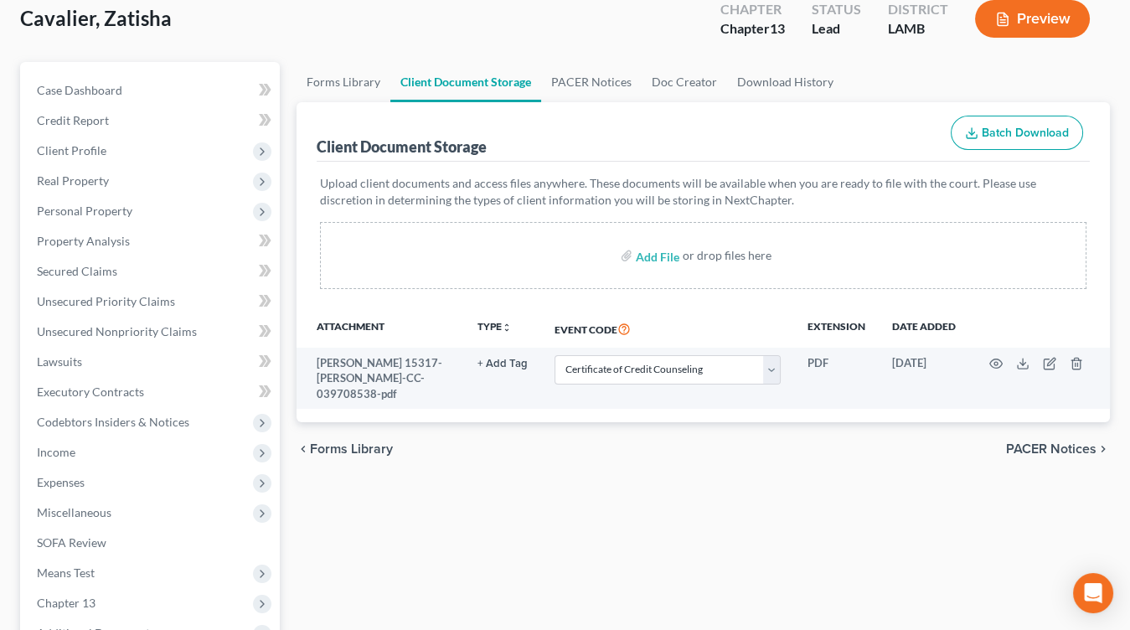
click at [415, 516] on div "Forms Library Client Document Storage PACER Notices Doc Creator Download Histor…" at bounding box center [703, 485] width 830 height 847
click at [1070, 27] on button "Preview" at bounding box center [1032, 19] width 115 height 38
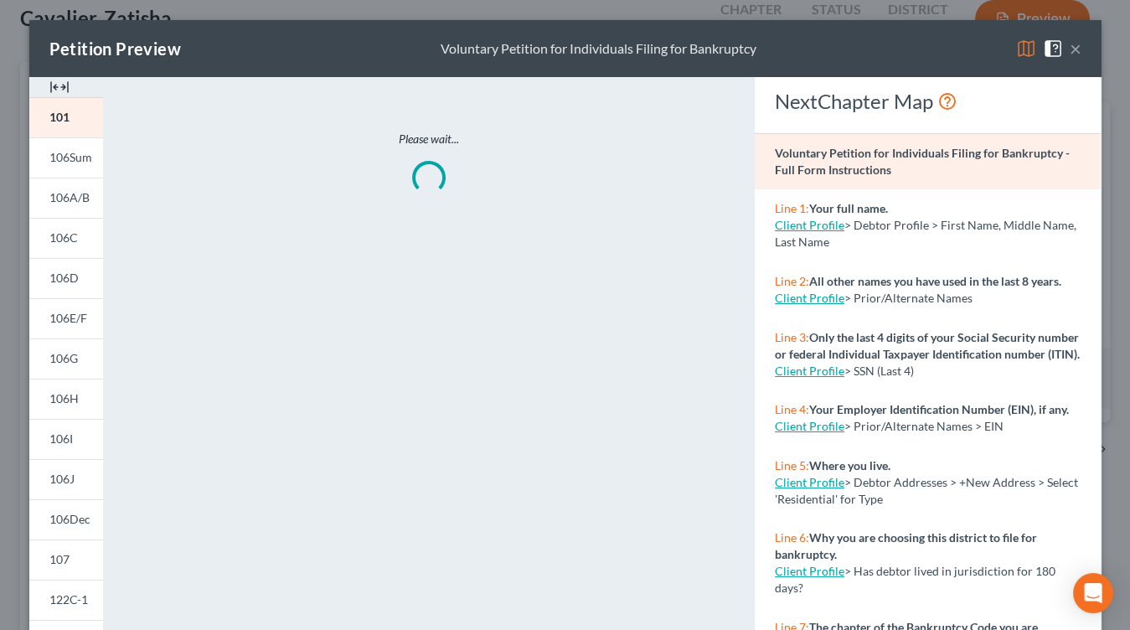
scroll to position [298, 0]
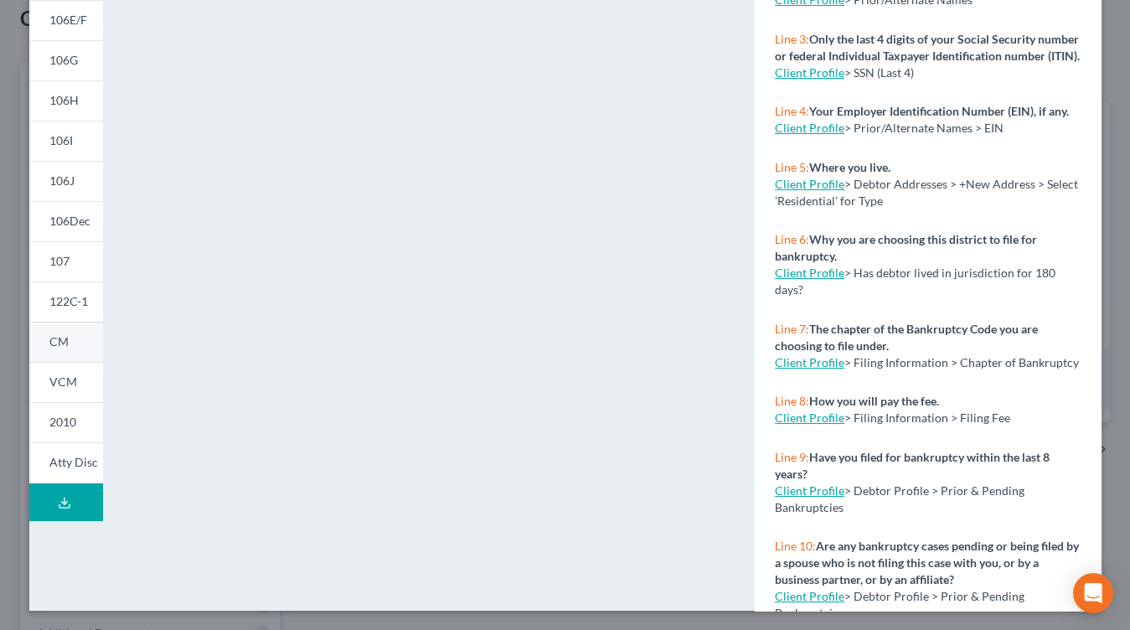
click at [73, 333] on link "CM" at bounding box center [66, 342] width 74 height 40
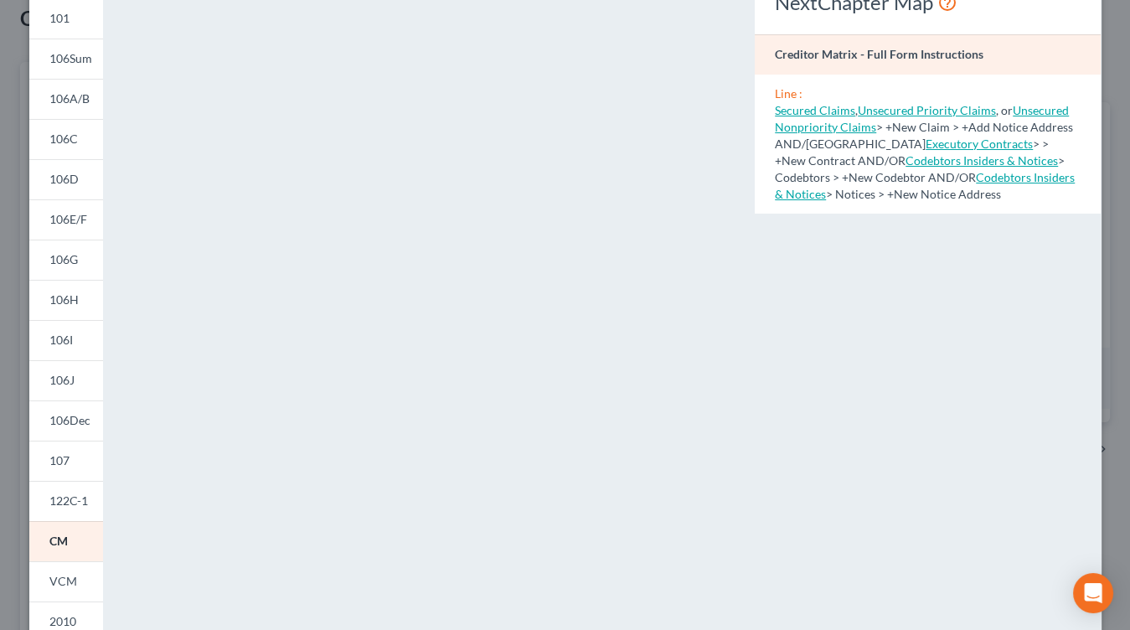
scroll to position [0, 0]
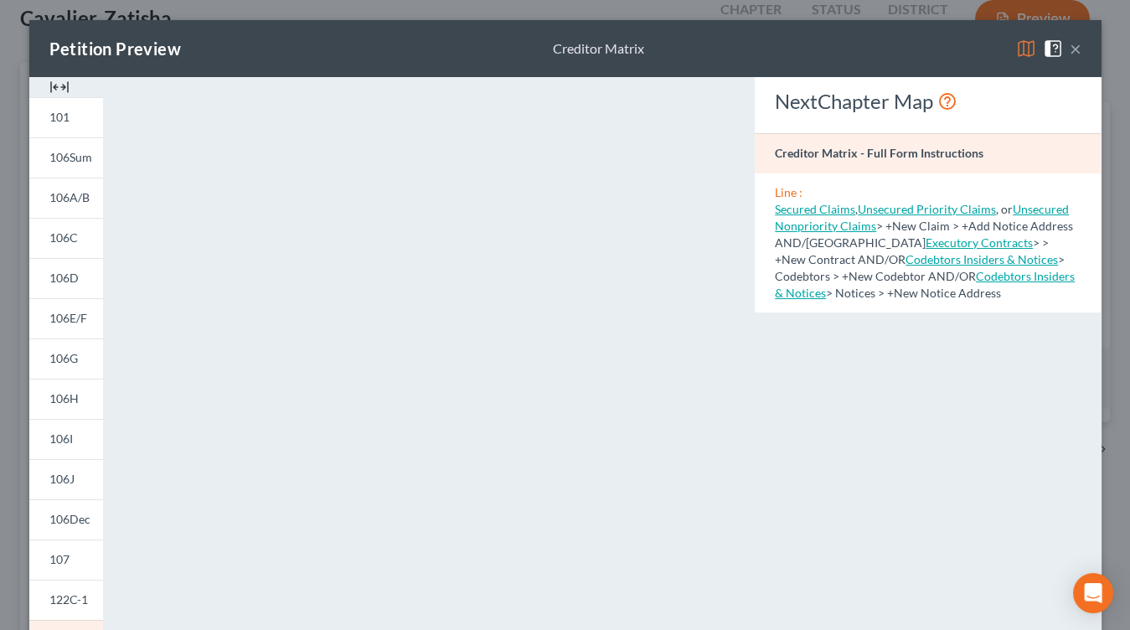
click at [1078, 54] on button "×" at bounding box center [1075, 49] width 12 height 20
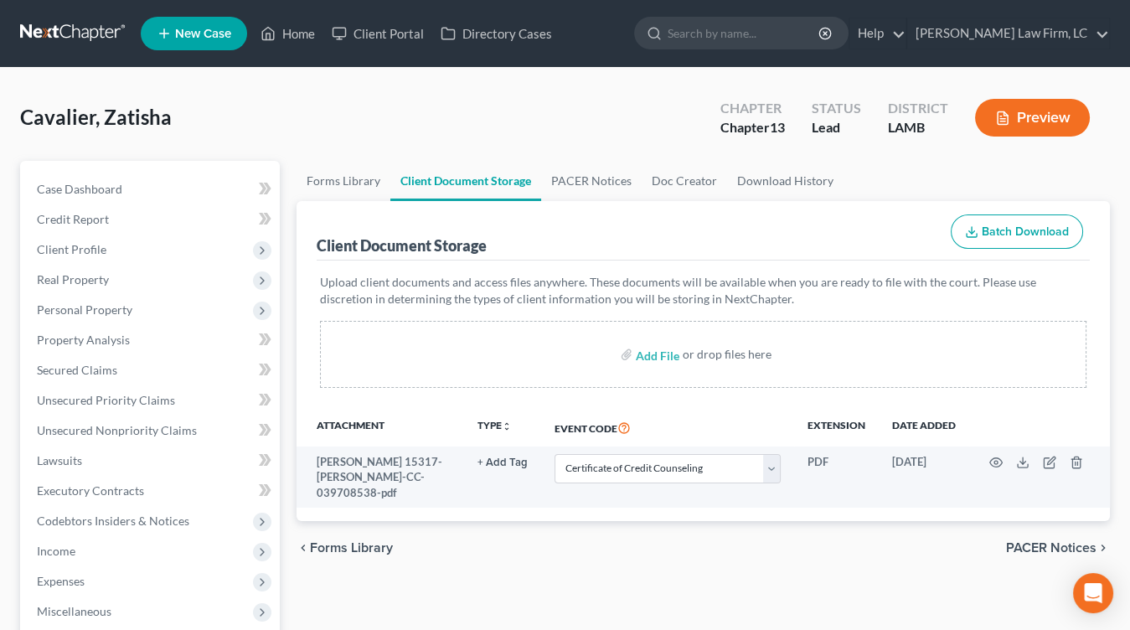
click at [44, 45] on link at bounding box center [73, 33] width 107 height 30
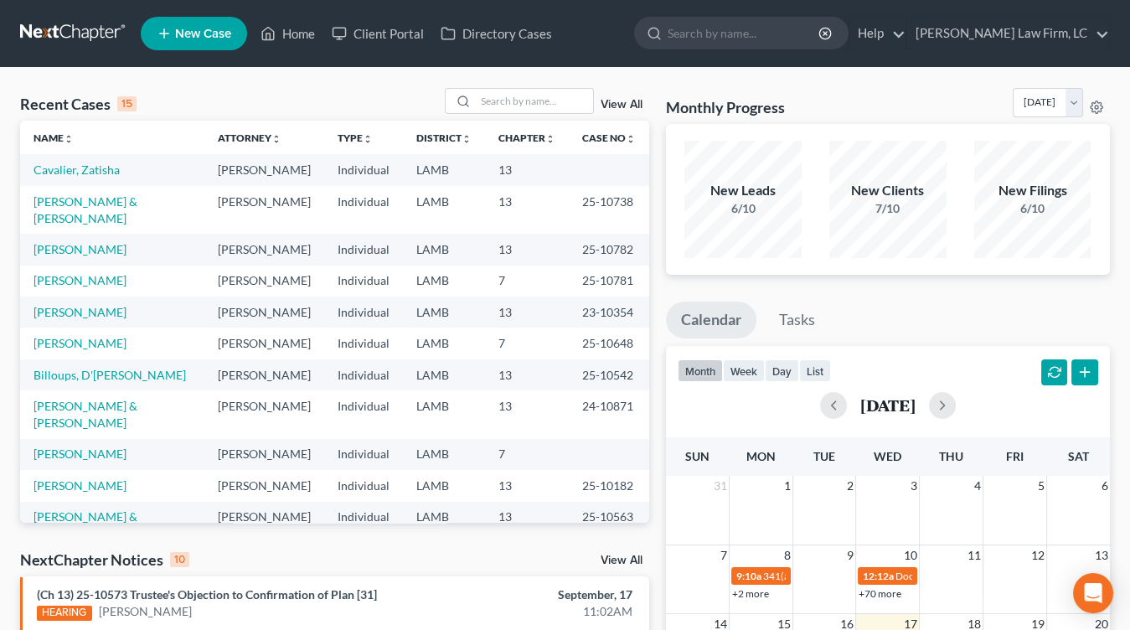
click at [420, 234] on td "LAMB" at bounding box center [444, 249] width 82 height 31
click at [116, 46] on link at bounding box center [73, 33] width 107 height 30
click at [492, 327] on td "7" at bounding box center [527, 342] width 84 height 31
click at [96, 157] on td "Cavalier, Zatisha" at bounding box center [112, 169] width 184 height 31
click at [96, 162] on link "Cavalier, Zatisha" at bounding box center [76, 169] width 86 height 14
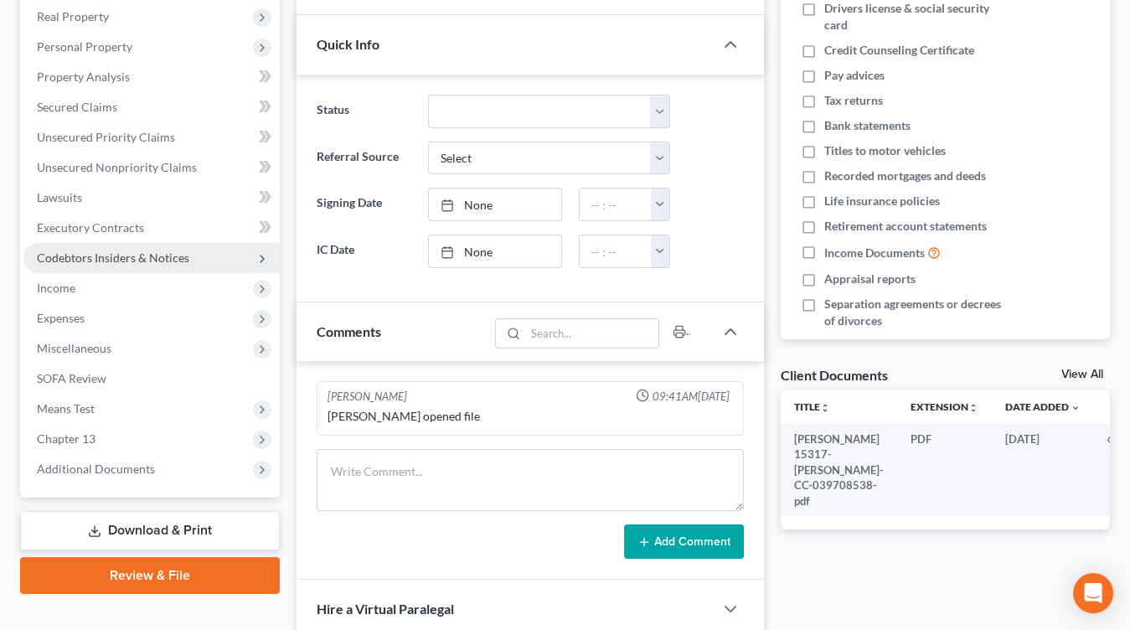
scroll to position [441, 0]
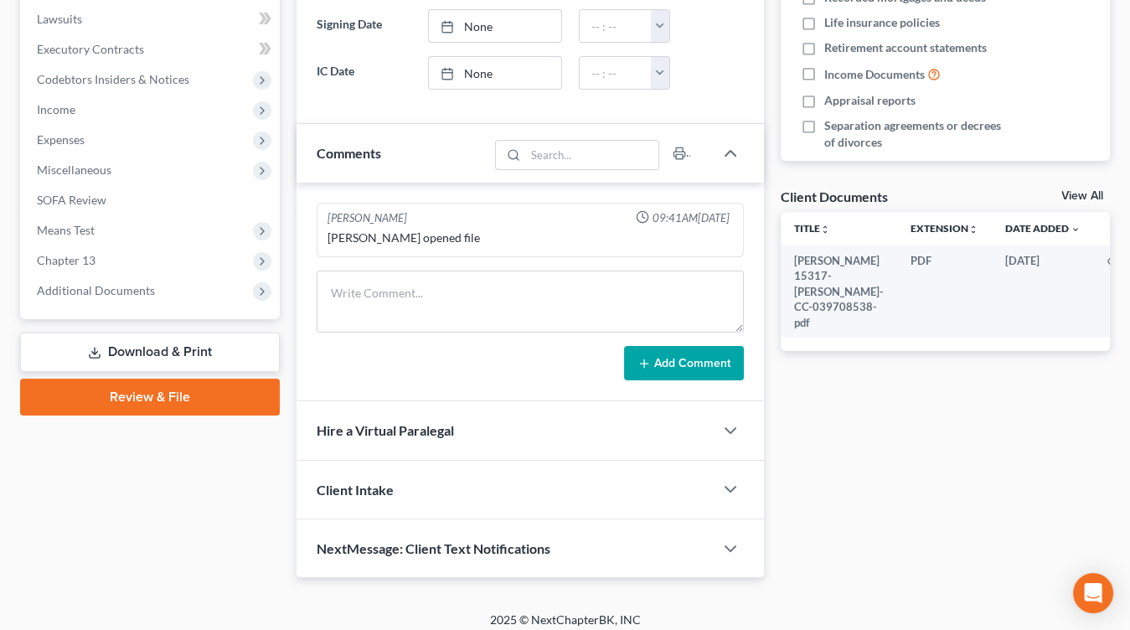
click at [158, 310] on div "Case Dashboard Payments Invoices Payments Payments Credit Report Client Profile…" at bounding box center [150, 19] width 260 height 600
click at [164, 292] on span "Additional Documents" at bounding box center [151, 291] width 256 height 30
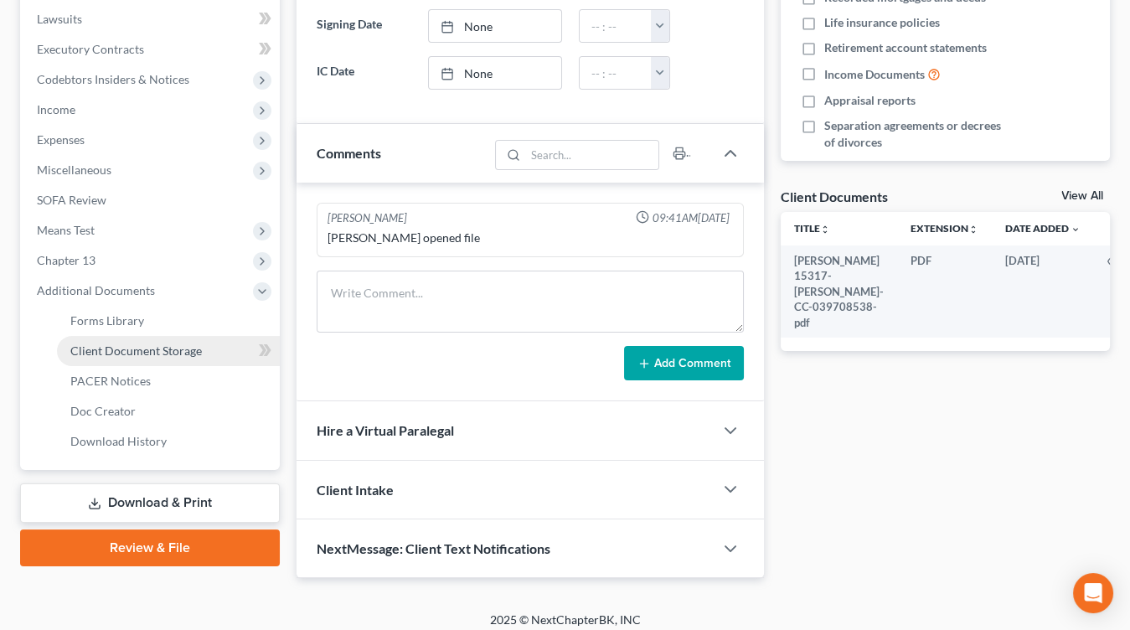
click at [162, 338] on link "Client Document Storage" at bounding box center [168, 351] width 223 height 30
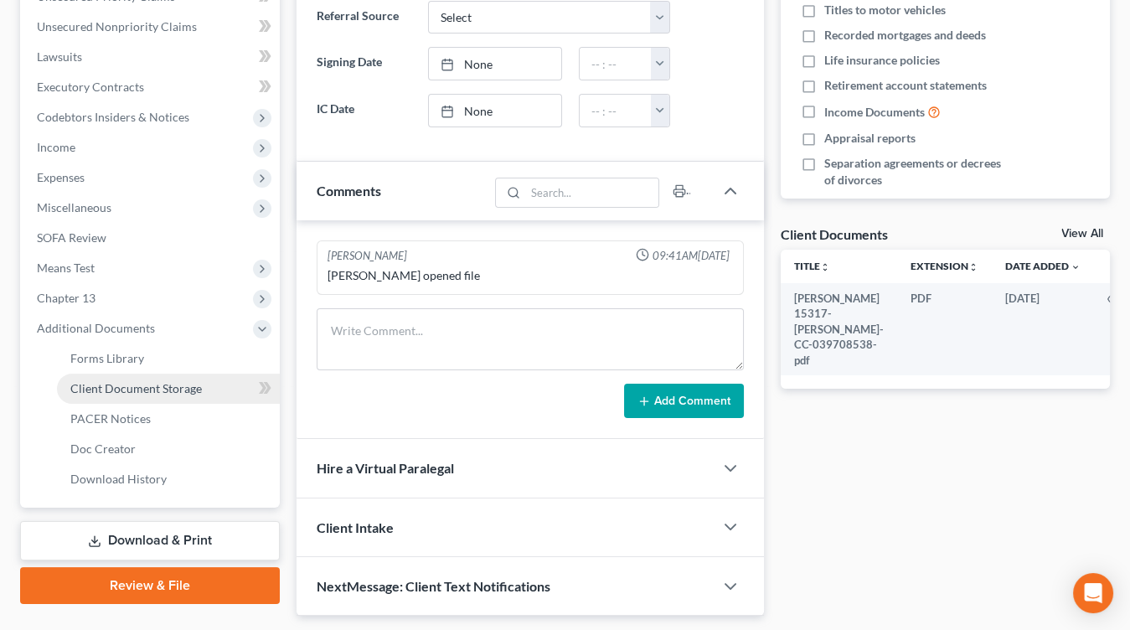
select select "13"
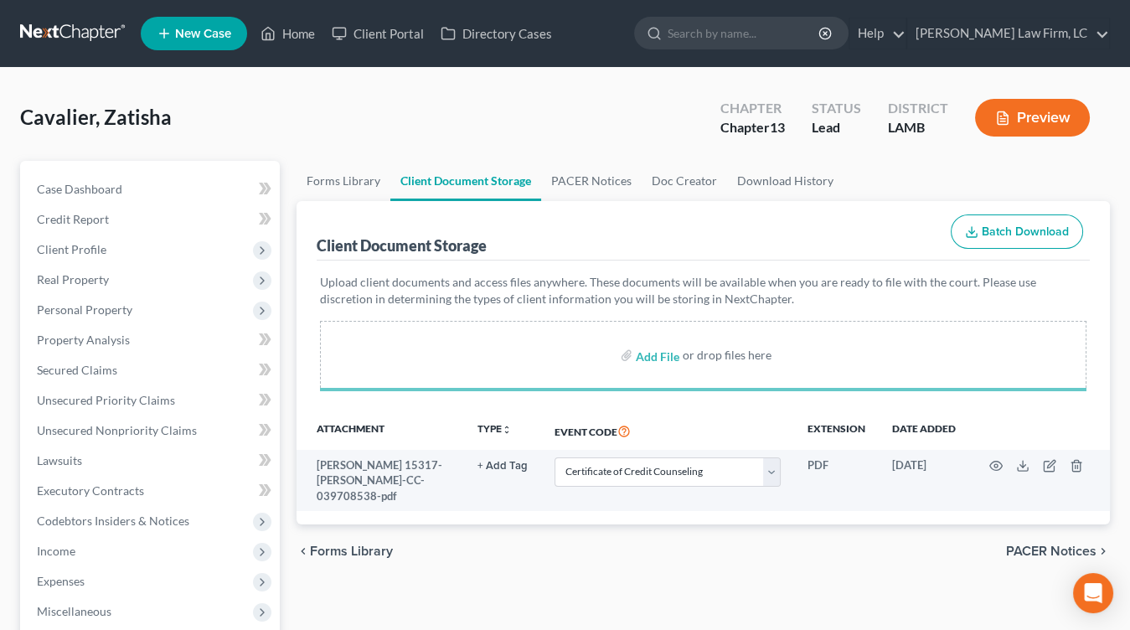
select select "13"
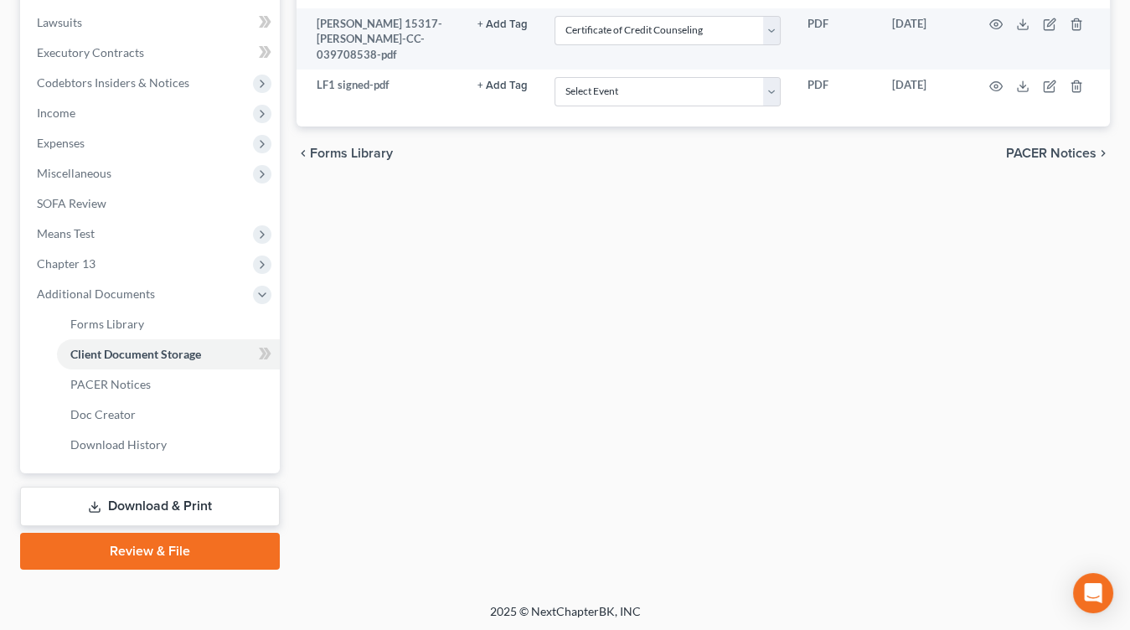
click at [94, 541] on link "Review & File" at bounding box center [150, 551] width 260 height 37
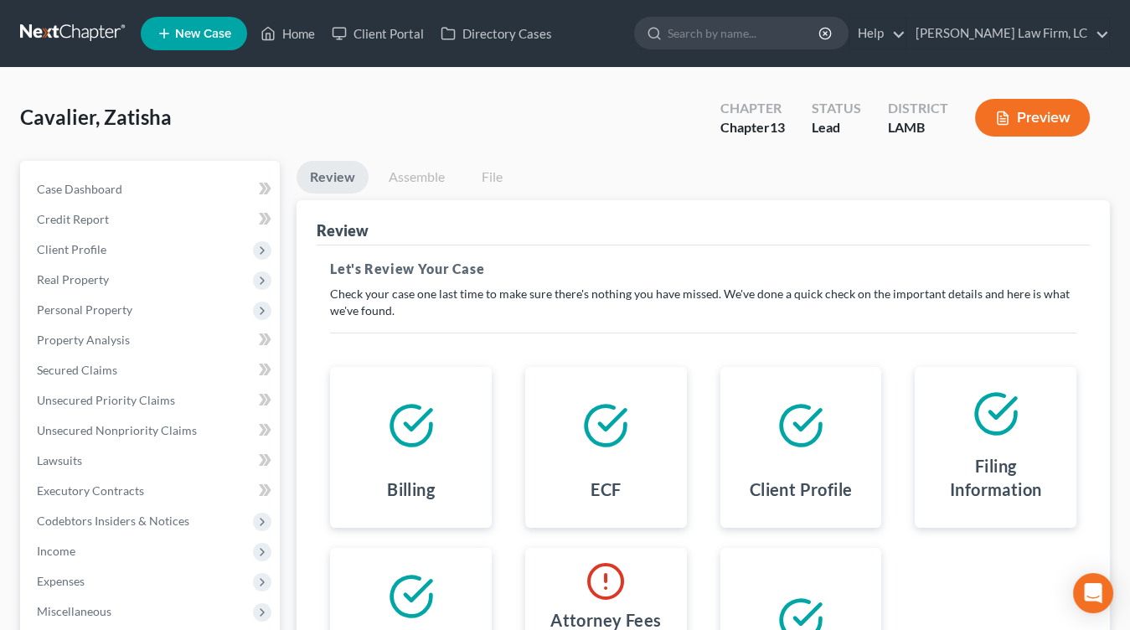
click at [399, 170] on link "Assemble" at bounding box center [416, 177] width 83 height 33
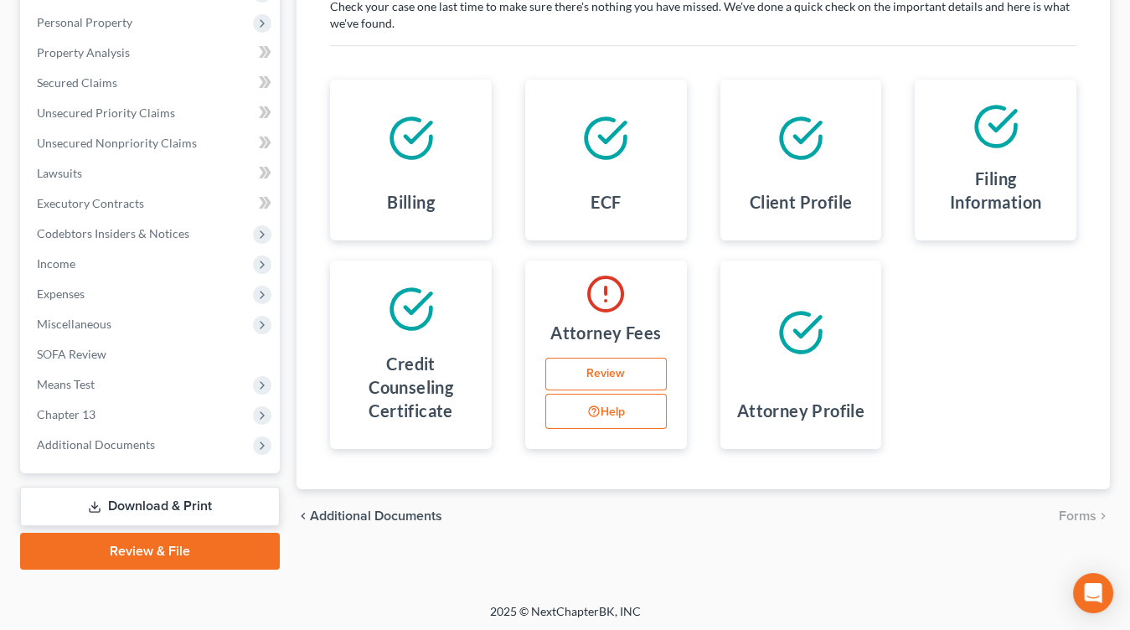
click at [618, 371] on link "Review" at bounding box center [605, 374] width 121 height 33
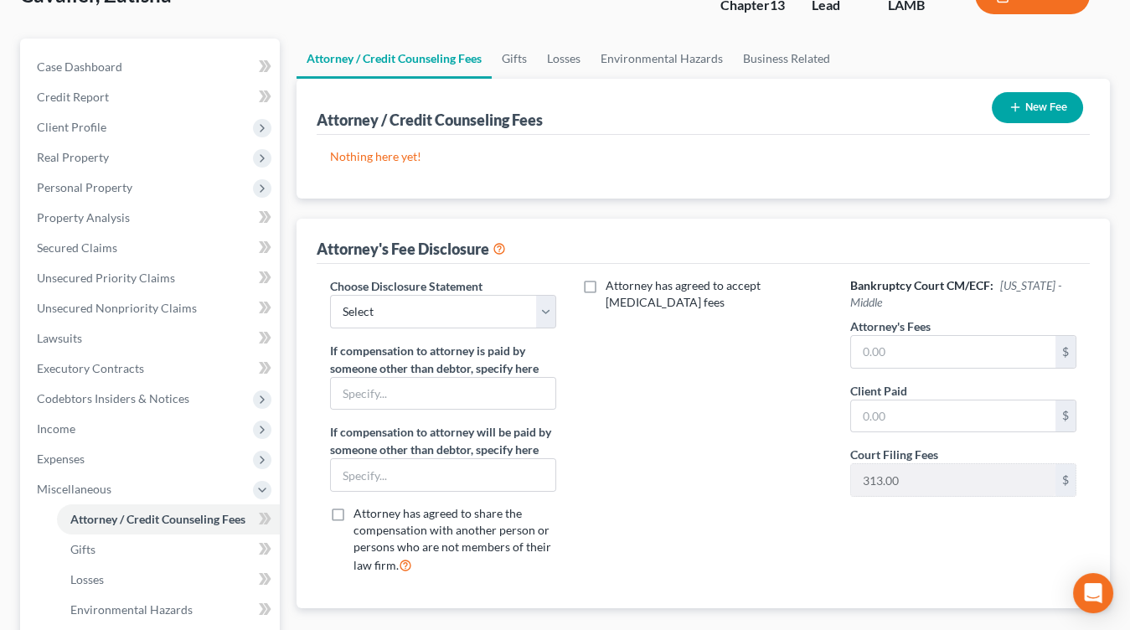
scroll to position [179, 0]
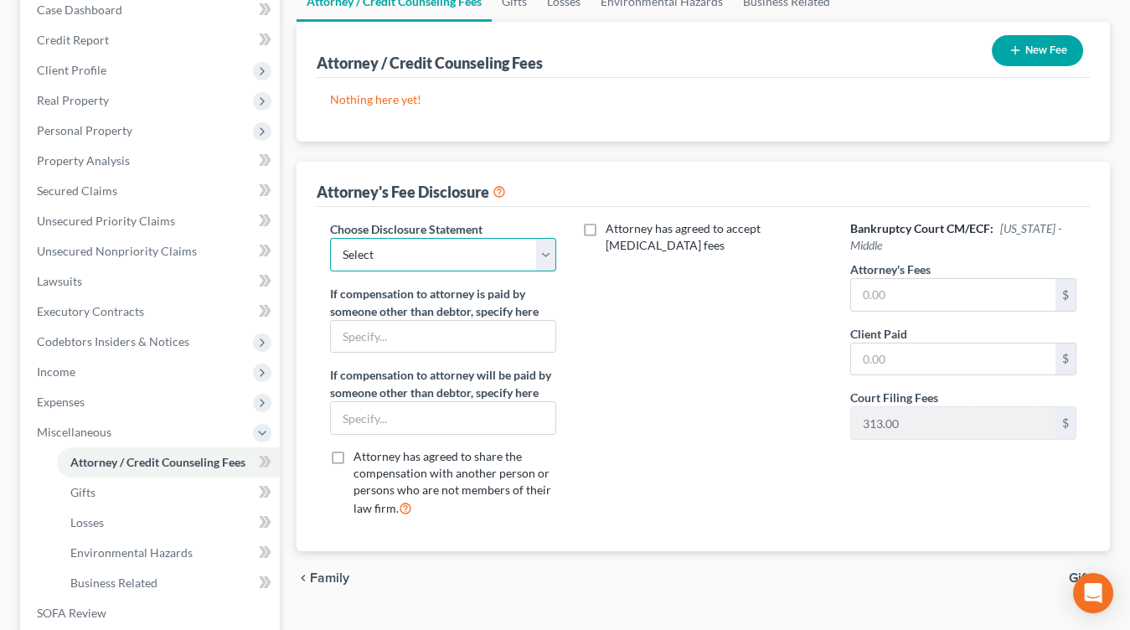
click at [472, 250] on select "Select 7 13" at bounding box center [443, 254] width 226 height 33
select select "1"
click at [330, 238] on select "Select 7 13" at bounding box center [443, 254] width 226 height 33
click at [968, 301] on input "text" at bounding box center [953, 295] width 204 height 32
click at [1051, 59] on button "New Fee" at bounding box center [1037, 50] width 91 height 31
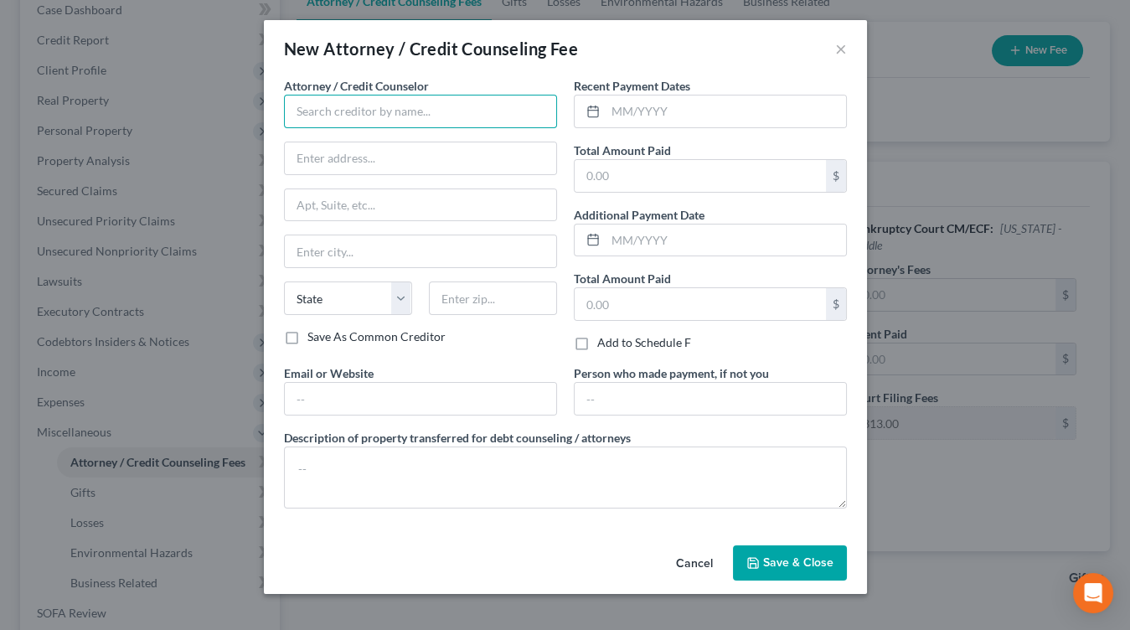
click at [326, 116] on input "text" at bounding box center [420, 111] width 273 height 33
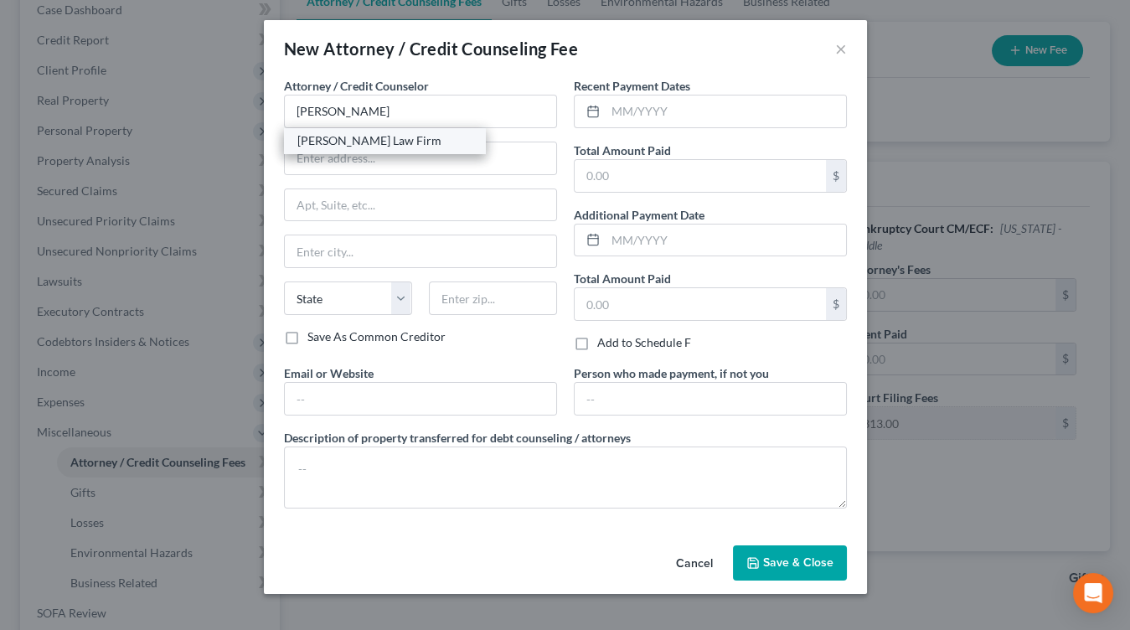
click at [385, 135] on div "[PERSON_NAME] Law Firm" at bounding box center [384, 140] width 174 height 17
type input "[PERSON_NAME] Law Firm"
type input "[STREET_ADDRESS]"
type input "Suite C"
type input "Baton Rouge"
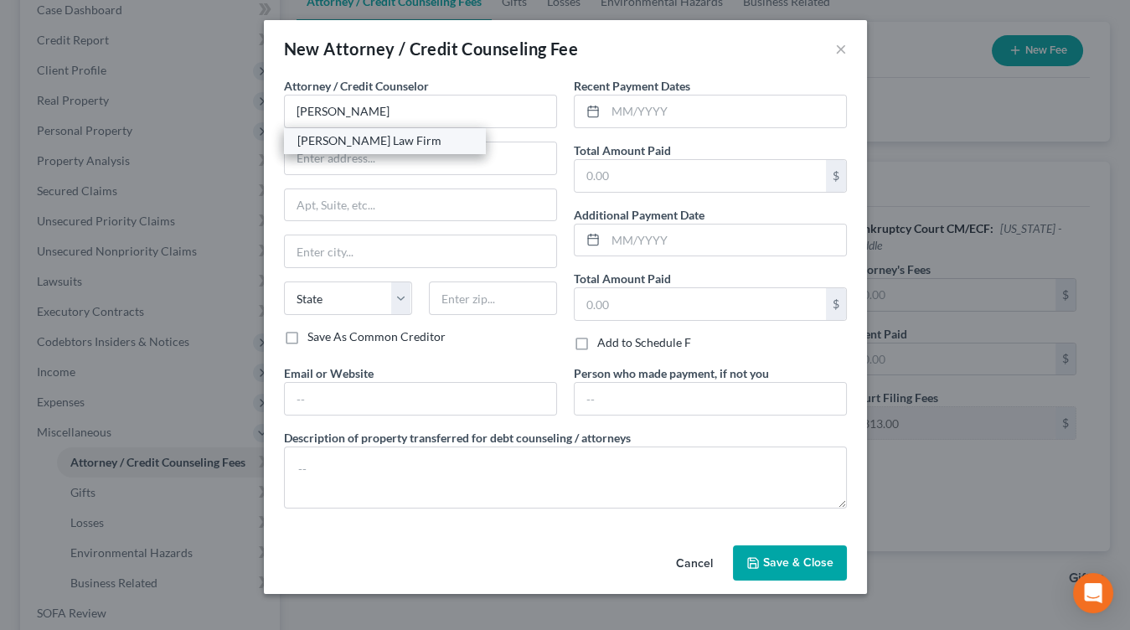
select select "19"
type input "70809"
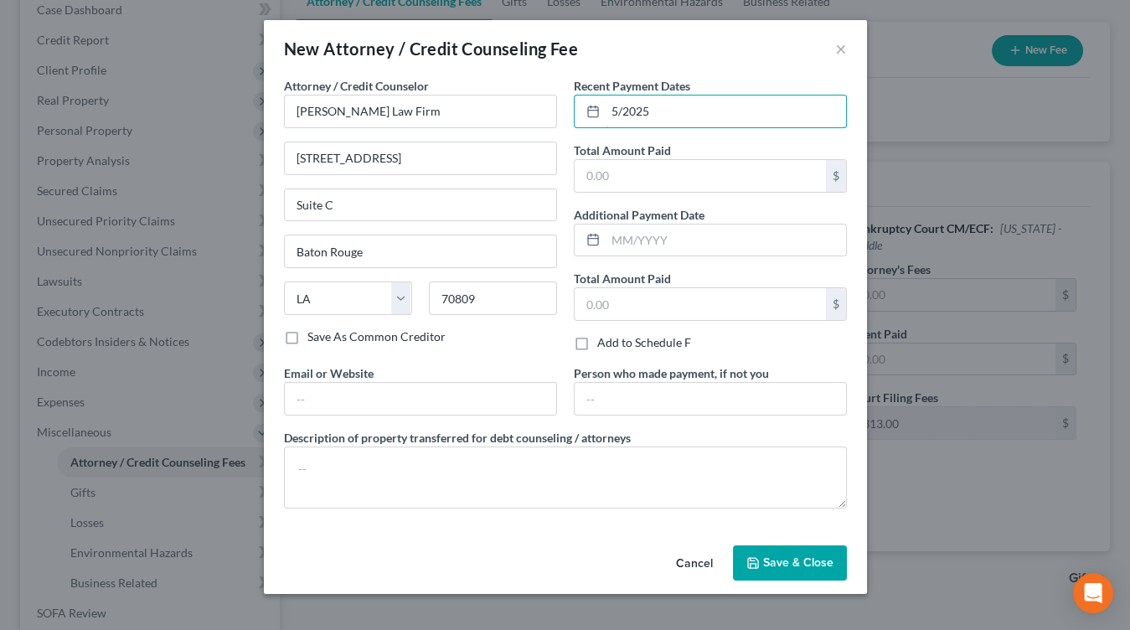
type input "5/2025"
type input "250"
type input "m"
type input "[EMAIL_ADDRESS][DOMAIN_NAME]"
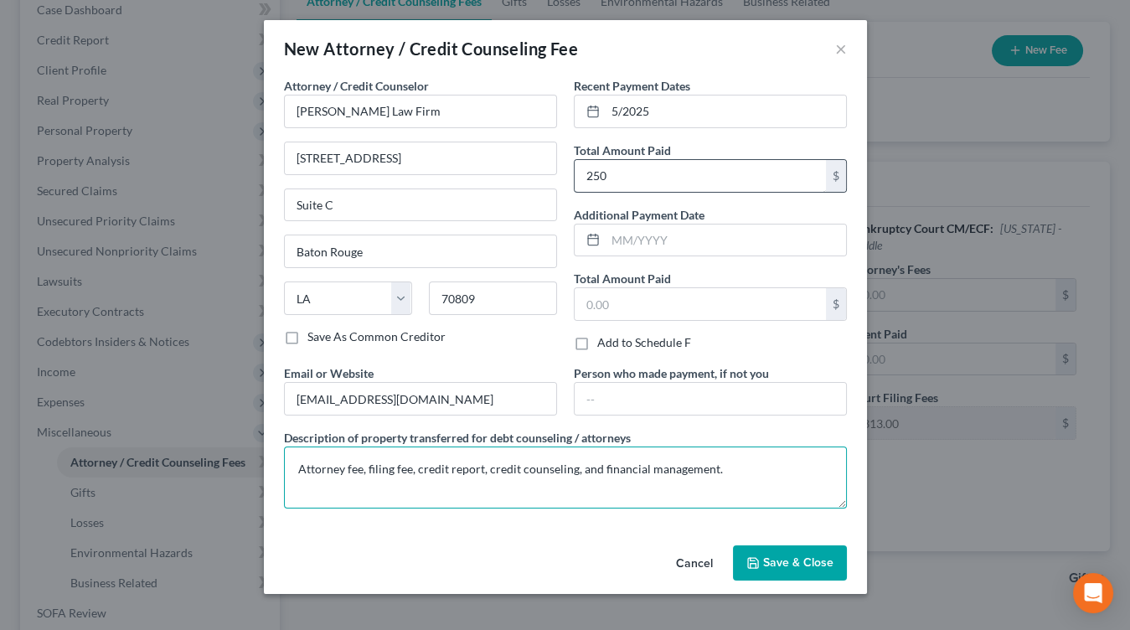
type textarea "Attorney fee, filing fee, credit report, credit counseling, and financial manag…"
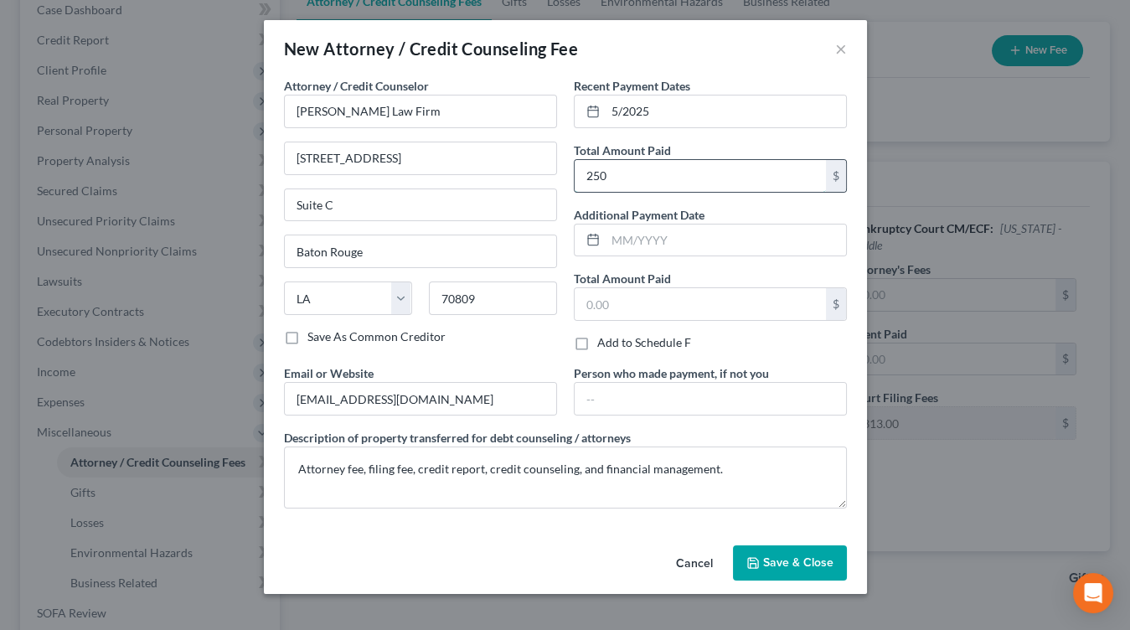
click at [657, 173] on input "250" at bounding box center [700, 176] width 251 height 32
type input "2,500"
drag, startPoint x: 829, startPoint y: 561, endPoint x: 821, endPoint y: 559, distance: 8.7
click at [829, 561] on span "Save & Close" at bounding box center [798, 562] width 70 height 14
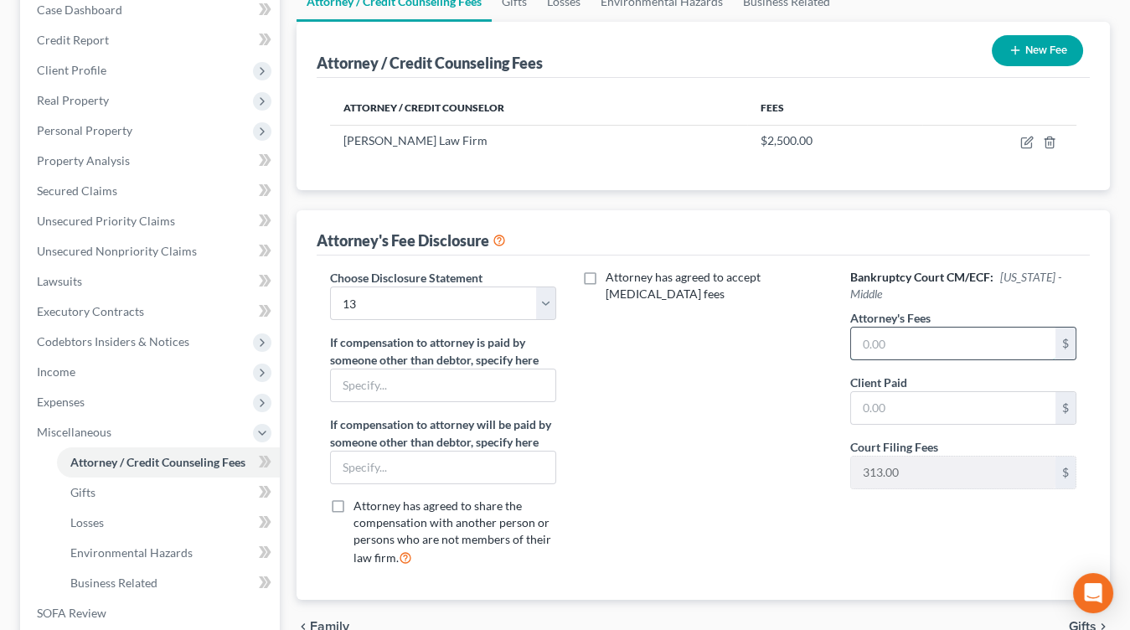
click at [963, 343] on input "text" at bounding box center [953, 343] width 204 height 32
type input "4,800"
type input "2,050"
click at [658, 288] on label "Attorney has agreed to accept [MEDICAL_DATA] fees" at bounding box center [714, 285] width 219 height 33
click at [622, 280] on input "Attorney has agreed to accept [MEDICAL_DATA] fees" at bounding box center [616, 274] width 11 height 11
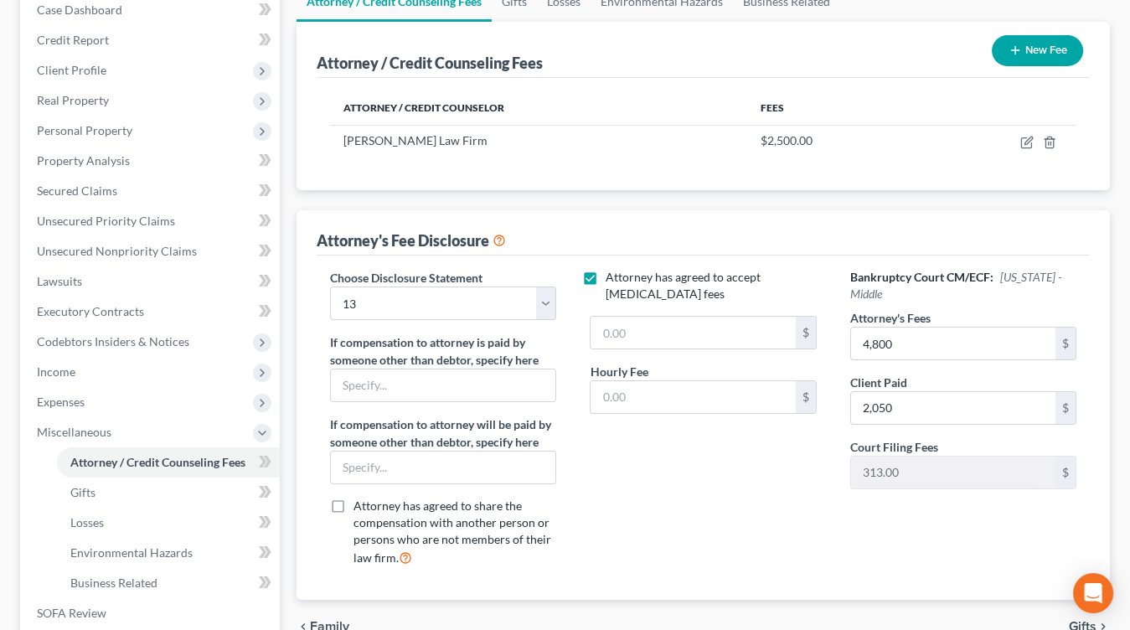
click at [664, 280] on span "Attorney has agreed to accept [MEDICAL_DATA] fees" at bounding box center [682, 285] width 155 height 31
click at [622, 280] on input "Attorney has agreed to accept [MEDICAL_DATA] fees" at bounding box center [616, 274] width 11 height 11
checkbox input "false"
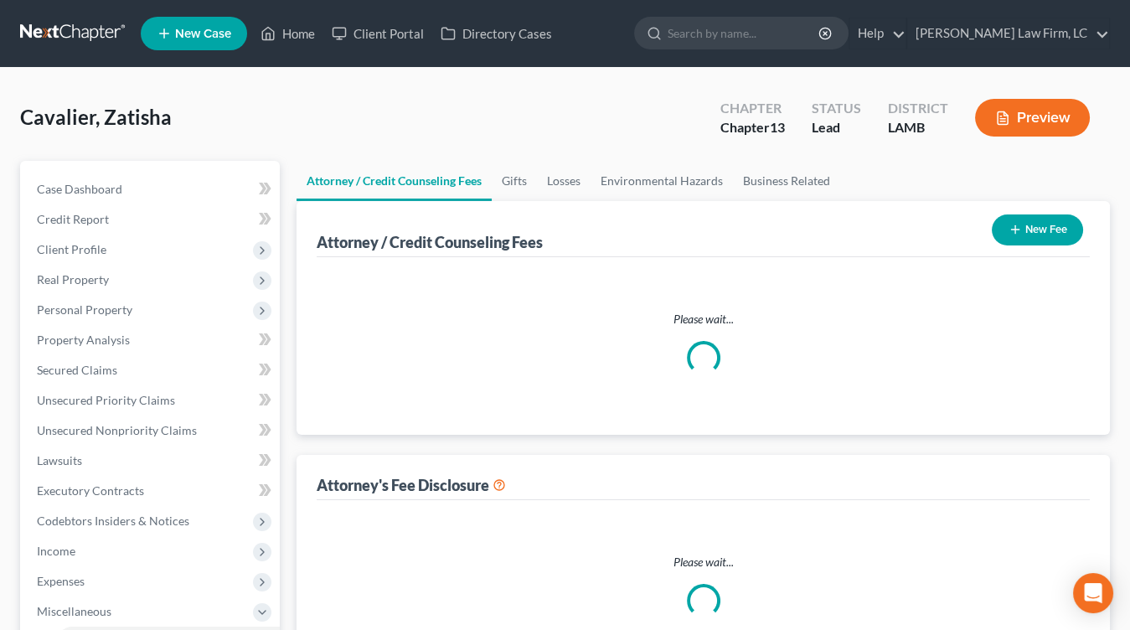
select select "1"
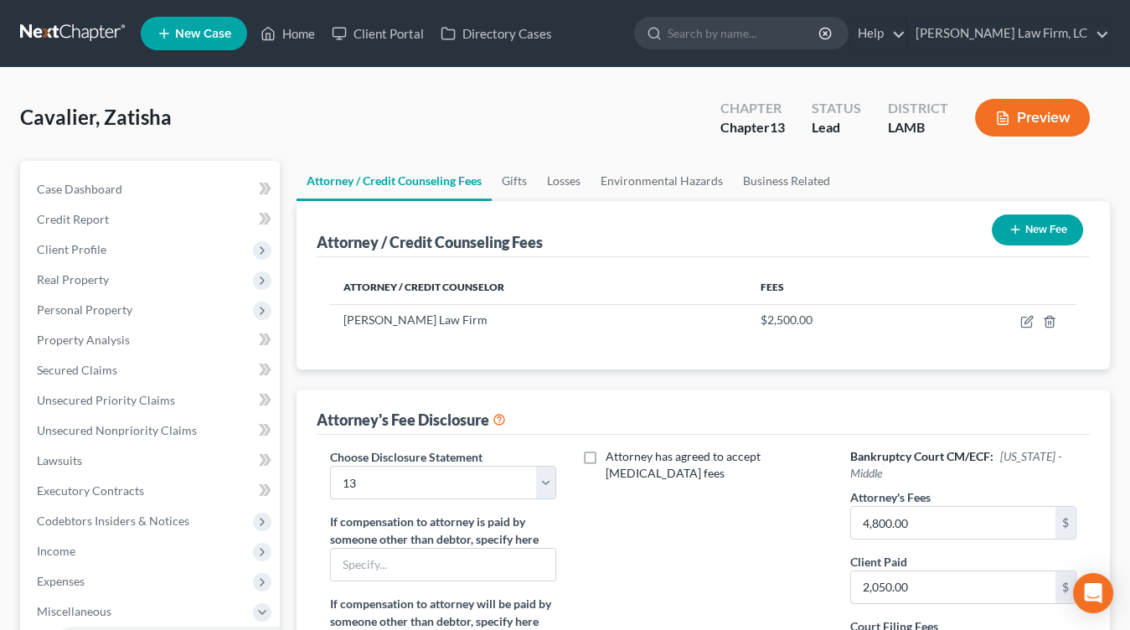
click at [165, 120] on span "Cavalier, Zatisha" at bounding box center [96, 117] width 152 height 24
click at [164, 176] on link "Case Dashboard" at bounding box center [151, 189] width 256 height 30
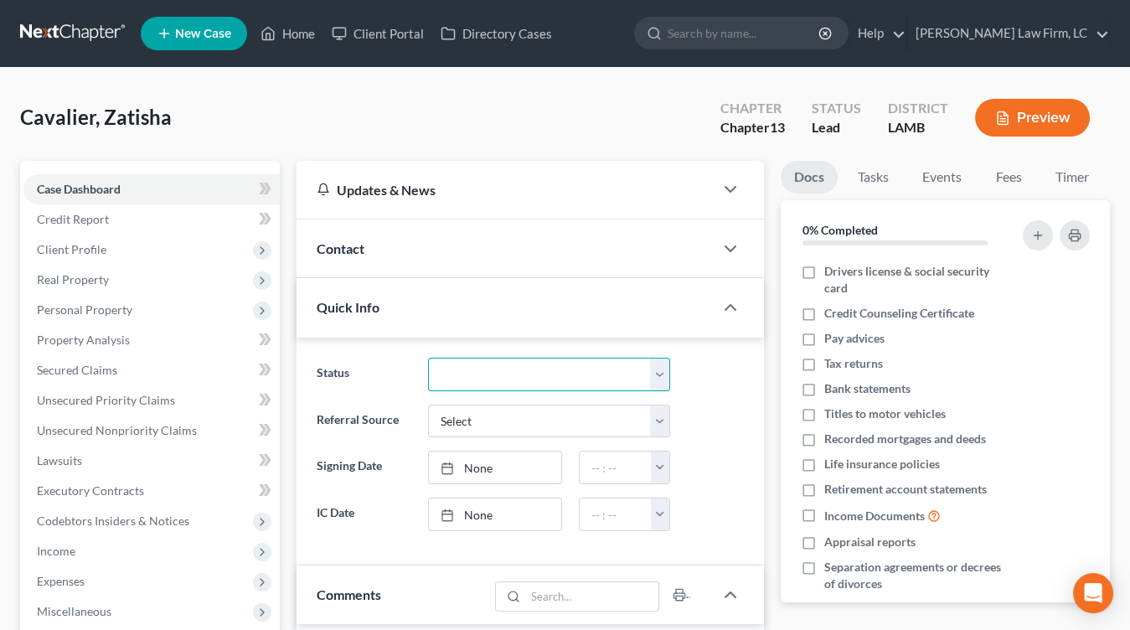
click at [471, 371] on select "Discharged Dismissed Filed In Progress Lead Lost Lead Ready to File To Review" at bounding box center [549, 374] width 242 height 33
select select "3"
click at [428, 358] on select "Discharged Dismissed Filed In Progress Lead Lost Lead Ready to File To Review" at bounding box center [549, 374] width 242 height 33
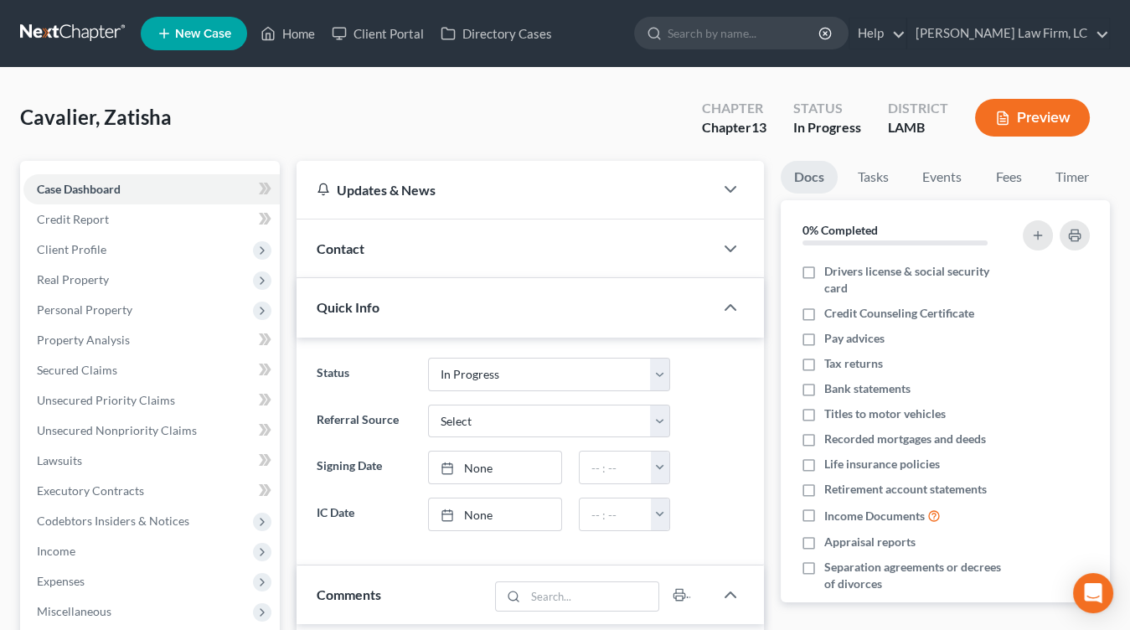
click at [359, 379] on label "Status" at bounding box center [363, 374] width 111 height 33
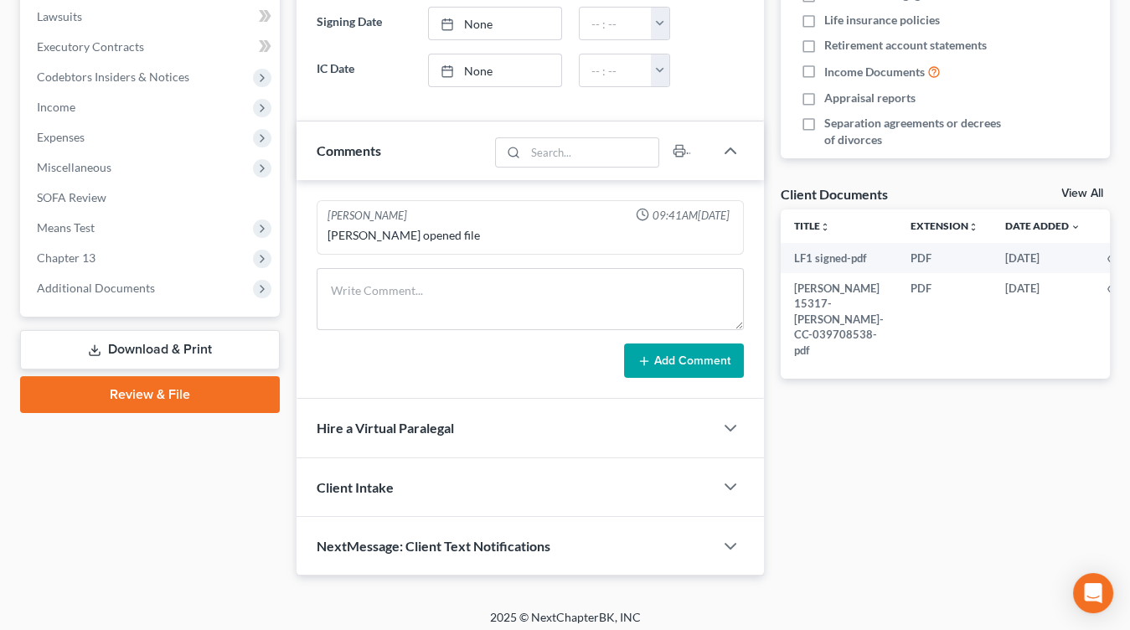
click at [233, 364] on link "Download & Print" at bounding box center [150, 349] width 260 height 39
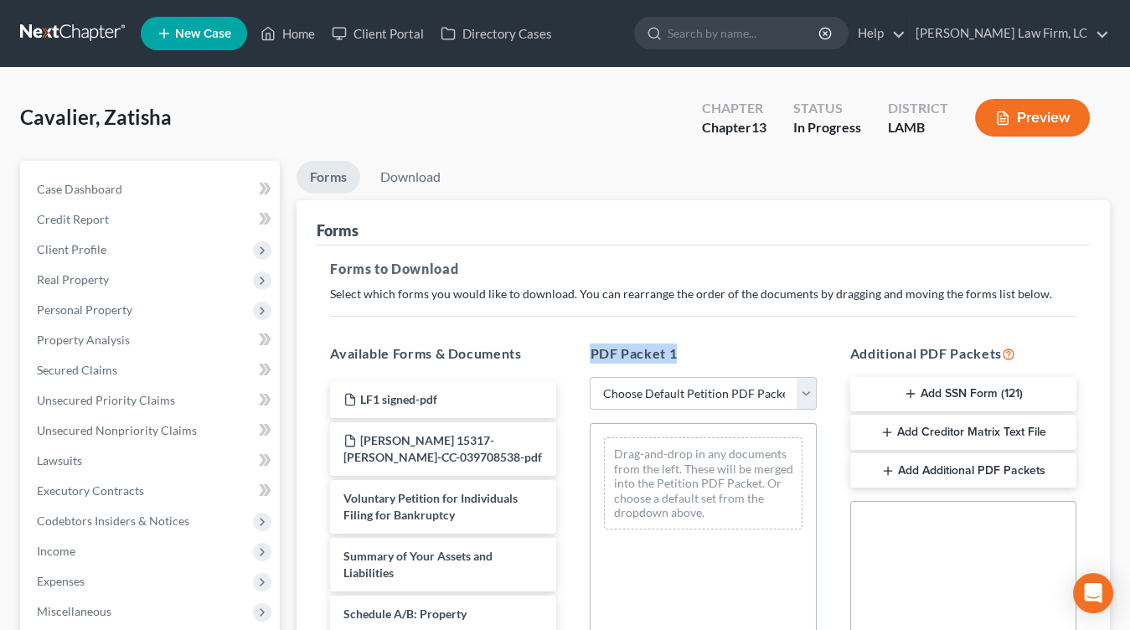
click at [712, 343] on h5 "PDF Packet 1" at bounding box center [703, 353] width 226 height 20
click at [691, 368] on div "PDF Packet 1 Choose Default Petition PDF Packet Complete Bankruptcy Petition (a…" at bounding box center [703, 614] width 260 height 568
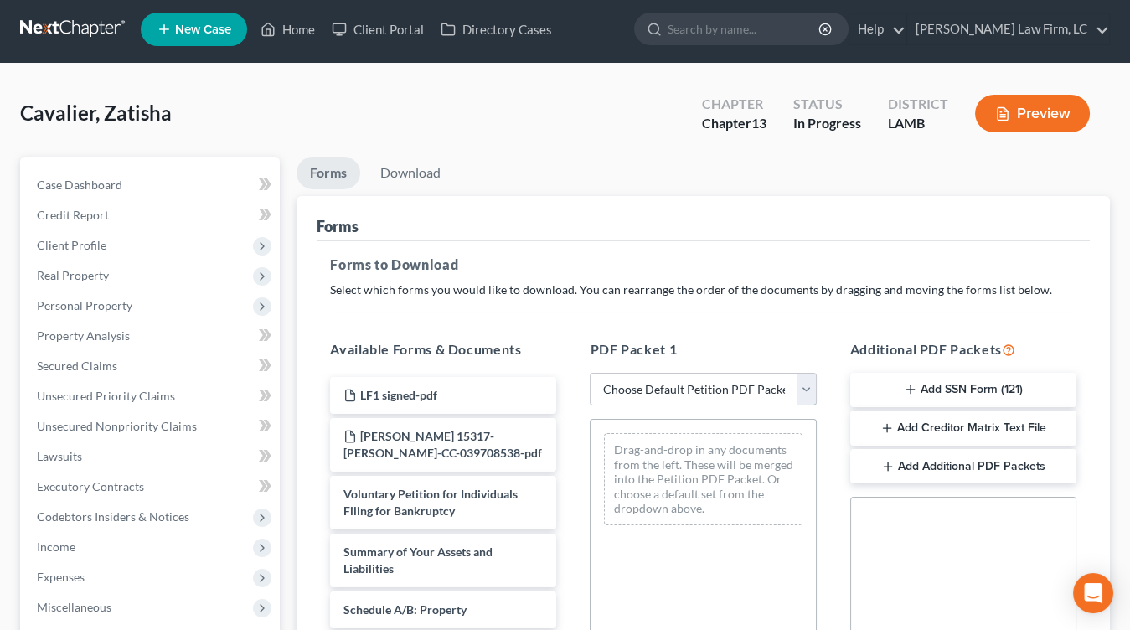
click at [691, 377] on select "Choose Default Petition PDF Packet Complete Bankruptcy Petition (all forms and …" at bounding box center [703, 389] width 226 height 33
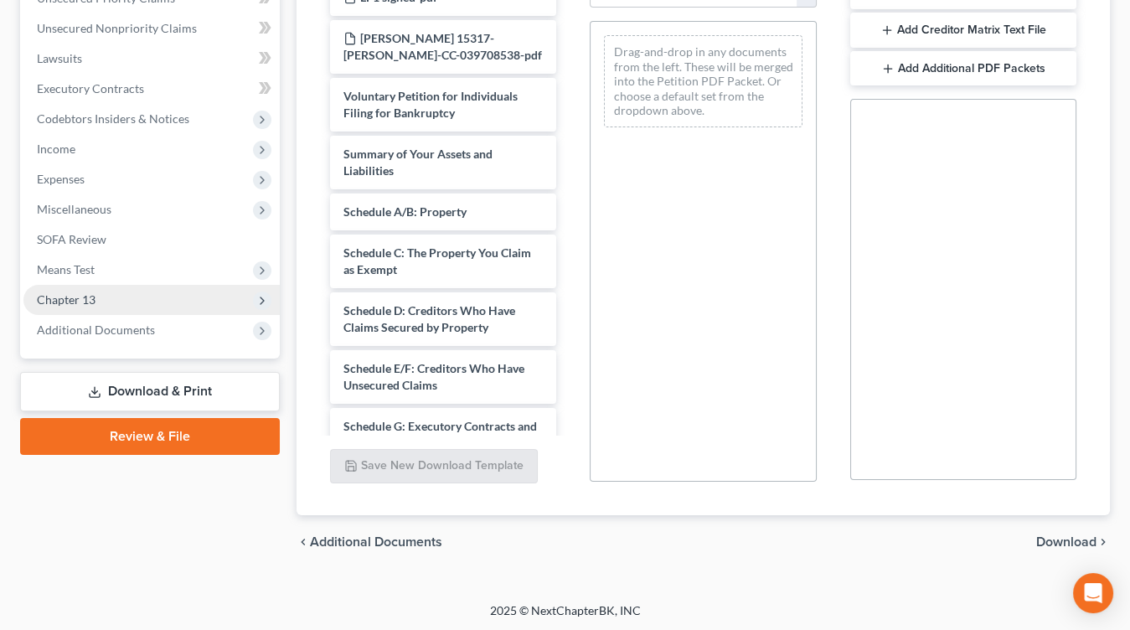
click at [184, 418] on link "Review & File" at bounding box center [150, 436] width 260 height 37
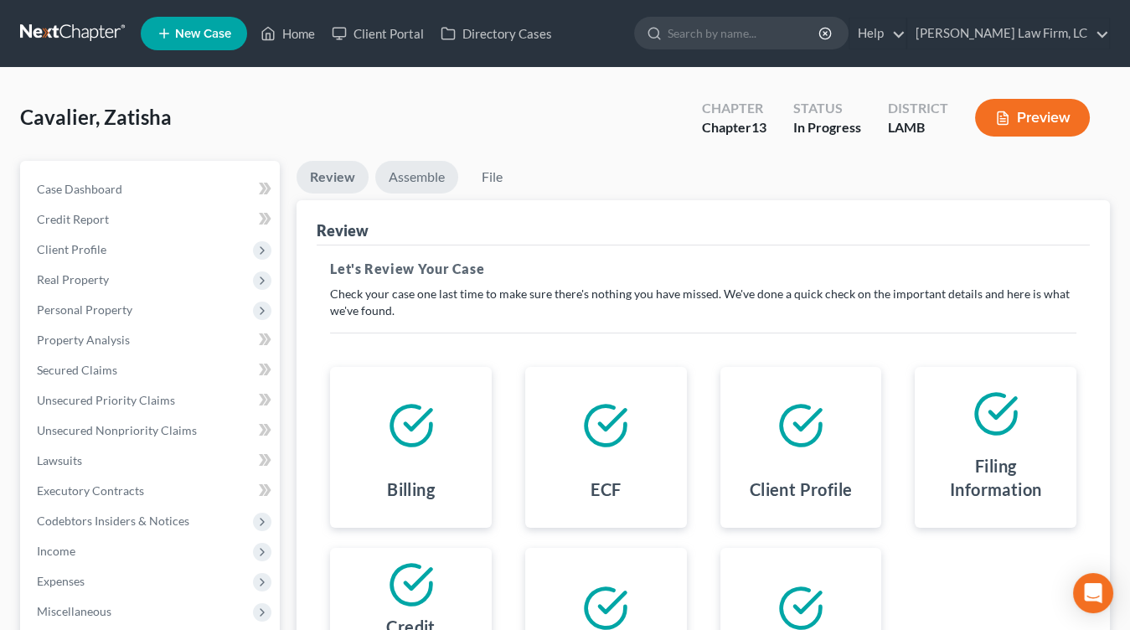
click at [430, 165] on link "Assemble" at bounding box center [416, 177] width 83 height 33
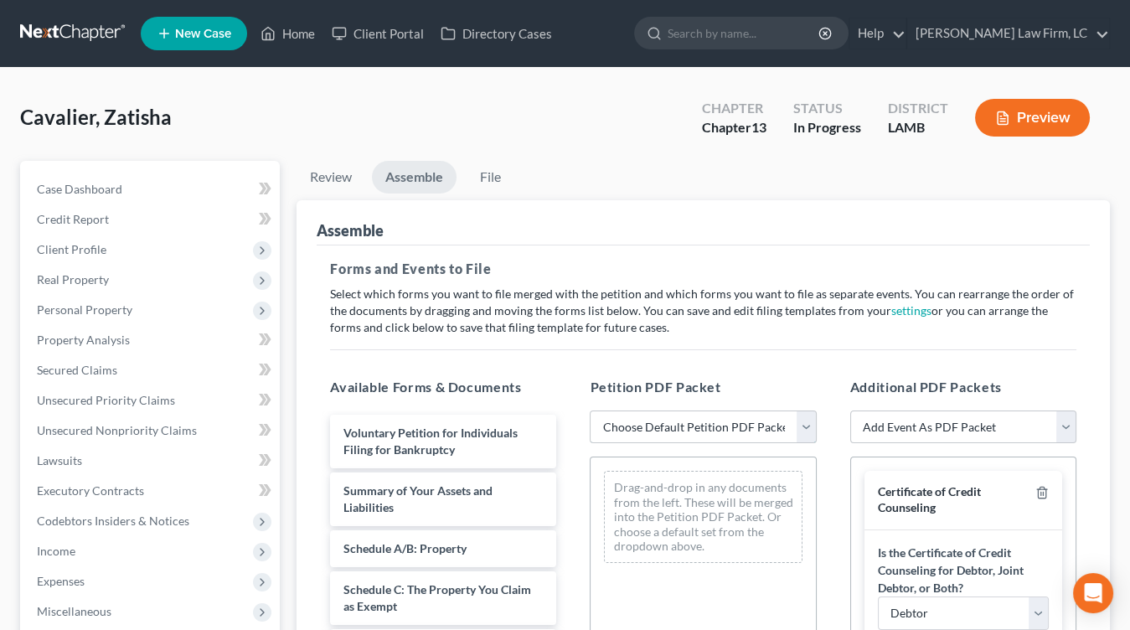
click at [680, 414] on select "Choose Default Petition PDF Packet Emergency Filing (Voluntary Petition and Cre…" at bounding box center [703, 426] width 226 height 33
select select "0"
click at [590, 410] on select "Choose Default Petition PDF Packet Emergency Filing (Voluntary Petition and Cre…" at bounding box center [703, 426] width 226 height 33
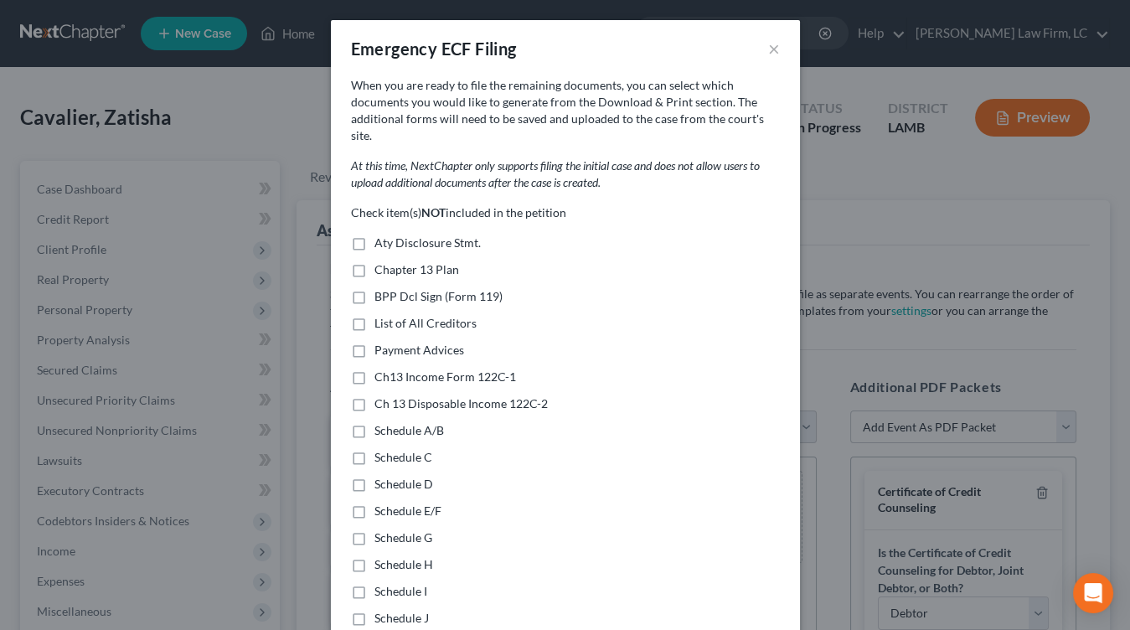
click at [720, 315] on div "List of All Creditors" at bounding box center [565, 323] width 429 height 17
click at [399, 235] on span "Aty Disclosure Stmt." at bounding box center [427, 242] width 106 height 14
click at [392, 234] on input "Aty Disclosure Stmt." at bounding box center [386, 239] width 11 height 11
checkbox input "true"
click at [434, 262] on span "Chapter 13 Plan" at bounding box center [416, 269] width 85 height 14
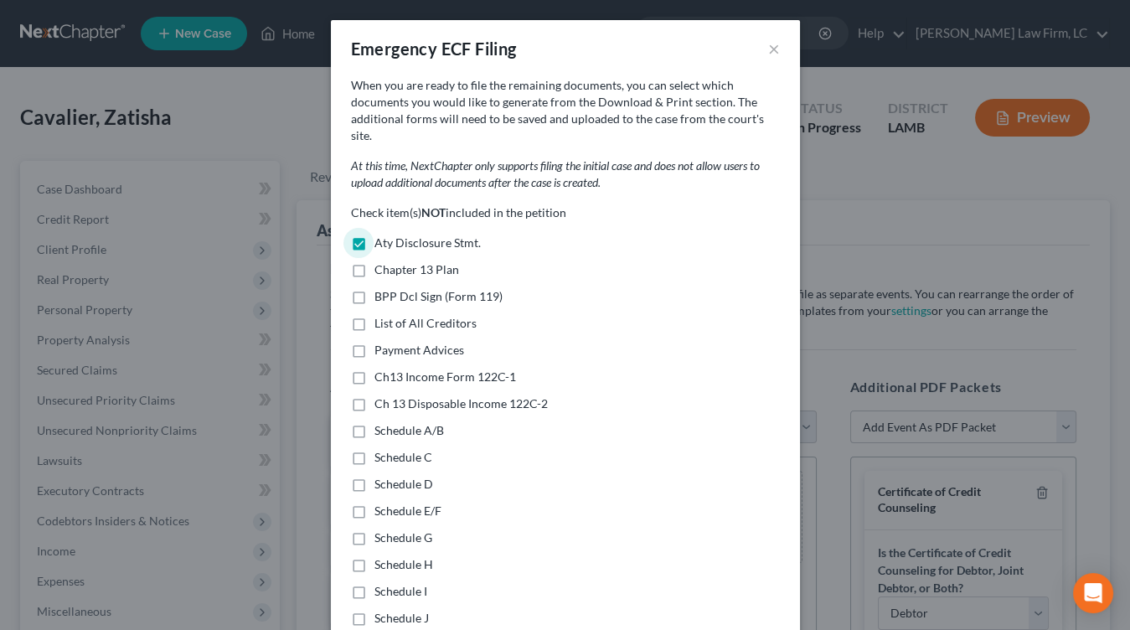
click at [392, 261] on input "Chapter 13 Plan" at bounding box center [386, 266] width 11 height 11
checkbox input "true"
drag, startPoint x: 436, startPoint y: 319, endPoint x: 447, endPoint y: 304, distance: 18.6
click at [436, 319] on div "Check item(s) NOT included in the petition Aty Disclosure Stmt. Chapter 13 Plan…" at bounding box center [565, 509] width 429 height 610
click at [447, 316] on span "List of All Creditors" at bounding box center [425, 323] width 102 height 14
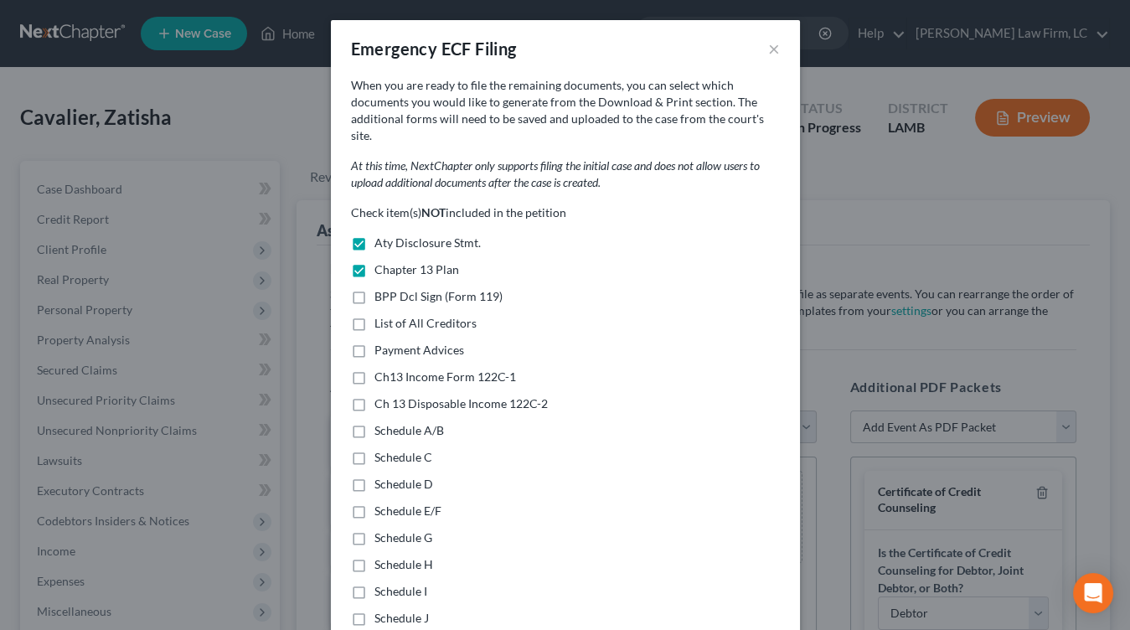
click at [392, 315] on input "List of All Creditors" at bounding box center [386, 320] width 11 height 11
checkbox input "true"
click at [450, 316] on span "List of All Creditors" at bounding box center [425, 323] width 102 height 14
click at [441, 342] on label "Payment Advices" at bounding box center [419, 350] width 90 height 17
click at [392, 342] on input "Payment Advices" at bounding box center [386, 347] width 11 height 11
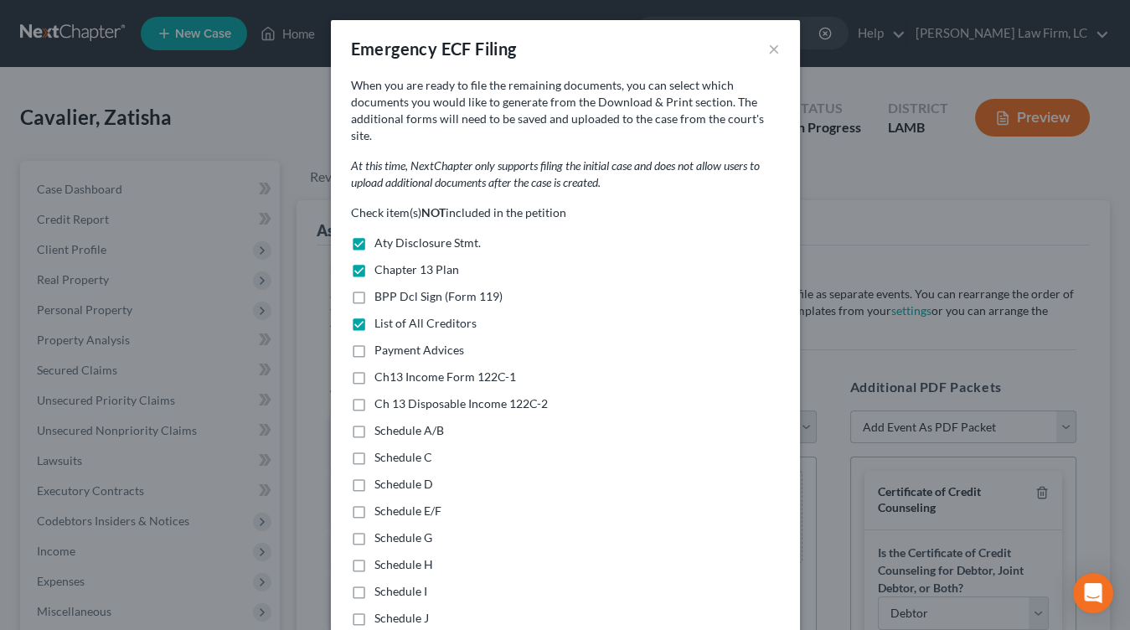
checkbox input "true"
drag, startPoint x: 451, startPoint y: 307, endPoint x: 460, endPoint y: 320, distance: 15.8
click at [451, 316] on span "List of All Creditors" at bounding box center [425, 323] width 102 height 14
click at [392, 315] on input "List of All Creditors" at bounding box center [386, 320] width 11 height 11
checkbox input "false"
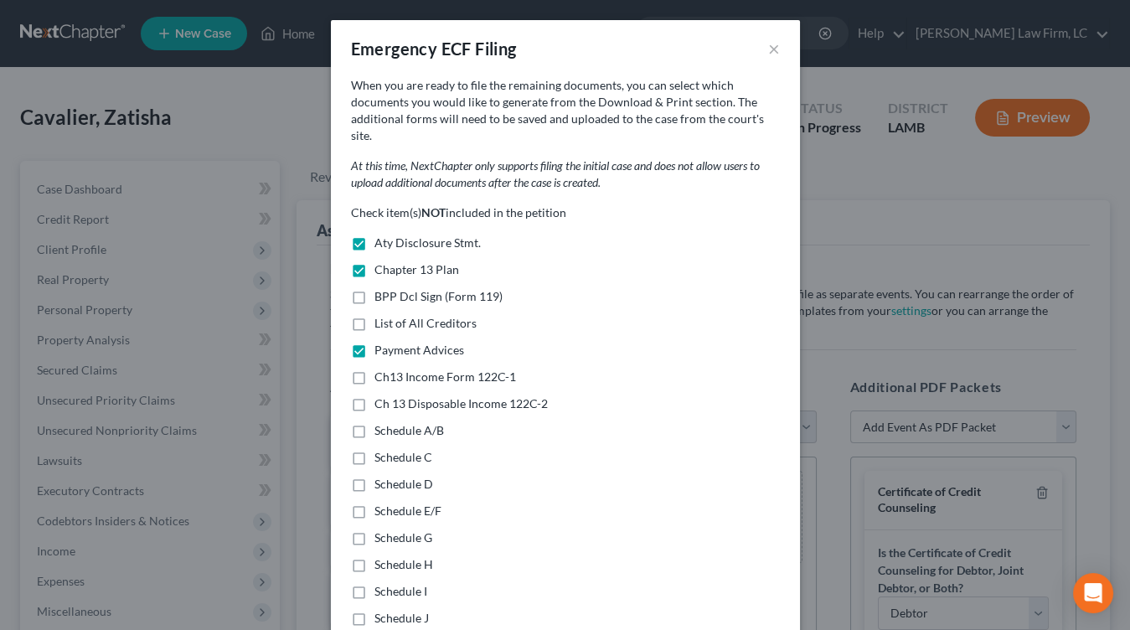
drag, startPoint x: 456, startPoint y: 359, endPoint x: 443, endPoint y: 406, distance: 48.8
click at [456, 369] on span "Ch13 Income Form 122C-1" at bounding box center [445, 376] width 142 height 14
click at [392, 368] on input "Ch13 Income Form 122C-1" at bounding box center [386, 373] width 11 height 11
checkbox input "true"
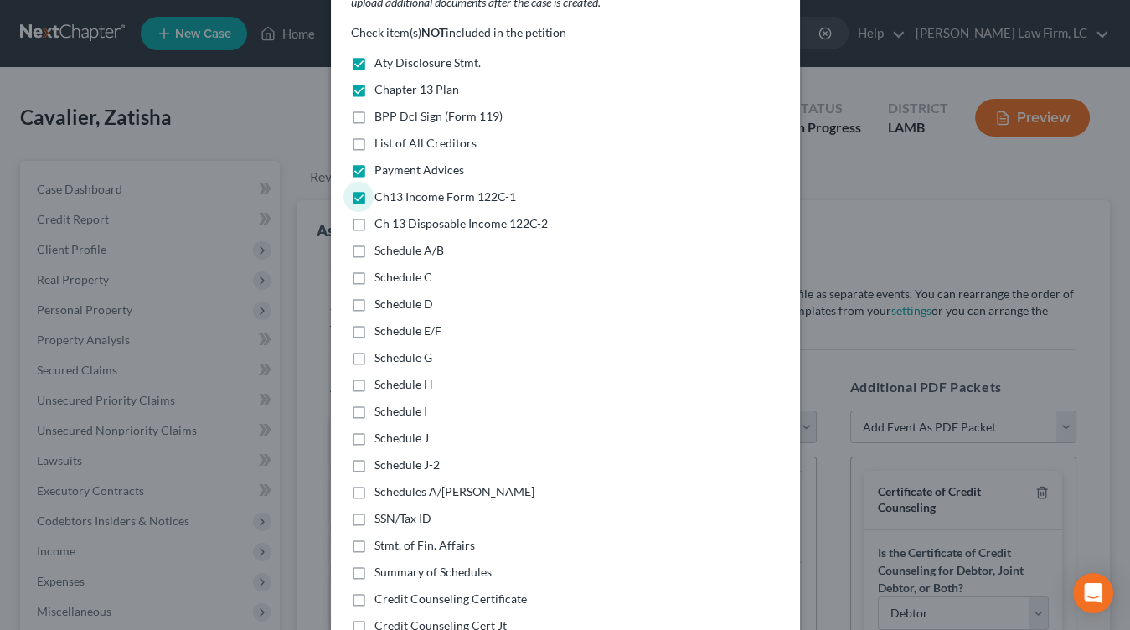
scroll to position [188, 0]
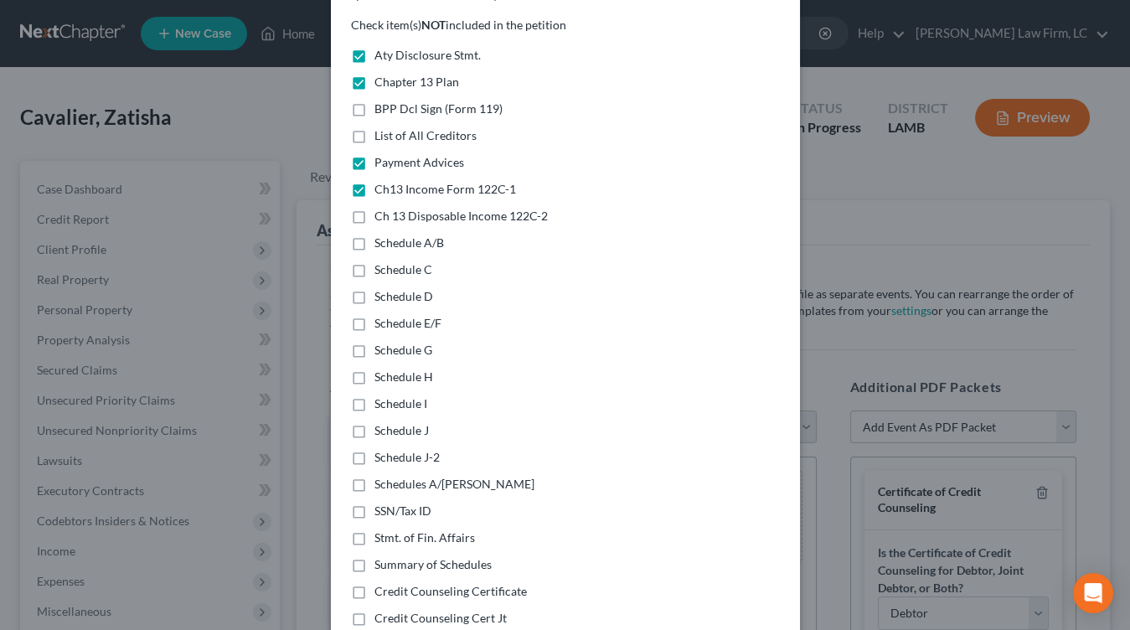
click at [432, 477] on span "Schedules A/B-J" at bounding box center [454, 484] width 160 height 14
click at [392, 476] on input "Schedules A/B-J" at bounding box center [386, 481] width 11 height 11
checkbox input "true"
click at [423, 503] on span "SSN/Tax ID" at bounding box center [402, 510] width 57 height 14
click at [392, 502] on input "SSN/Tax ID" at bounding box center [386, 507] width 11 height 11
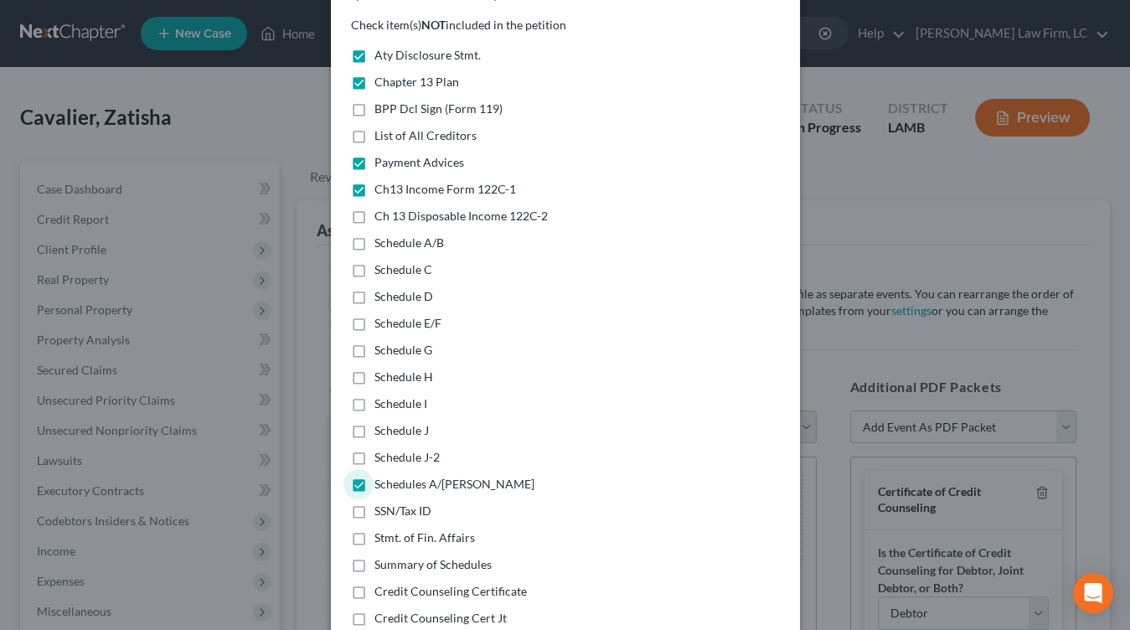
checkbox input "true"
click at [448, 530] on span "Stmt. of Fin. Affairs" at bounding box center [424, 537] width 100 height 14
click at [392, 529] on input "Stmt. of Fin. Affairs" at bounding box center [386, 534] width 11 height 11
checkbox input "true"
click at [458, 557] on span "Summary of Schedules" at bounding box center [432, 564] width 117 height 14
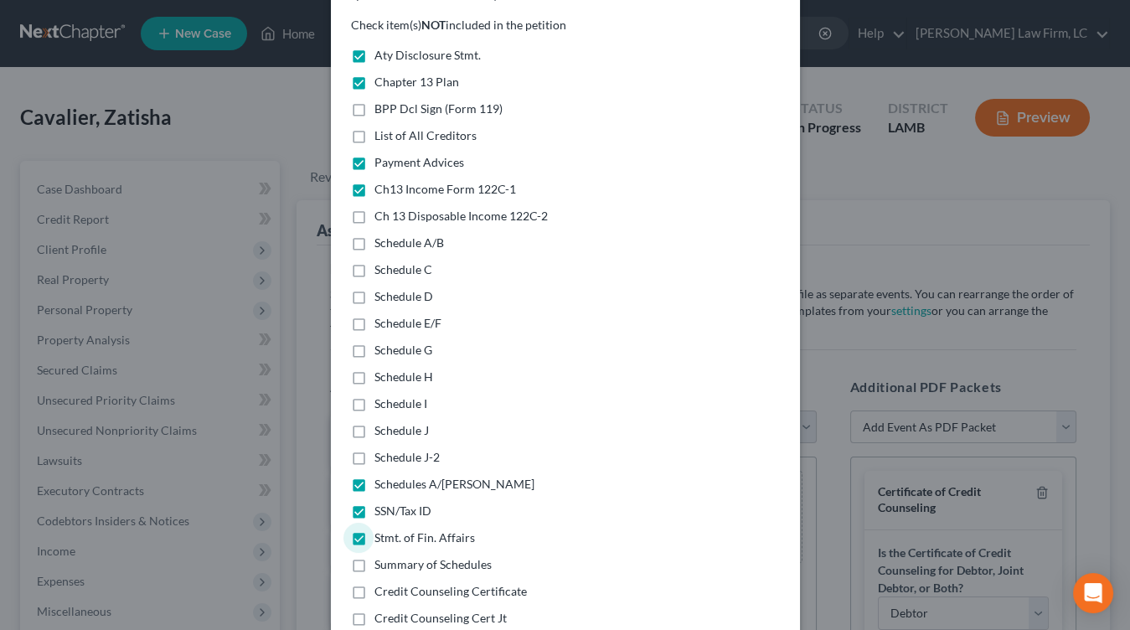
click at [392, 556] on input "Summary of Schedules" at bounding box center [386, 561] width 11 height 11
checkbox input "true"
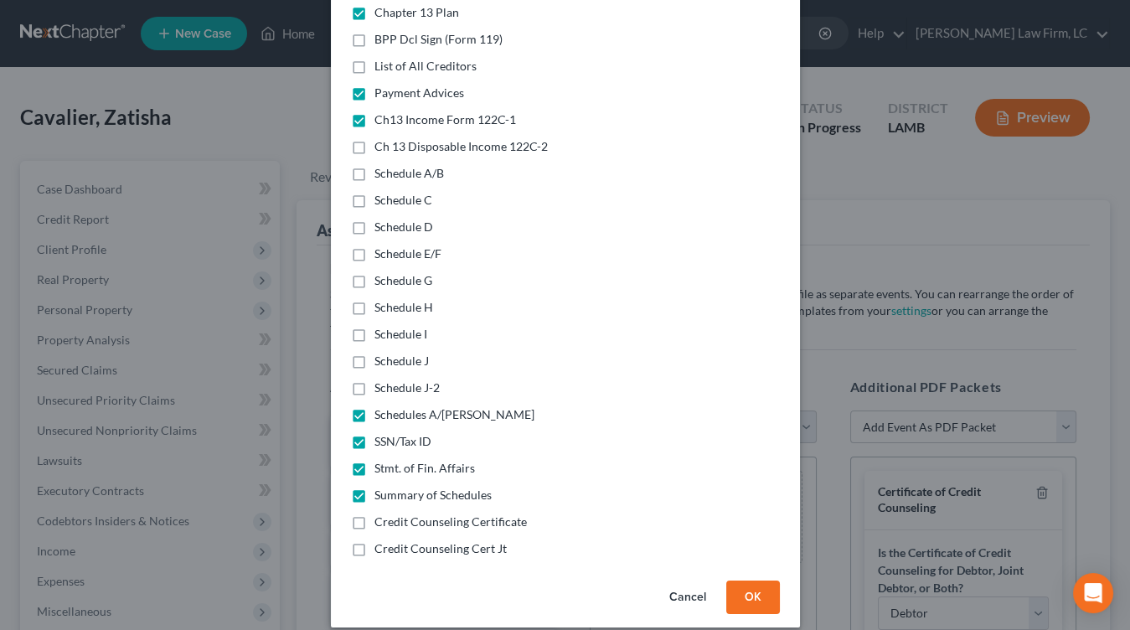
click at [753, 580] on button "OK" at bounding box center [753, 596] width 54 height 33
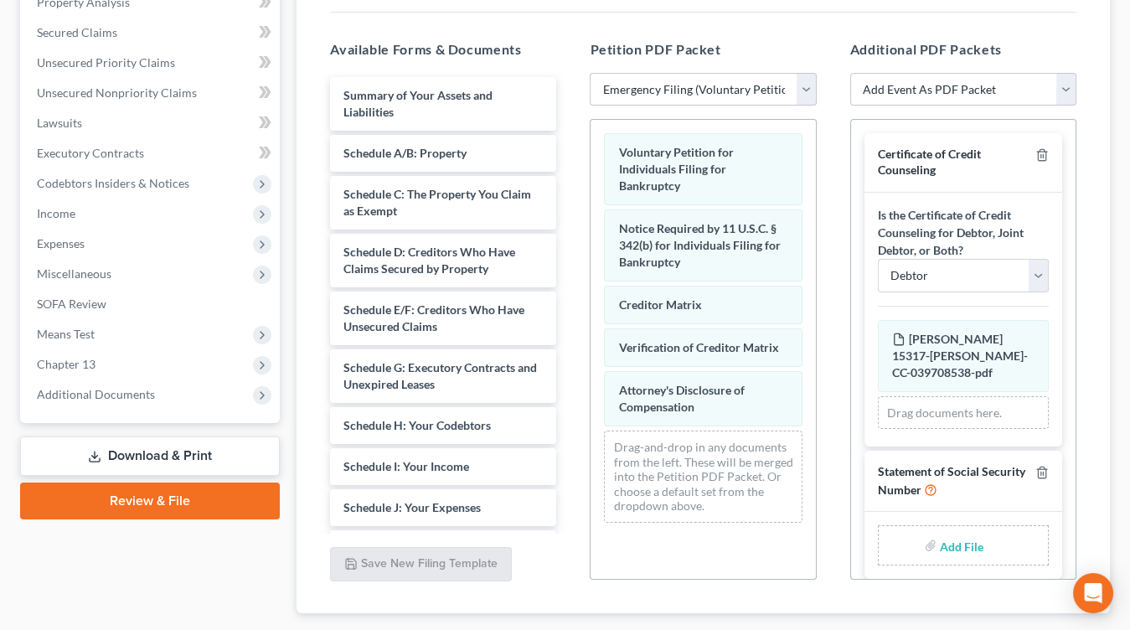
scroll to position [340, 0]
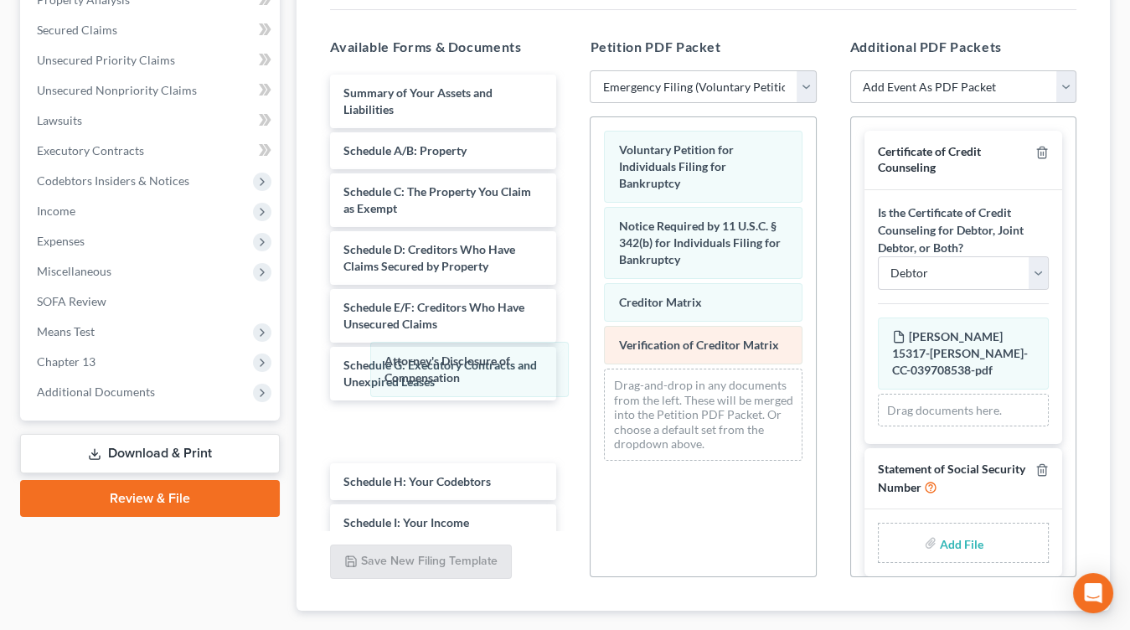
drag, startPoint x: 699, startPoint y: 375, endPoint x: 669, endPoint y: 319, distance: 63.7
click at [590, 371] on div "Attorney's Disclosure of Compensation Voluntary Petition for Individuals Filing…" at bounding box center [702, 295] width 224 height 357
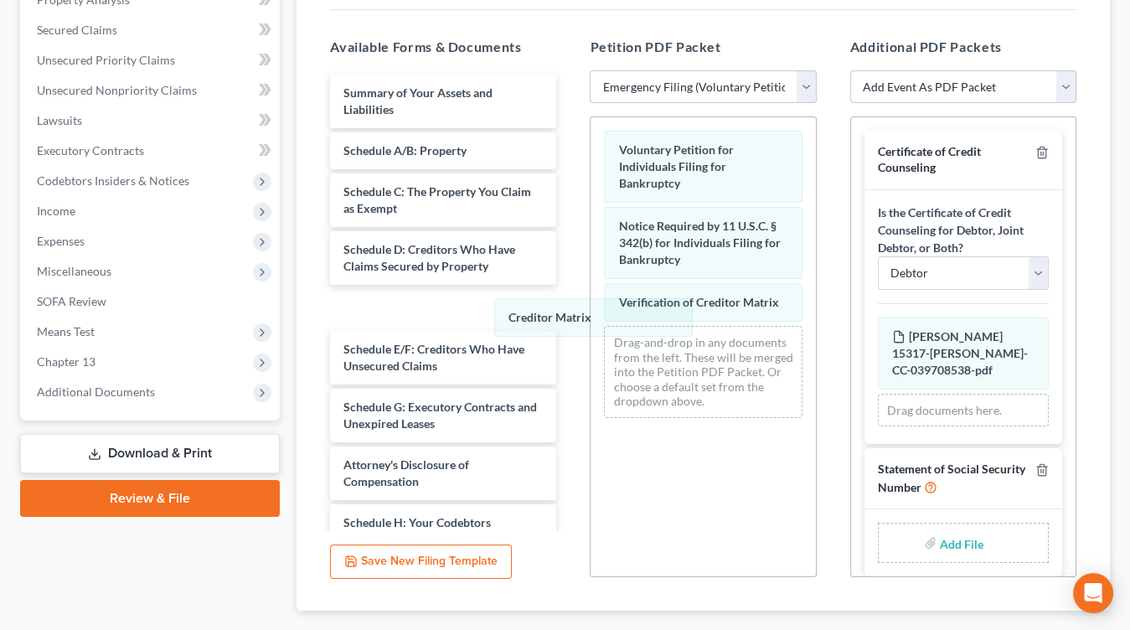
drag, startPoint x: 674, startPoint y: 265, endPoint x: 579, endPoint y: 286, distance: 97.9
click at [590, 296] on div "Creditor Matrix Voluntary Petition for Individuals Filing for Bankruptcy Notice…" at bounding box center [702, 274] width 224 height 314
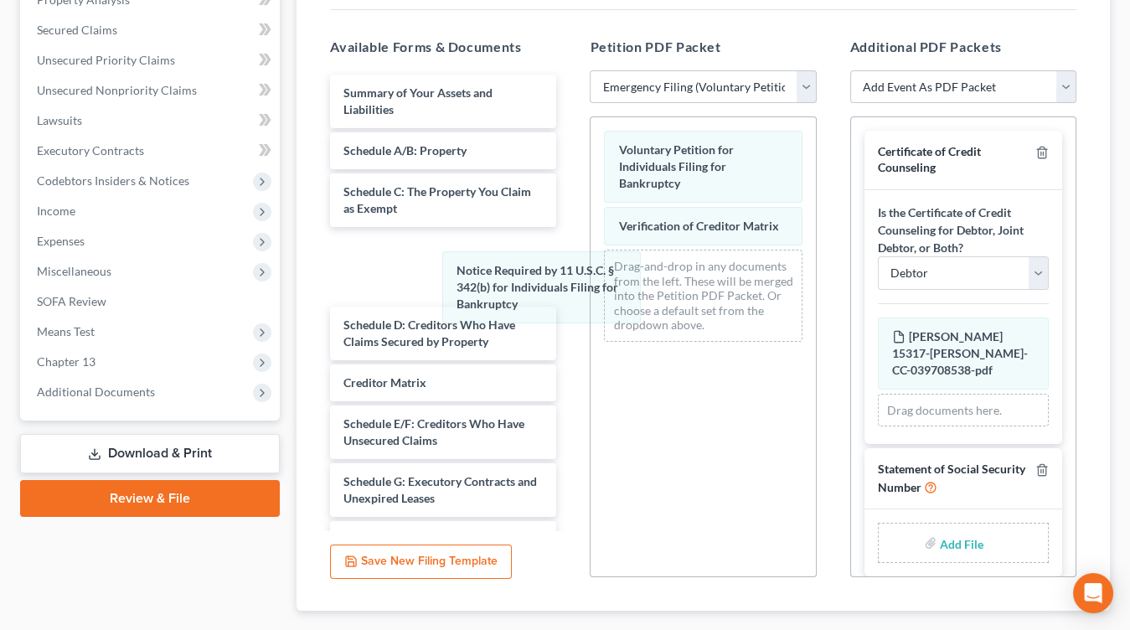
drag, startPoint x: 687, startPoint y: 201, endPoint x: 673, endPoint y: 234, distance: 35.6
click at [590, 263] on div "Notice Required by 11 U.S.C. § 342(b) for Individuals Filing for Bankruptcy Vol…" at bounding box center [702, 236] width 224 height 238
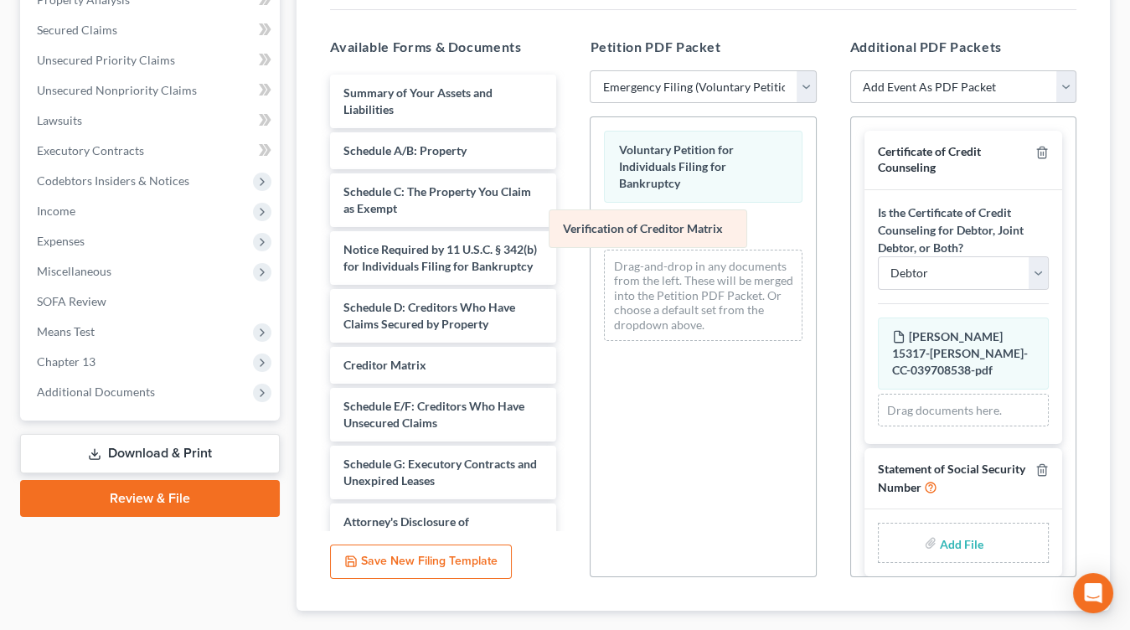
drag, startPoint x: 678, startPoint y: 214, endPoint x: 528, endPoint y: 285, distance: 166.0
click at [590, 285] on div "Verification of Creditor Matrix Voluntary Petition for Individuals Filing for B…" at bounding box center [702, 235] width 224 height 237
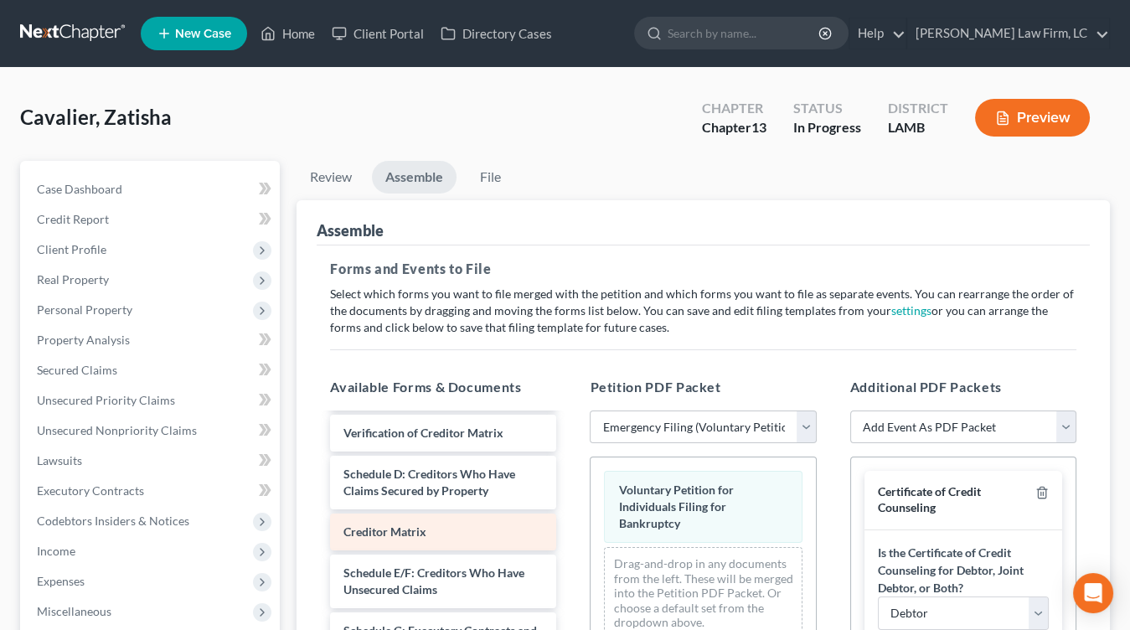
scroll to position [220, 0]
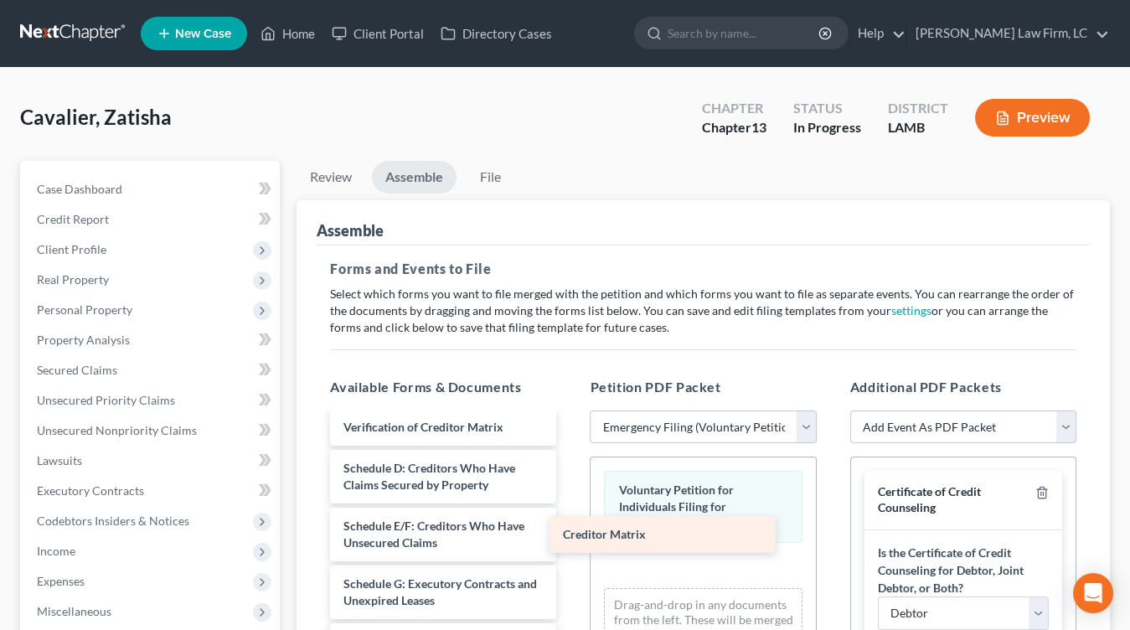
drag, startPoint x: 423, startPoint y: 506, endPoint x: 642, endPoint y: 517, distance: 219.7
click at [569, 517] on div "Creditor Matrix Summary of Your Assets and Liabilities Schedule A/B: Property S…" at bounding box center [443, 604] width 253 height 820
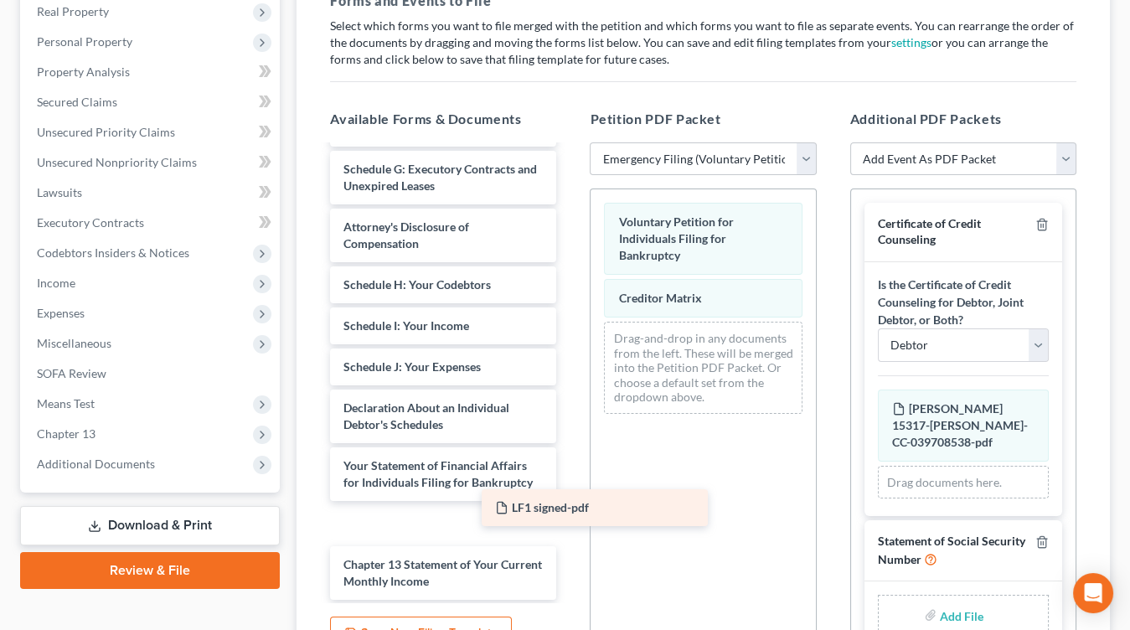
scroll to position [327, 0]
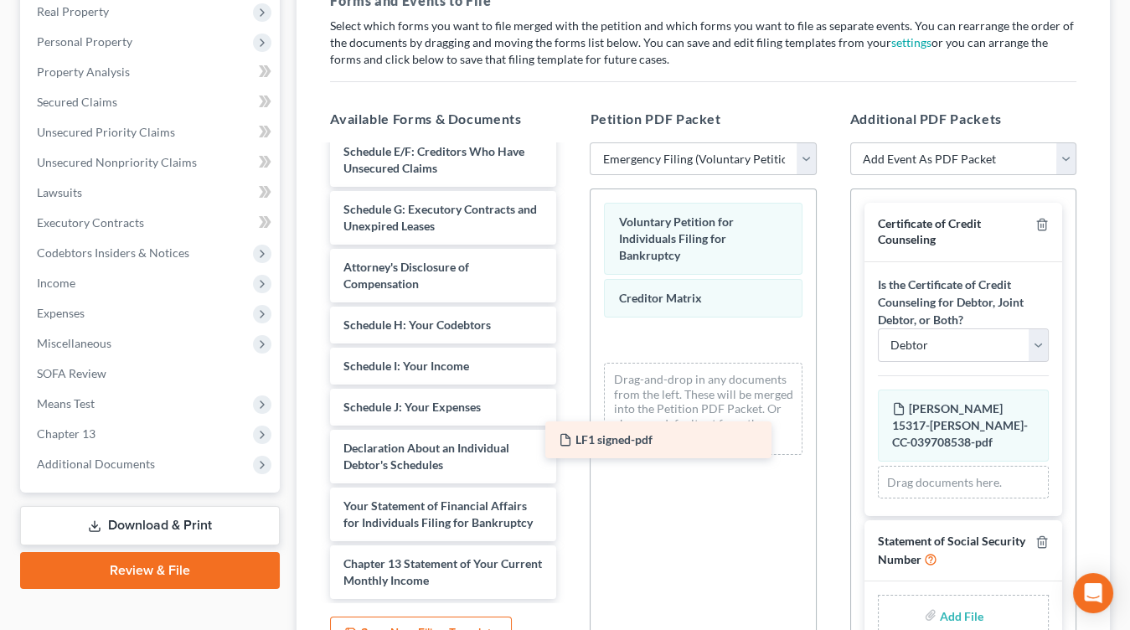
drag, startPoint x: 469, startPoint y: 585, endPoint x: 683, endPoint y: 444, distance: 256.4
click at [569, 444] on div "LF1 signed-pdf Summary of Your Assets and Liabilities Schedule A/B: Property Sc…" at bounding box center [443, 209] width 253 height 779
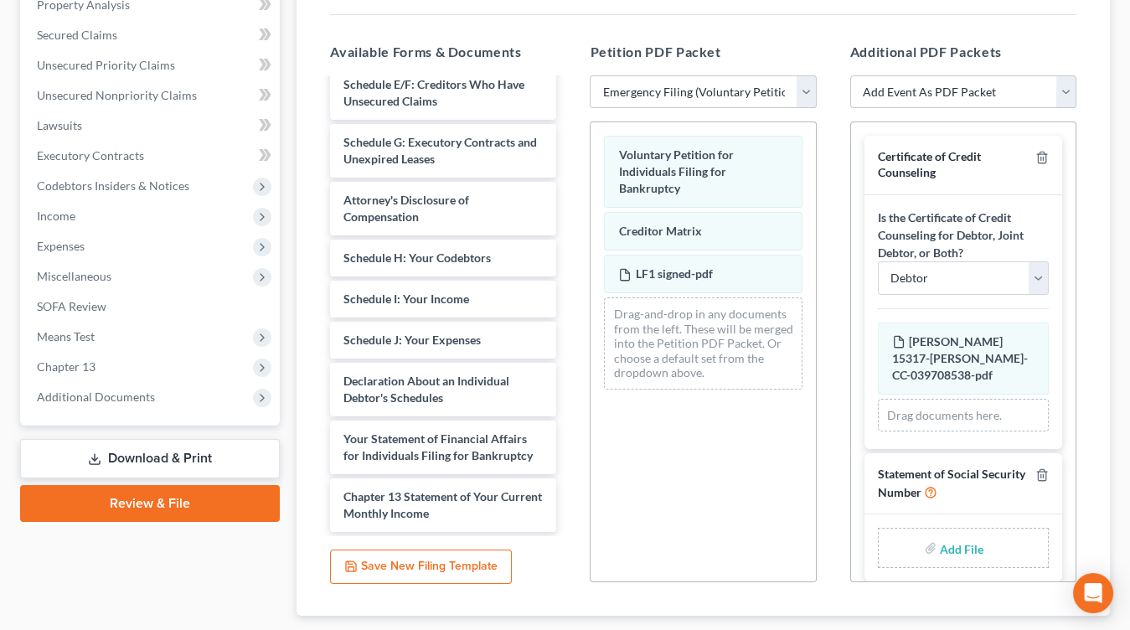
scroll to position [340, 0]
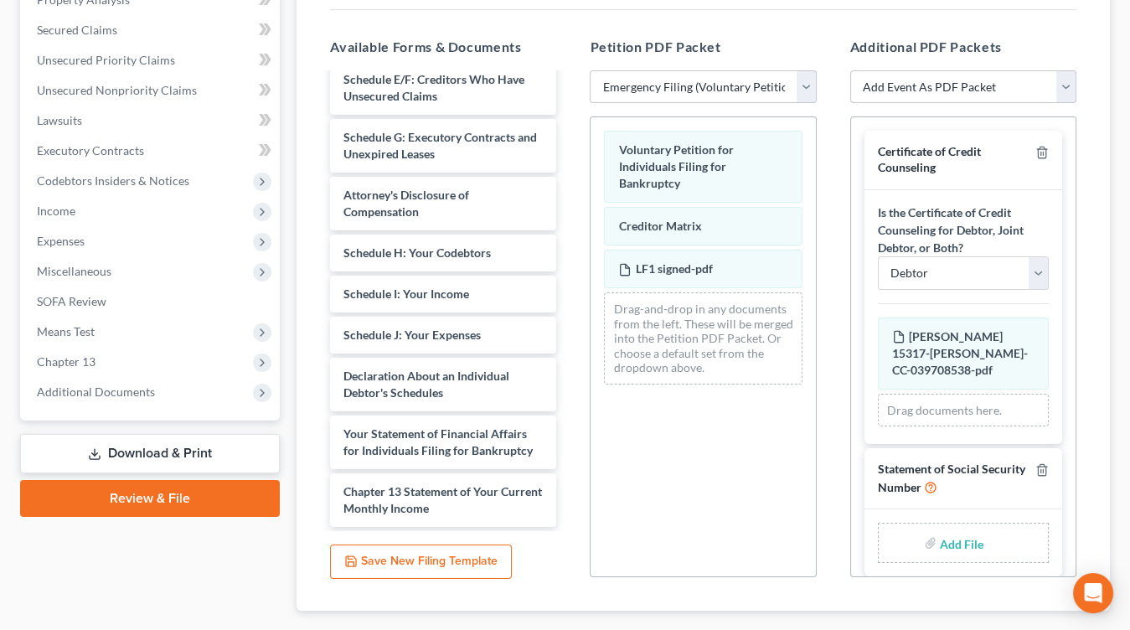
click at [958, 528] on input "file" at bounding box center [960, 543] width 40 height 30
type input "C:\fakepath\SS statement signed.pdf"
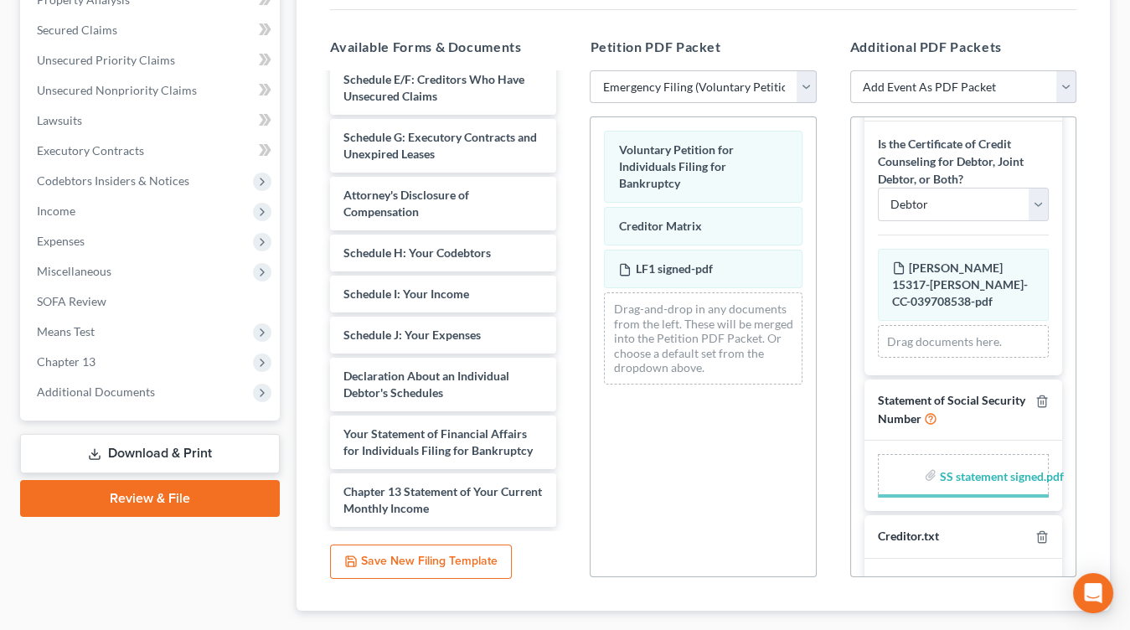
scroll to position [42, 0]
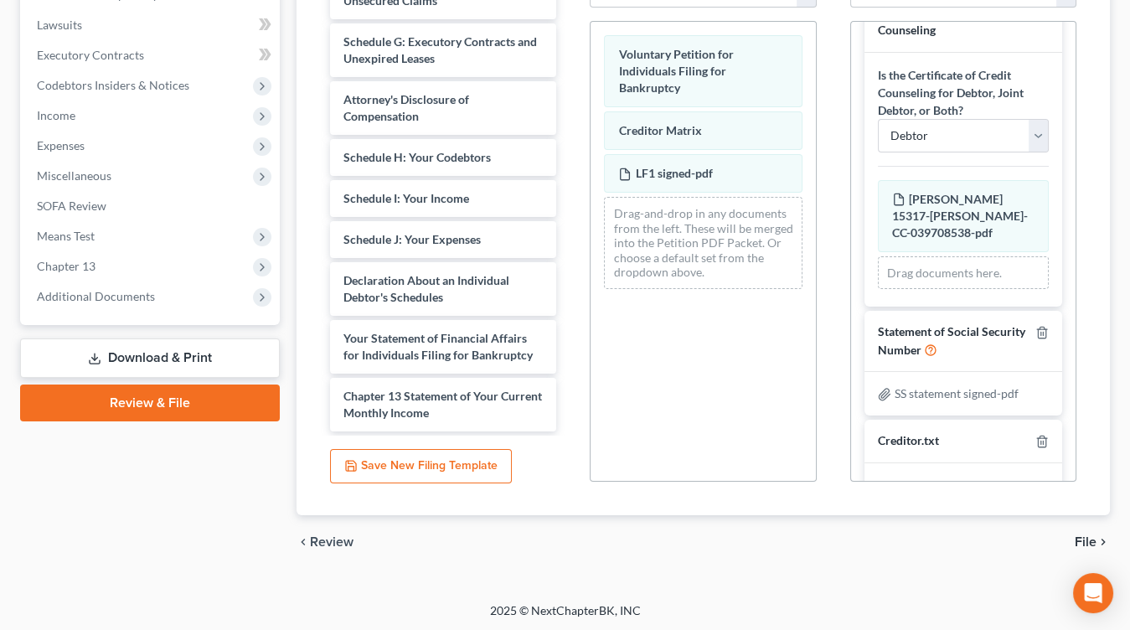
click at [1090, 535] on span "File" at bounding box center [1086, 541] width 22 height 13
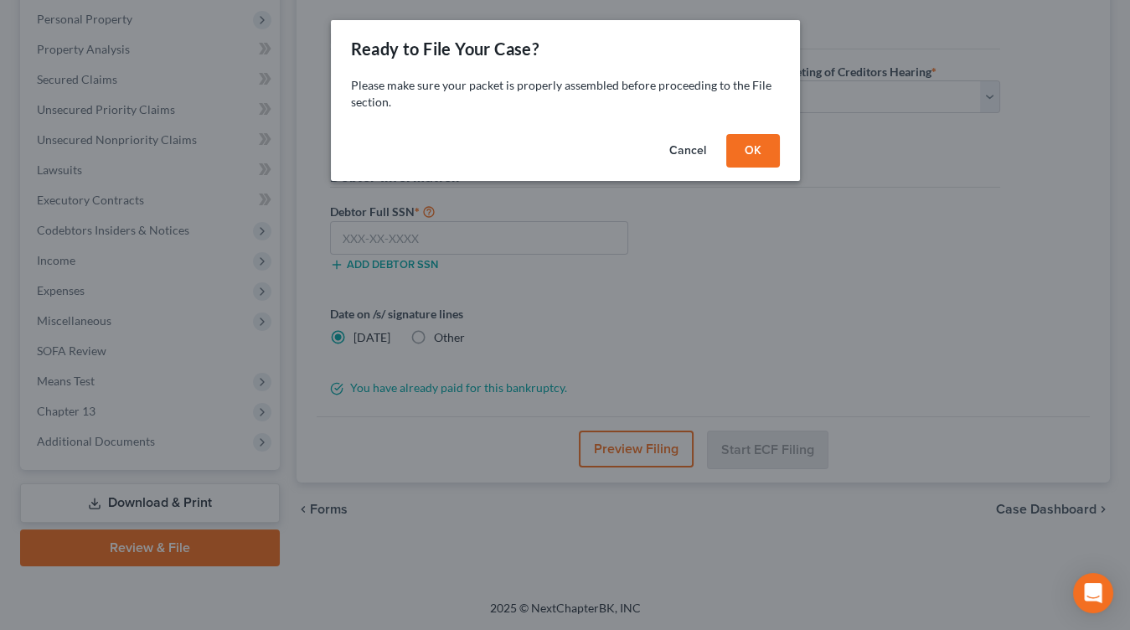
scroll to position [287, 0]
drag, startPoint x: 766, startPoint y: 152, endPoint x: 766, endPoint y: 131, distance: 20.9
click at [765, 152] on button "OK" at bounding box center [753, 150] width 54 height 33
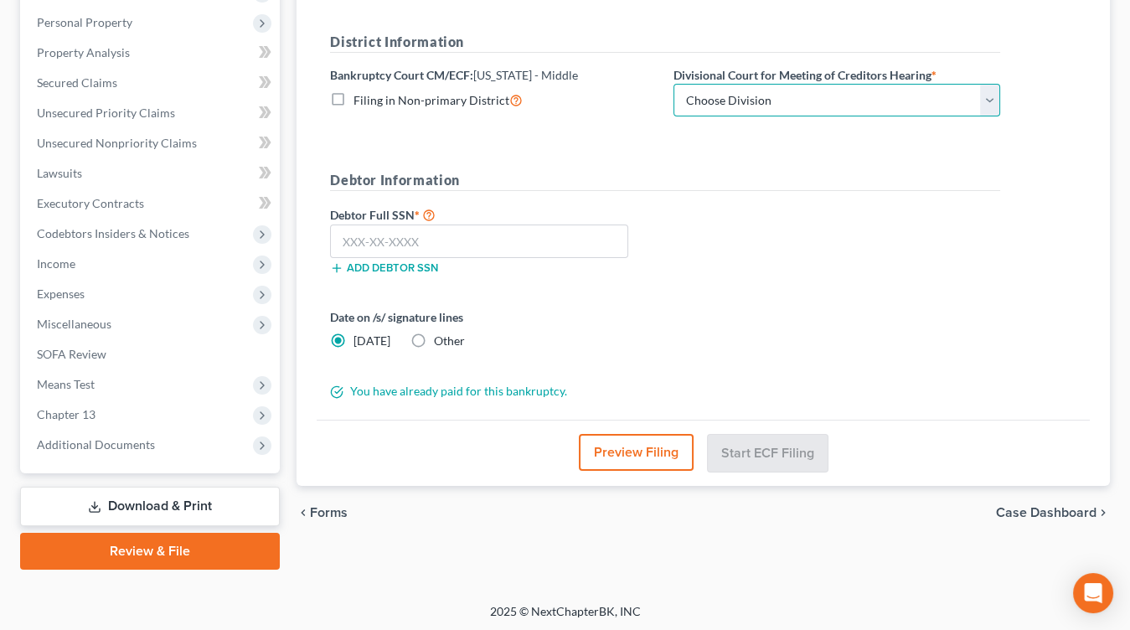
click at [742, 94] on select "Choose Division Baton Rouge" at bounding box center [836, 100] width 327 height 33
select select "0"
click at [673, 84] on select "Choose Division Baton Rouge" at bounding box center [836, 100] width 327 height 33
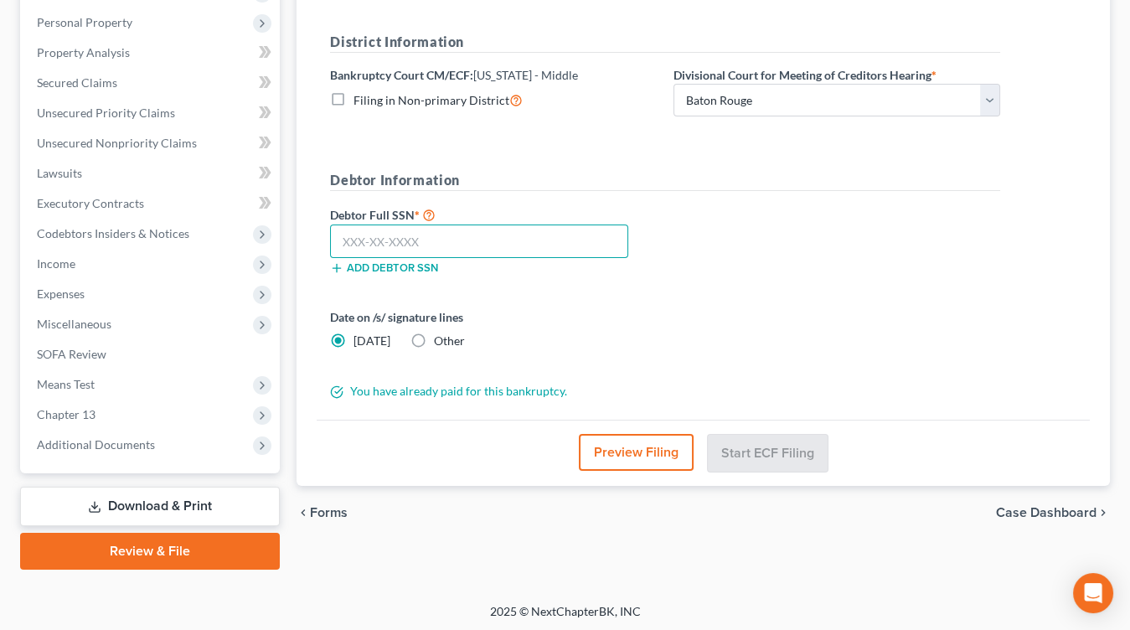
click at [542, 252] on input "text" at bounding box center [479, 240] width 298 height 33
type input "438-43-2493"
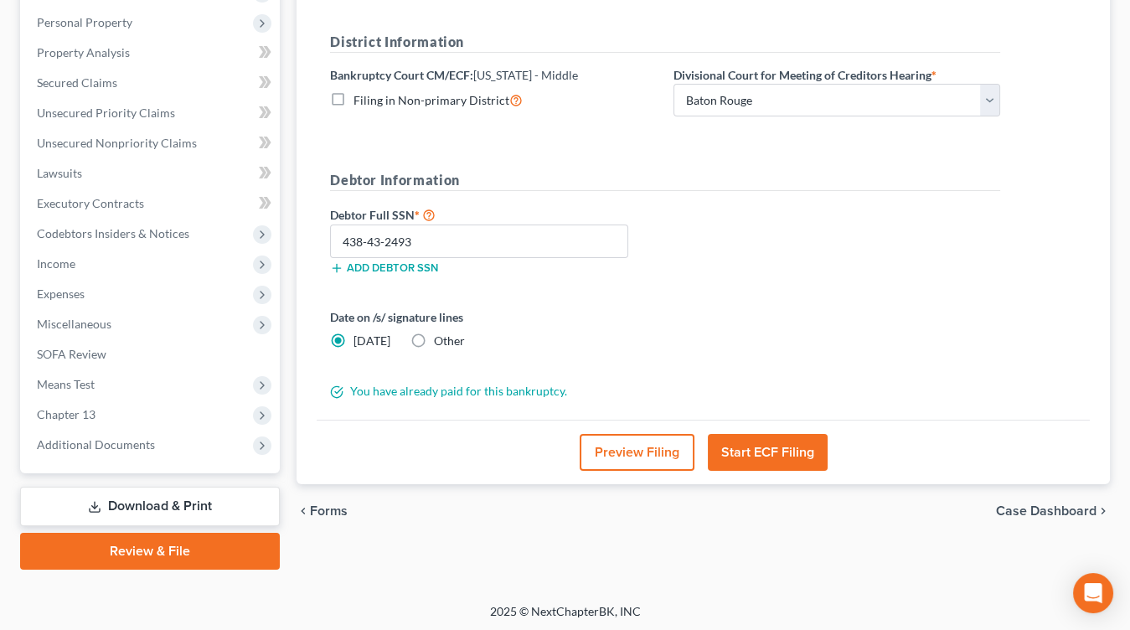
click at [783, 451] on button "Start ECF Filing" at bounding box center [768, 452] width 120 height 37
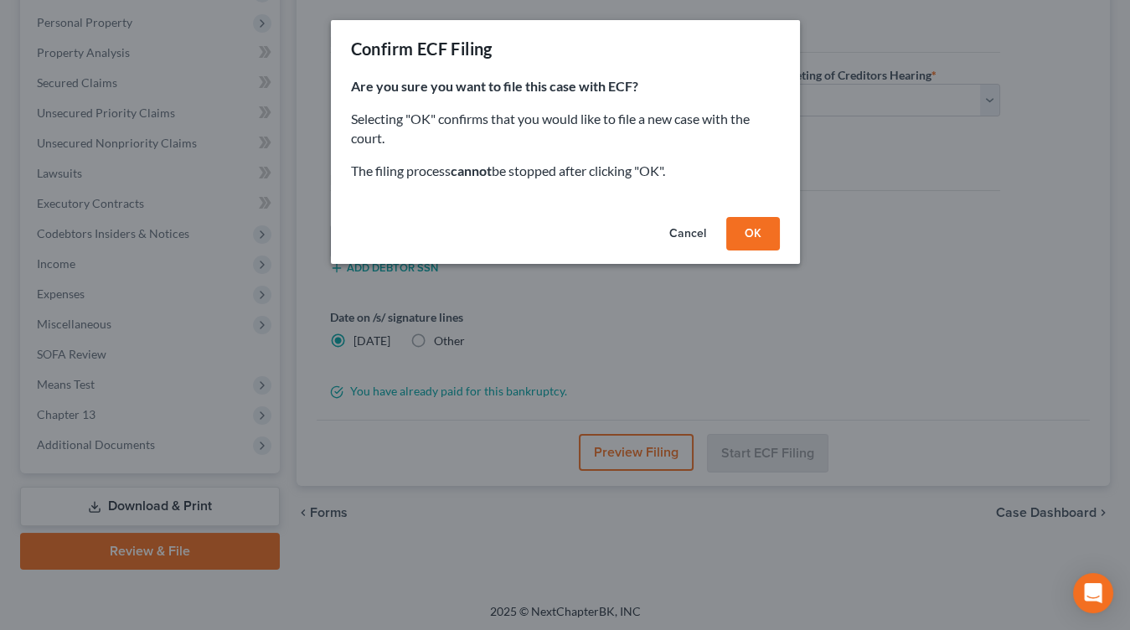
click at [774, 243] on button "OK" at bounding box center [753, 233] width 54 height 33
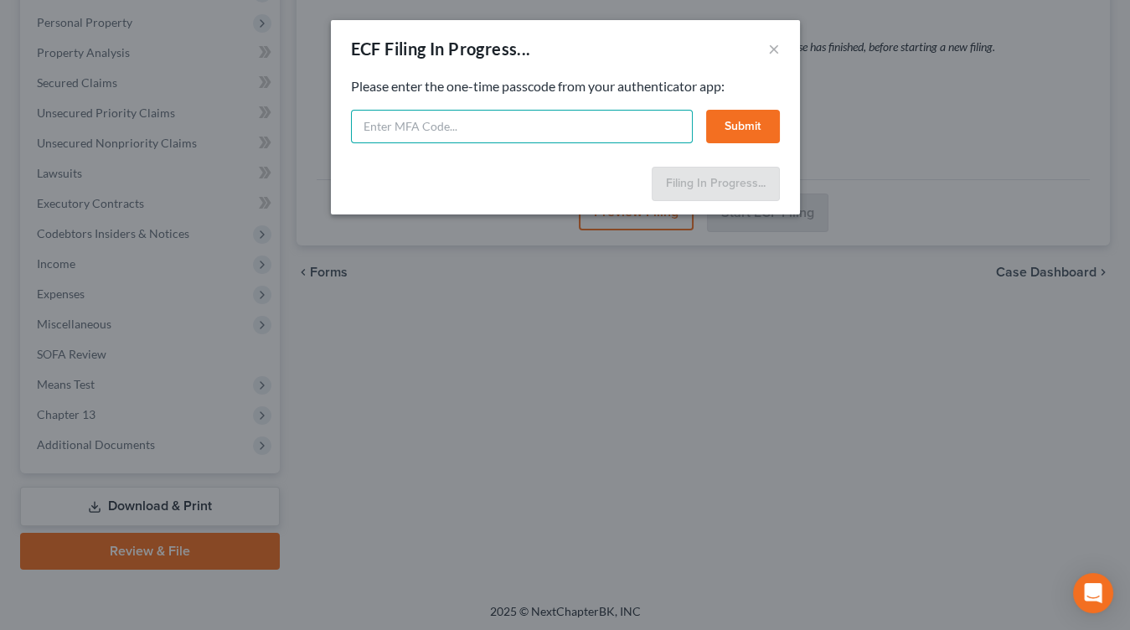
click at [606, 126] on input "text" at bounding box center [522, 126] width 342 height 33
type input "769098"
click at [755, 118] on button "Submit" at bounding box center [743, 126] width 74 height 33
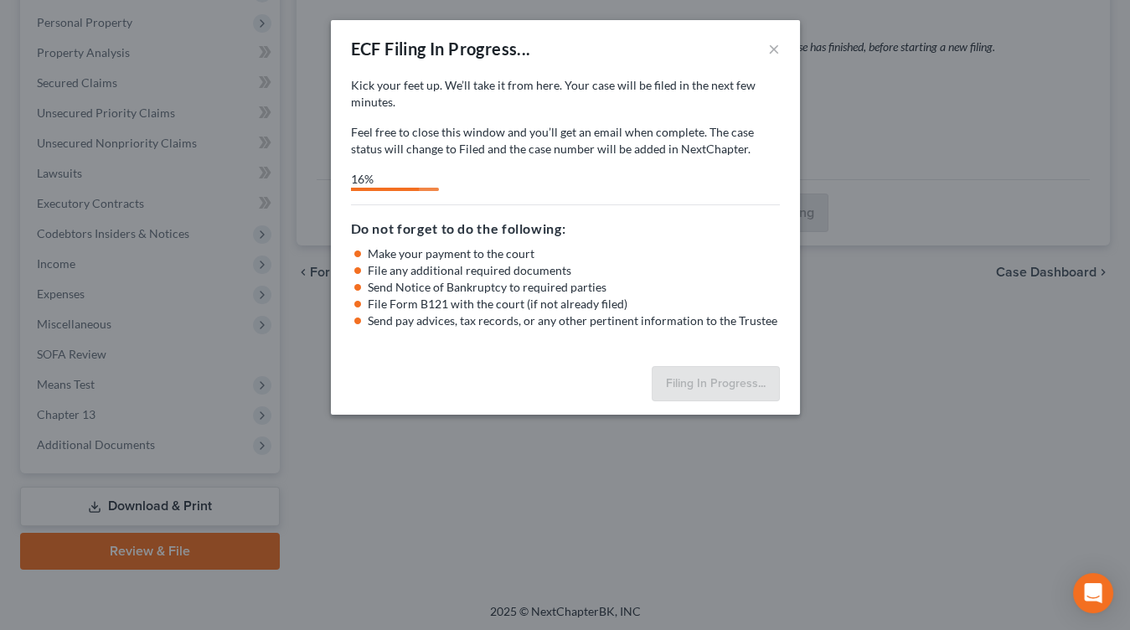
drag, startPoint x: 1076, startPoint y: 111, endPoint x: 966, endPoint y: 18, distance: 143.9
select select "0"
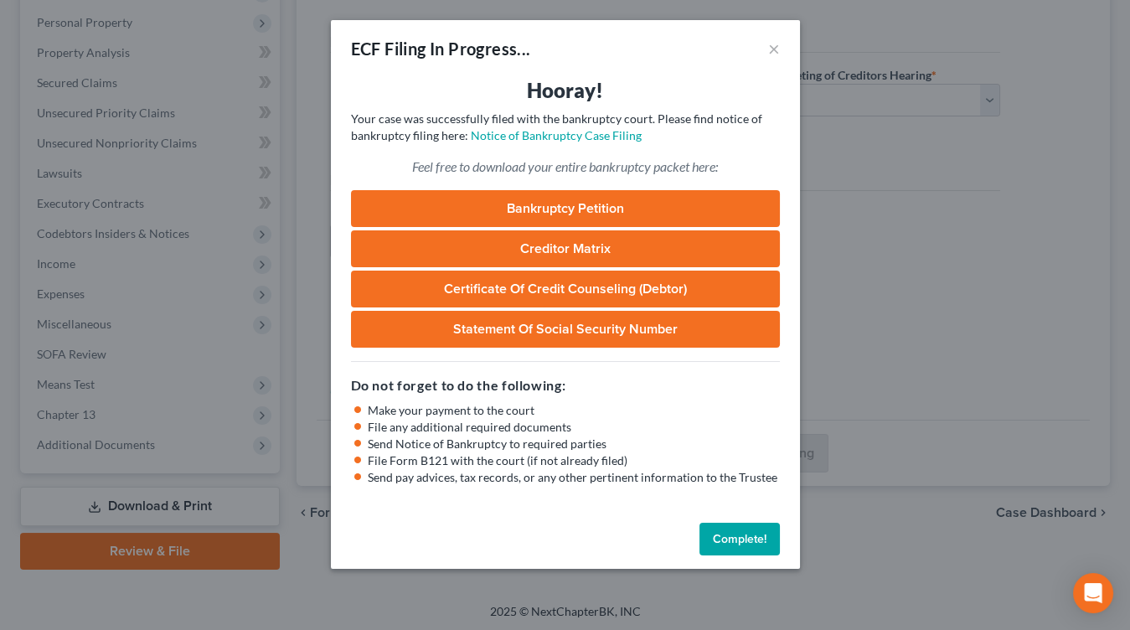
click at [738, 535] on button "Complete!" at bounding box center [739, 539] width 80 height 33
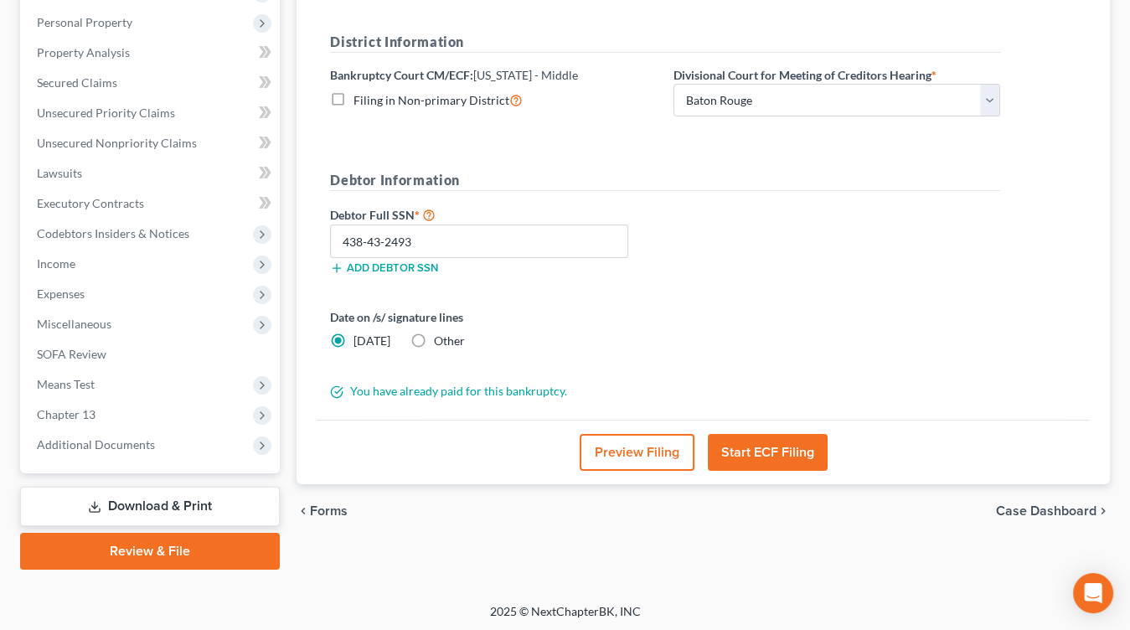
scroll to position [0, 0]
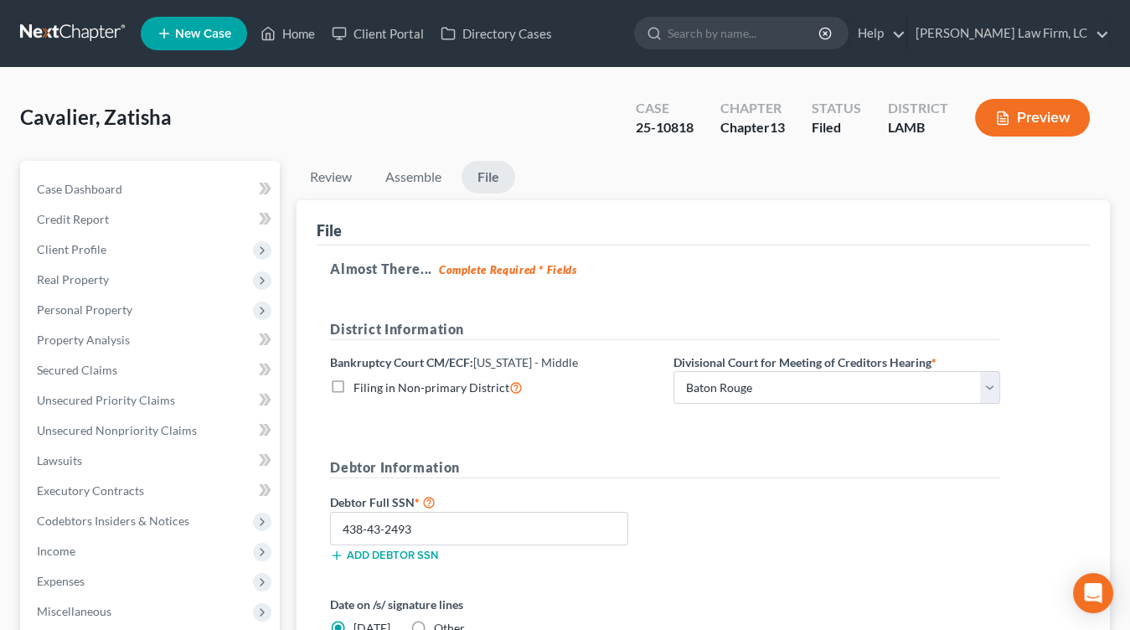
click at [106, 42] on link at bounding box center [73, 33] width 107 height 30
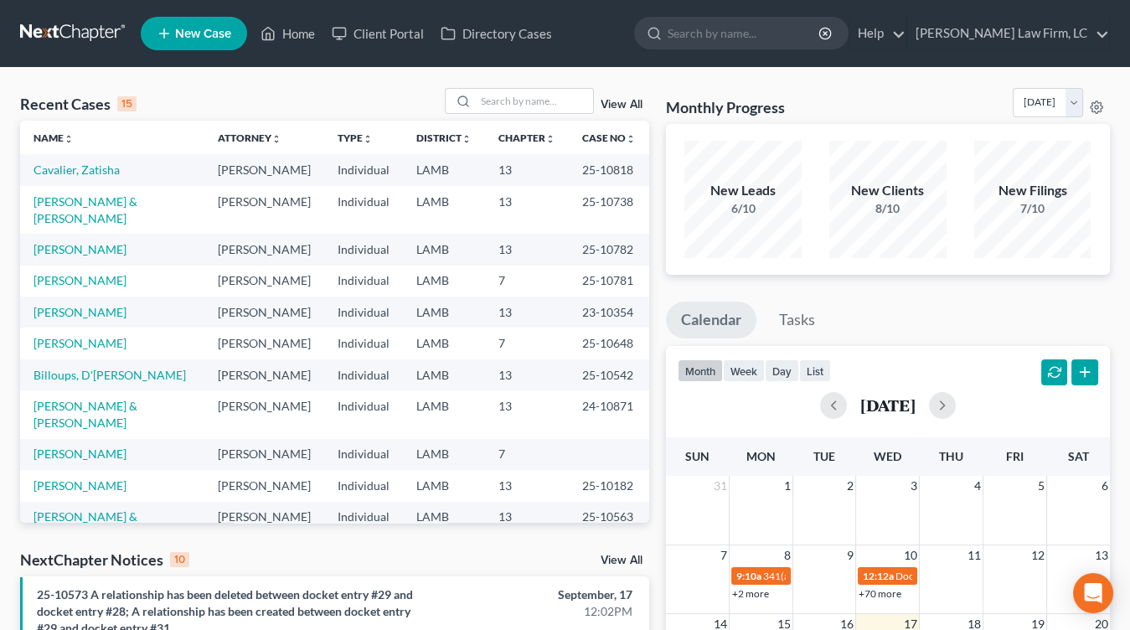
click at [103, 13] on nav "Home New Case Client Portal Directory Cases [PERSON_NAME] Law Firm, [GEOGRAPHIC…" at bounding box center [565, 33] width 1130 height 67
click at [90, 44] on link at bounding box center [73, 33] width 107 height 30
drag, startPoint x: 90, startPoint y: 170, endPoint x: 277, endPoint y: 192, distance: 188.0
click at [277, 191] on td "[PERSON_NAME]" at bounding box center [264, 210] width 120 height 48
click at [277, 192] on td "[PERSON_NAME]" at bounding box center [264, 210] width 120 height 48
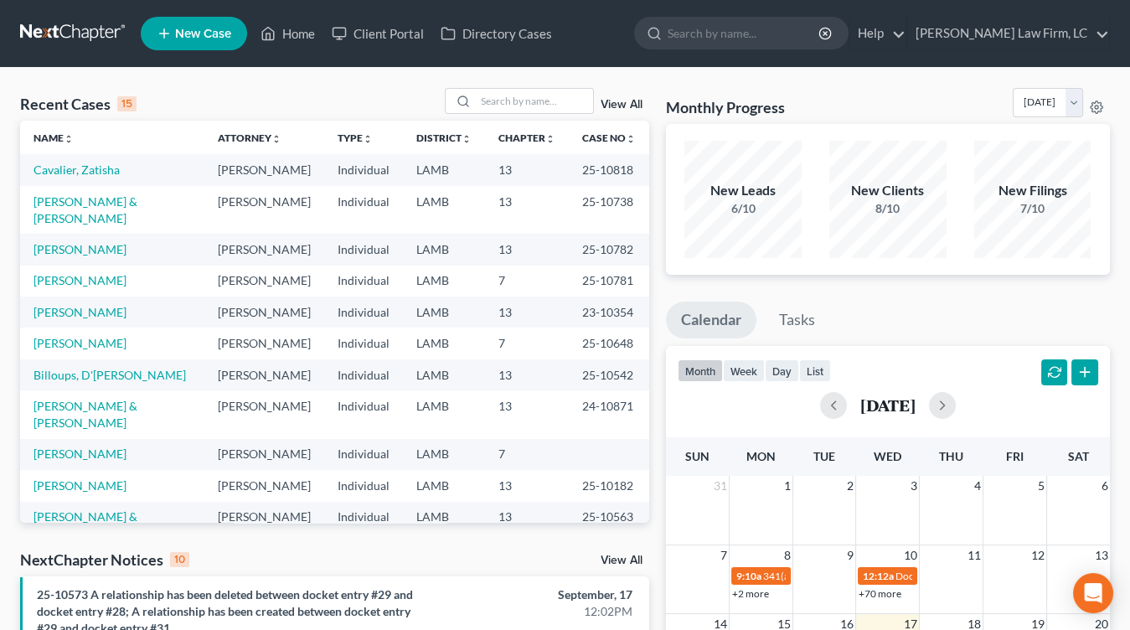
click at [81, 25] on link at bounding box center [73, 33] width 107 height 30
click at [451, 470] on td "LAMB" at bounding box center [444, 485] width 82 height 31
click at [588, 359] on td "25-10542" at bounding box center [609, 374] width 80 height 31
click at [578, 361] on td "25-10542" at bounding box center [609, 374] width 80 height 31
click at [437, 234] on td "LAMB" at bounding box center [444, 249] width 82 height 31
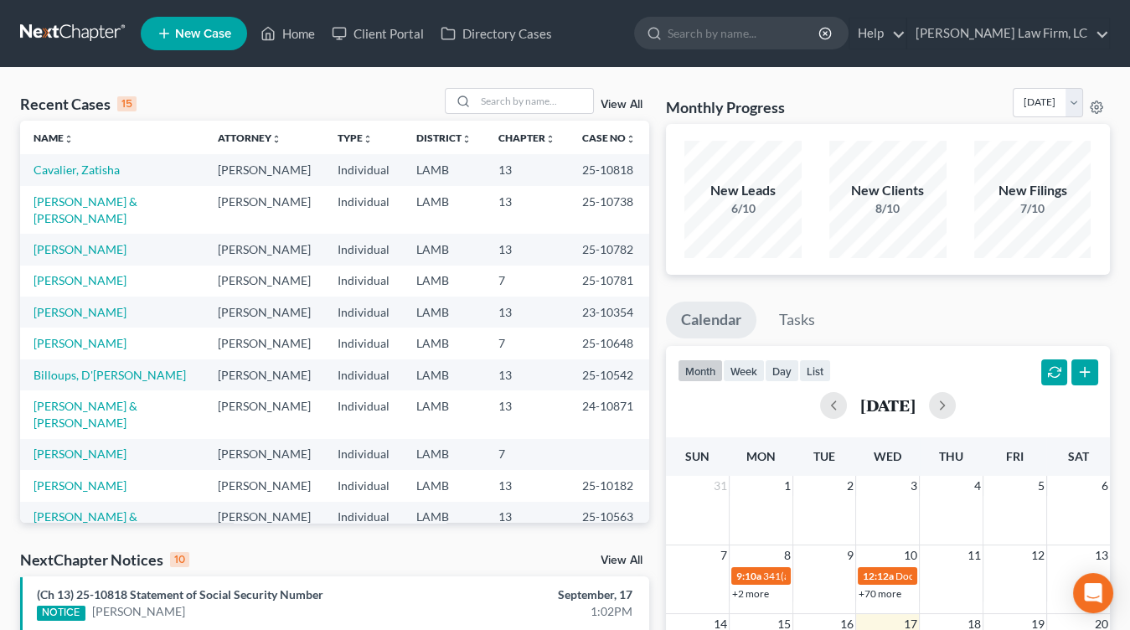
click at [353, 502] on td "Individual" at bounding box center [363, 526] width 79 height 48
click at [564, 116] on div "Recent Cases 15 View All" at bounding box center [334, 104] width 629 height 33
click at [564, 106] on input "search" at bounding box center [534, 101] width 117 height 24
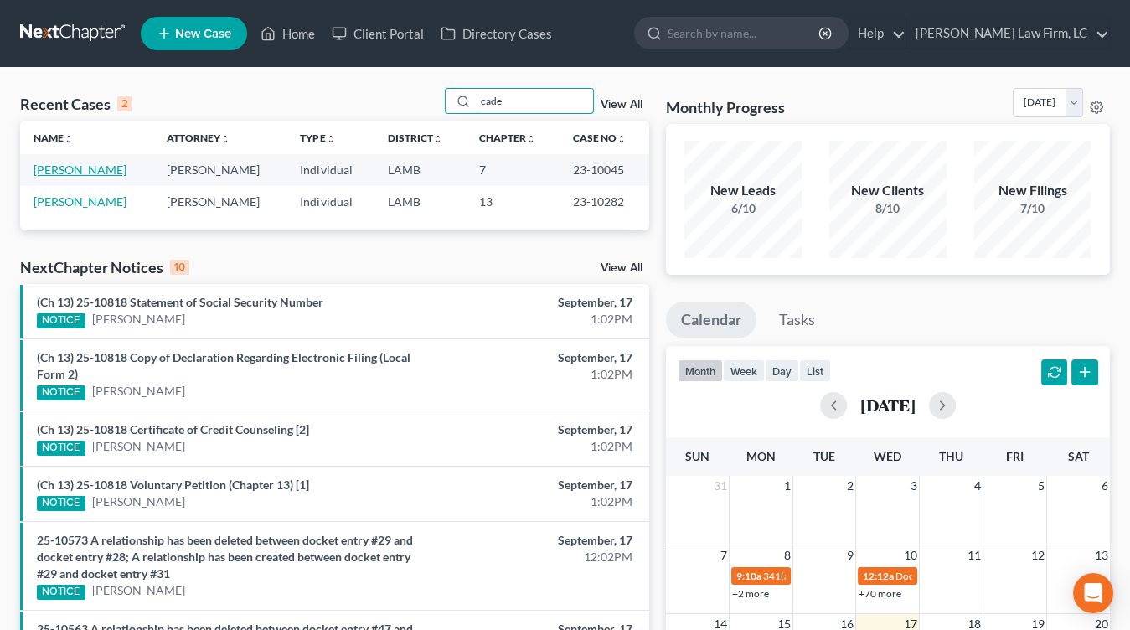
type input "cade"
click at [72, 164] on link "[PERSON_NAME]" at bounding box center [79, 169] width 93 height 14
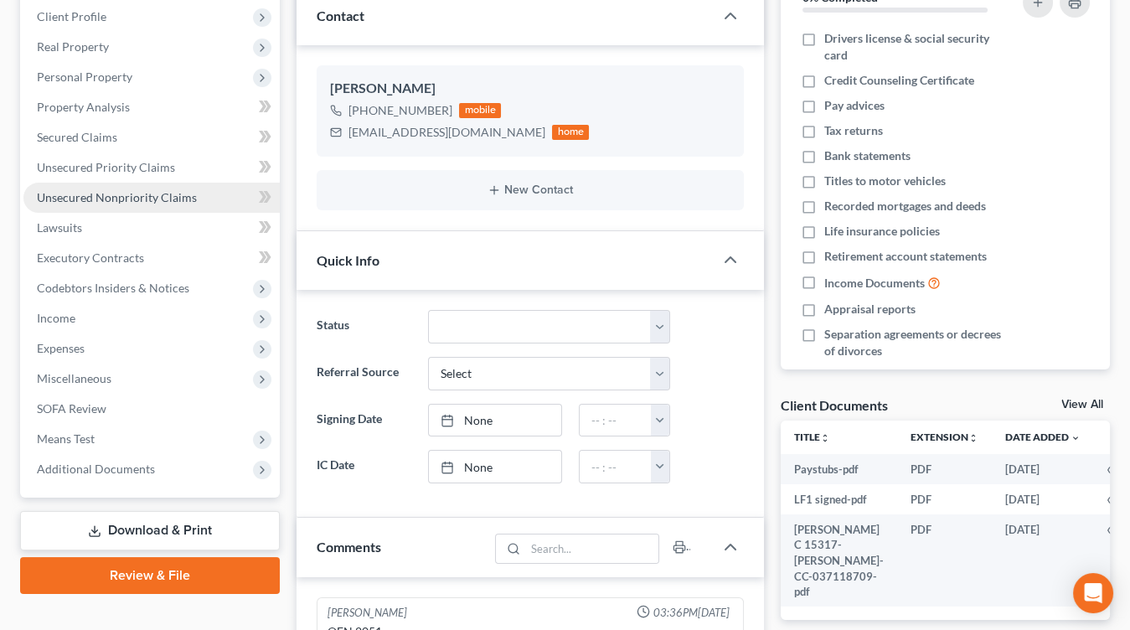
scroll to position [383, 0]
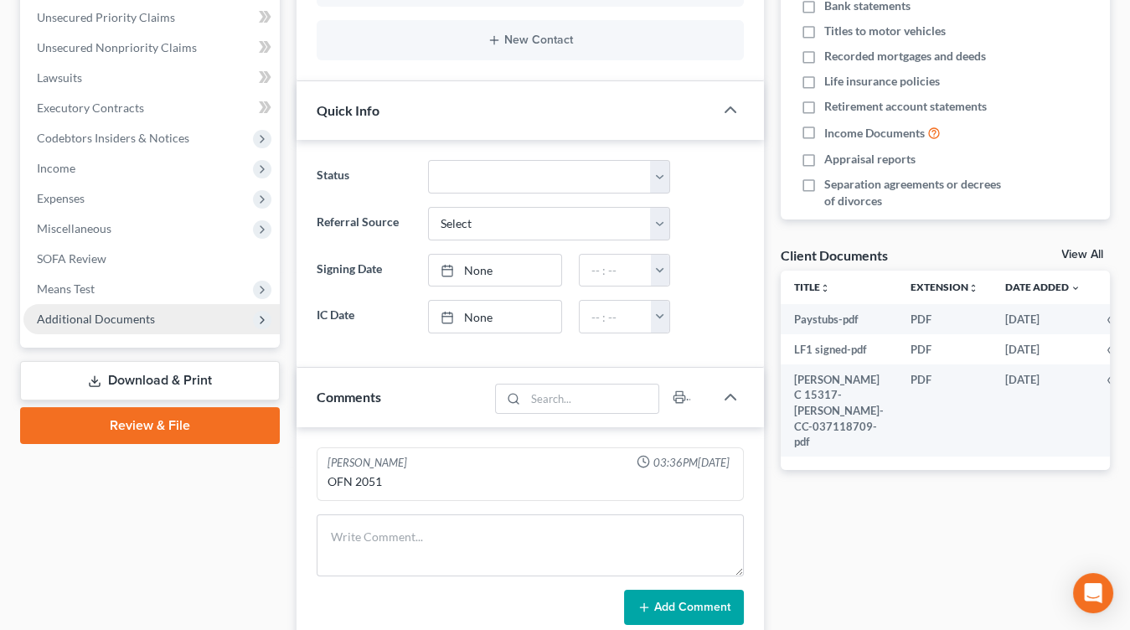
click at [189, 321] on span "Additional Documents" at bounding box center [151, 319] width 256 height 30
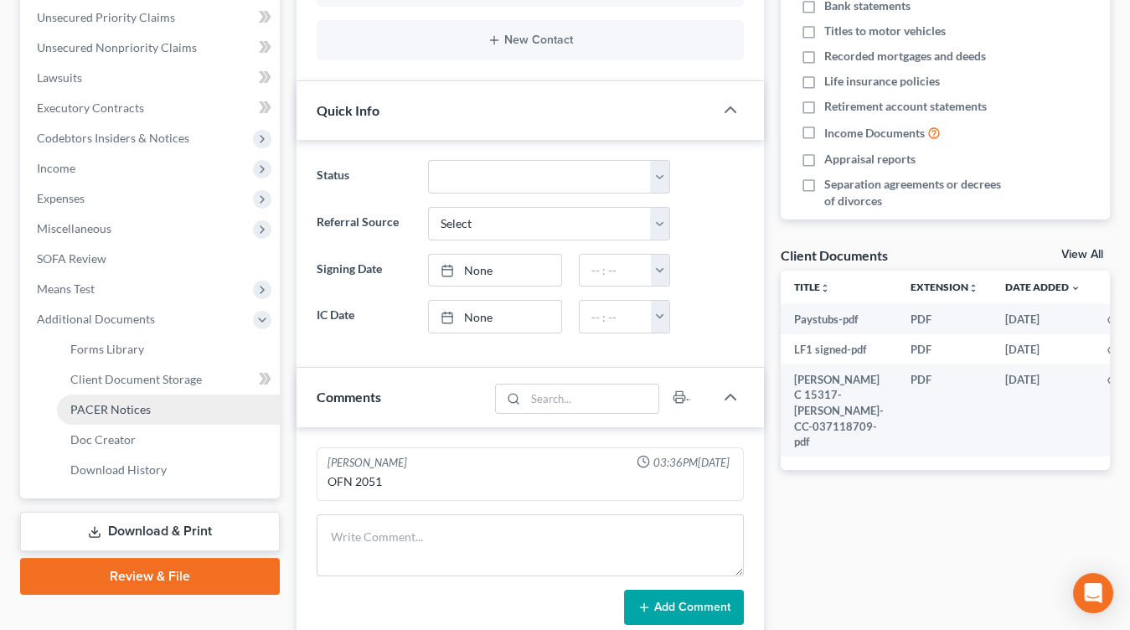
click at [193, 406] on link "PACER Notices" at bounding box center [168, 409] width 223 height 30
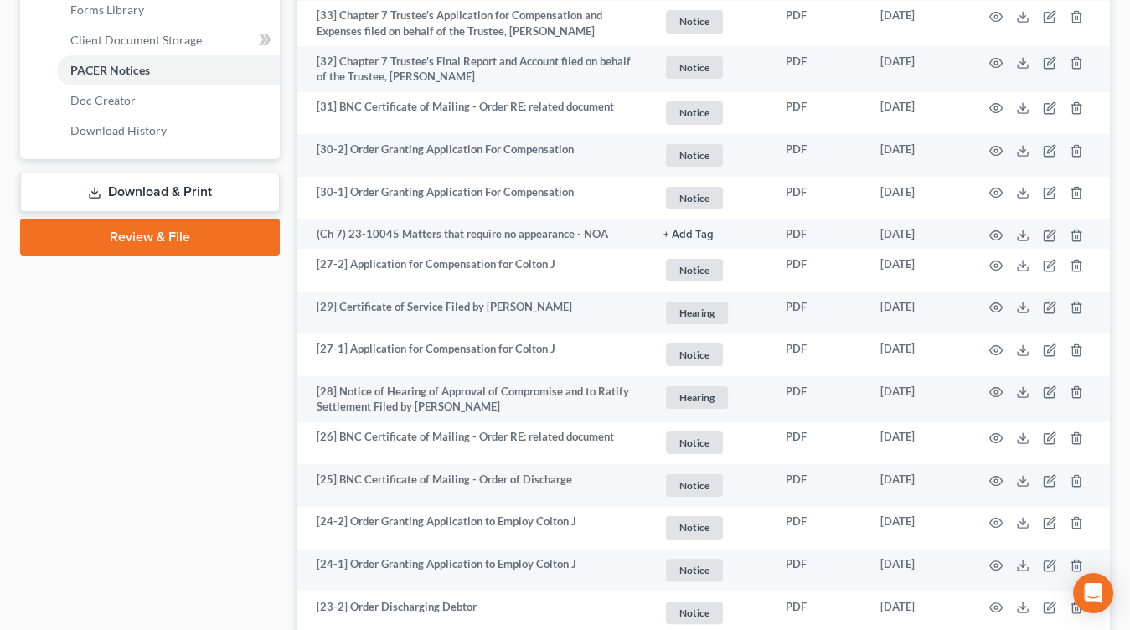
scroll to position [711, 0]
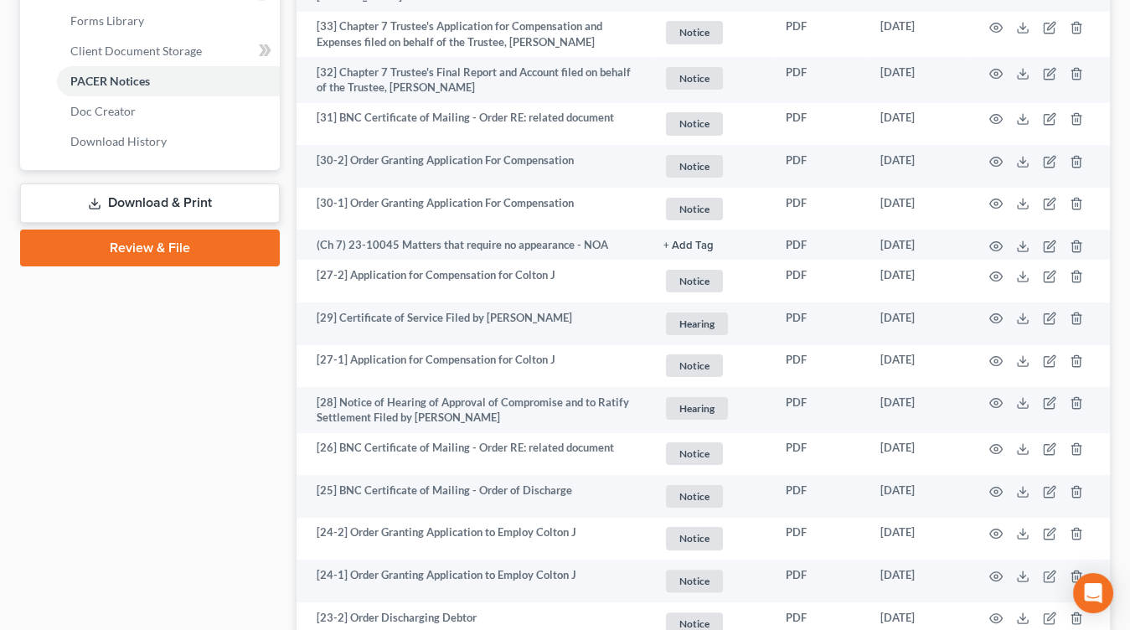
click at [656, 395] on td "Hearing + Add Tag Hearing × Select an option or create one Hearing Notice Proof…" at bounding box center [711, 410] width 122 height 46
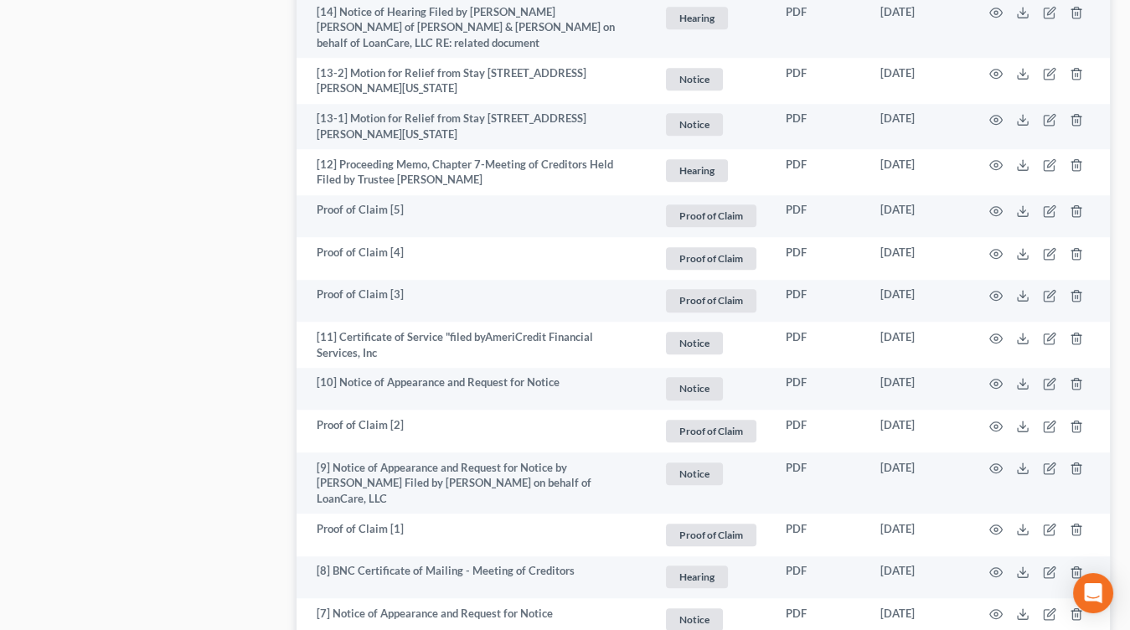
scroll to position [2107, 0]
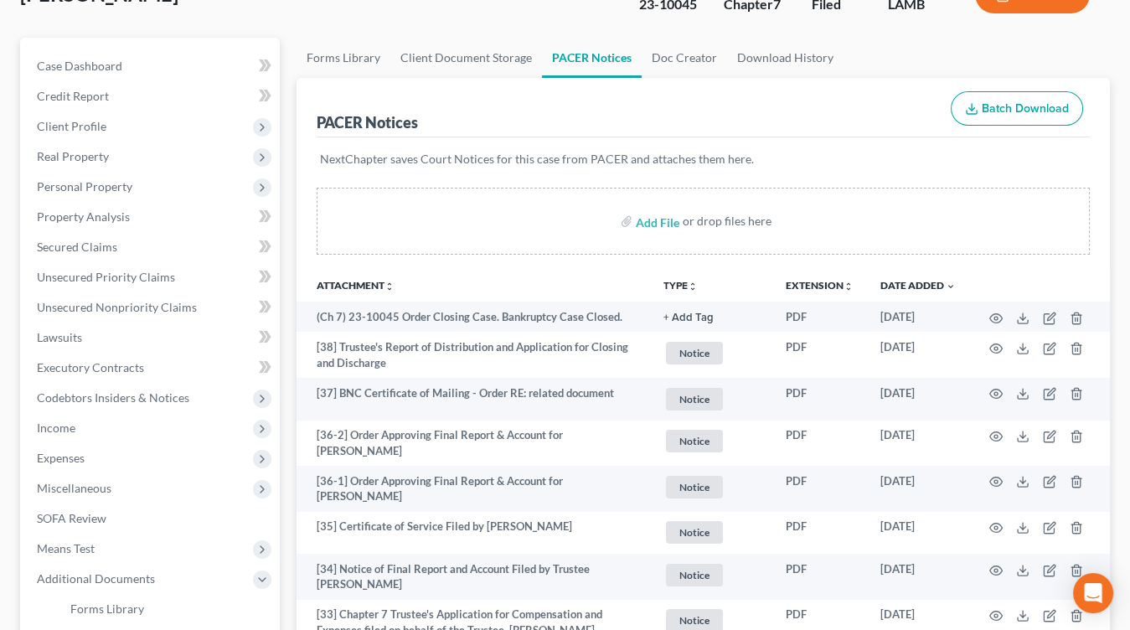
scroll to position [0, 0]
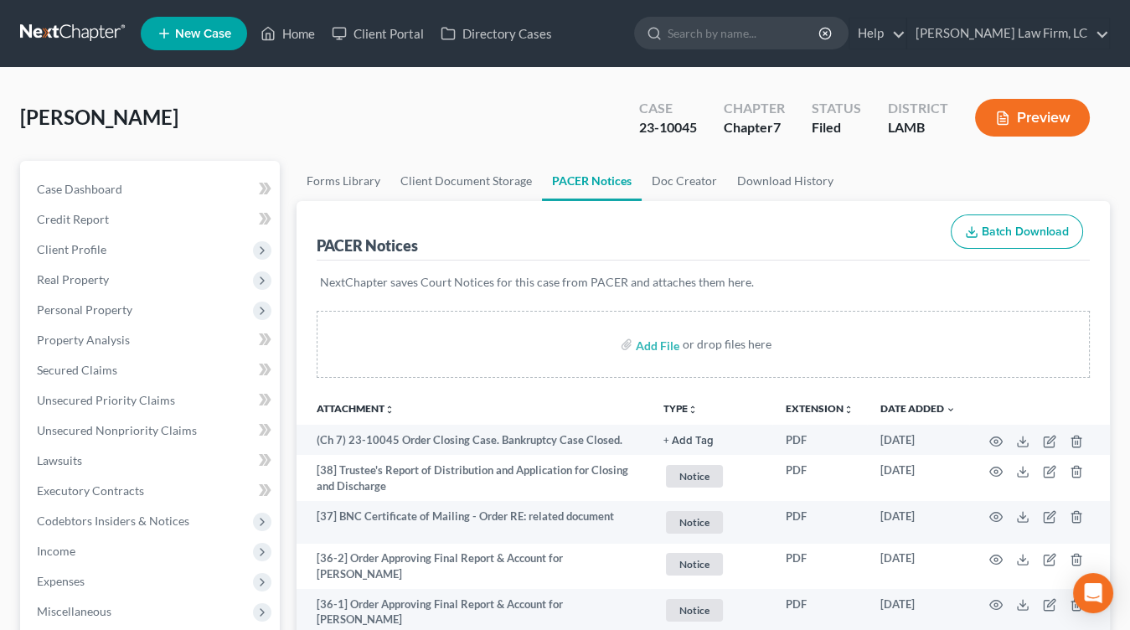
click at [93, 43] on link at bounding box center [73, 33] width 107 height 30
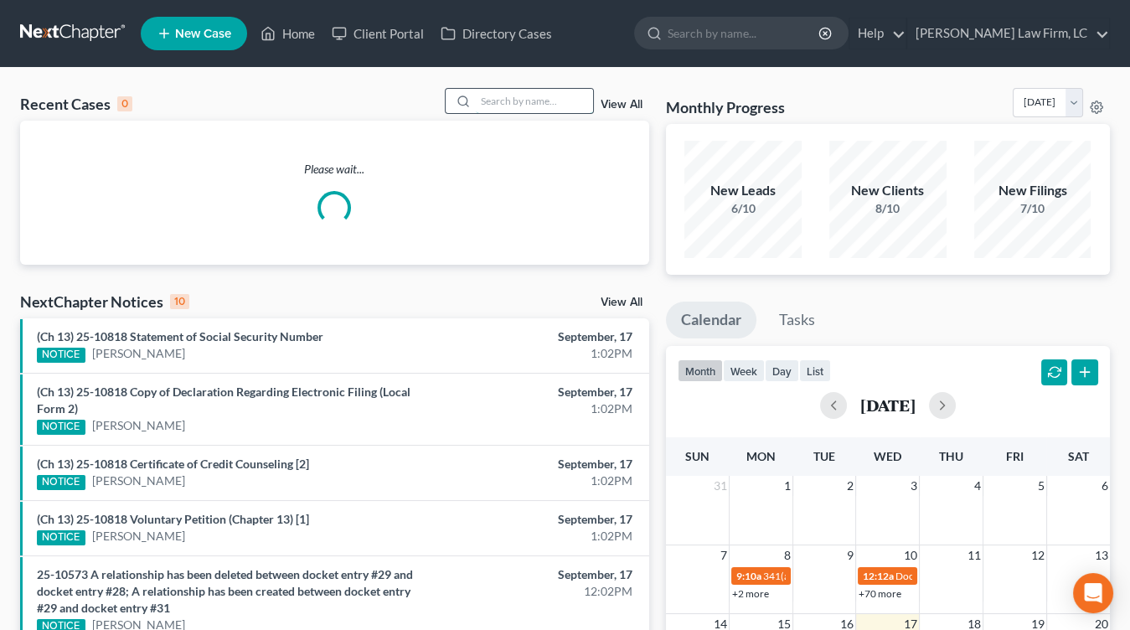
click at [590, 99] on input "search" at bounding box center [534, 101] width 117 height 24
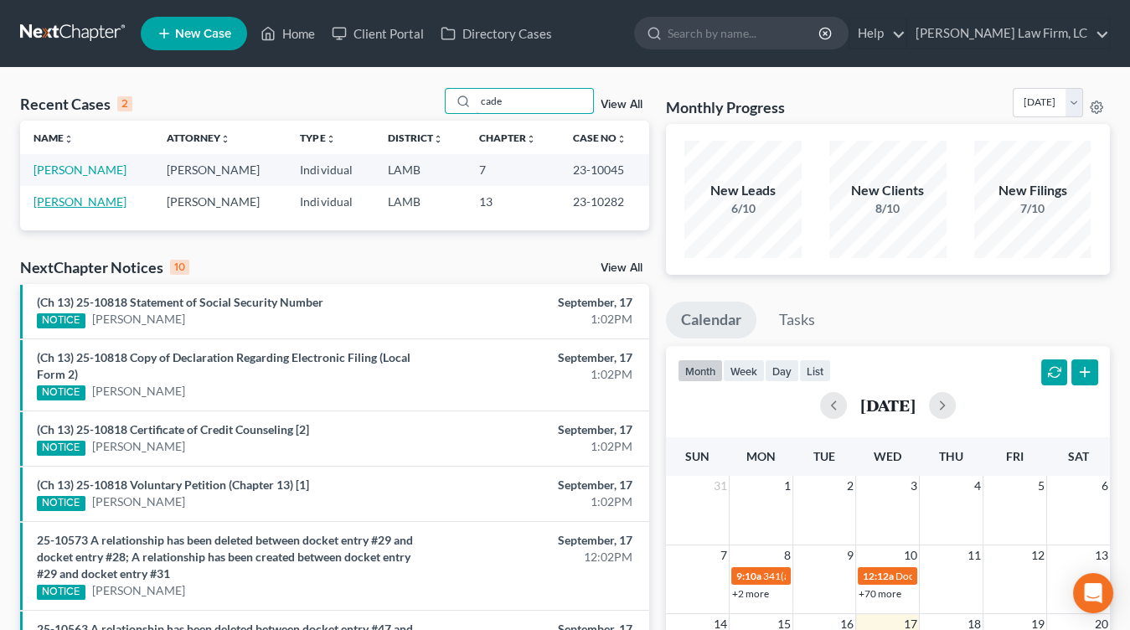
type input "cade"
click at [68, 203] on link "[PERSON_NAME]" at bounding box center [79, 201] width 93 height 14
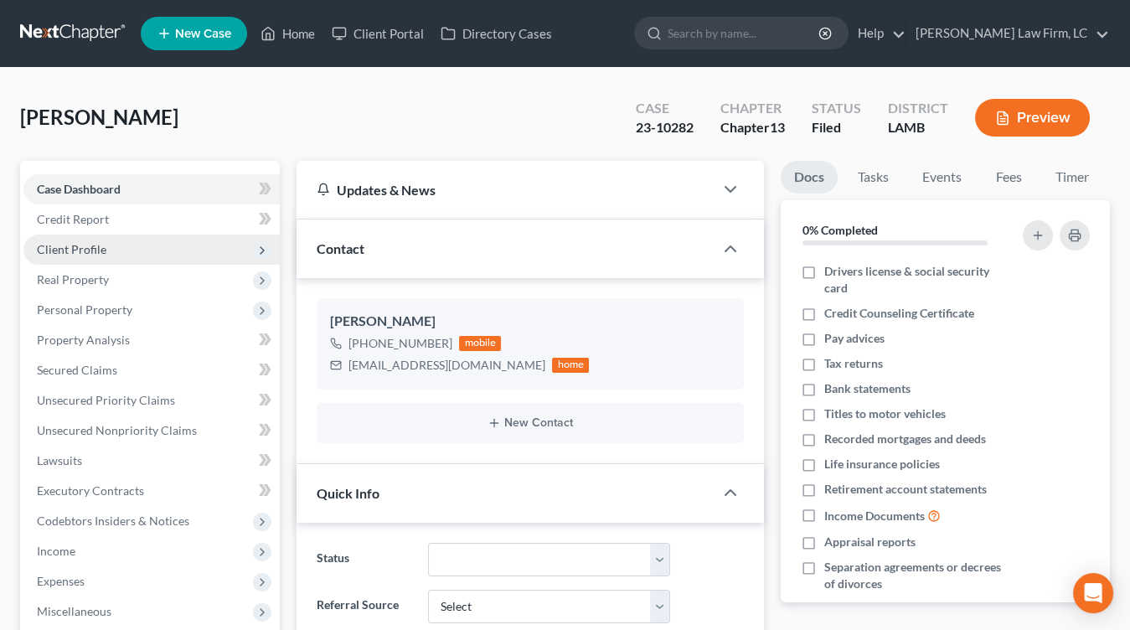
scroll to position [96, 0]
click at [101, 255] on span "Client Profile" at bounding box center [72, 249] width 70 height 14
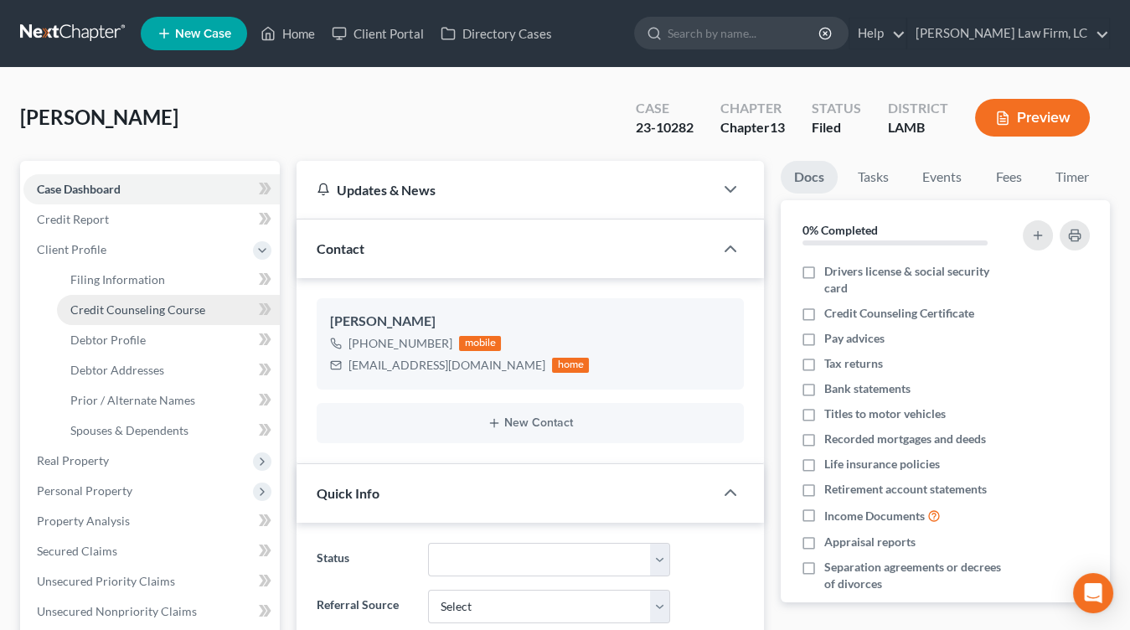
click at [101, 302] on span "Credit Counseling Course" at bounding box center [137, 309] width 135 height 14
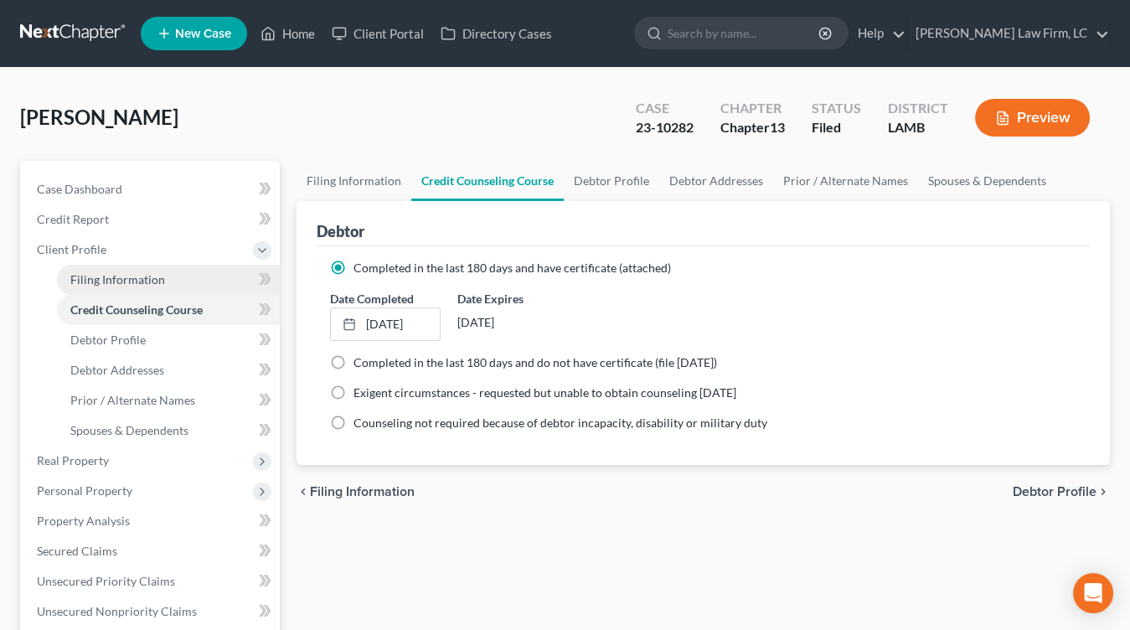
click at [109, 291] on link "Filing Information" at bounding box center [168, 280] width 223 height 30
select select "1"
select select "0"
select select "3"
select select "19"
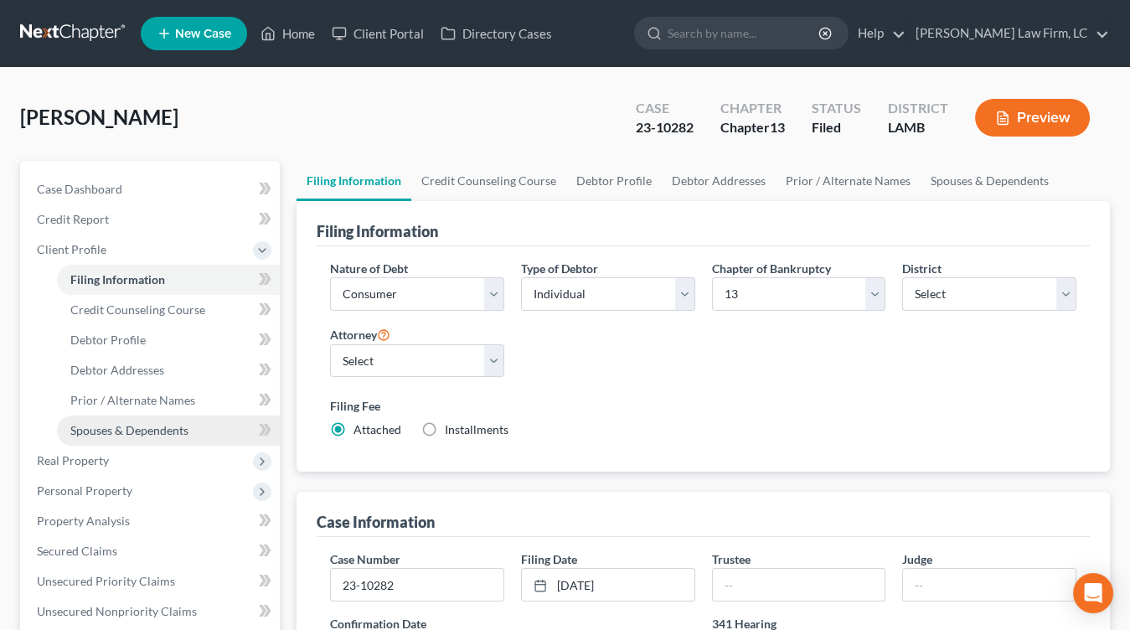
scroll to position [29, 0]
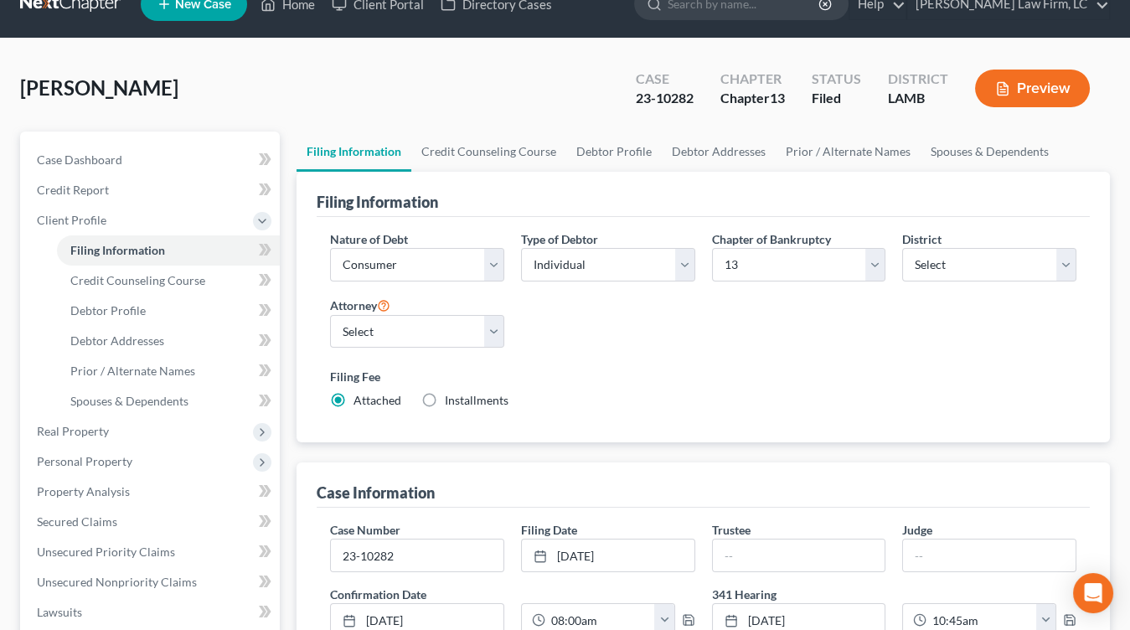
click at [73, 4] on link at bounding box center [73, 4] width 107 height 30
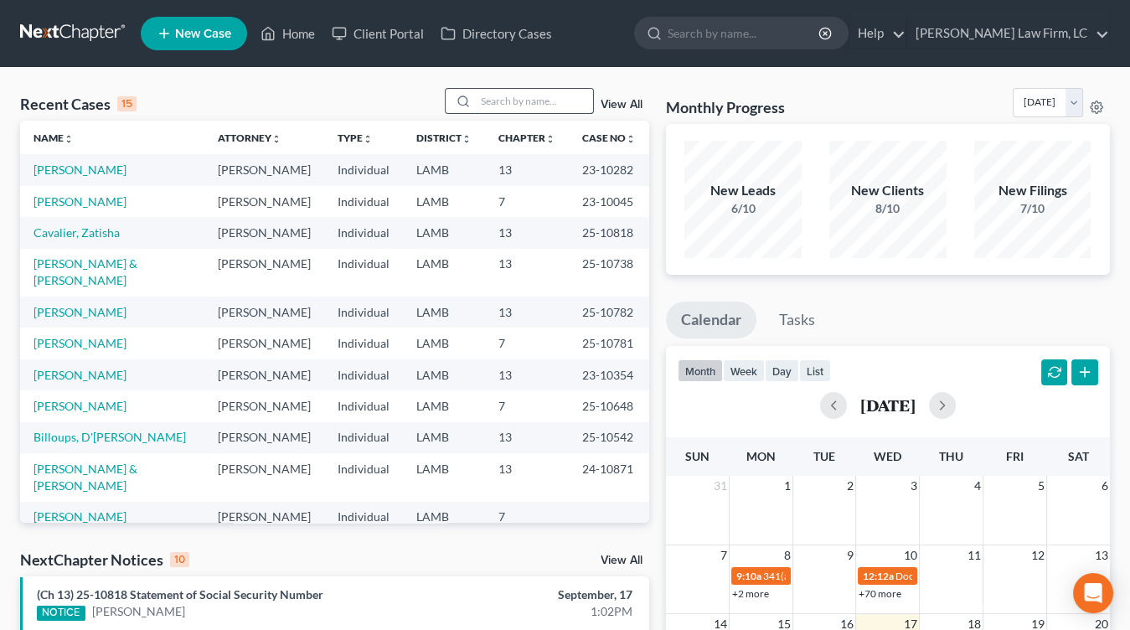
click at [515, 95] on input "search" at bounding box center [534, 101] width 117 height 24
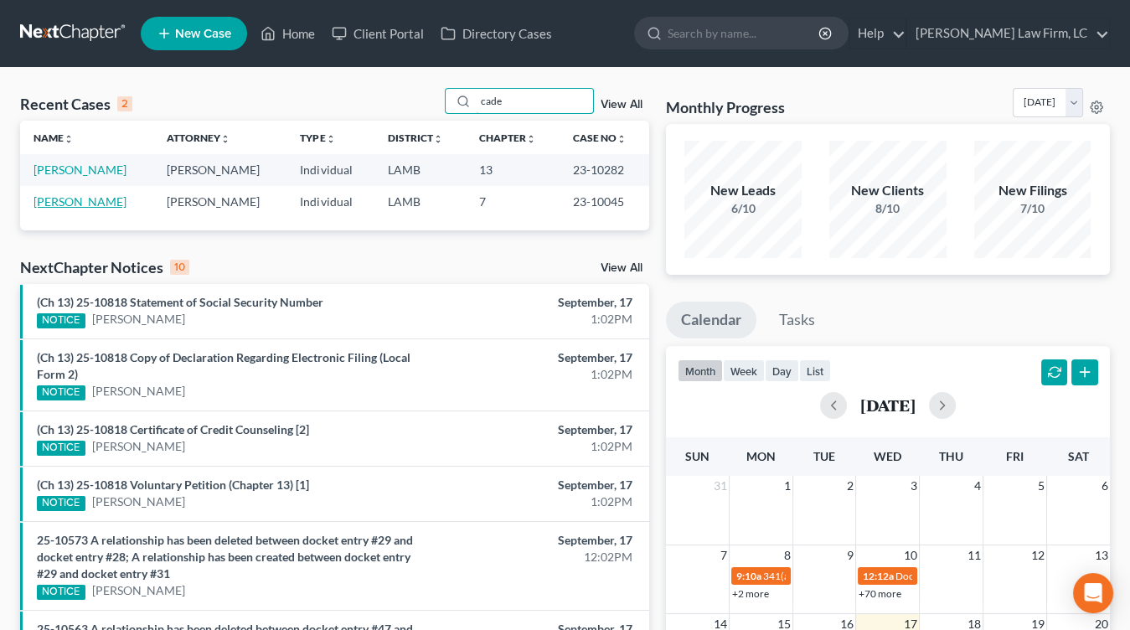
type input "cade"
click at [63, 196] on link "[PERSON_NAME]" at bounding box center [79, 201] width 93 height 14
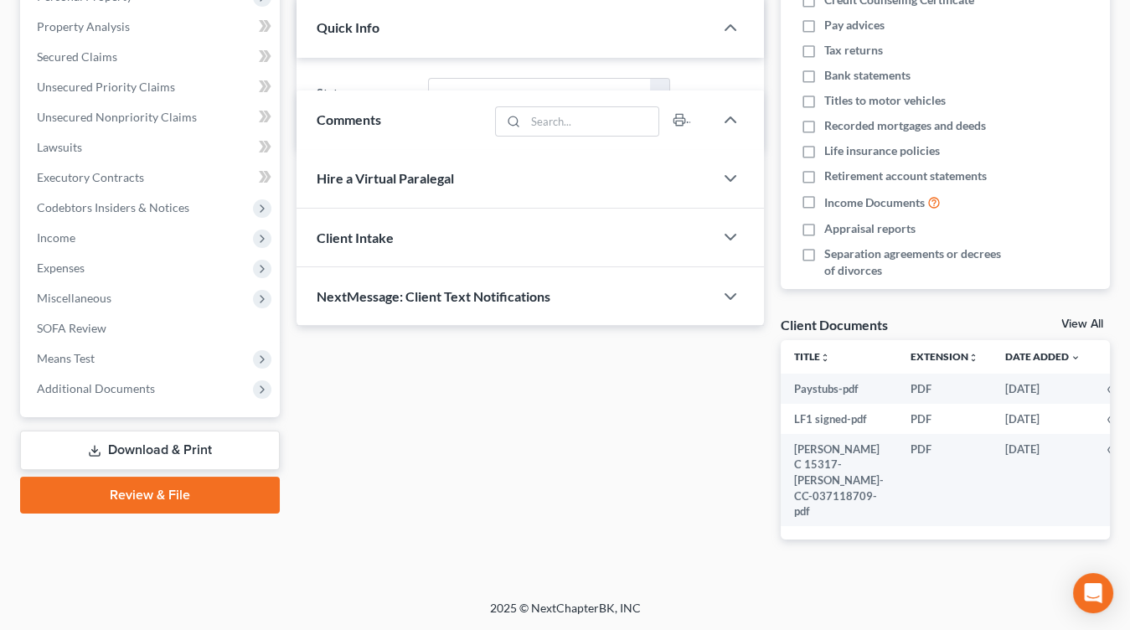
scroll to position [629, 0]
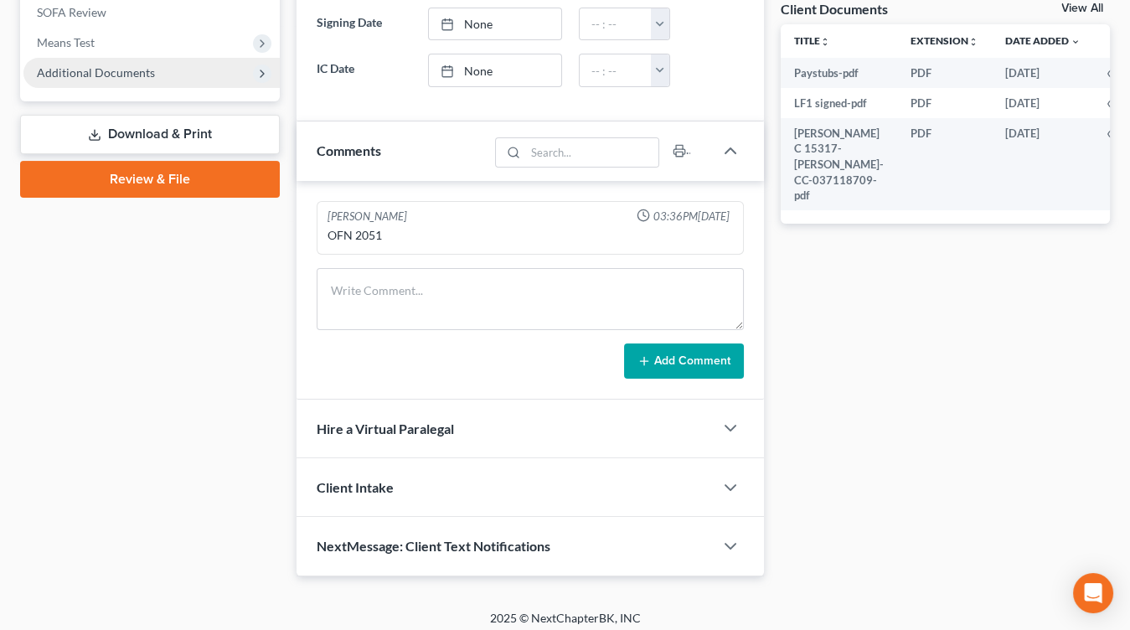
click at [178, 61] on span "Additional Documents" at bounding box center [151, 73] width 256 height 30
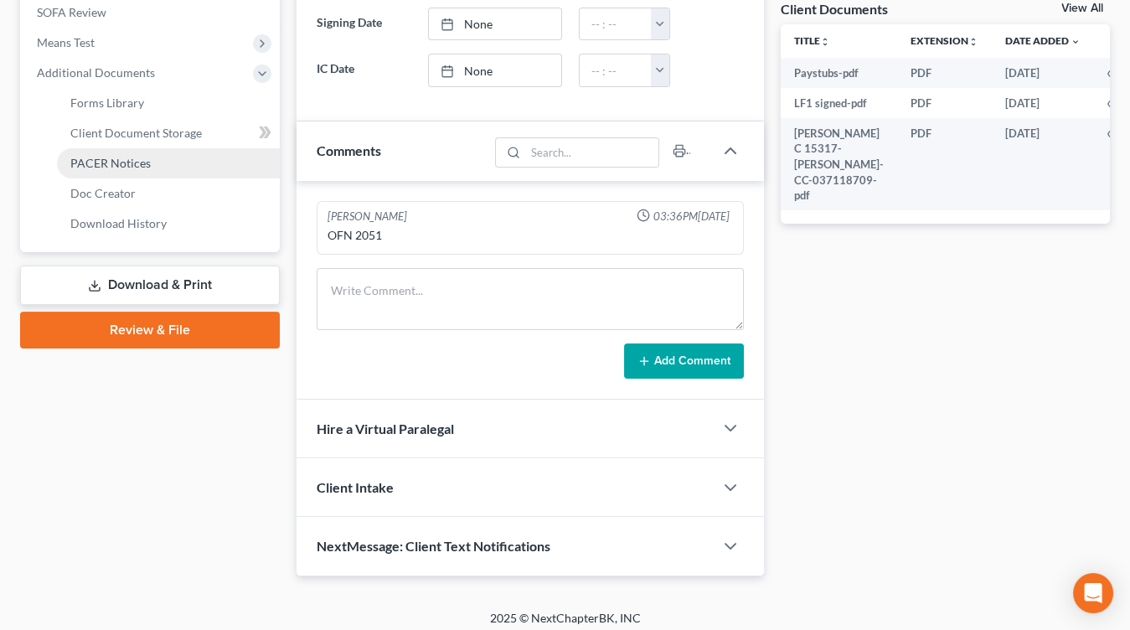
click at [177, 158] on link "PACER Notices" at bounding box center [168, 163] width 223 height 30
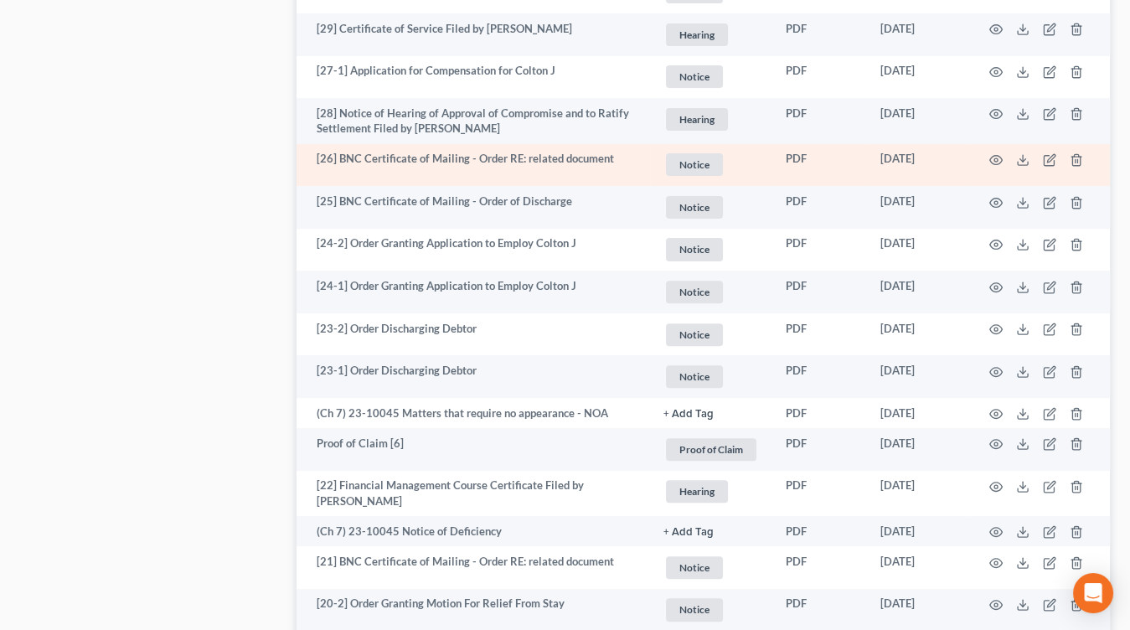
scroll to position [998, 0]
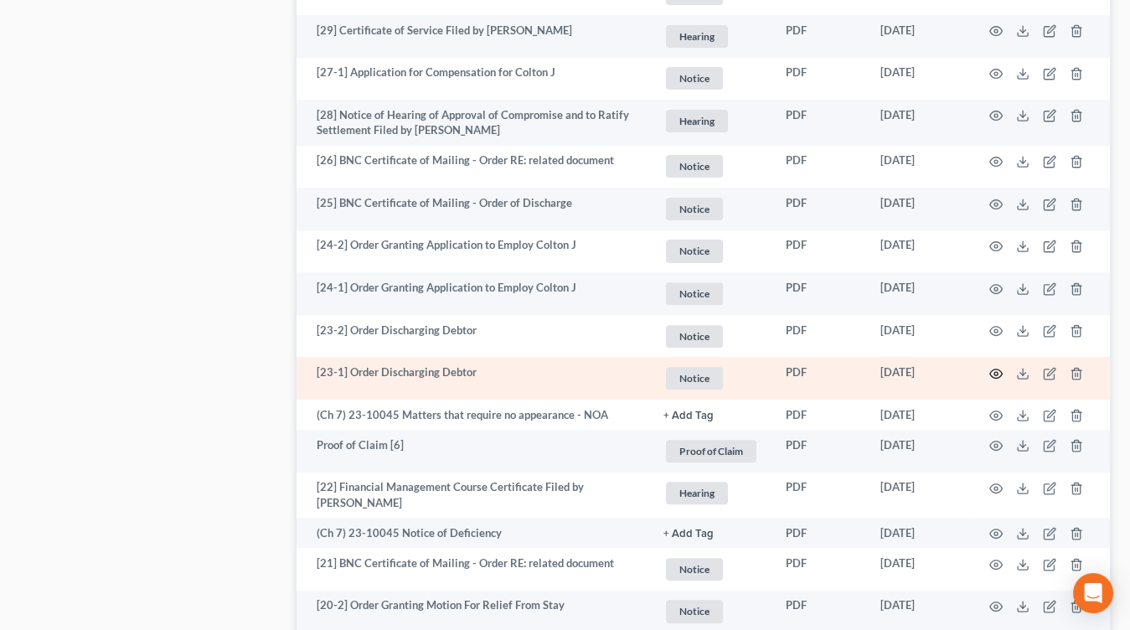
click at [1000, 368] on icon "button" at bounding box center [995, 373] width 13 height 13
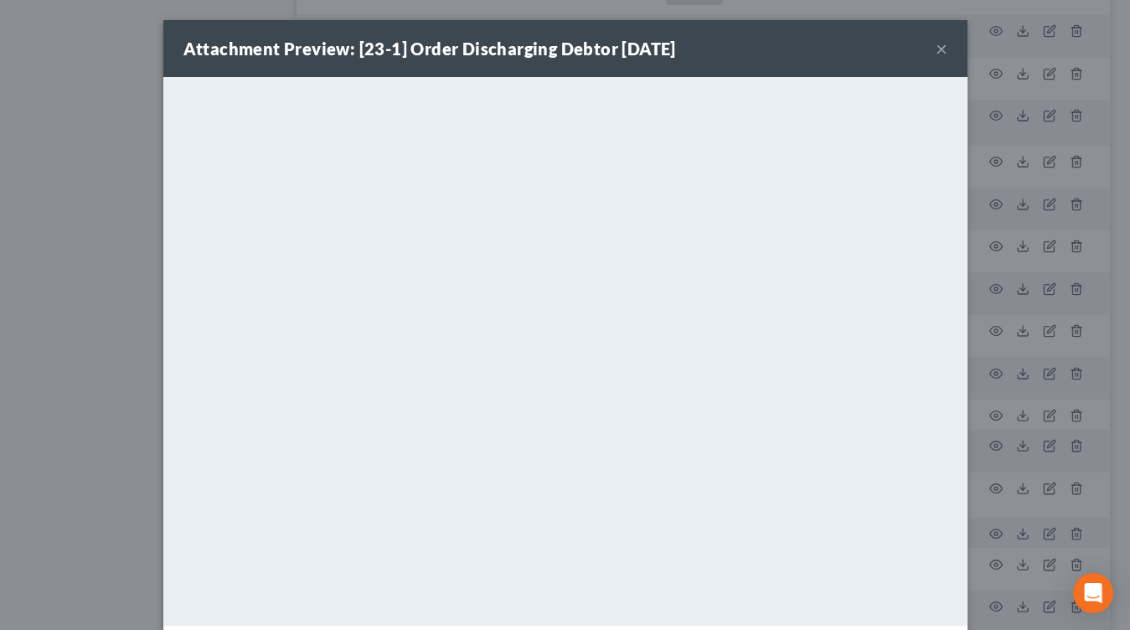
click at [141, 264] on div "Attachment Preview: [23-1] Order Discharging Debtor 05/02/2023 × <object ng-att…" at bounding box center [565, 315] width 1130 height 630
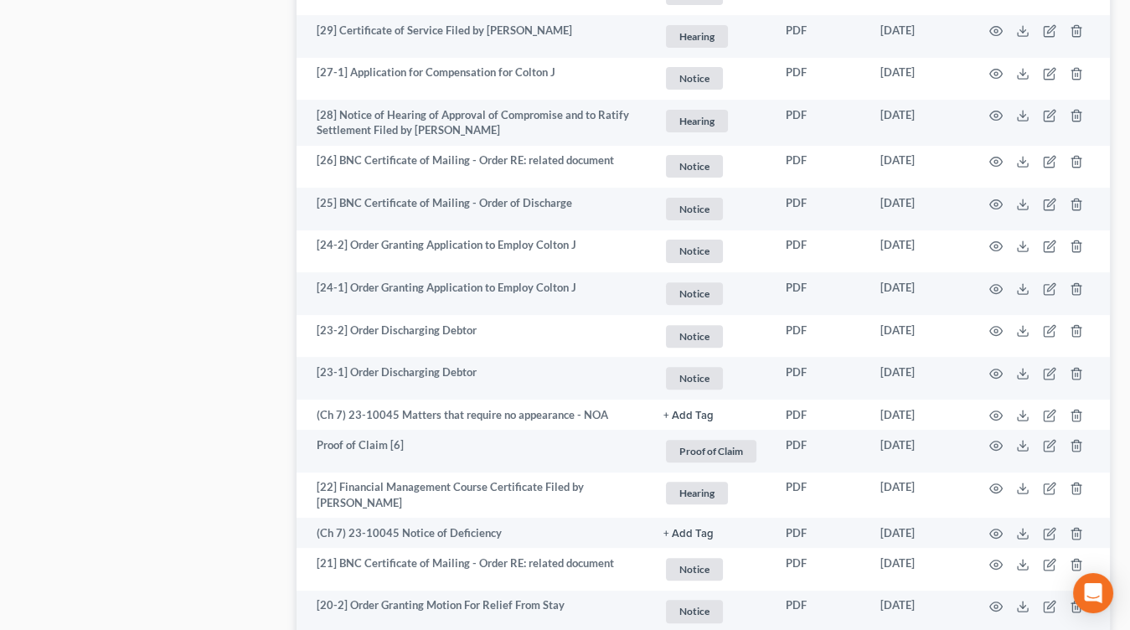
scroll to position [0, 0]
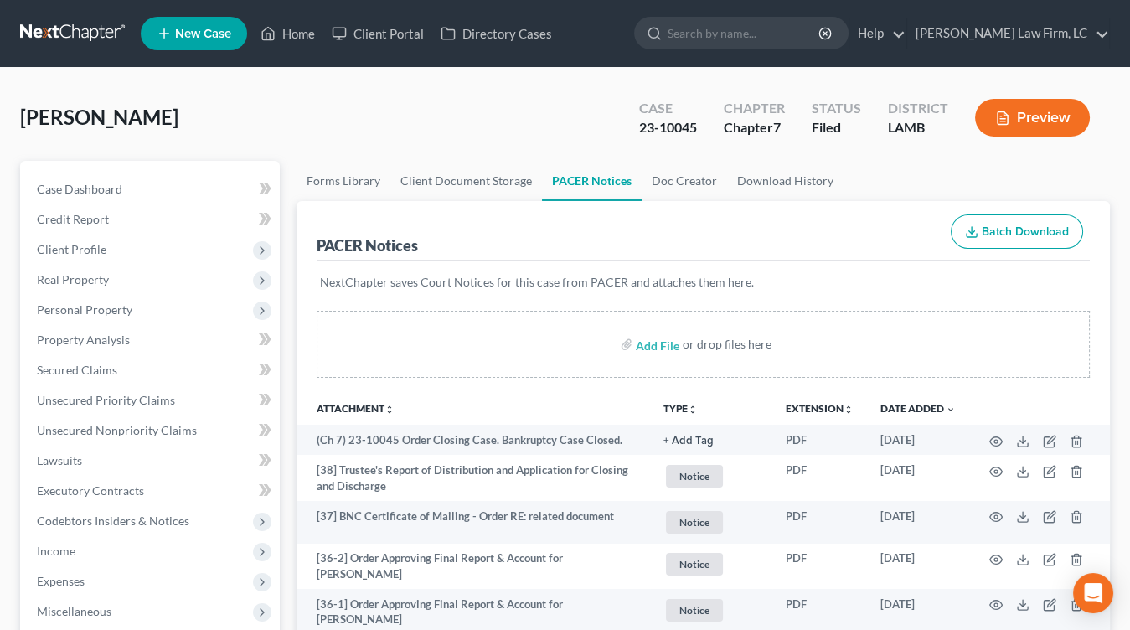
click at [82, 31] on link at bounding box center [73, 33] width 107 height 30
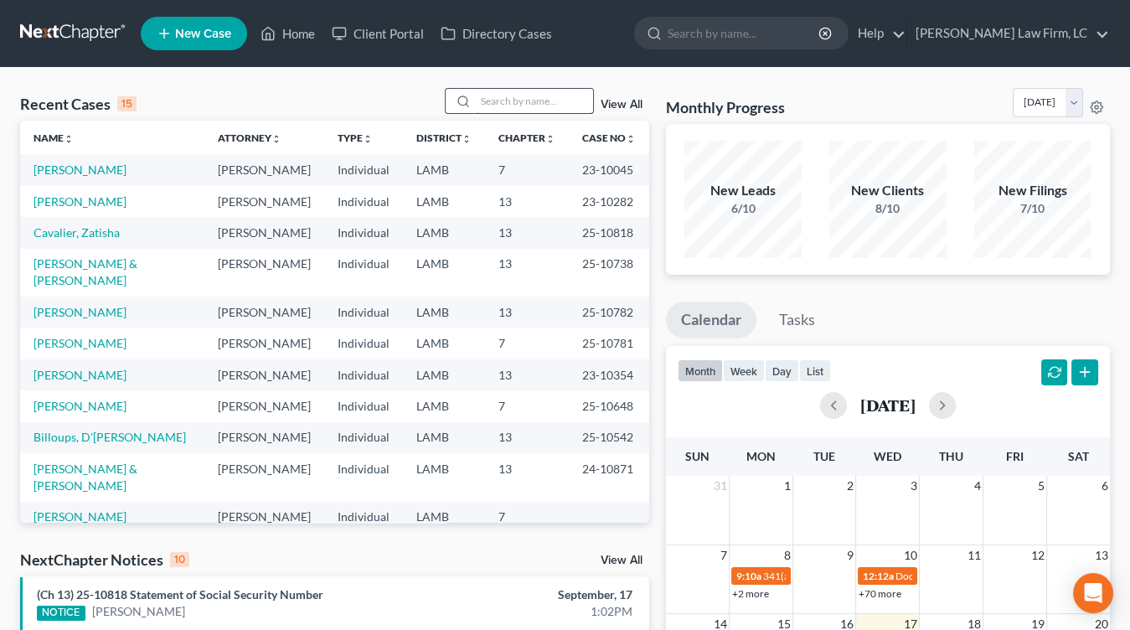
click at [516, 107] on input "search" at bounding box center [534, 101] width 117 height 24
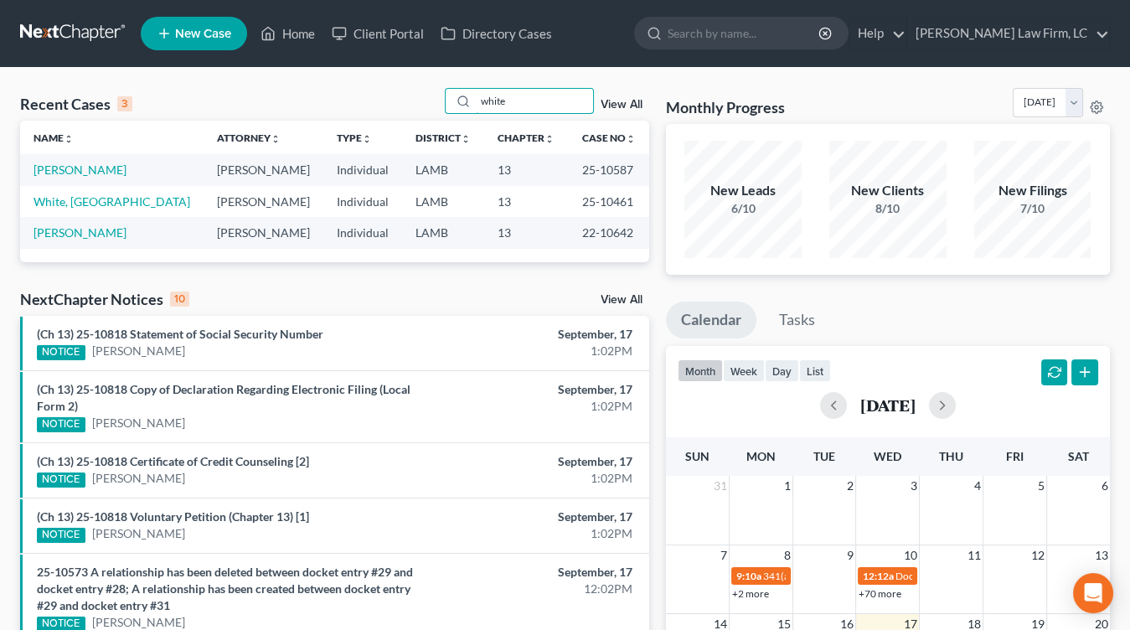
type input "white"
click at [79, 178] on td "[PERSON_NAME]" at bounding box center [111, 169] width 183 height 31
click at [82, 173] on link "[PERSON_NAME]" at bounding box center [79, 169] width 93 height 14
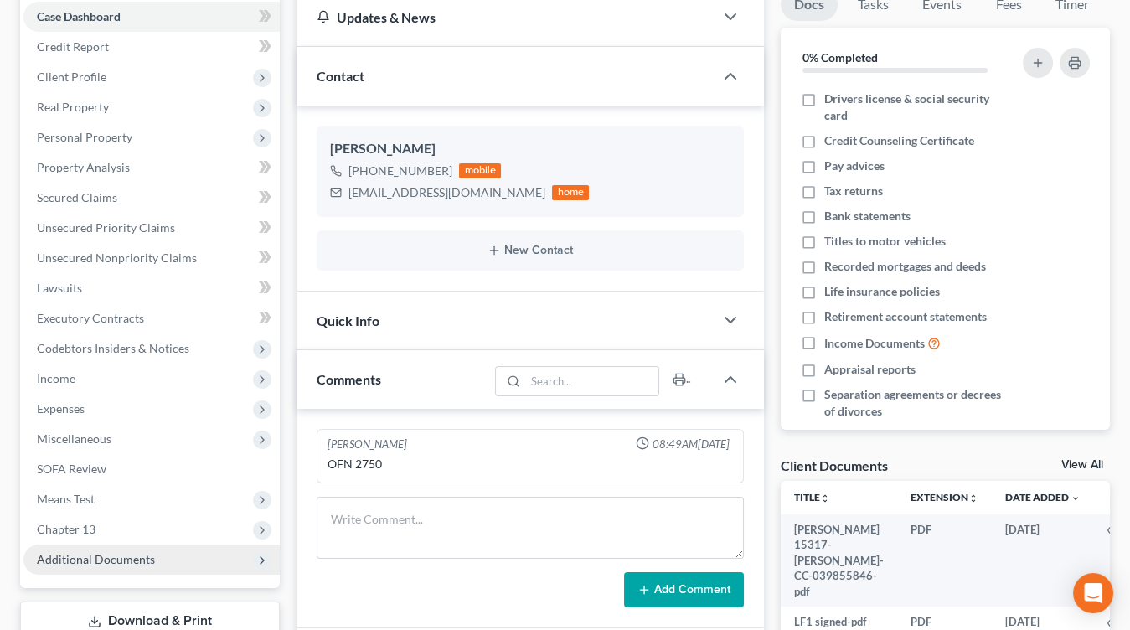
scroll to position [174, 0]
click at [114, 547] on span "Additional Documents" at bounding box center [151, 558] width 256 height 30
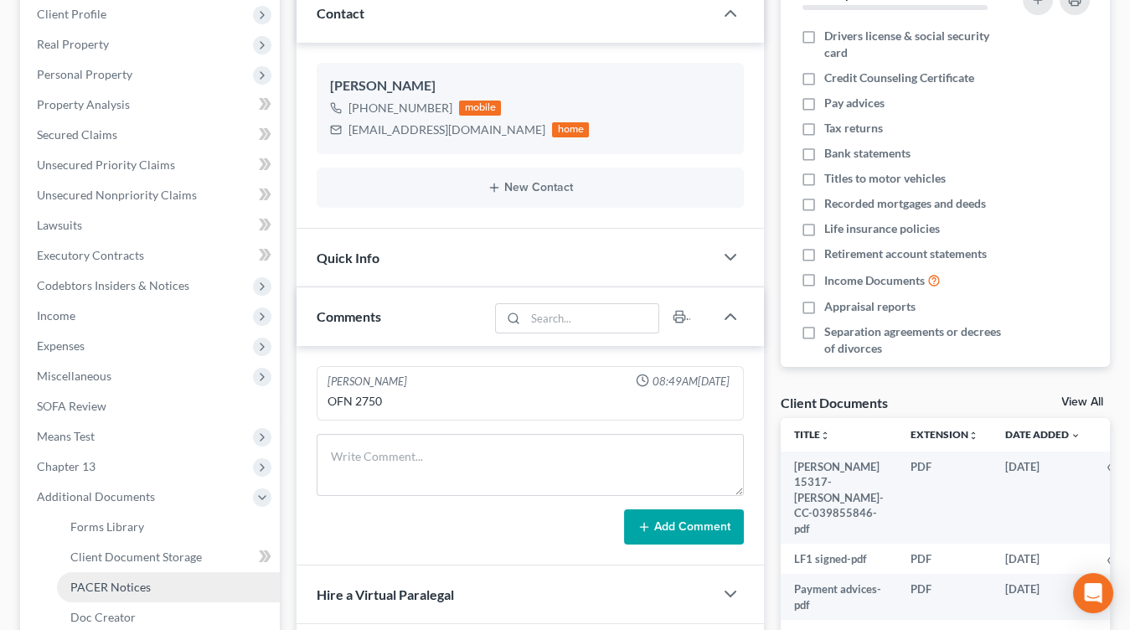
click at [133, 583] on span "PACER Notices" at bounding box center [110, 587] width 80 height 14
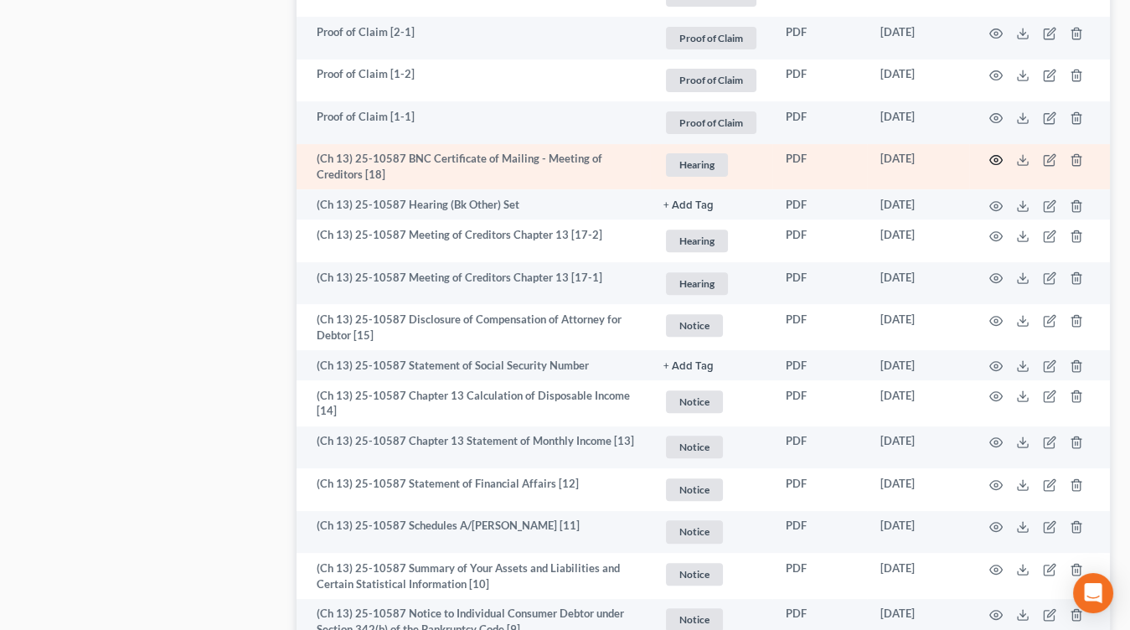
scroll to position [1086, 0]
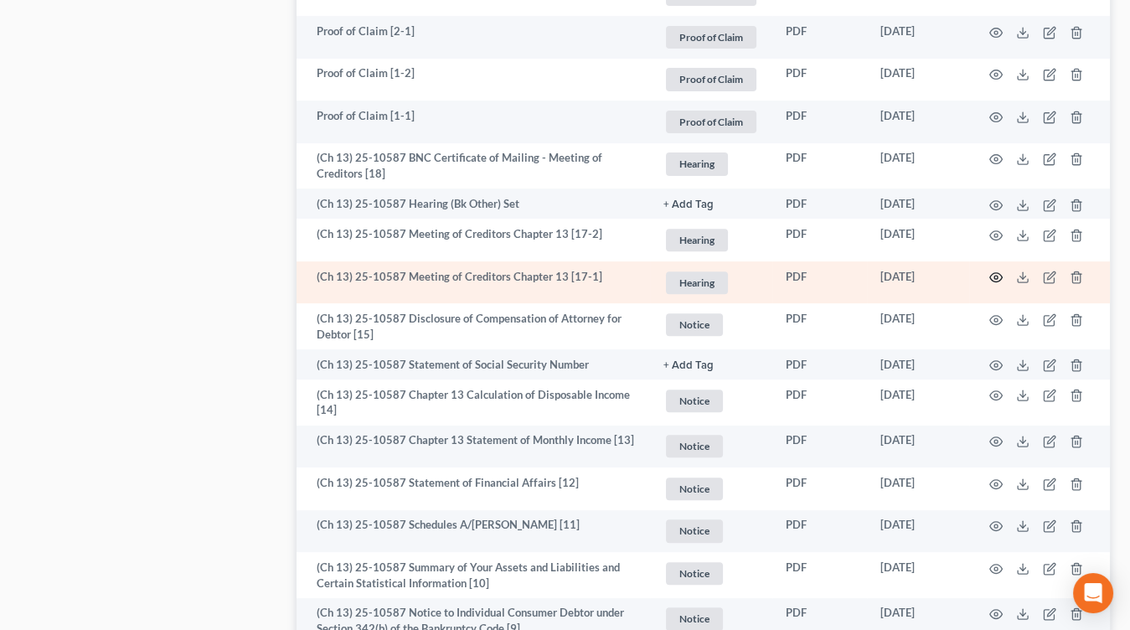
click at [990, 276] on icon "button" at bounding box center [996, 277] width 13 height 9
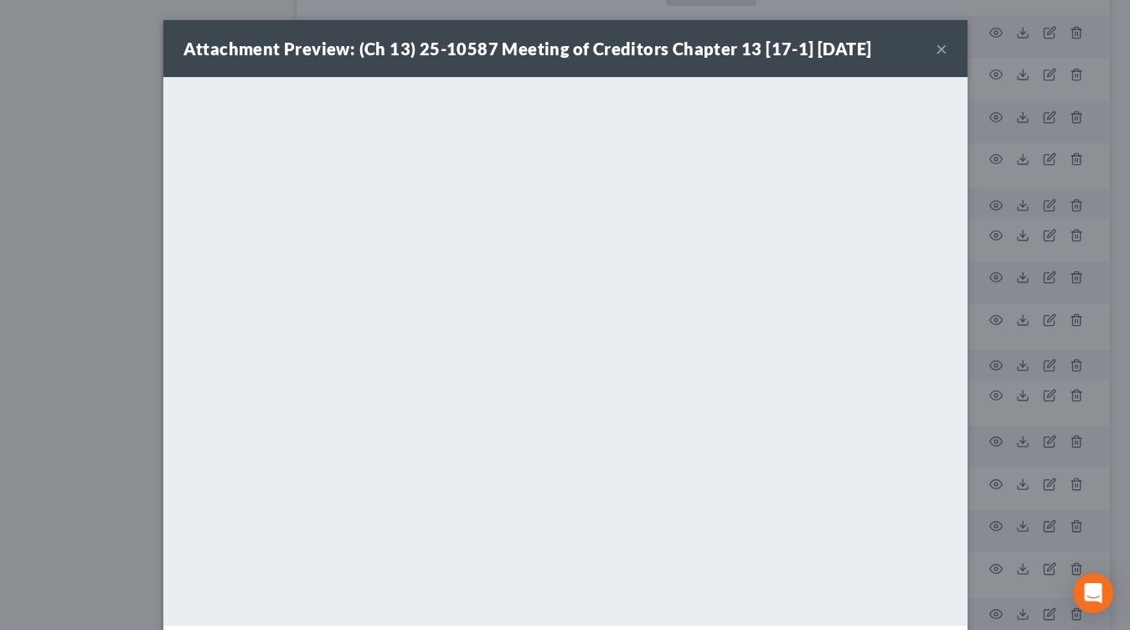
click at [125, 265] on div "Attachment Preview: (Ch 13) 25-10587 Meeting of Creditors Chapter 13 [17-1] 07/…" at bounding box center [565, 315] width 1130 height 630
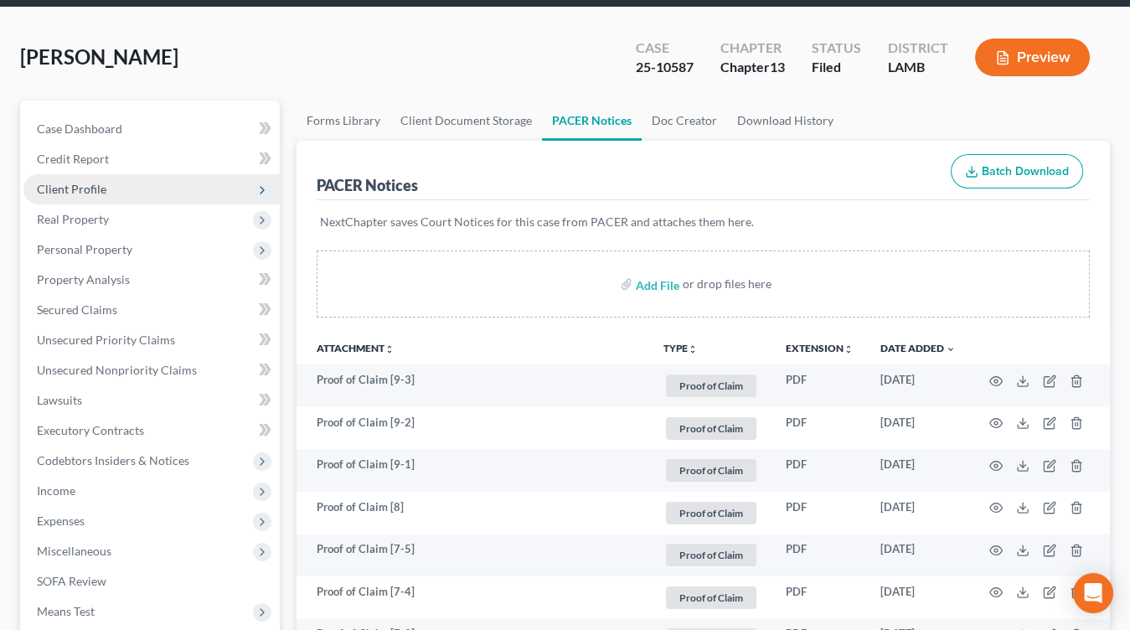
scroll to position [0, 0]
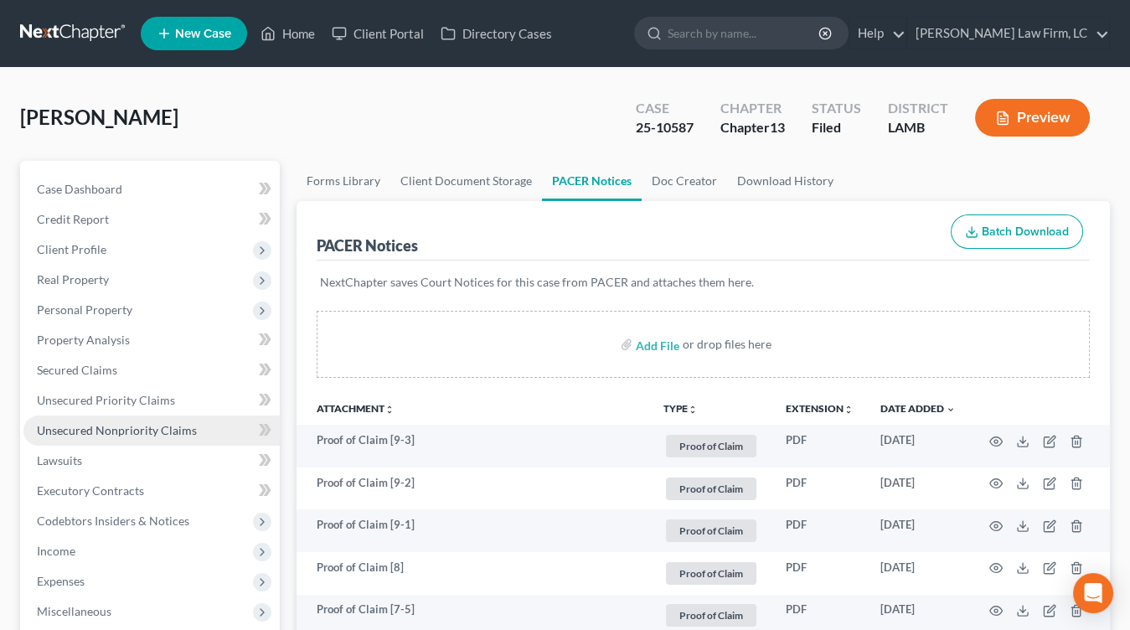
click at [229, 422] on link "Unsecured Nonpriority Claims" at bounding box center [151, 430] width 256 height 30
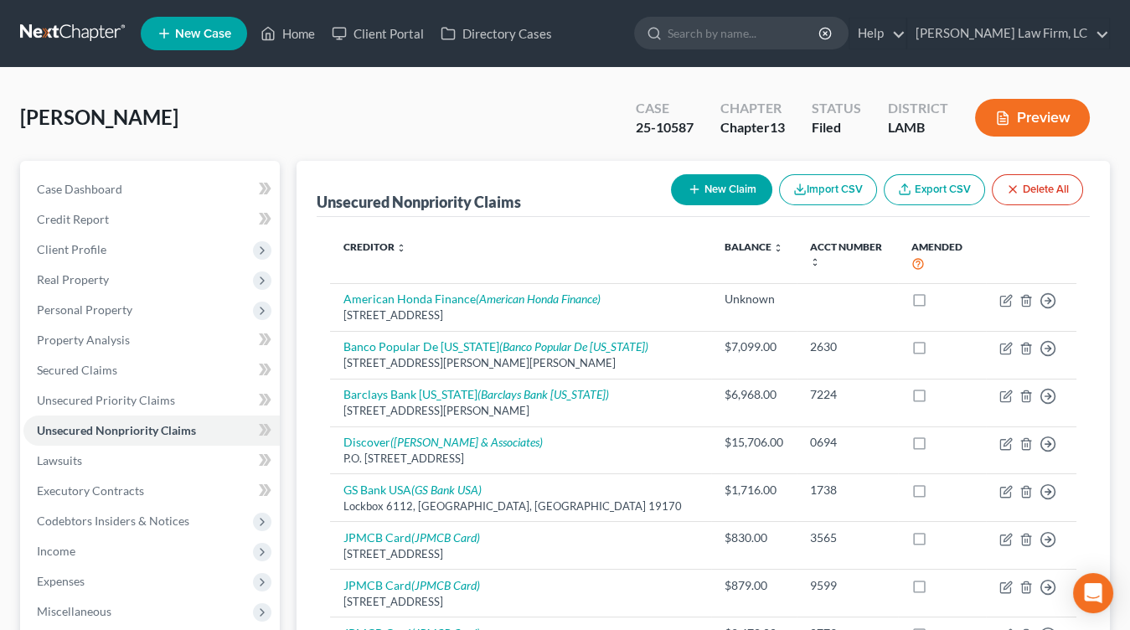
click at [106, 32] on link at bounding box center [73, 33] width 107 height 30
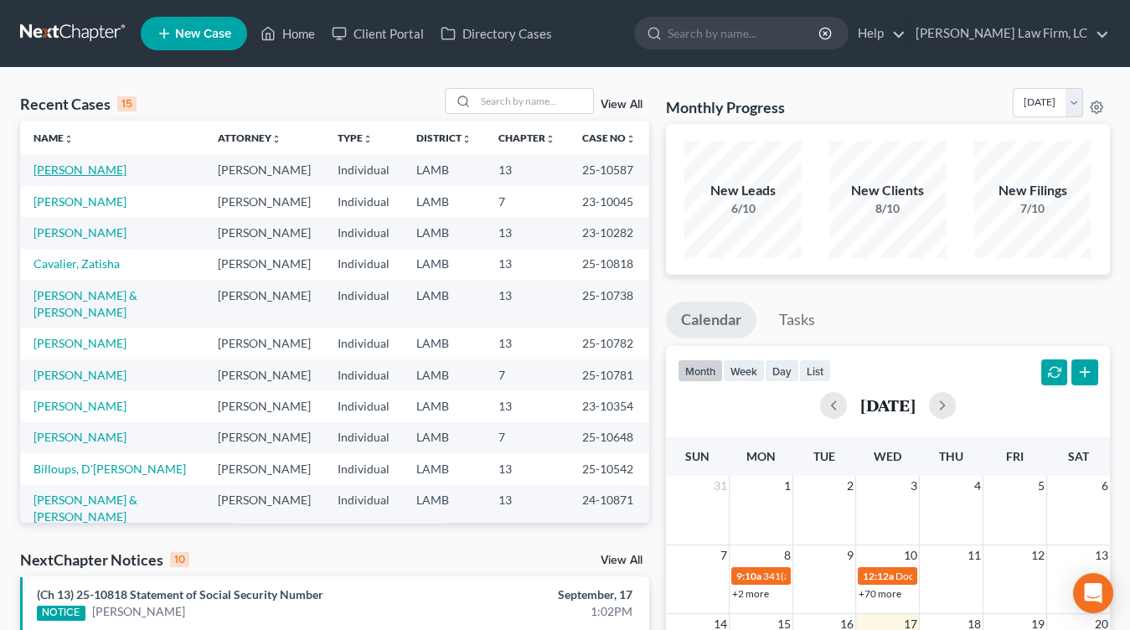
click at [83, 162] on link "[PERSON_NAME]" at bounding box center [79, 169] width 93 height 14
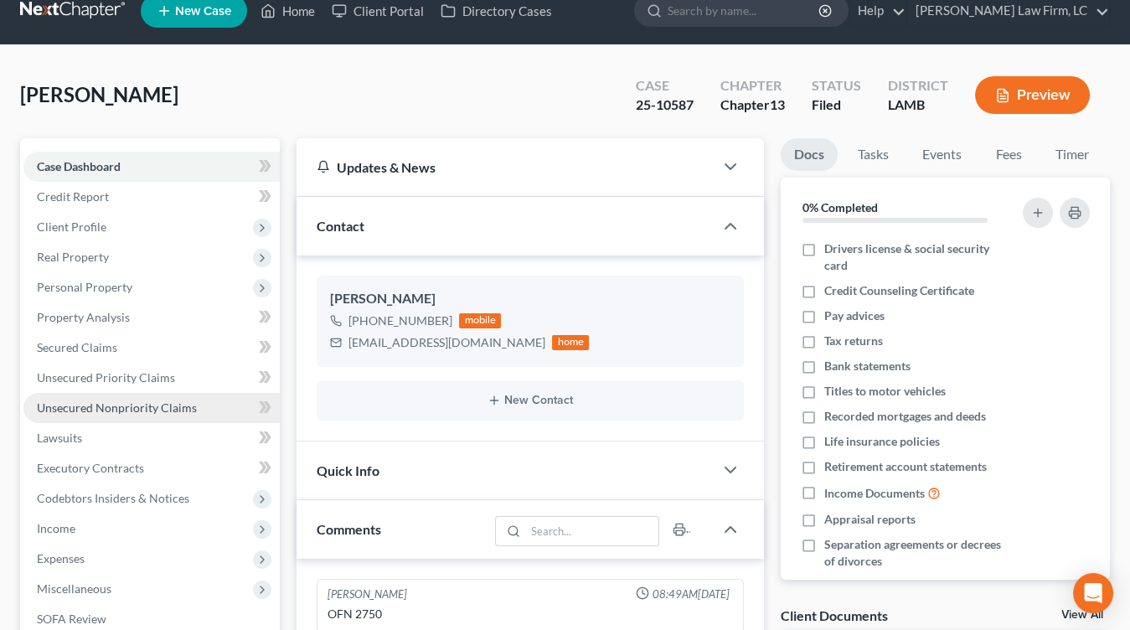
click at [121, 401] on span "Unsecured Nonpriority Claims" at bounding box center [117, 407] width 160 height 14
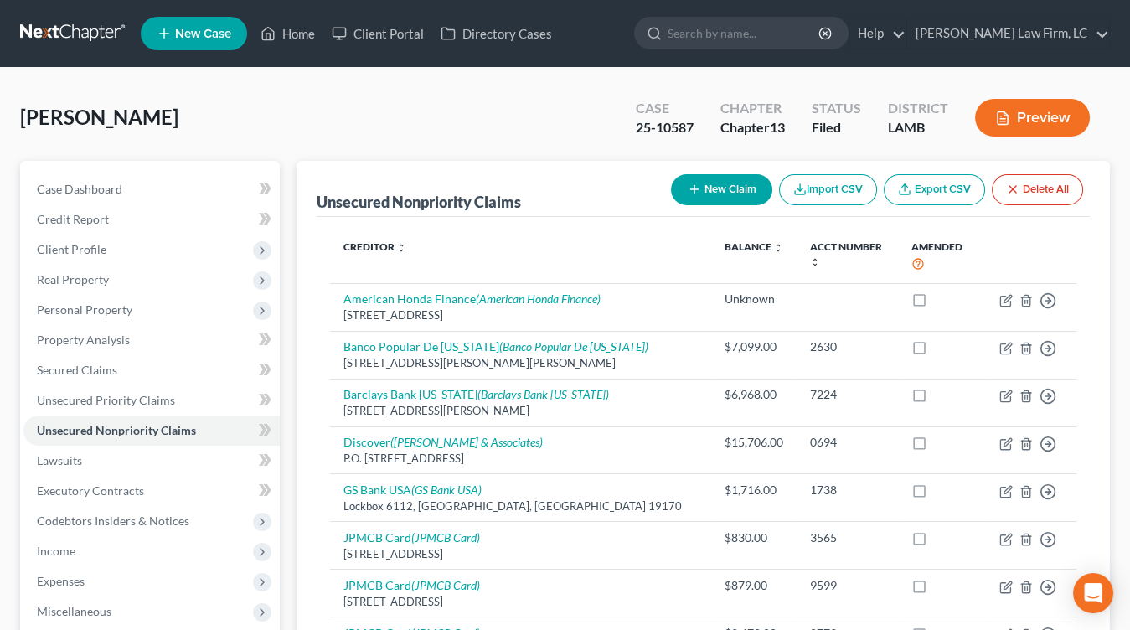
click at [33, 29] on link at bounding box center [73, 33] width 107 height 30
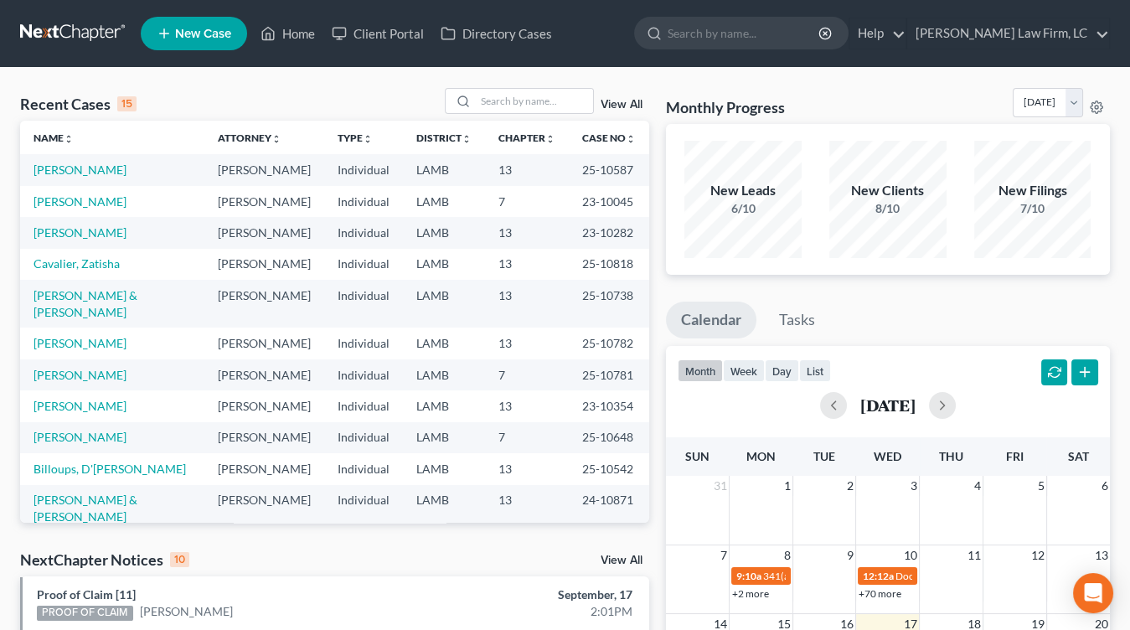
click at [596, 453] on td "25-10542" at bounding box center [609, 468] width 80 height 31
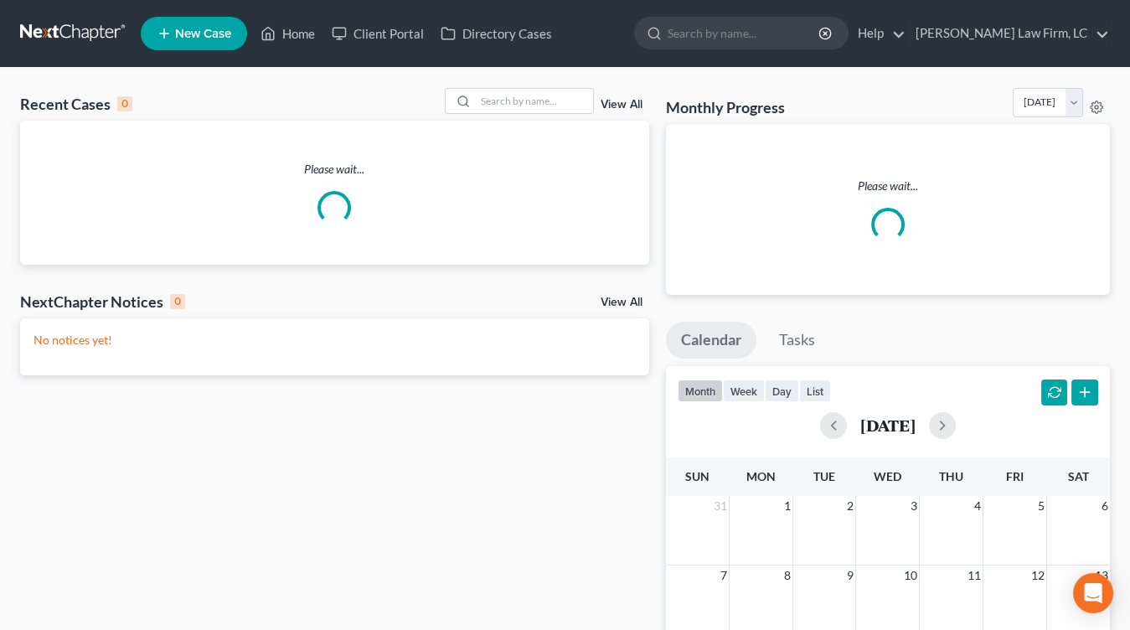
click at [80, 25] on link at bounding box center [73, 33] width 107 height 30
